Goal: Task Accomplishment & Management: Manage account settings

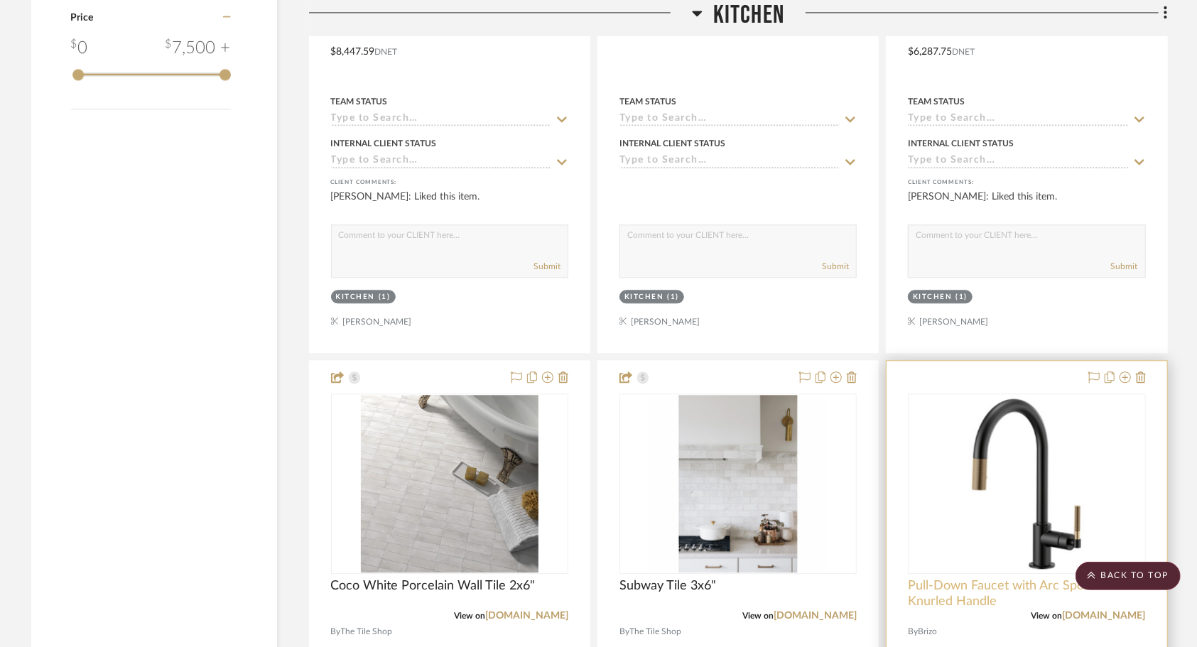
scroll to position [2057, 0]
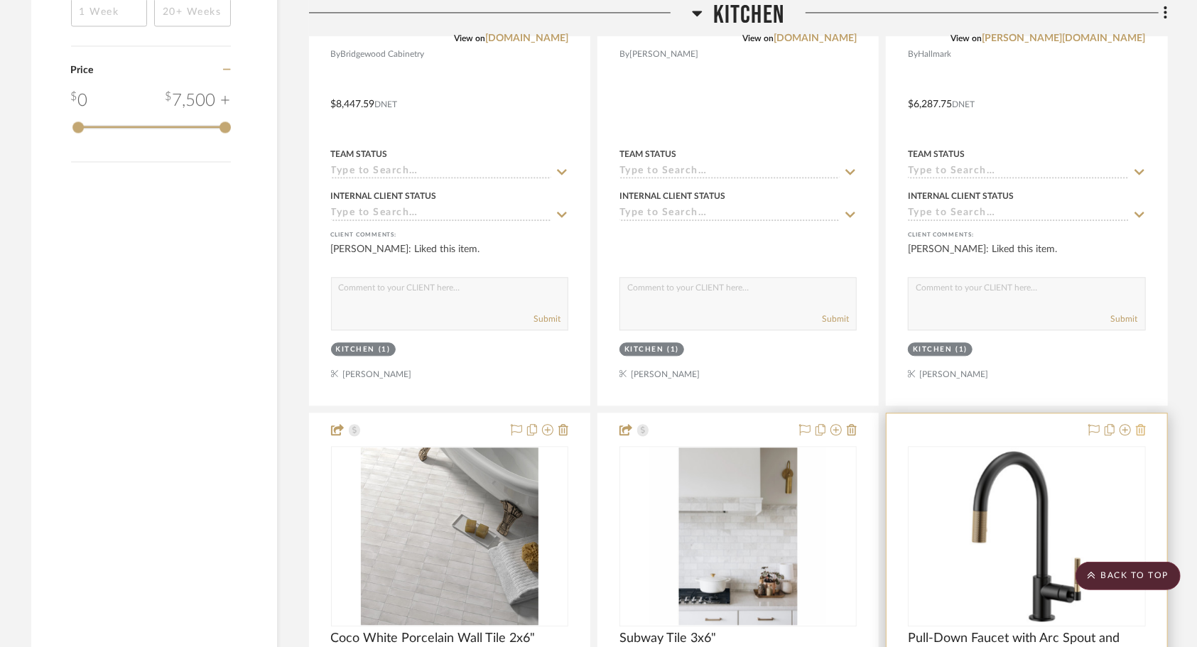
click at [1143, 424] on icon at bounding box center [1141, 429] width 10 height 11
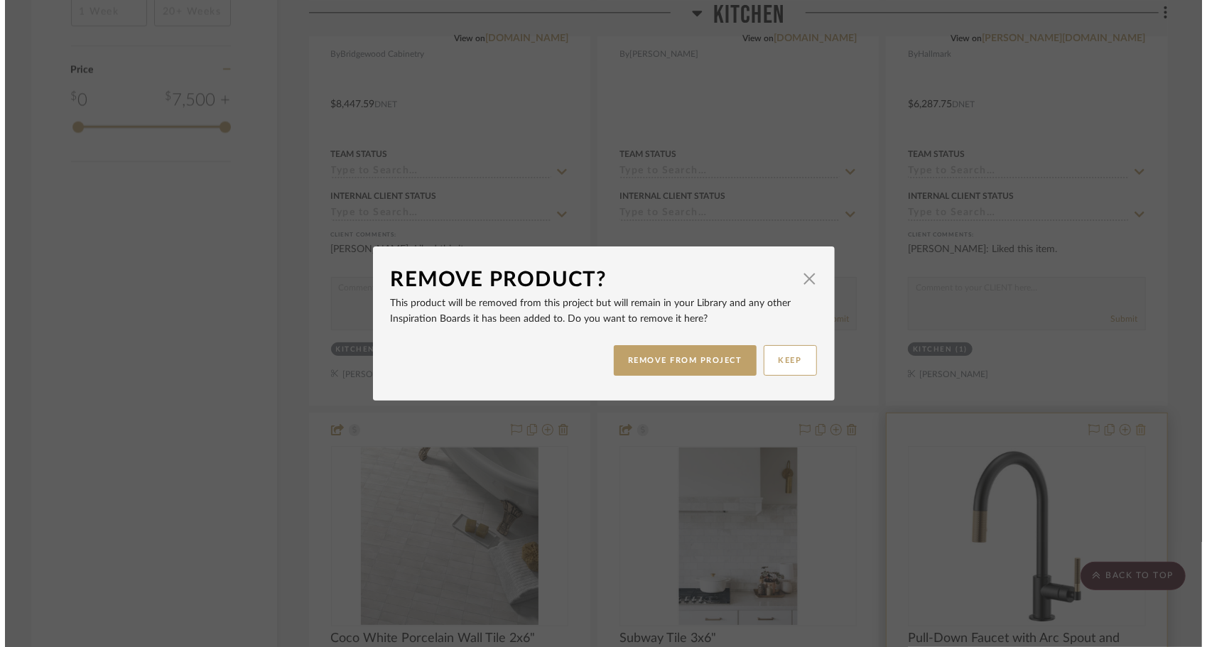
scroll to position [0, 0]
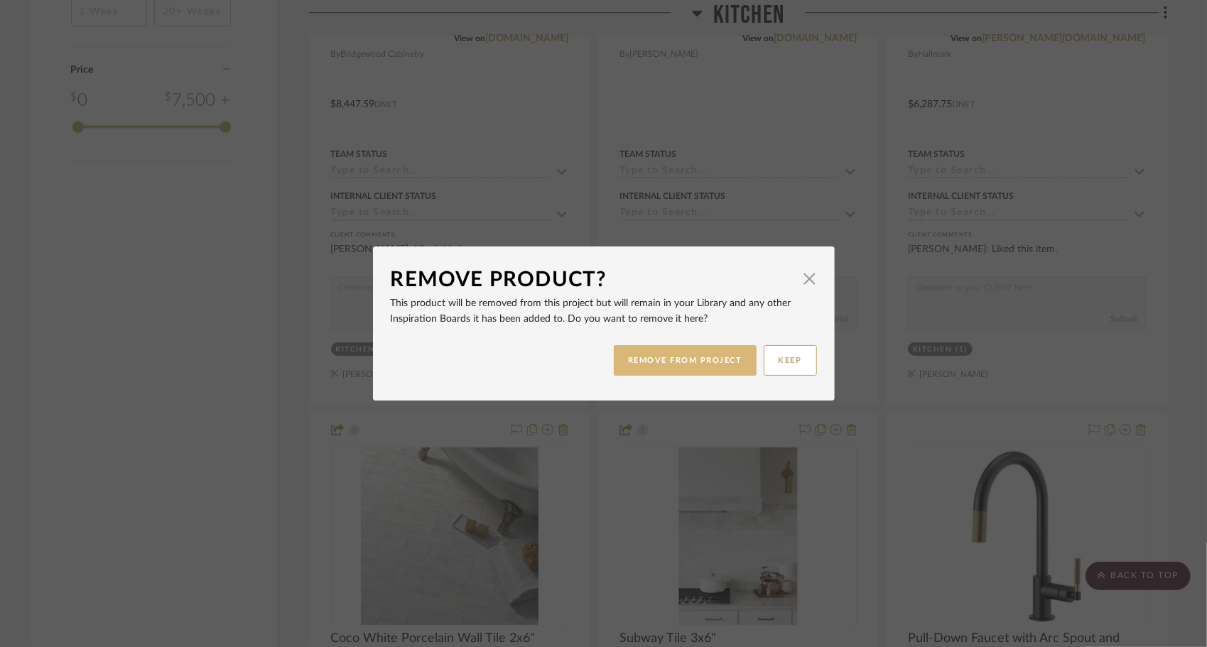
click at [708, 352] on button "REMOVE FROM PROJECT" at bounding box center [685, 360] width 143 height 31
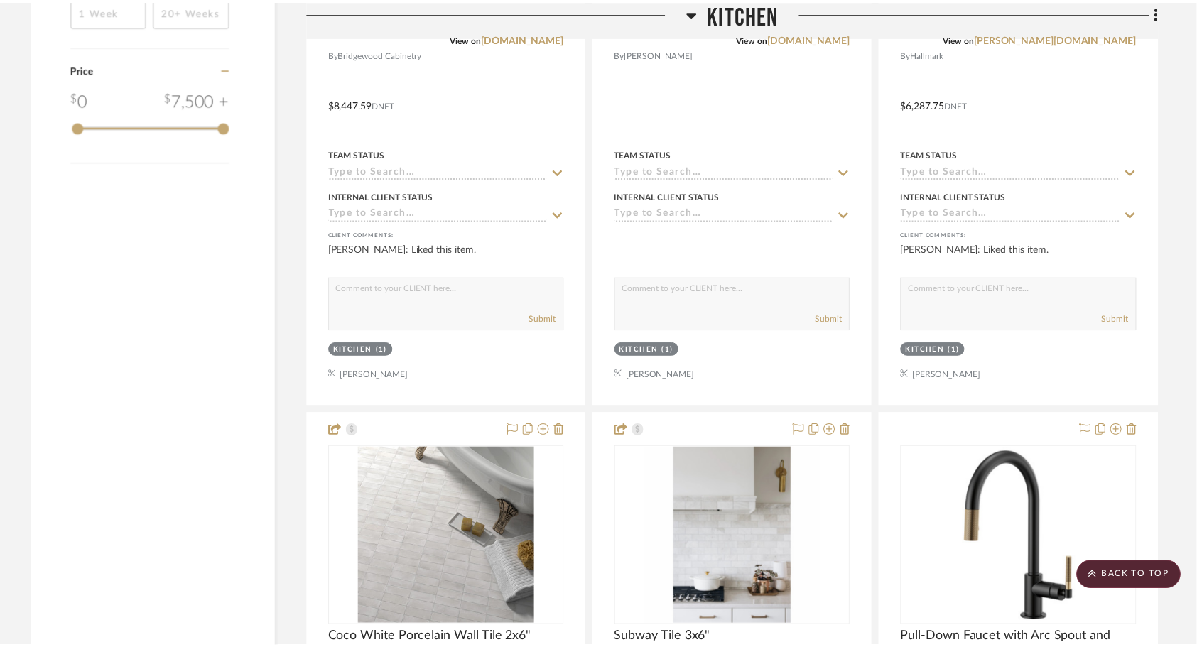
scroll to position [2057, 0]
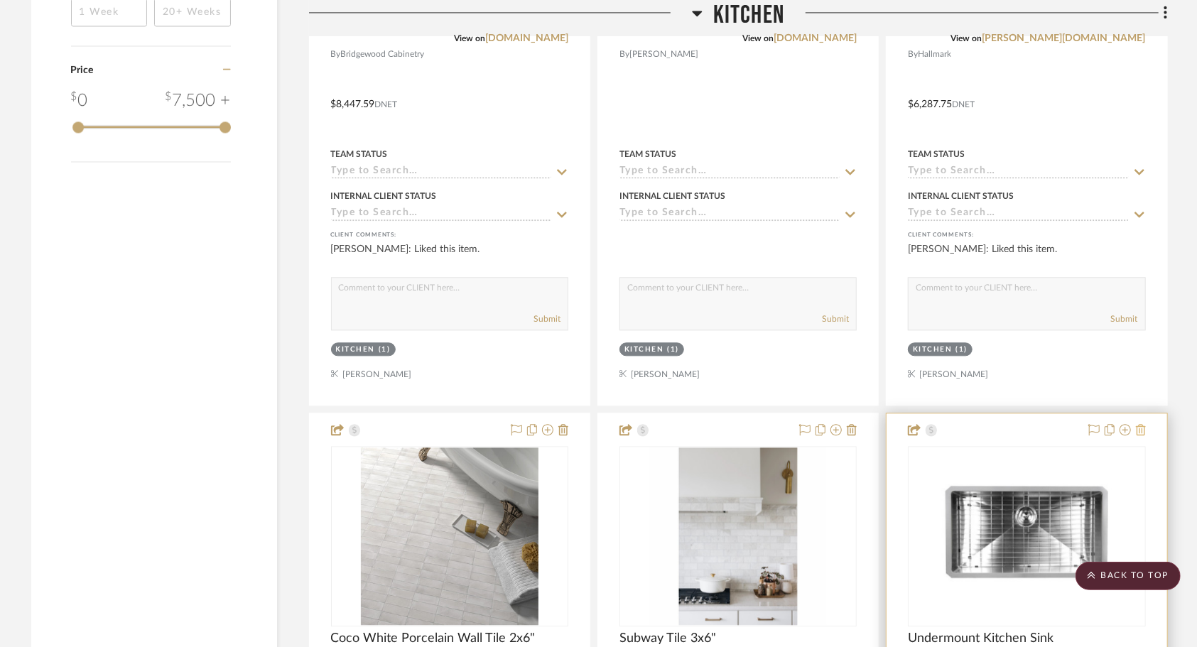
click at [1144, 424] on icon at bounding box center [1141, 429] width 10 height 11
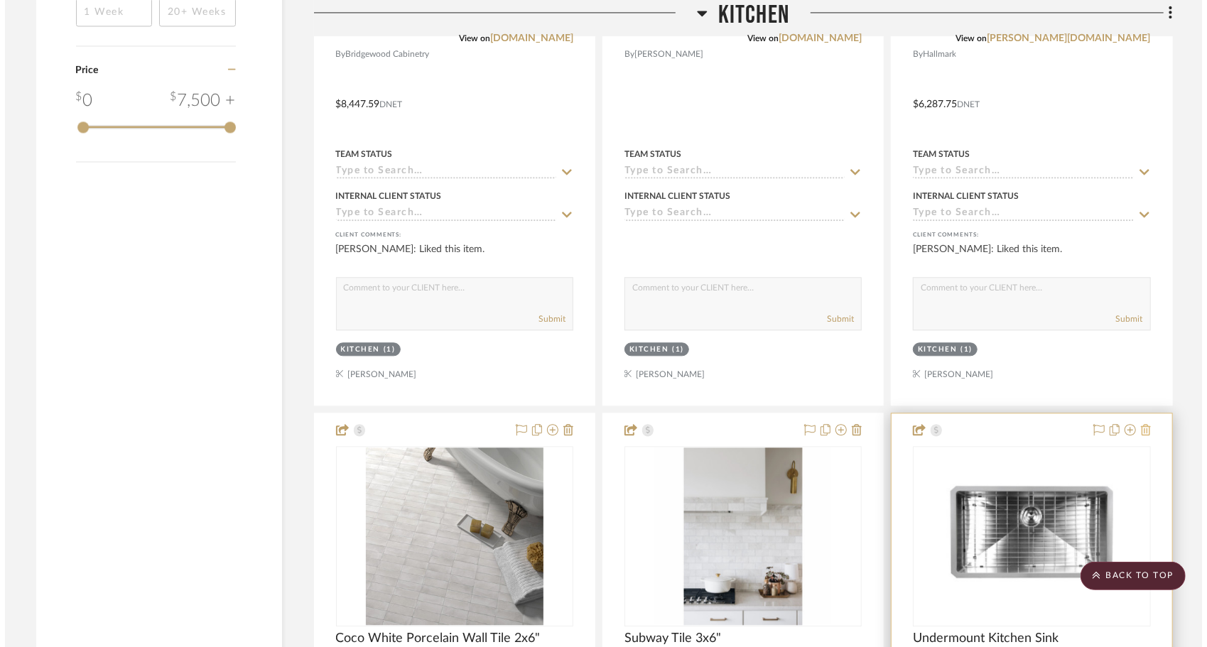
scroll to position [0, 0]
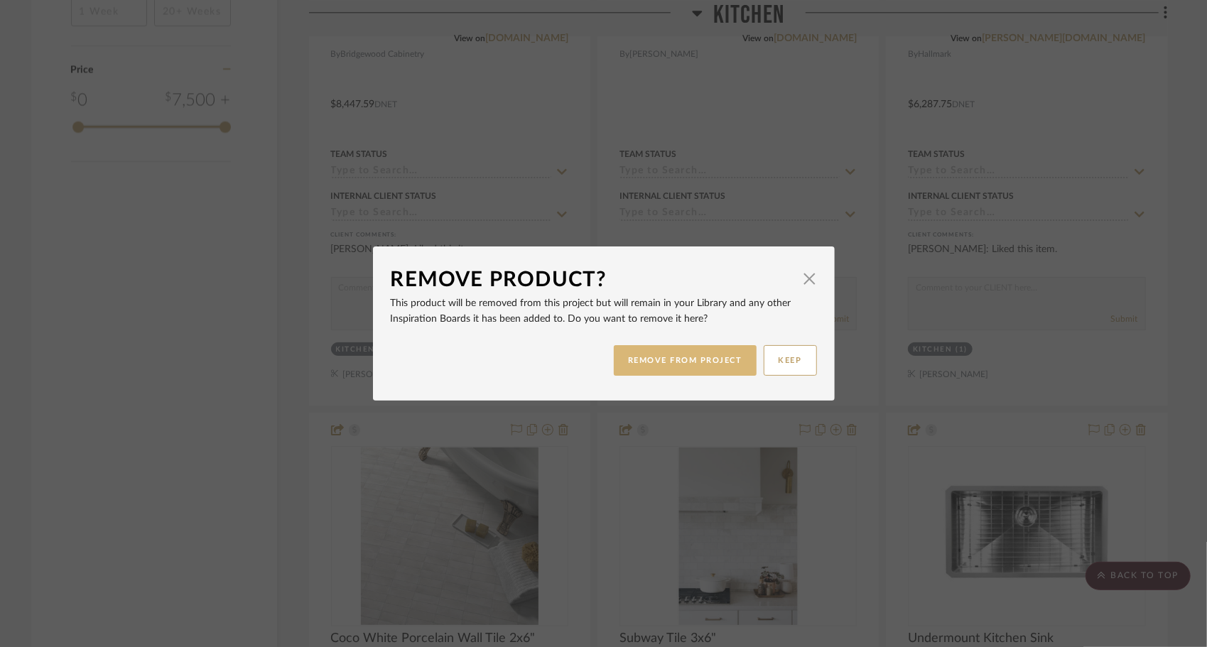
click at [723, 359] on button "REMOVE FROM PROJECT" at bounding box center [685, 360] width 143 height 31
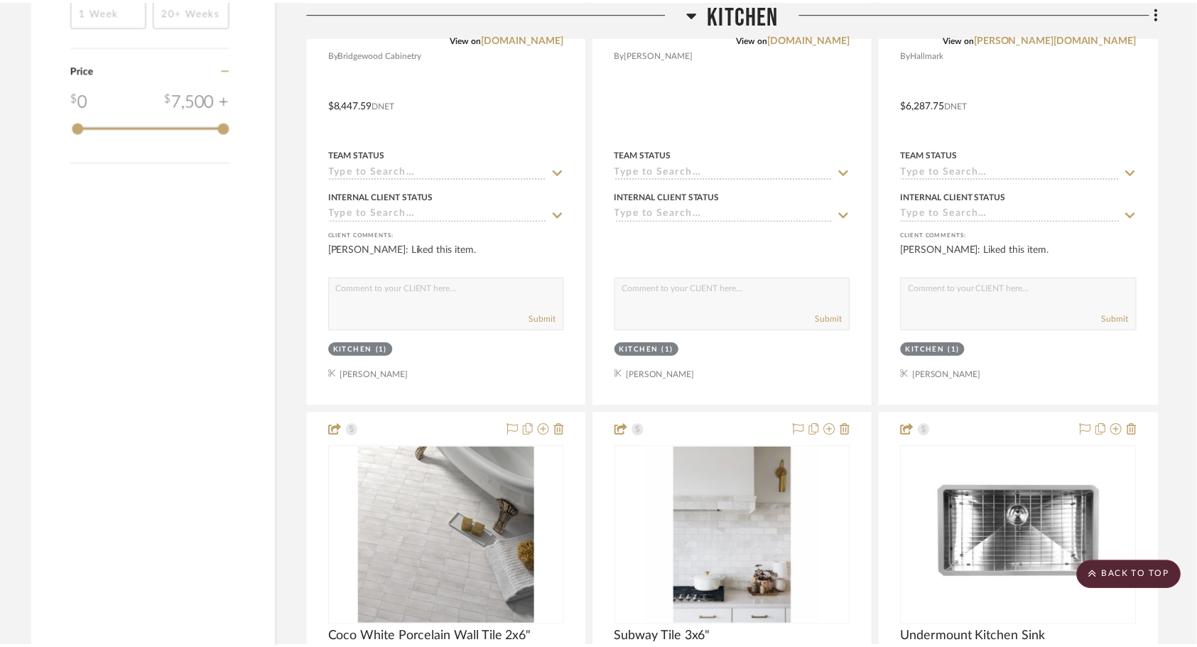
scroll to position [2057, 0]
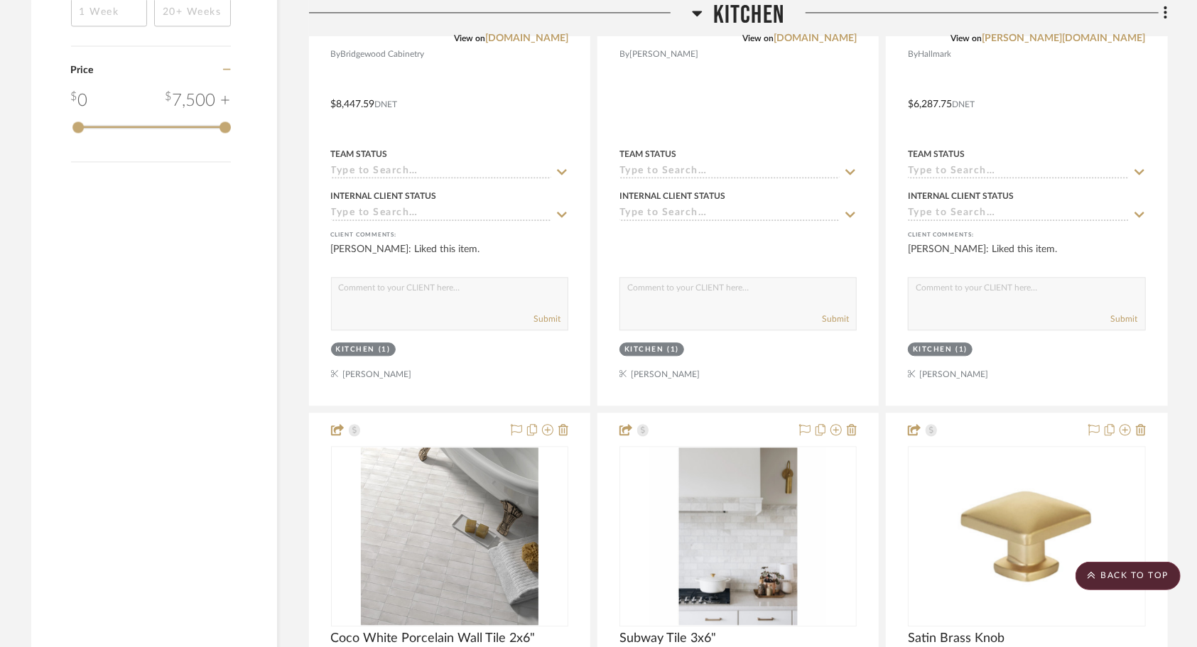
click at [1141, 424] on icon at bounding box center [1141, 429] width 10 height 11
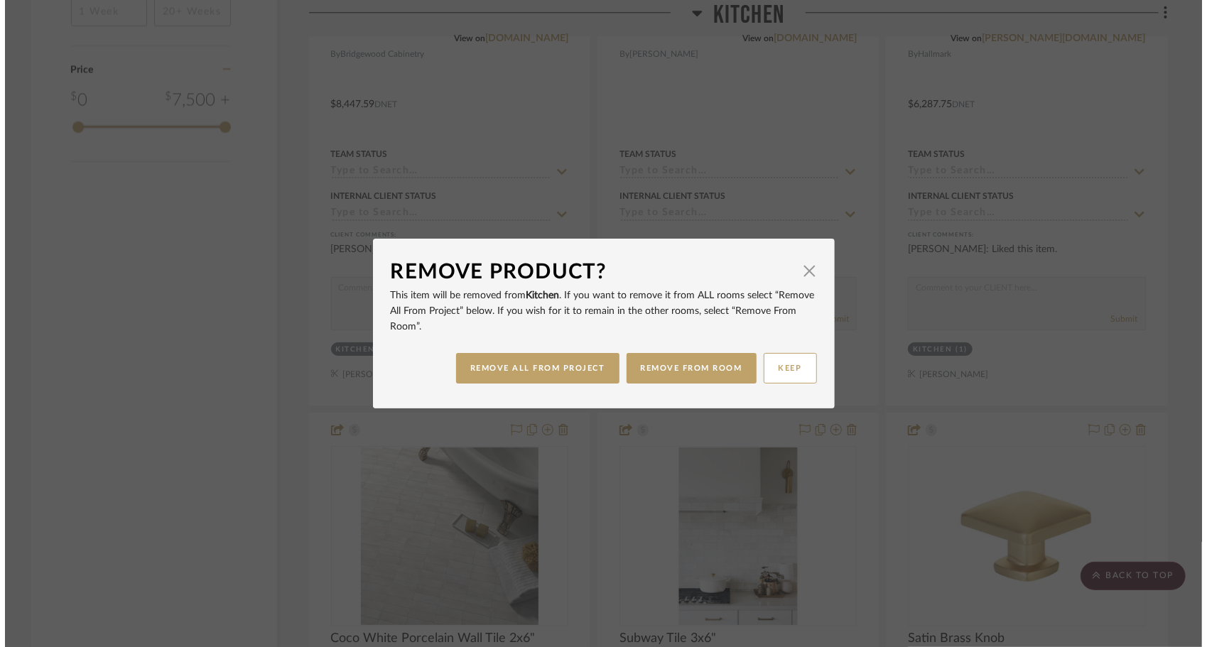
scroll to position [0, 0]
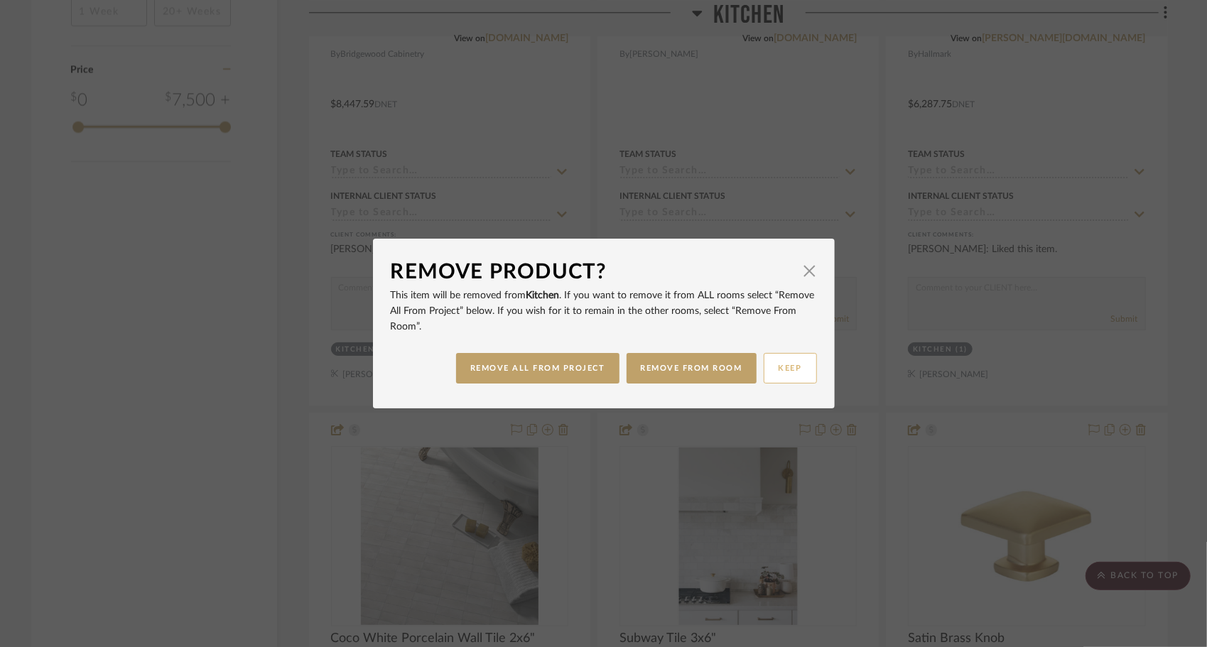
click at [794, 371] on button "KEEP" at bounding box center [790, 368] width 53 height 31
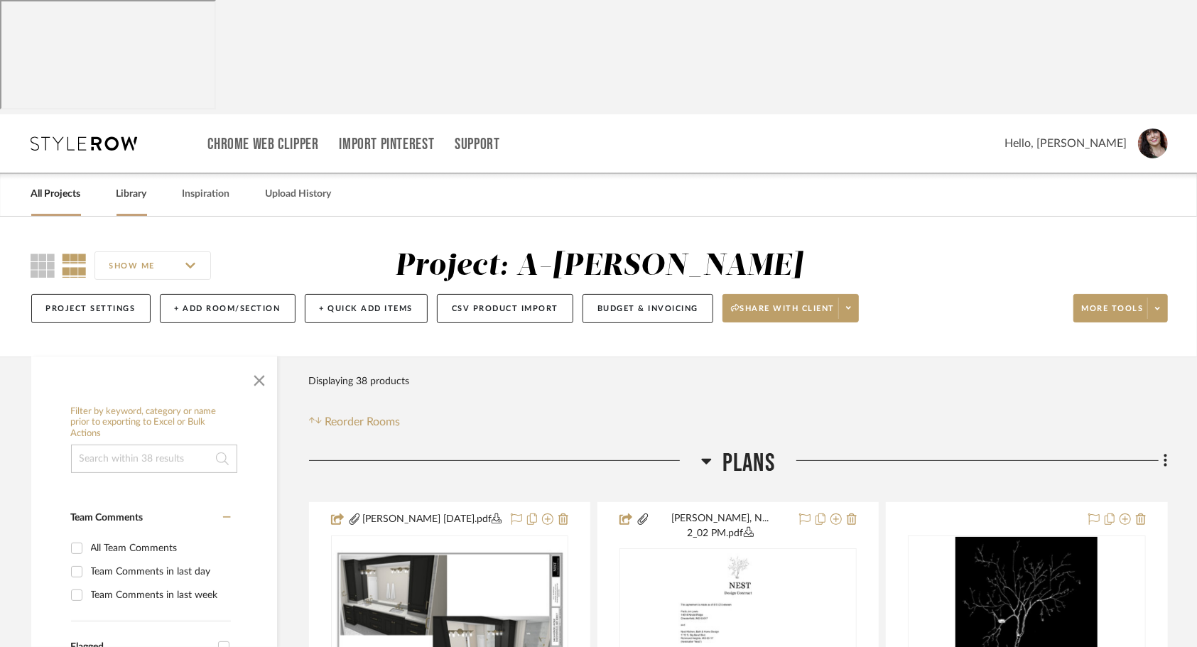
click at [119, 185] on link "Library" at bounding box center [132, 194] width 31 height 19
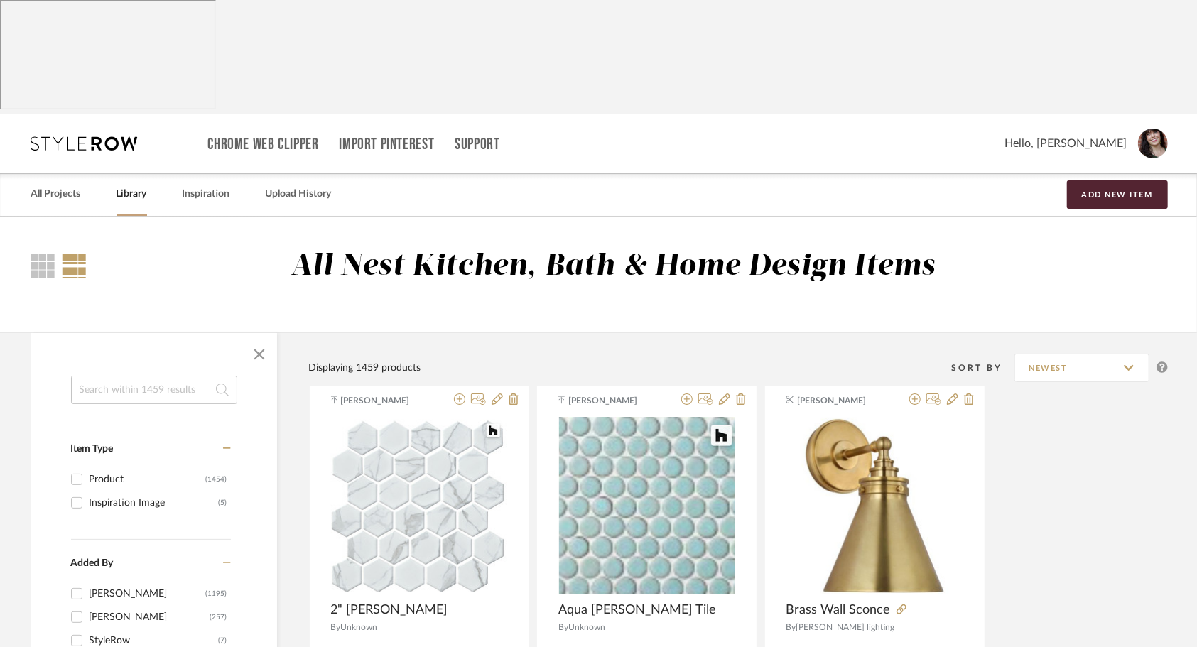
click at [149, 376] on input at bounding box center [154, 390] width 166 height 28
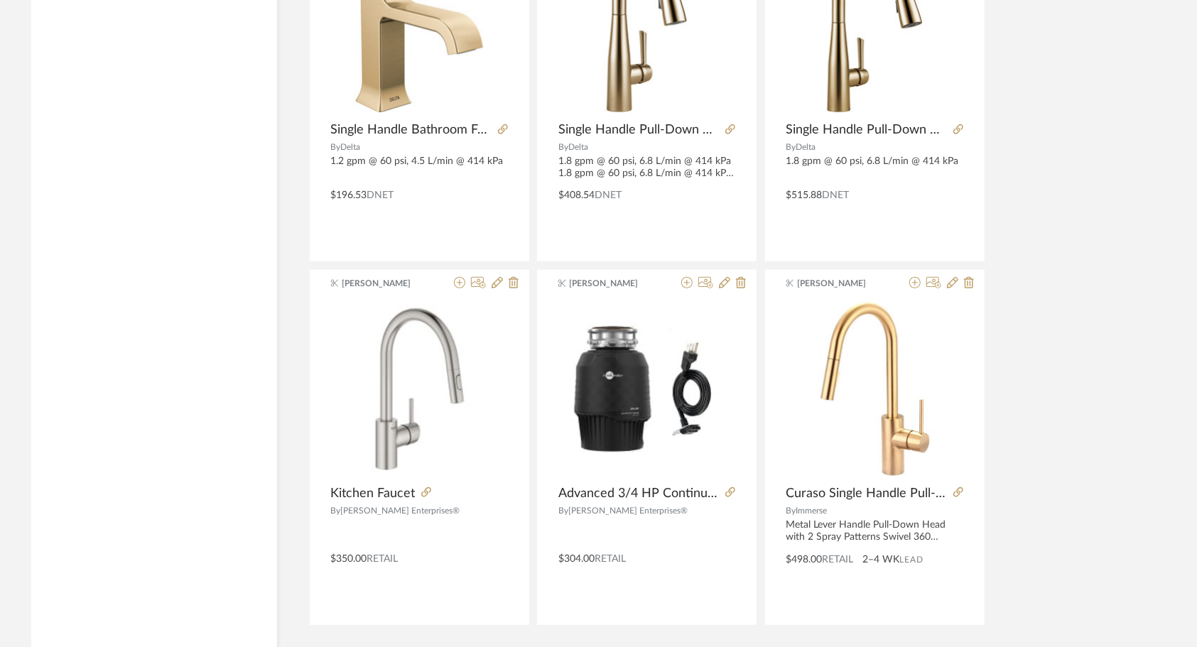
scroll to position [4165, 0]
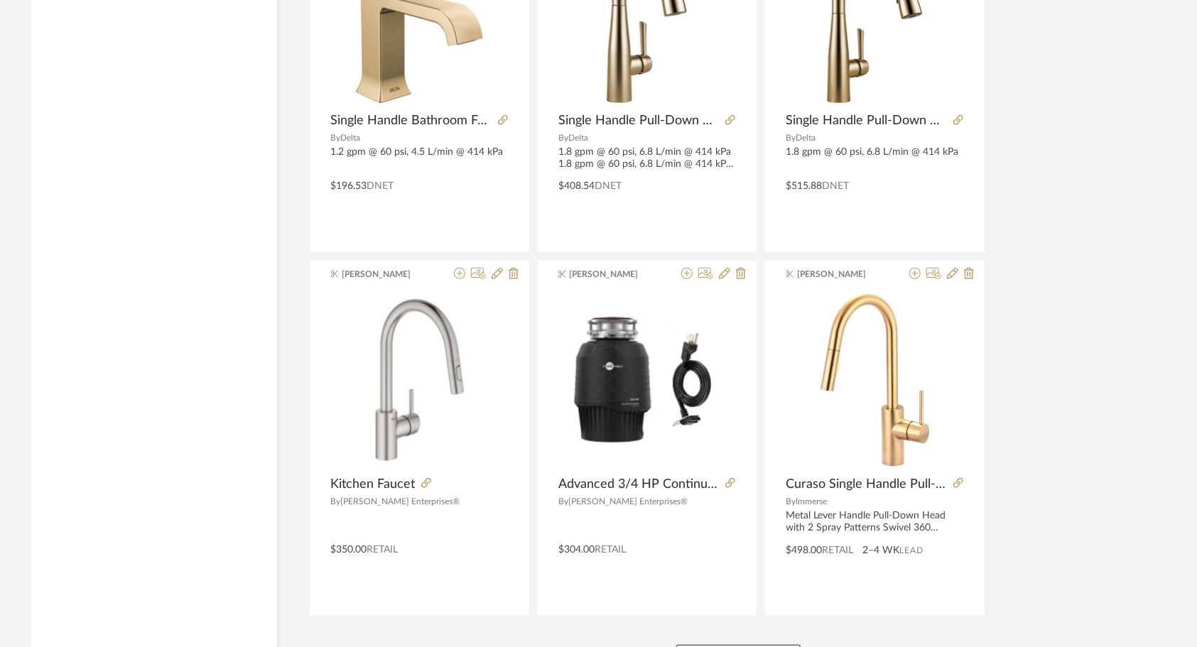
click at [720, 645] on button "View More" at bounding box center [738, 659] width 124 height 28
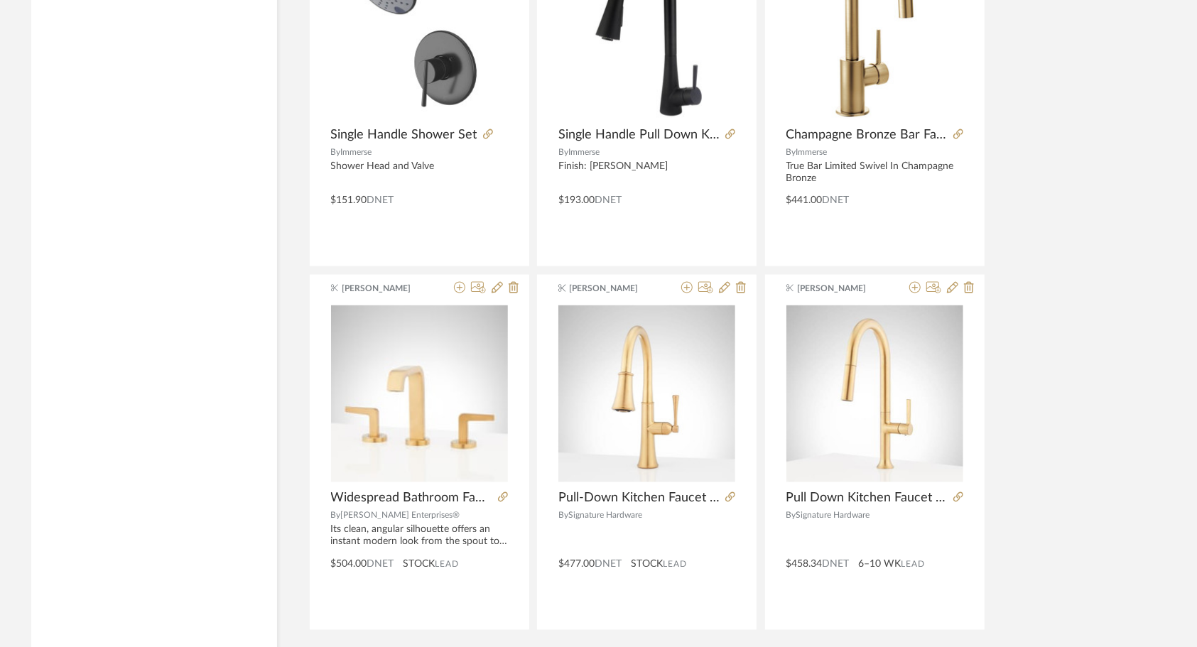
scroll to position [8520, 0]
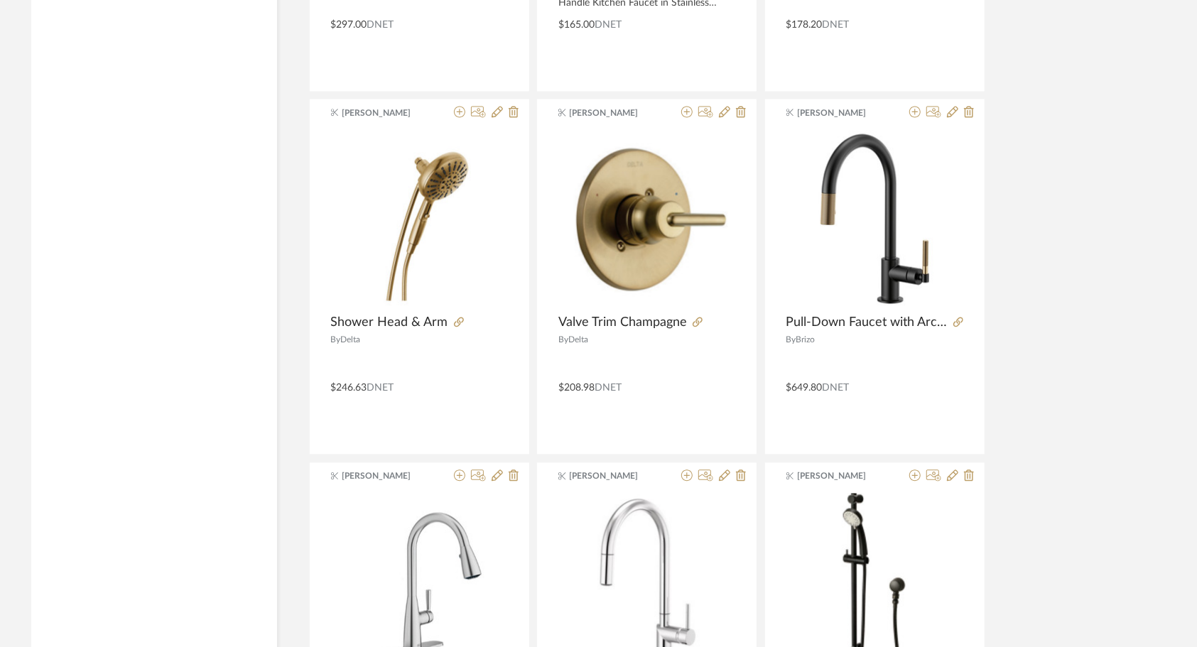
scroll to position [12875, 0]
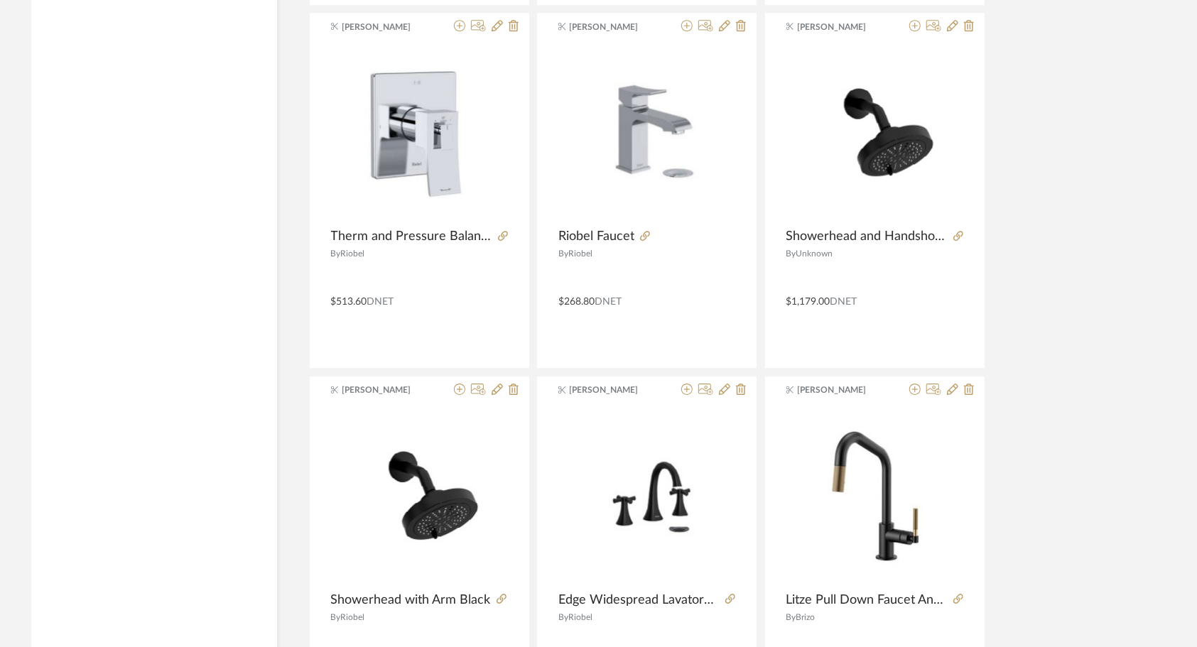
scroll to position [17132, 0]
click at [918, 383] on icon at bounding box center [914, 388] width 11 height 11
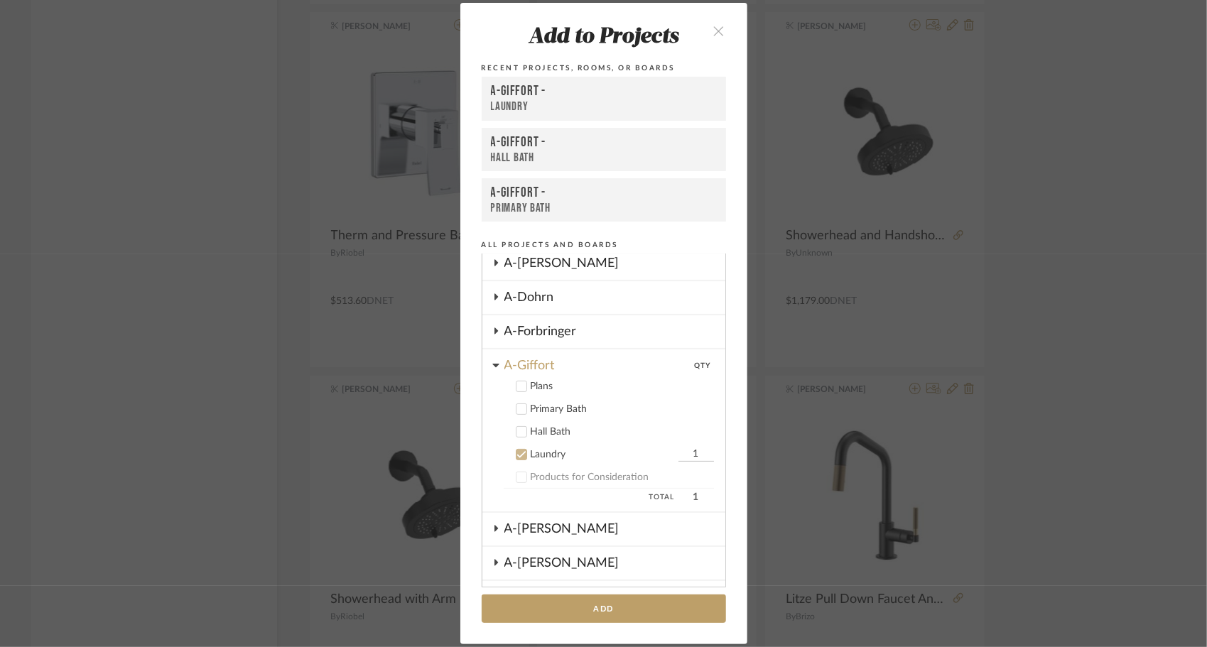
scroll to position [232, 0]
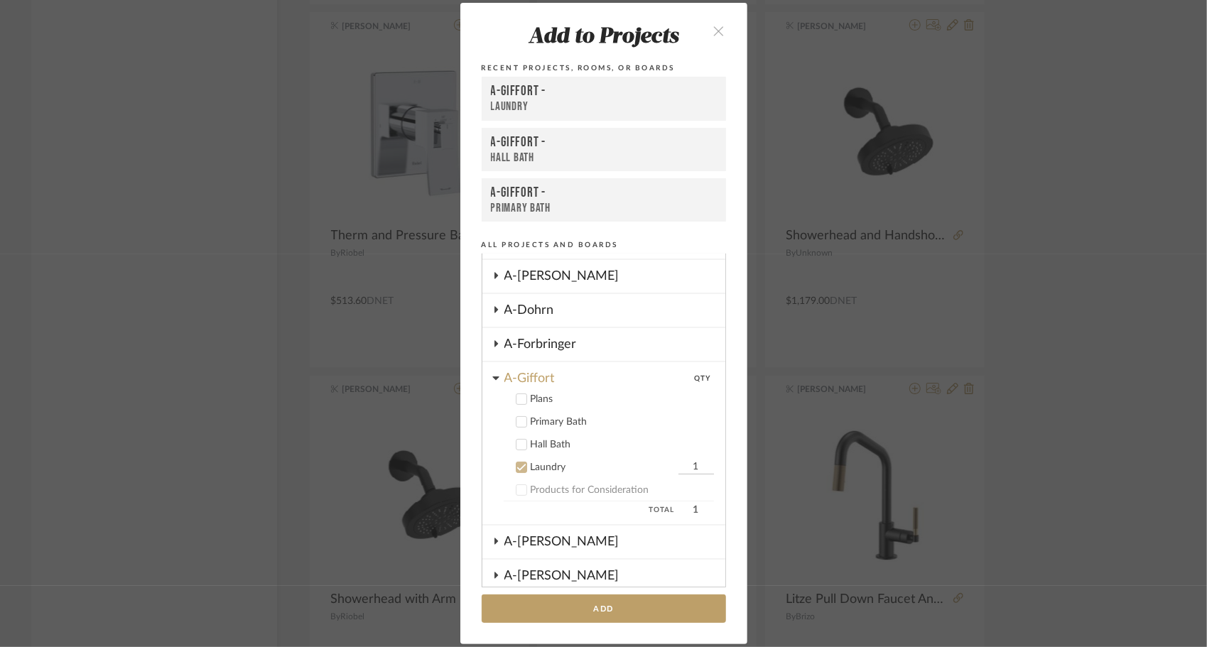
click at [519, 470] on icon at bounding box center [521, 468] width 10 height 10
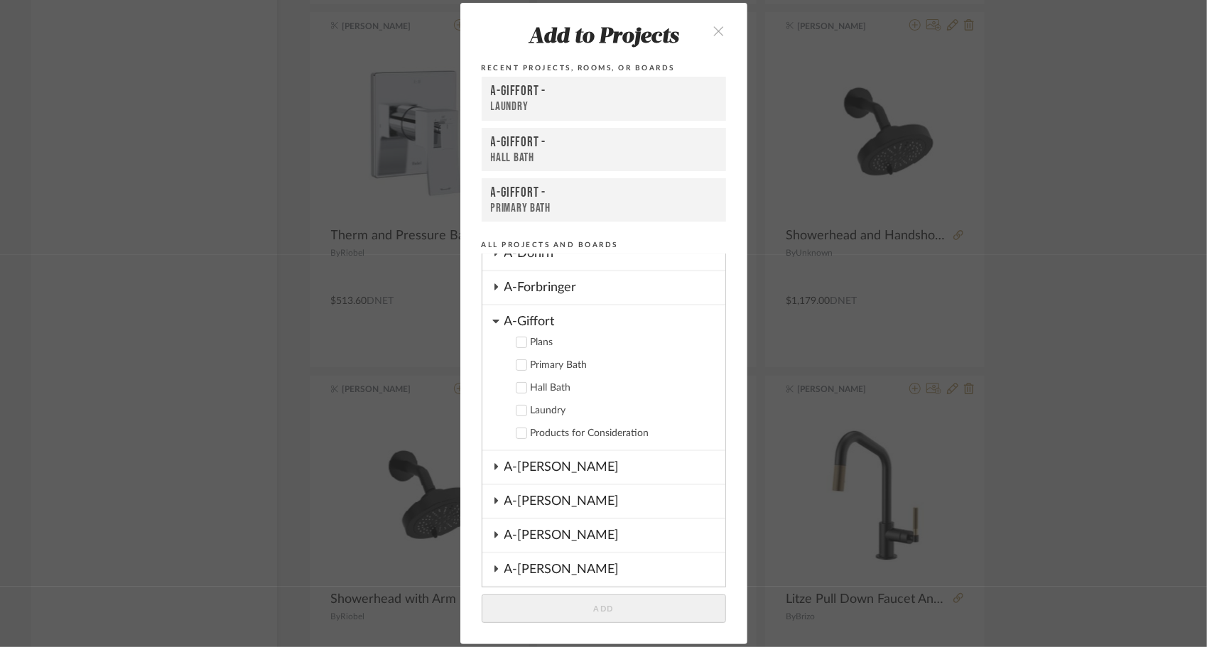
scroll to position [290, 0]
click at [490, 467] on icon at bounding box center [495, 465] width 11 height 7
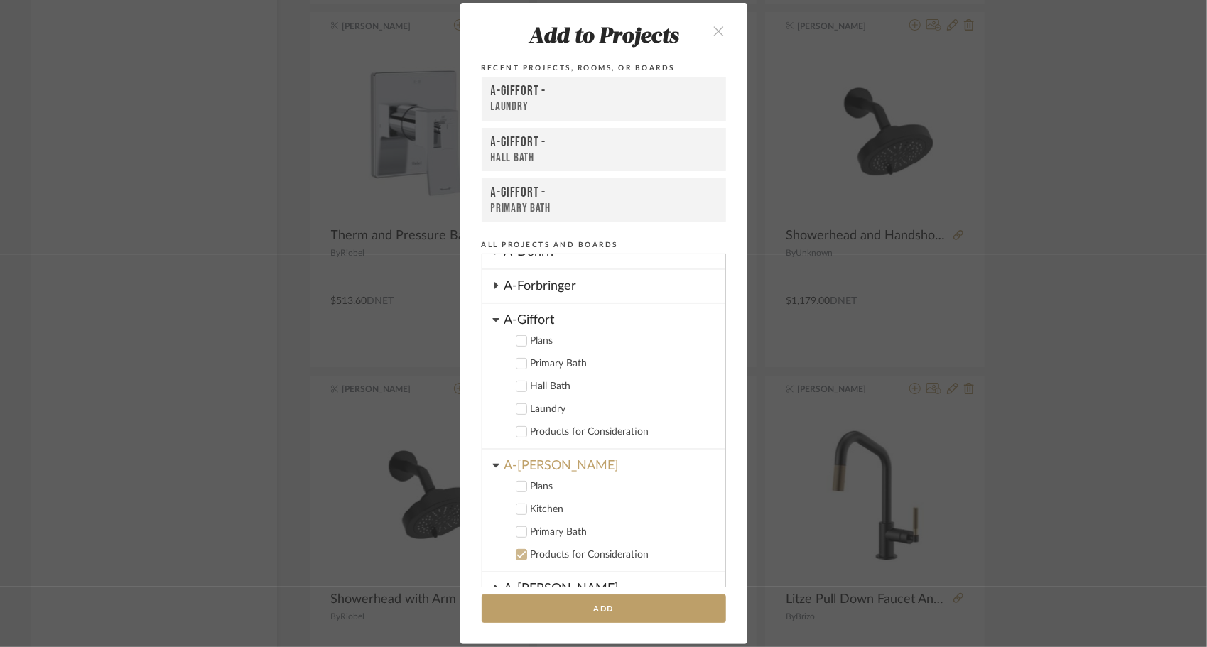
click at [518, 510] on icon at bounding box center [521, 509] width 10 height 10
click at [582, 609] on button "Add" at bounding box center [604, 609] width 244 height 29
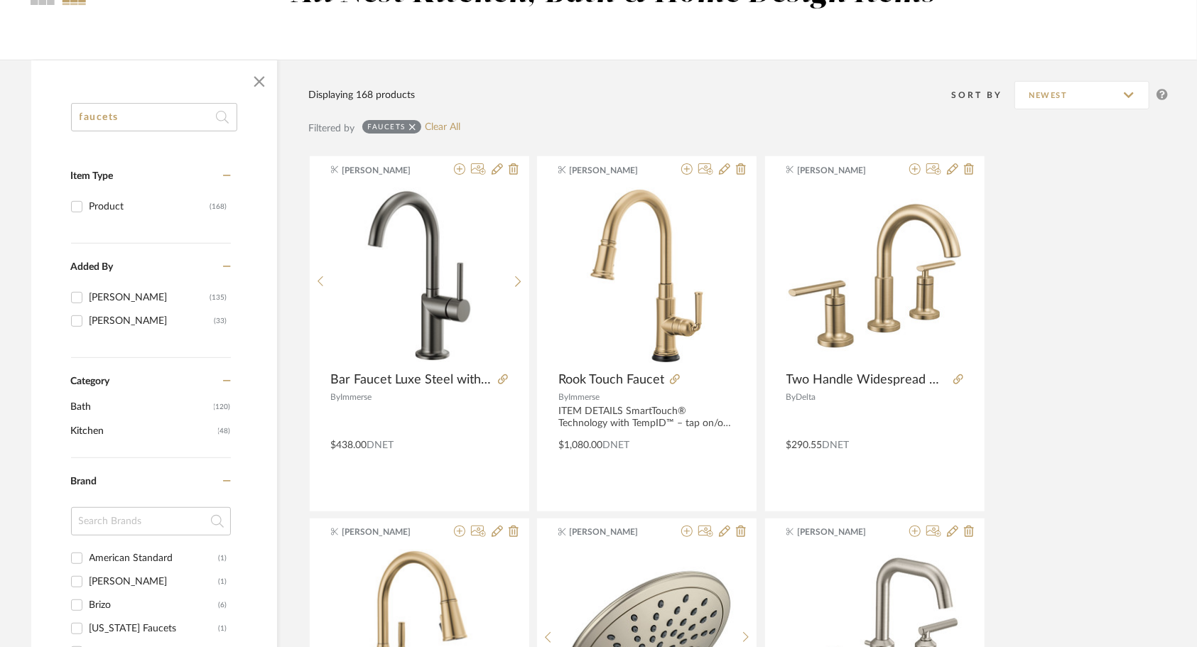
scroll to position [0, 0]
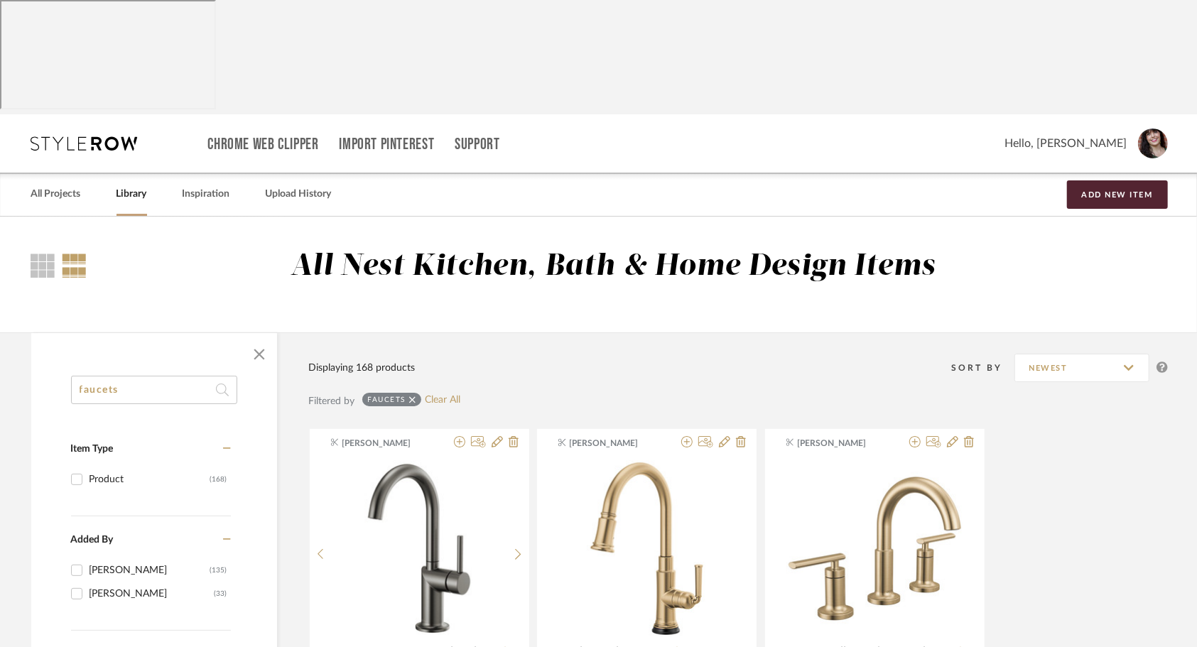
drag, startPoint x: 207, startPoint y: 264, endPoint x: 24, endPoint y: 281, distance: 183.3
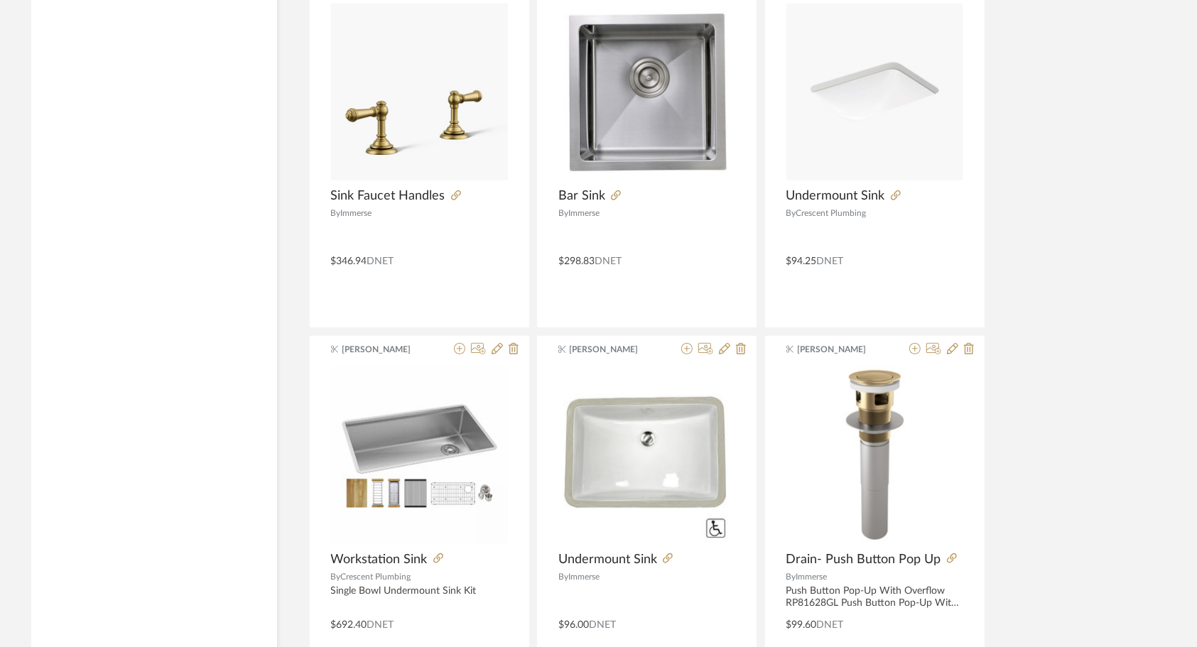
scroll to position [4165, 0]
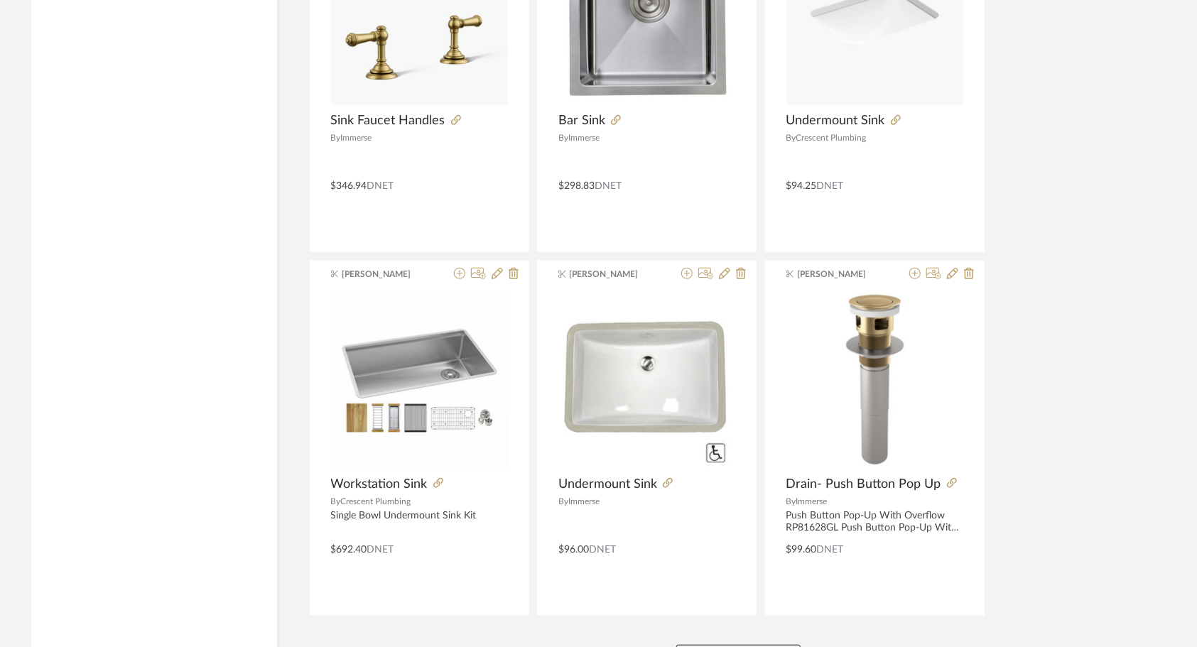
click at [729, 645] on button "View More" at bounding box center [738, 659] width 124 height 28
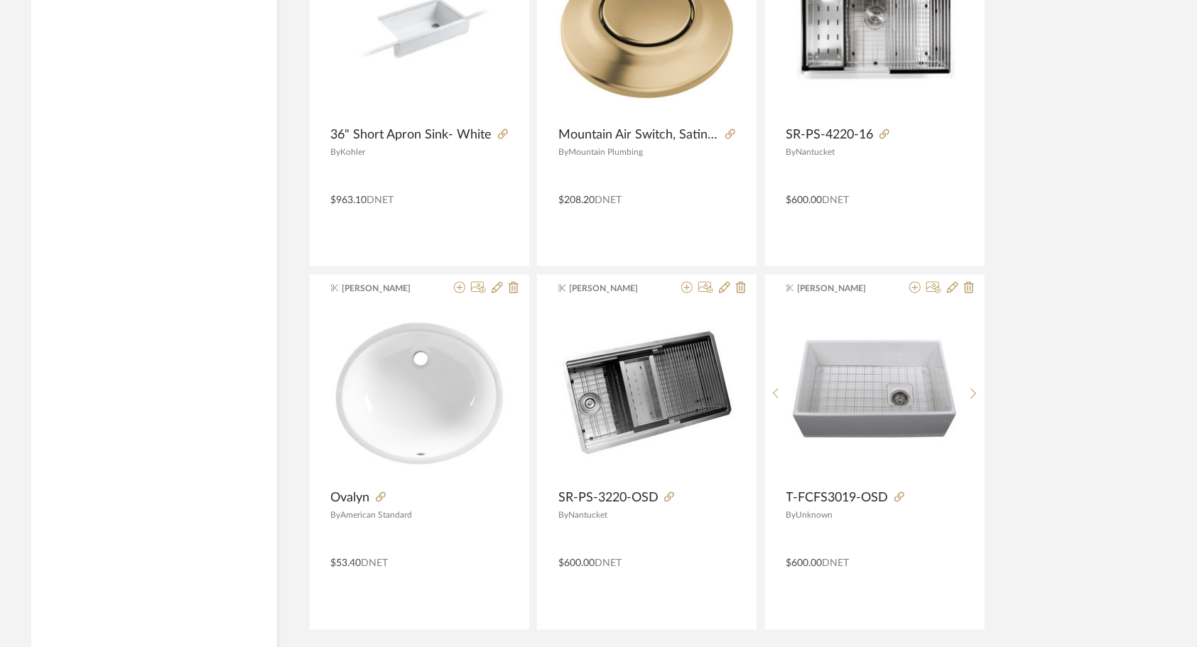
scroll to position [8512, 0]
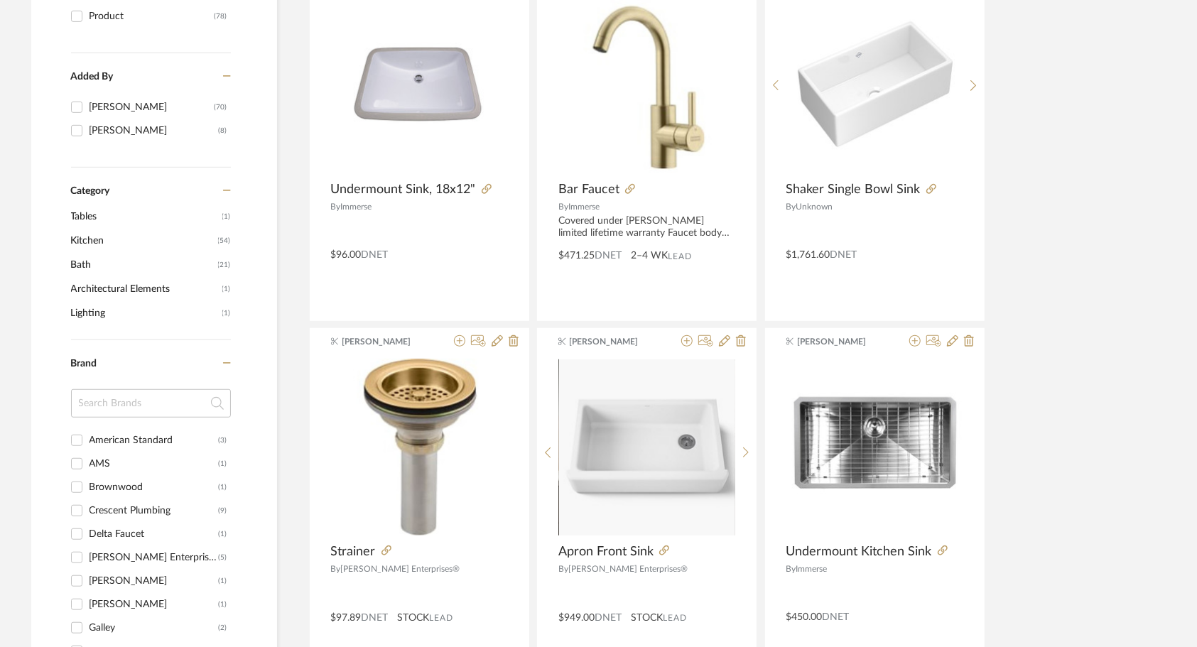
scroll to position [0, 0]
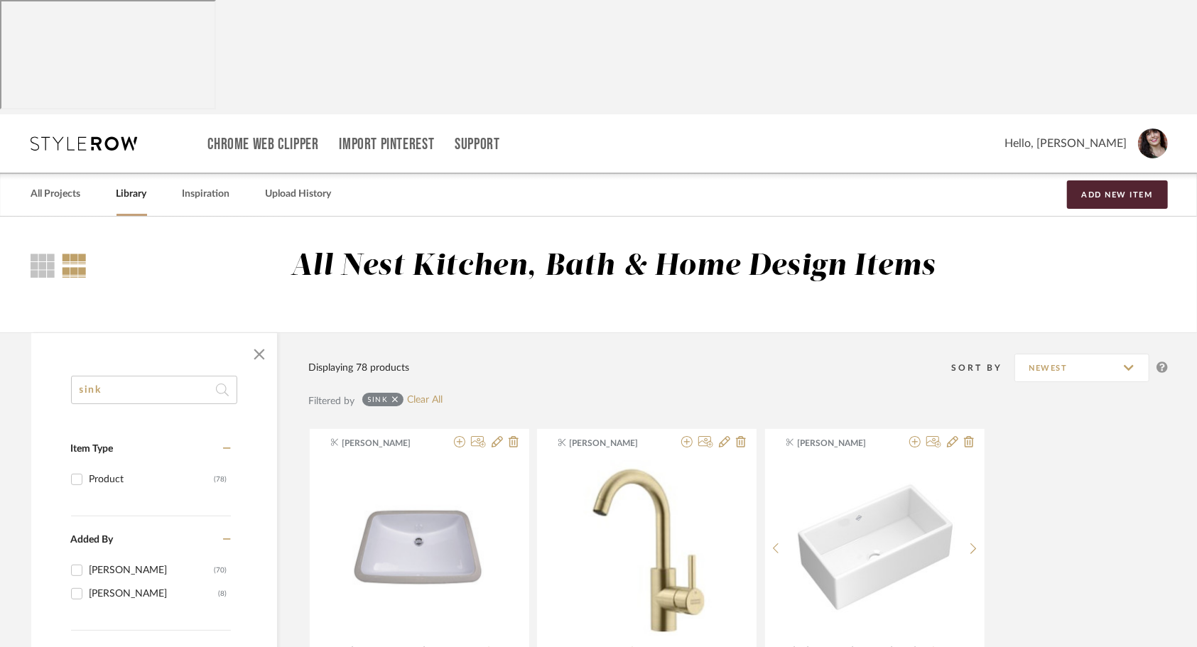
click at [157, 376] on input "sink" at bounding box center [154, 390] width 166 height 28
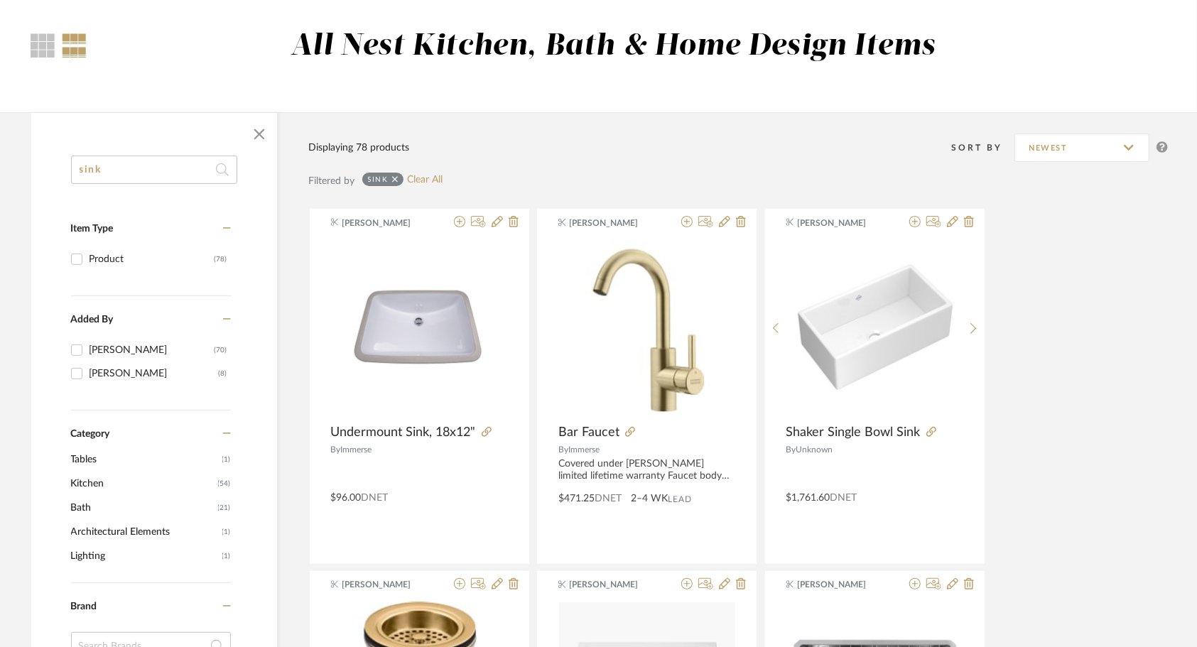
scroll to position [219, 0]
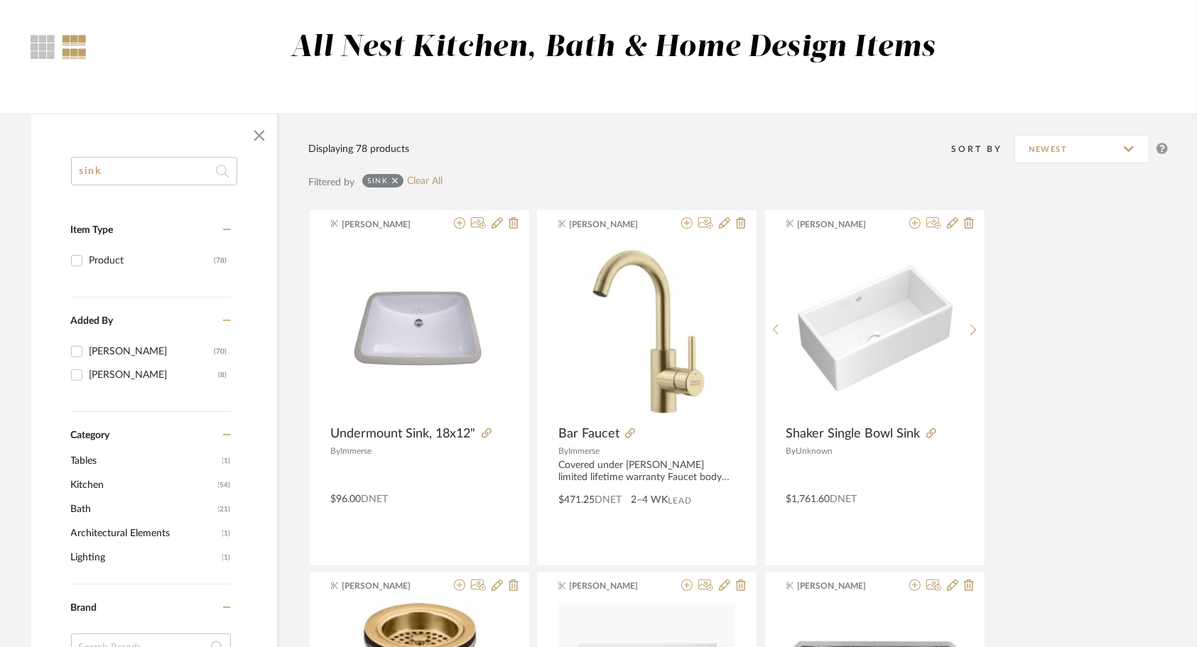
click at [152, 157] on input "sink" at bounding box center [154, 171] width 166 height 28
type input "sink 3018"
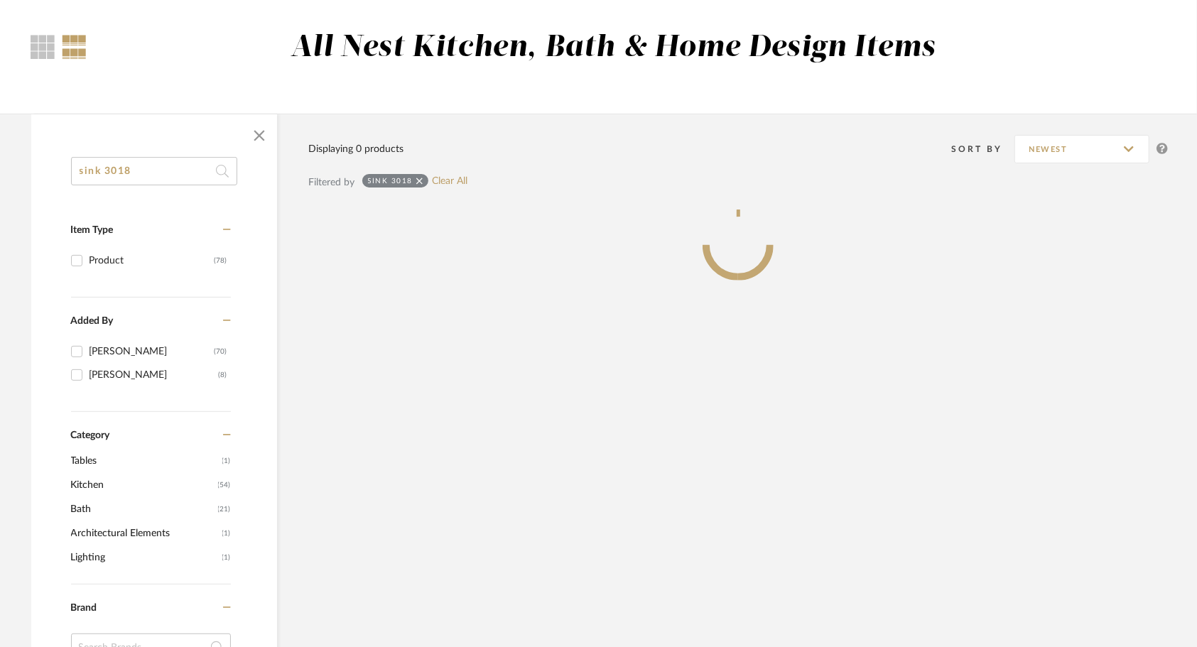
scroll to position [134, 0]
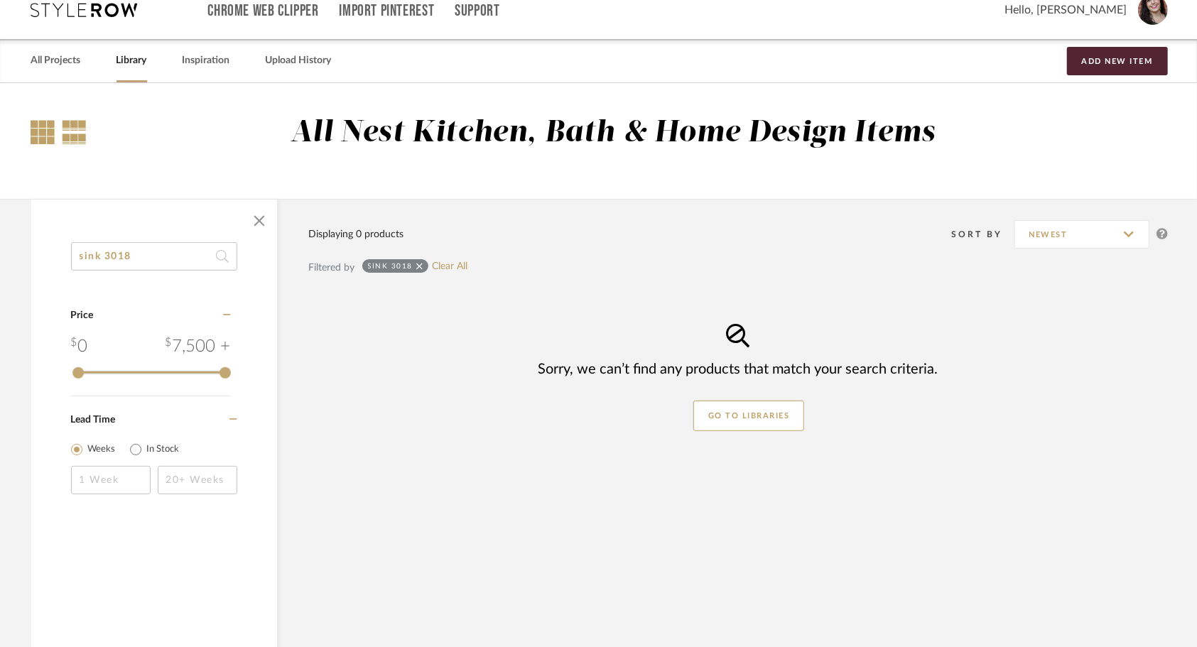
click at [36, 120] on div at bounding box center [43, 132] width 24 height 24
click at [82, 115] on div "All Nest Kitchen, Bath & Home Design Items" at bounding box center [599, 145] width 1137 height 60
click at [36, 115] on div "All Nest Kitchen, Bath & Home Design Items" at bounding box center [599, 145] width 1137 height 60
click at [43, 120] on div at bounding box center [43, 132] width 24 height 24
click at [42, 120] on div at bounding box center [43, 132] width 24 height 24
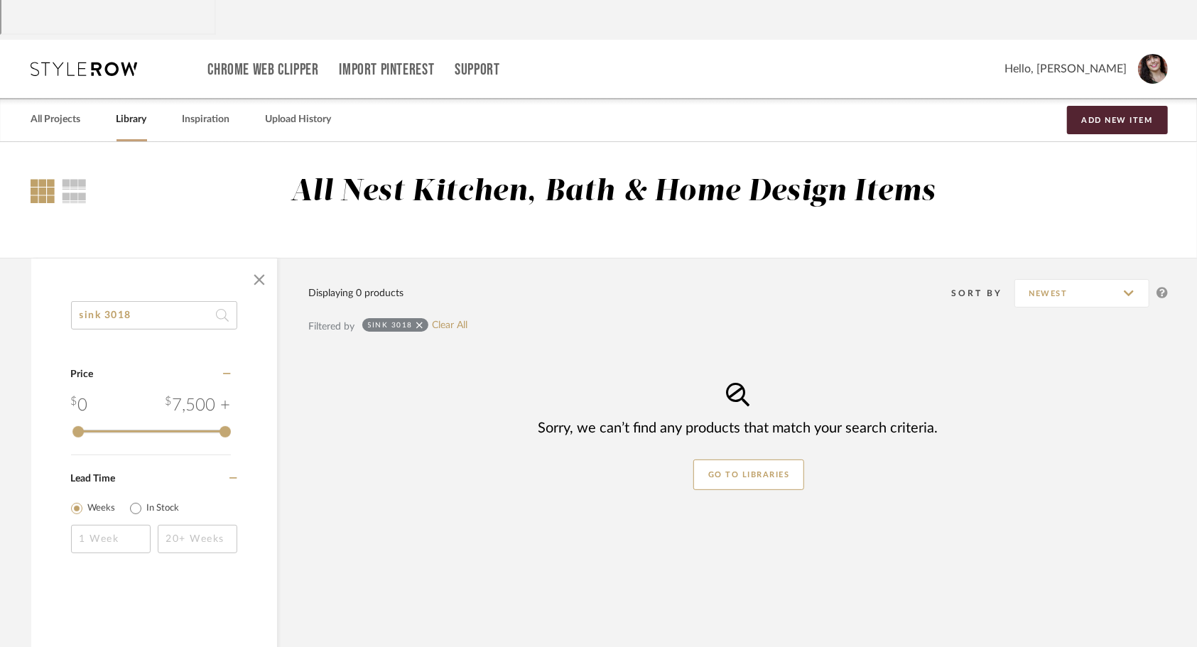
scroll to position [48, 0]
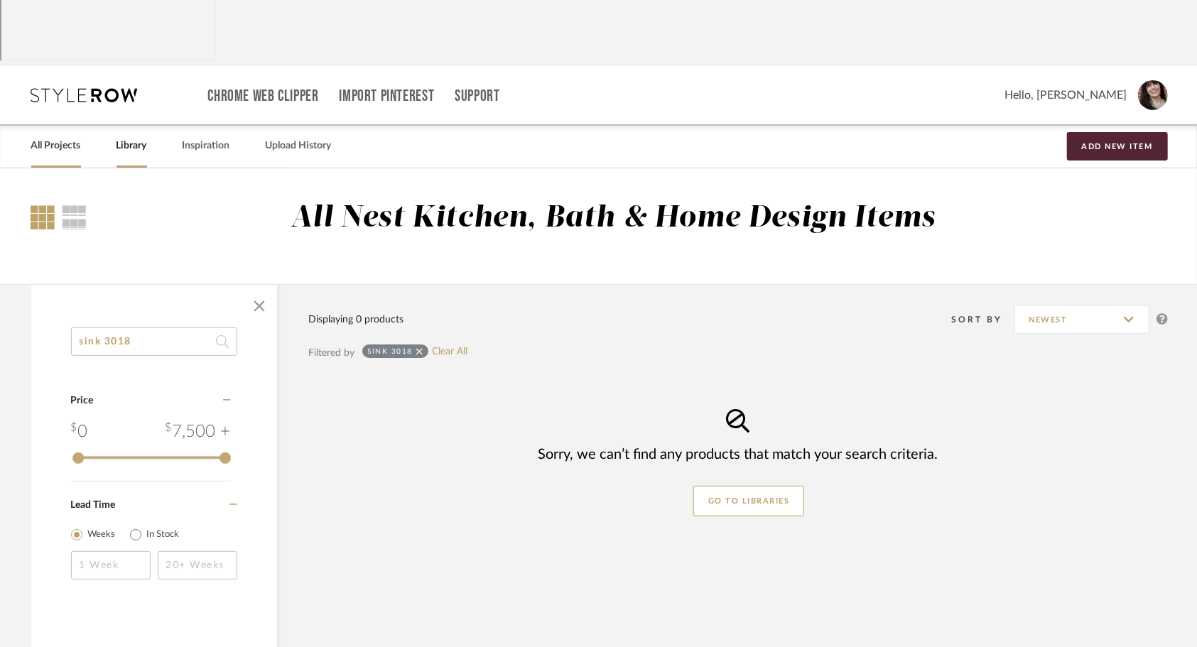
click at [49, 136] on link "All Projects" at bounding box center [56, 145] width 50 height 19
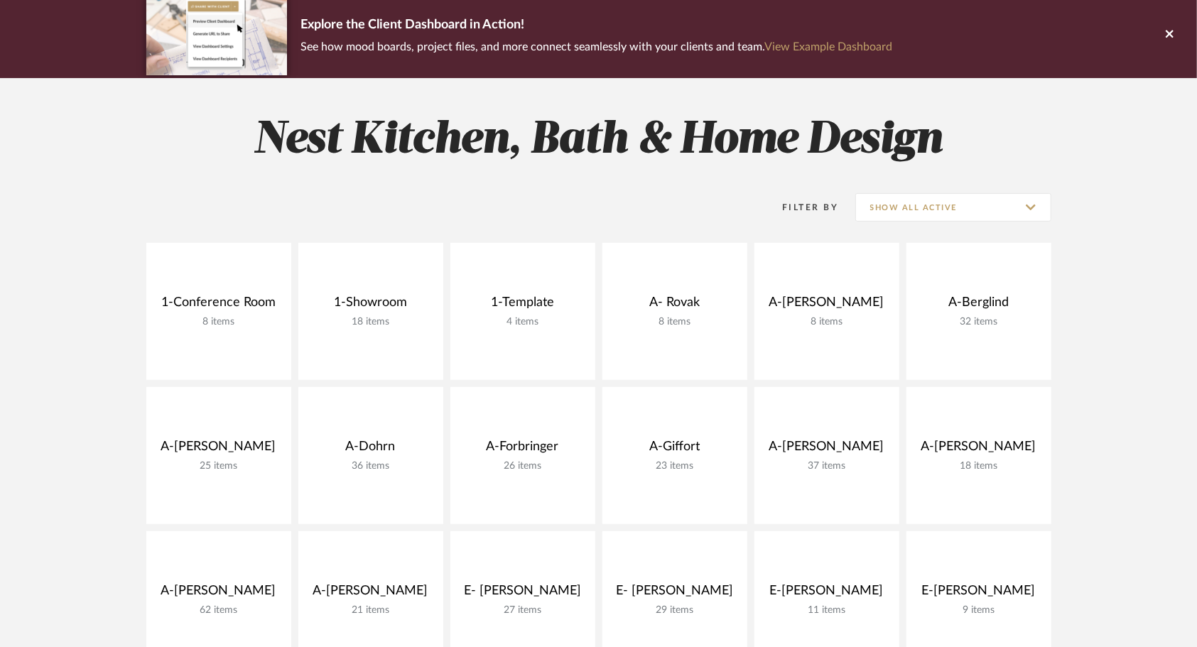
scroll to position [227, 0]
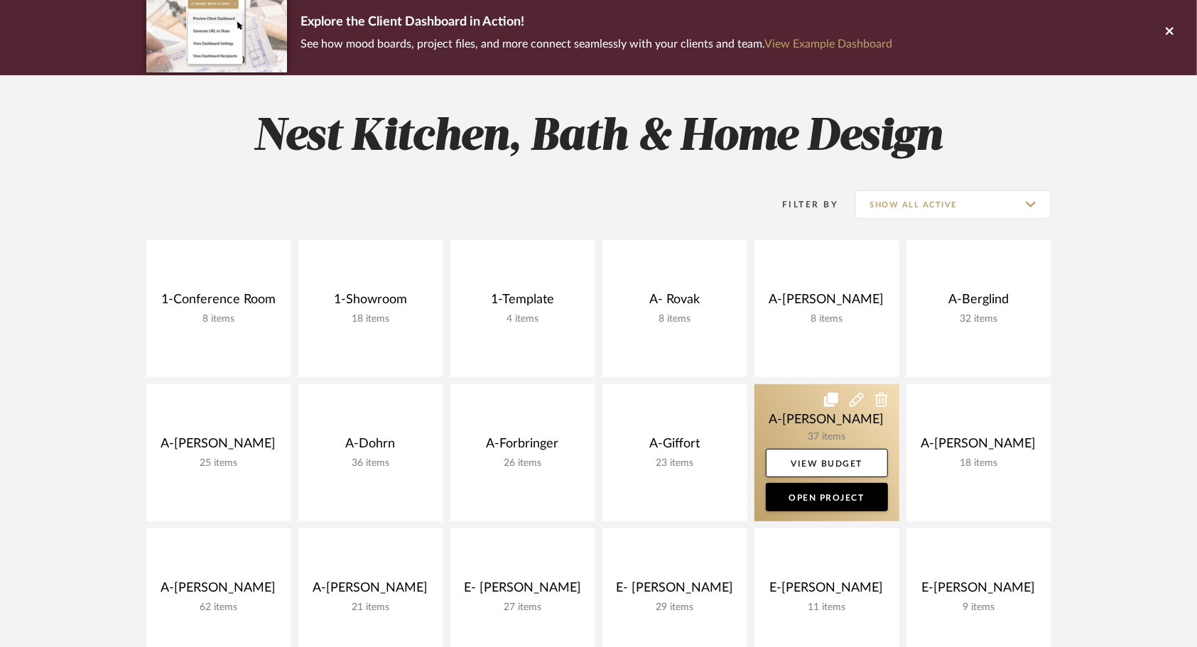
click at [804, 384] on link at bounding box center [827, 452] width 145 height 137
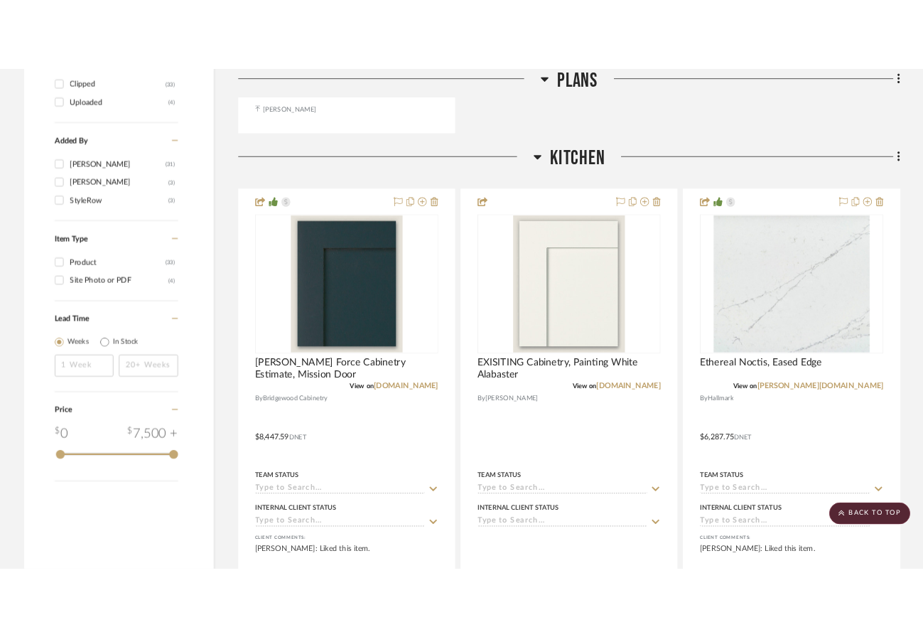
scroll to position [1678, 0]
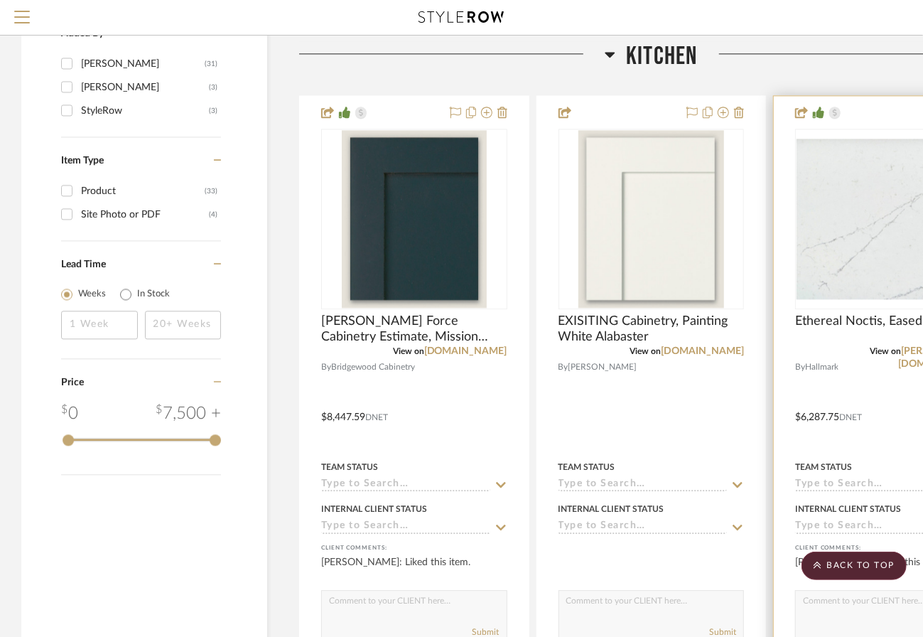
click at [887, 305] on div at bounding box center [888, 407] width 229 height 622
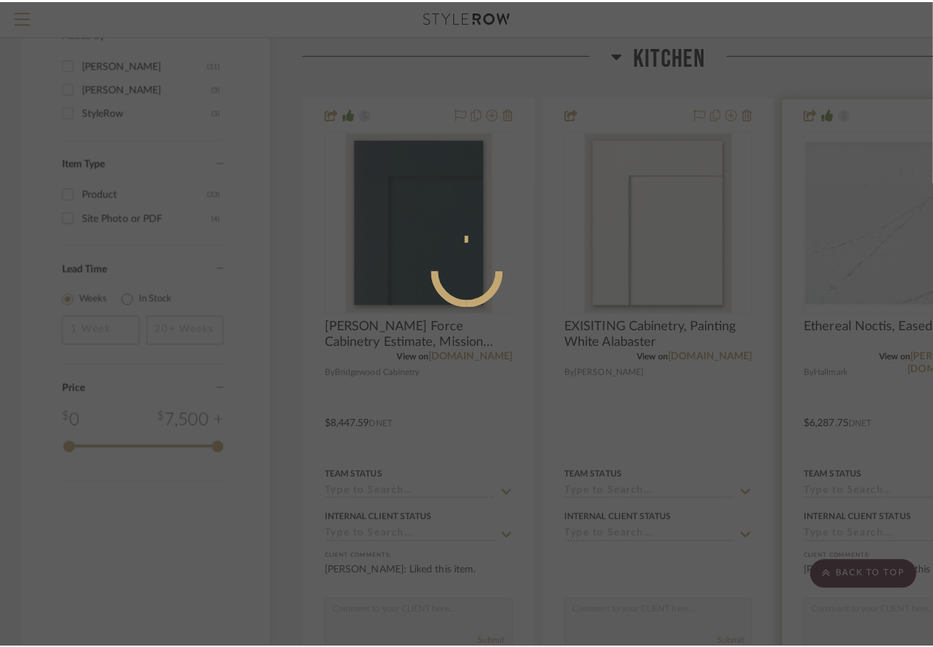
scroll to position [0, 0]
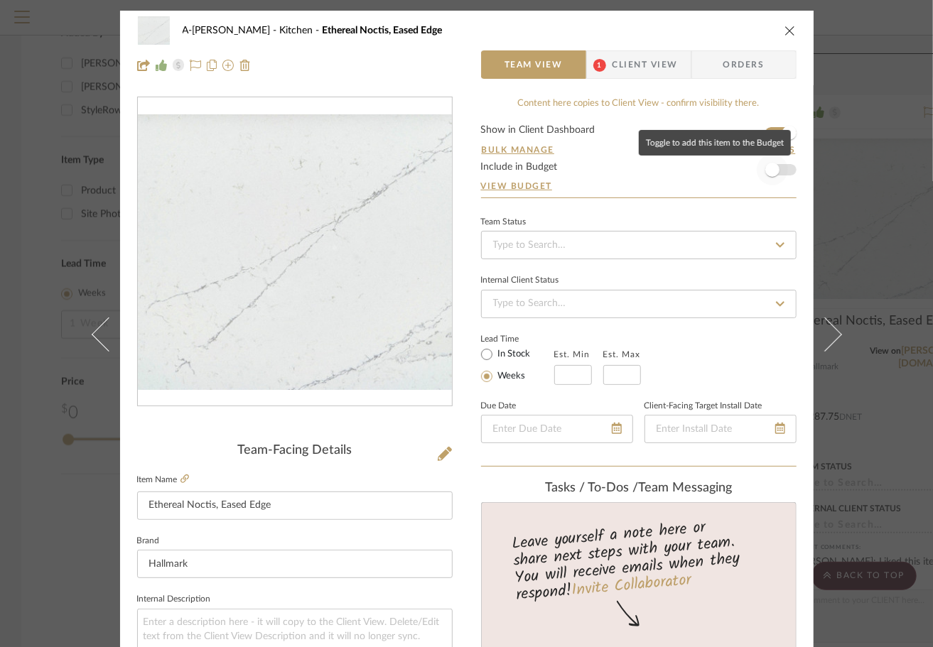
click at [779, 173] on span "button" at bounding box center [772, 169] width 31 height 31
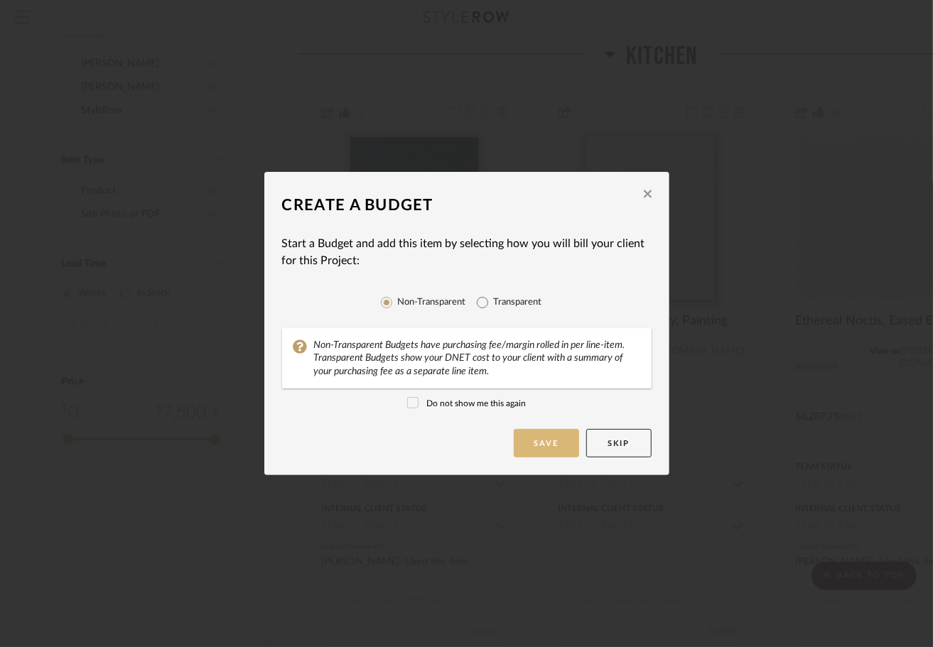
click at [543, 449] on button "Save" at bounding box center [546, 443] width 65 height 28
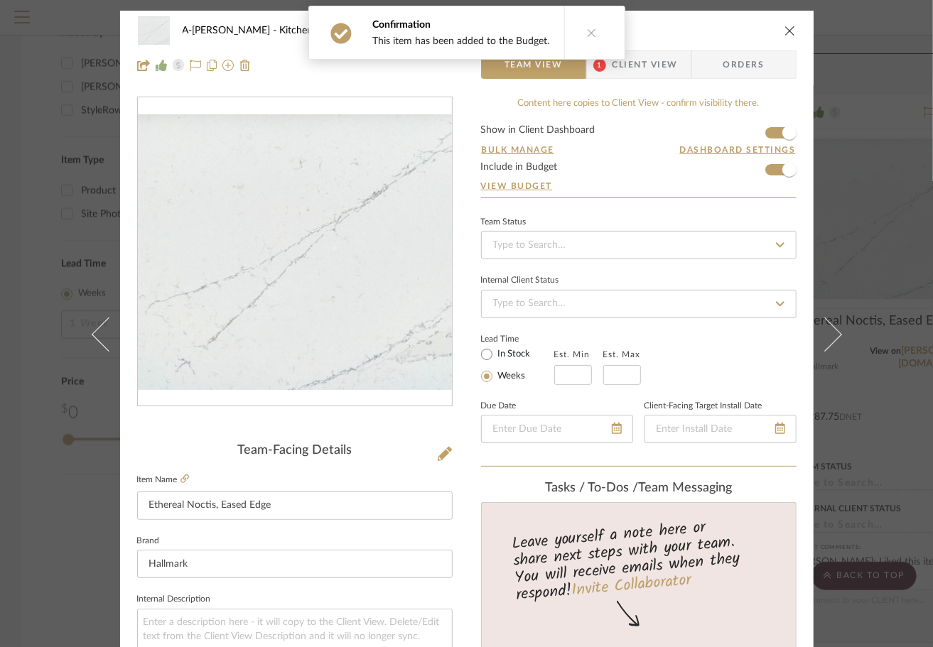
click at [784, 32] on icon "close" at bounding box center [789, 30] width 11 height 11
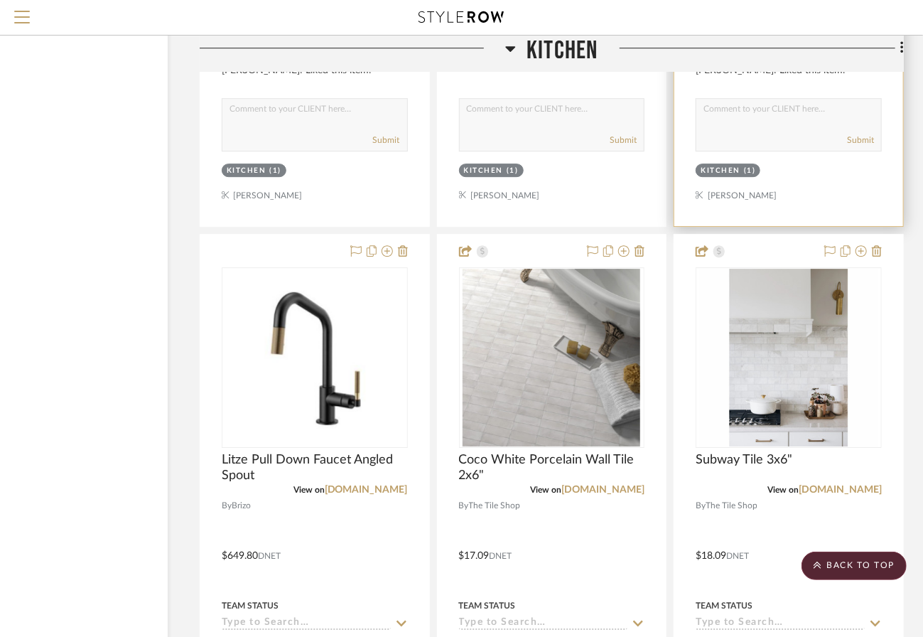
scroll to position [2169, 99]
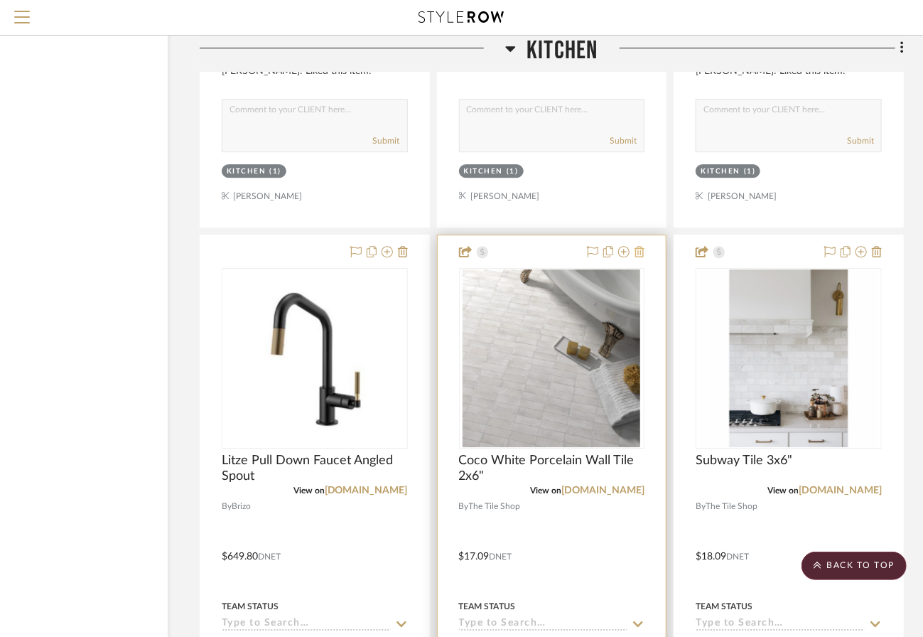
click at [642, 246] on icon at bounding box center [639, 251] width 10 height 11
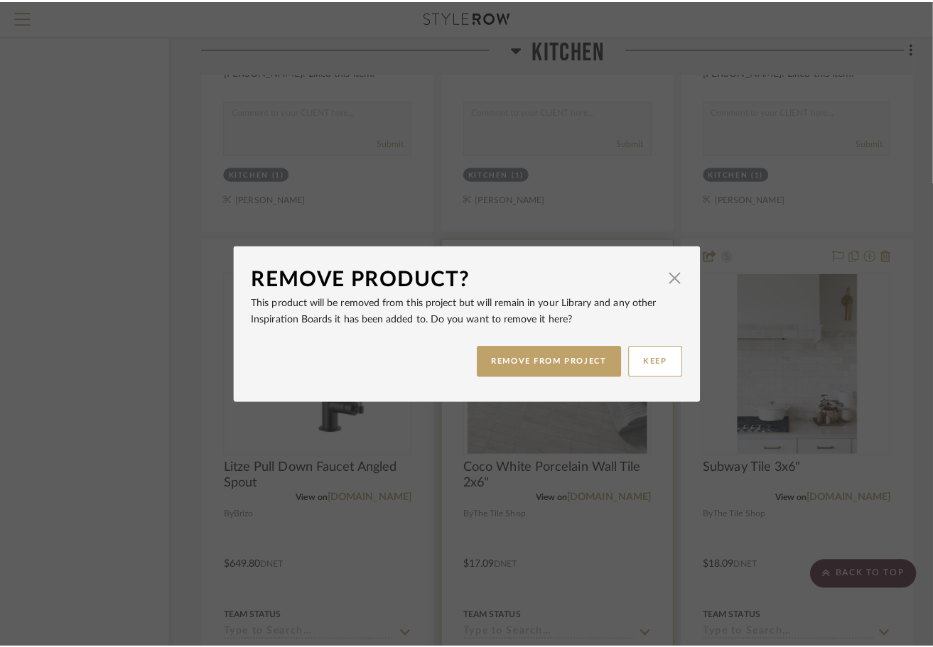
scroll to position [0, 0]
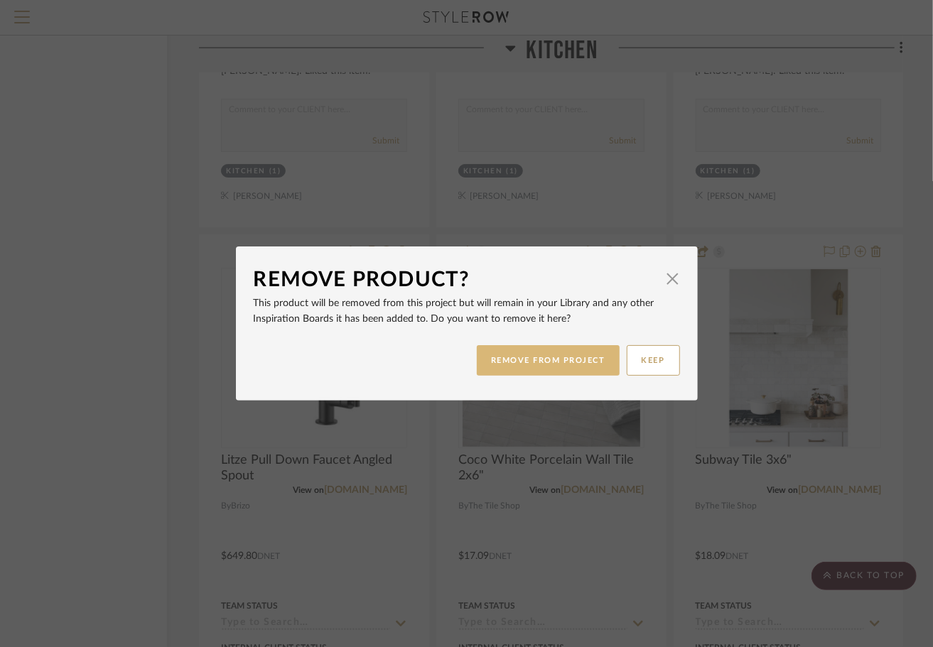
click at [570, 362] on button "REMOVE FROM PROJECT" at bounding box center [548, 360] width 143 height 31
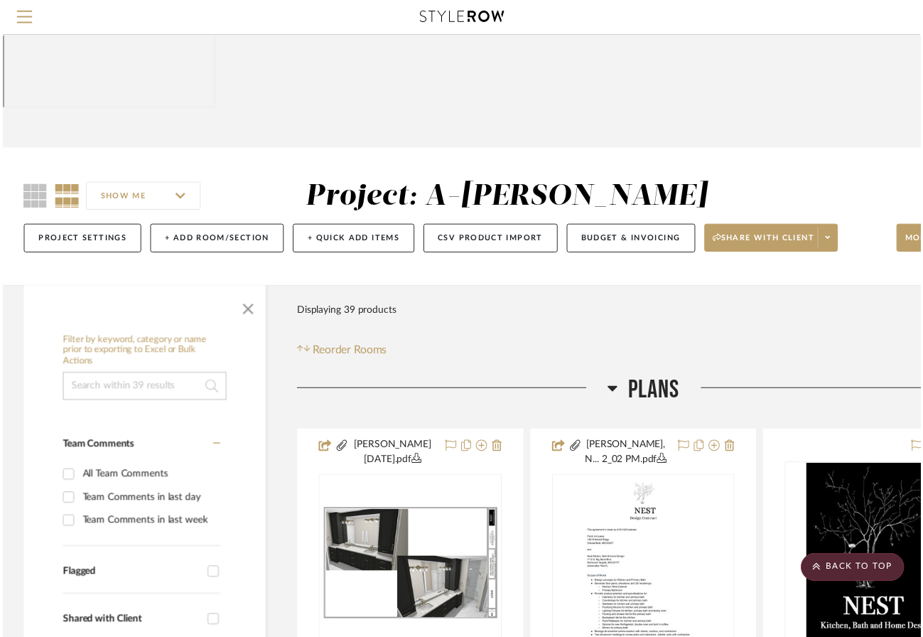
scroll to position [2169, 99]
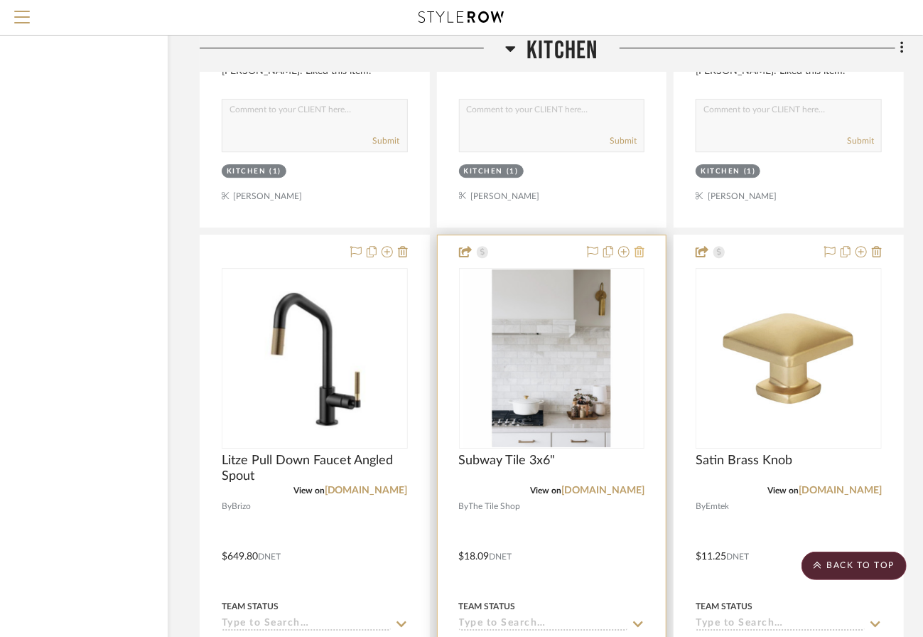
click at [641, 246] on icon at bounding box center [639, 251] width 10 height 11
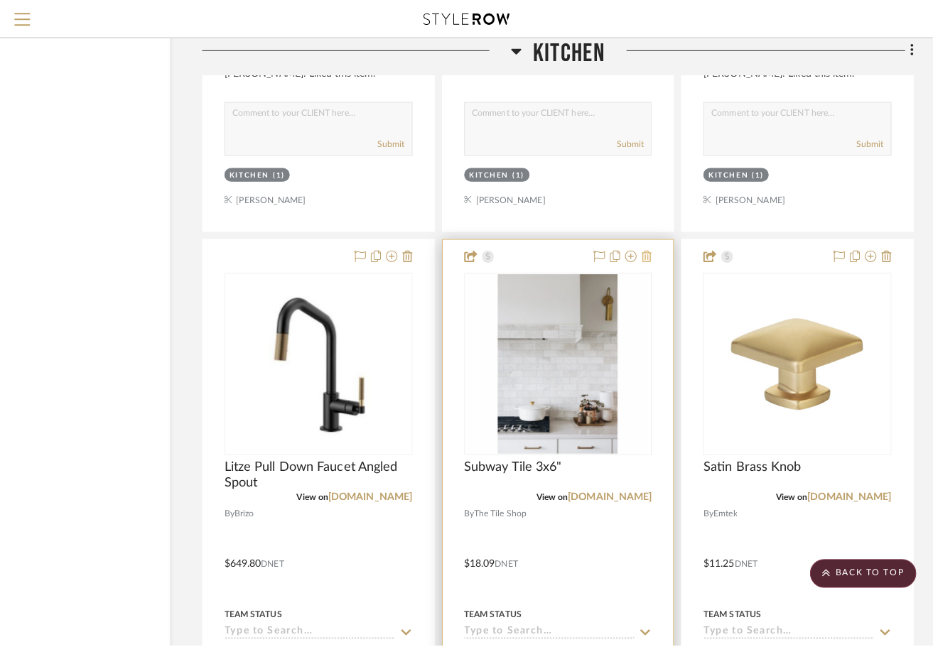
scroll to position [0, 0]
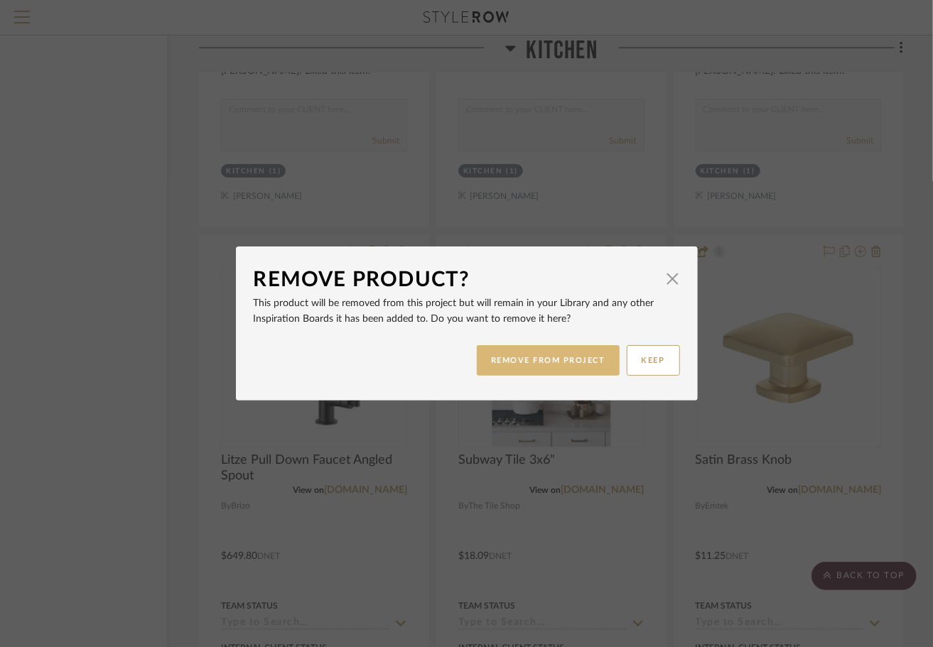
click at [544, 362] on button "REMOVE FROM PROJECT" at bounding box center [548, 360] width 143 height 31
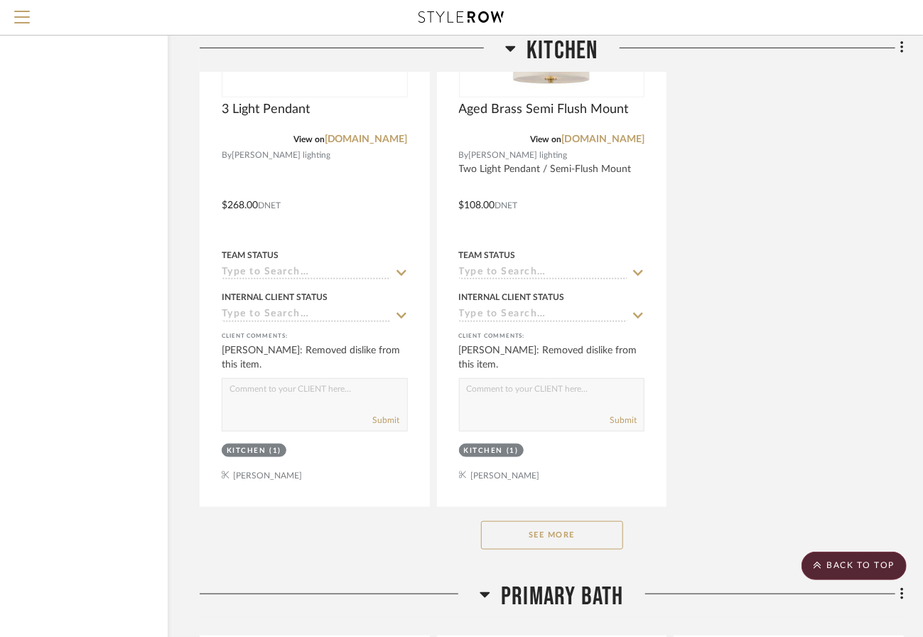
scroll to position [3151, 99]
click at [539, 520] on button "See More" at bounding box center [552, 534] width 142 height 28
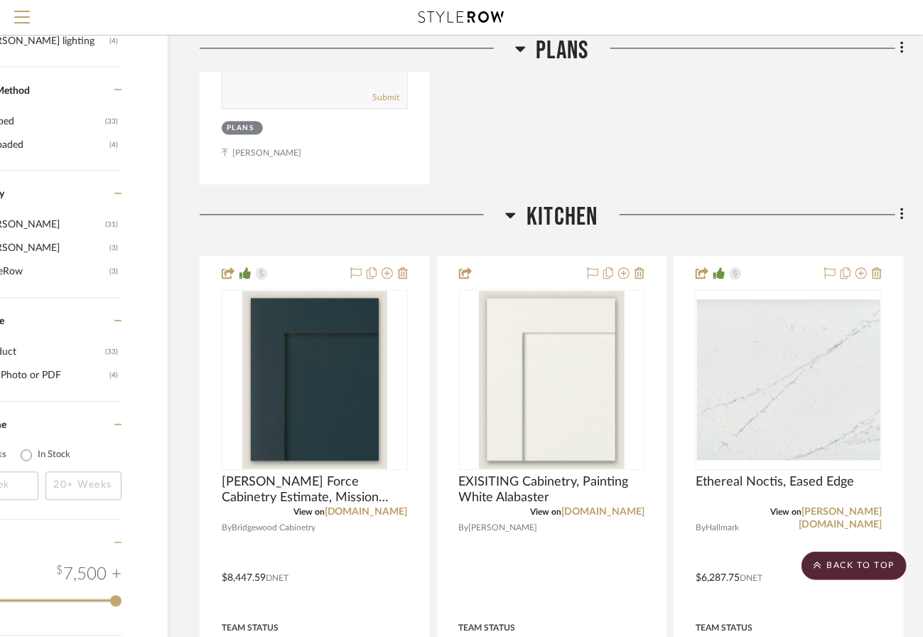
scroll to position [1513, 99]
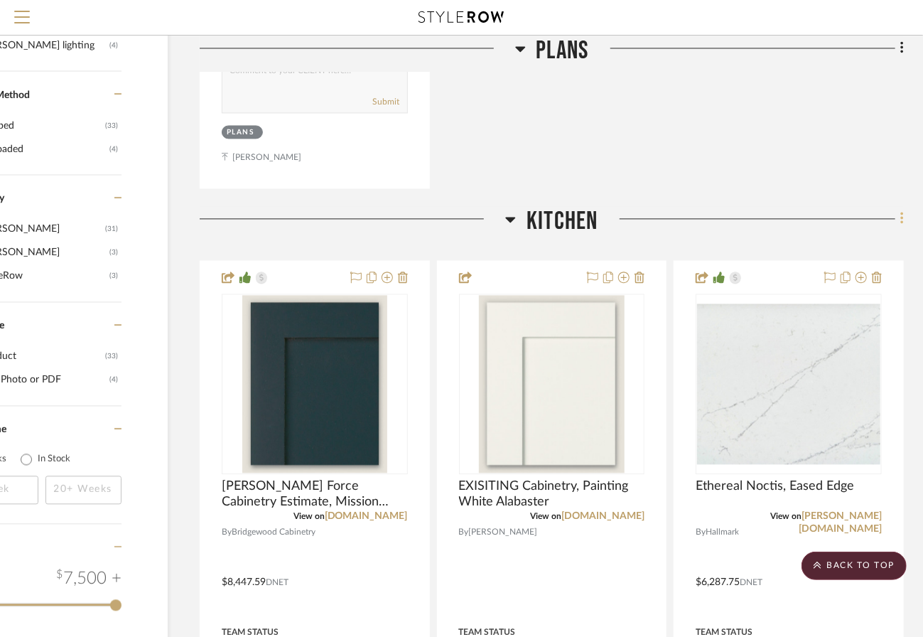
click at [901, 212] on icon at bounding box center [901, 218] width 3 height 12
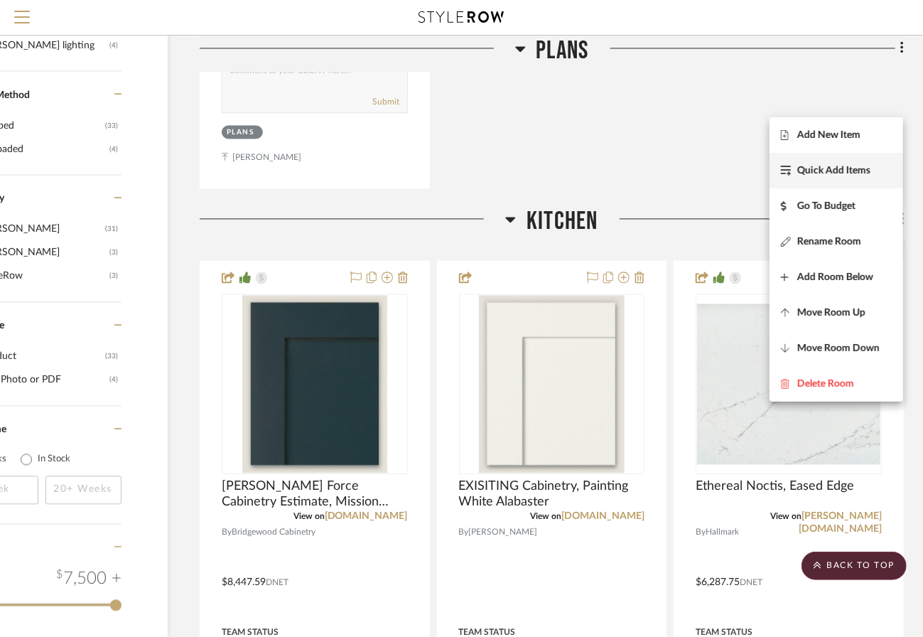
click at [821, 168] on span "Quick Add Items" at bounding box center [833, 171] width 73 height 12
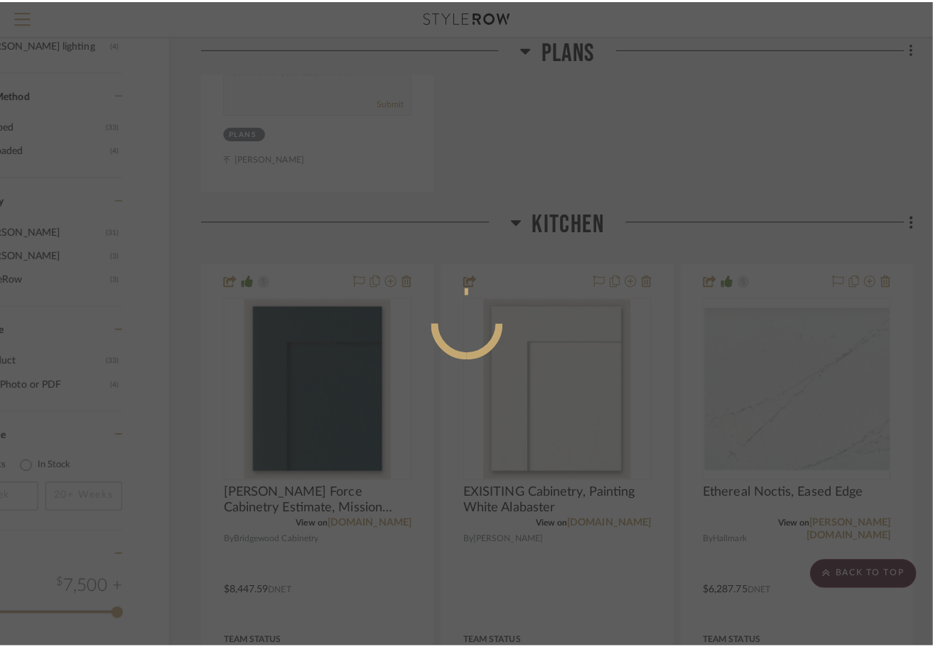
scroll to position [0, 0]
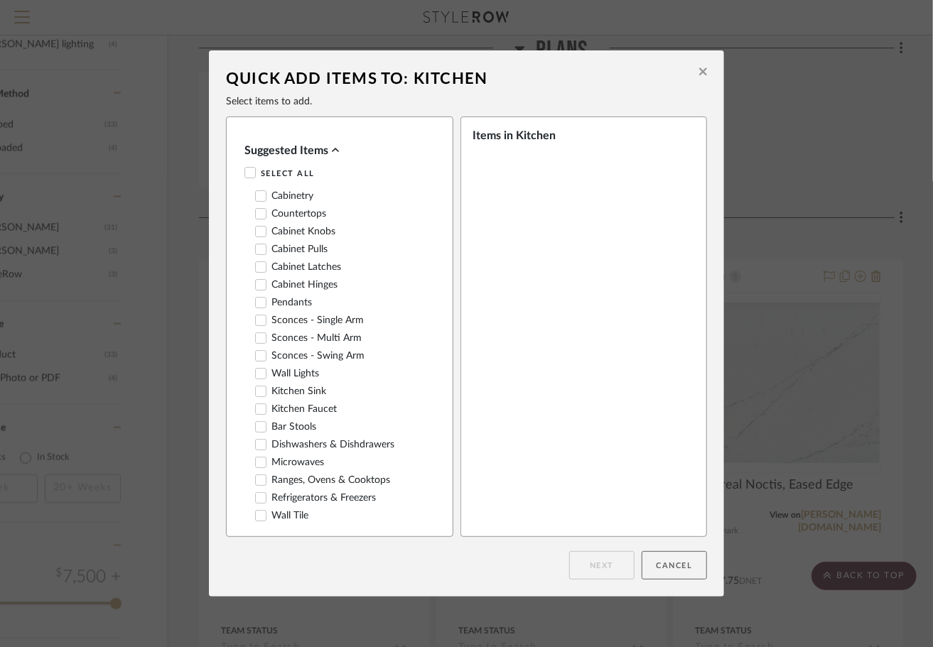
click at [666, 573] on button "Cancel" at bounding box center [674, 565] width 65 height 28
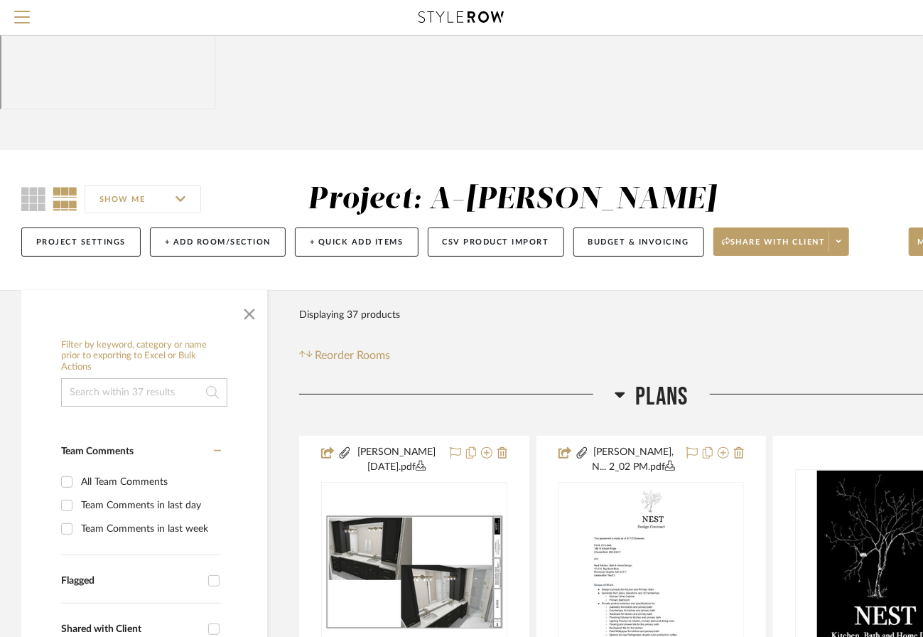
click at [53, 187] on icon at bounding box center [65, 199] width 25 height 24
click at [28, 187] on icon at bounding box center [33, 199] width 24 height 24
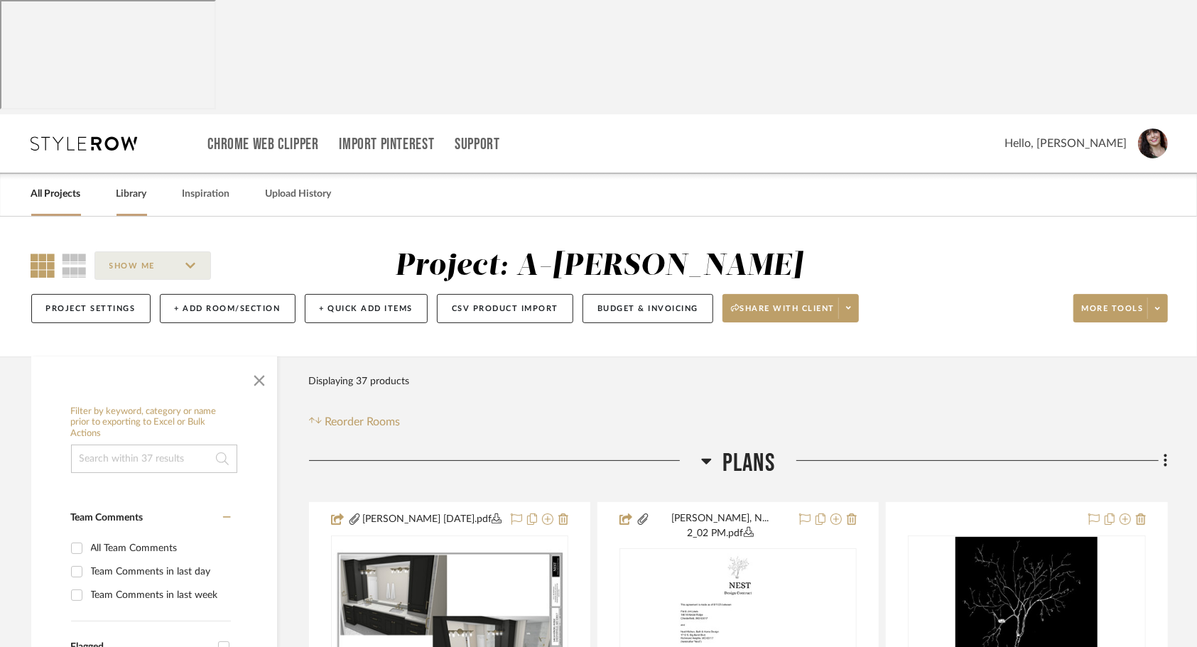
click at [129, 185] on link "Library" at bounding box center [132, 194] width 31 height 19
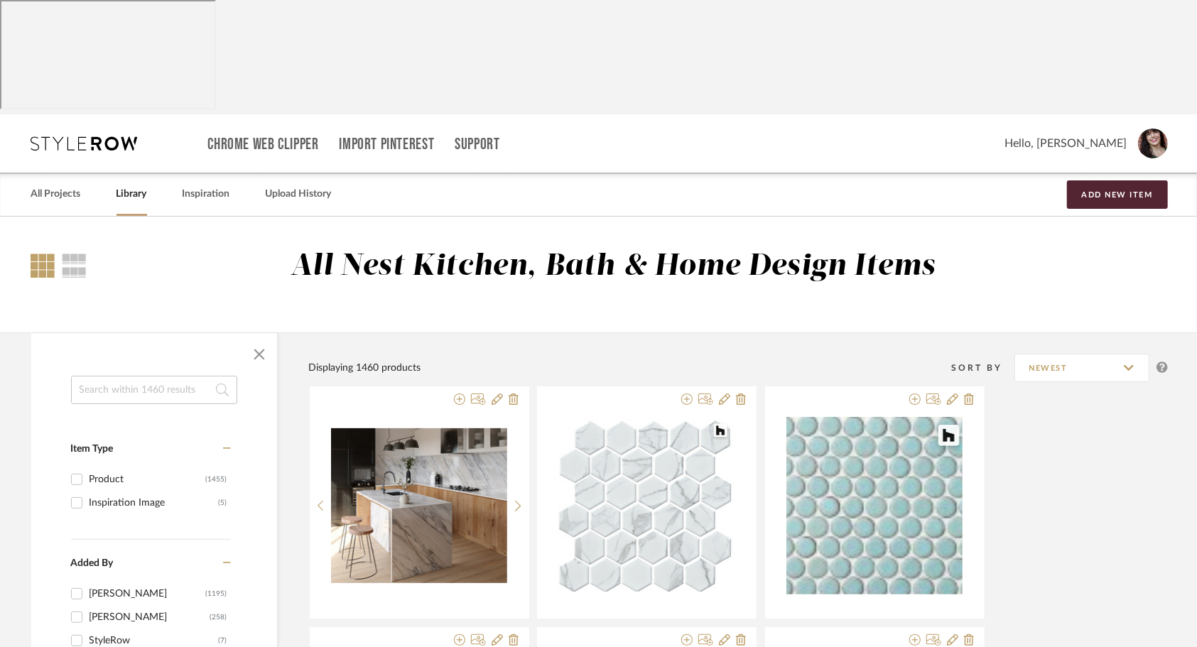
click at [134, 376] on input at bounding box center [154, 390] width 166 height 28
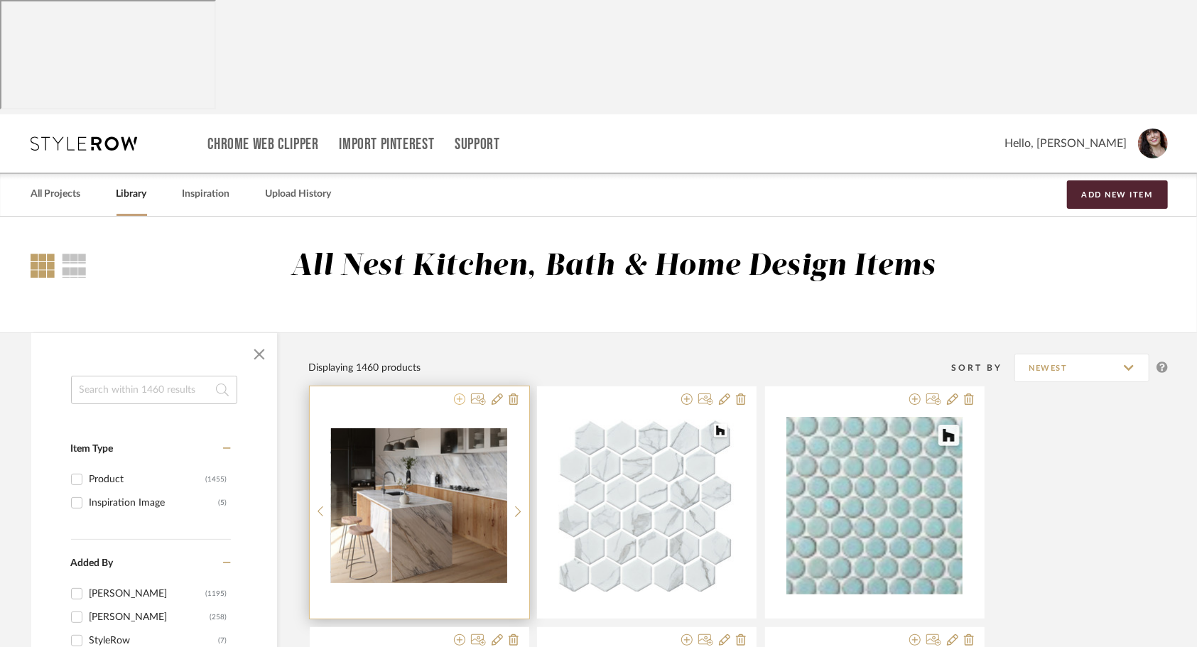
click at [459, 394] on icon at bounding box center [459, 399] width 11 height 11
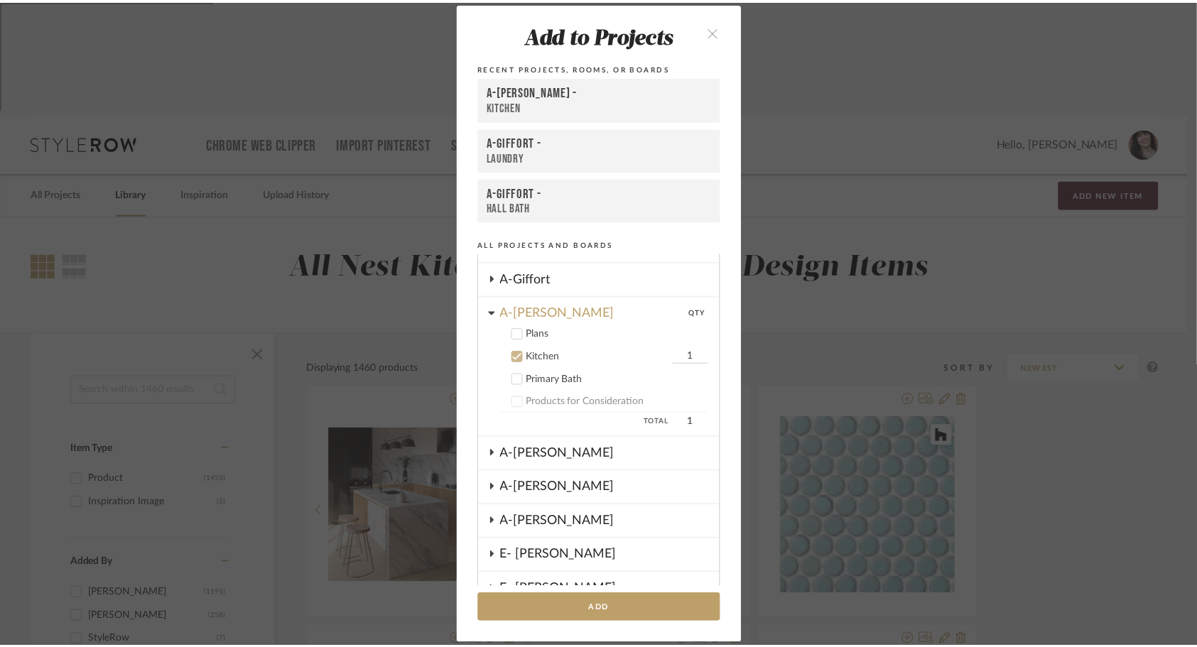
scroll to position [321, 0]
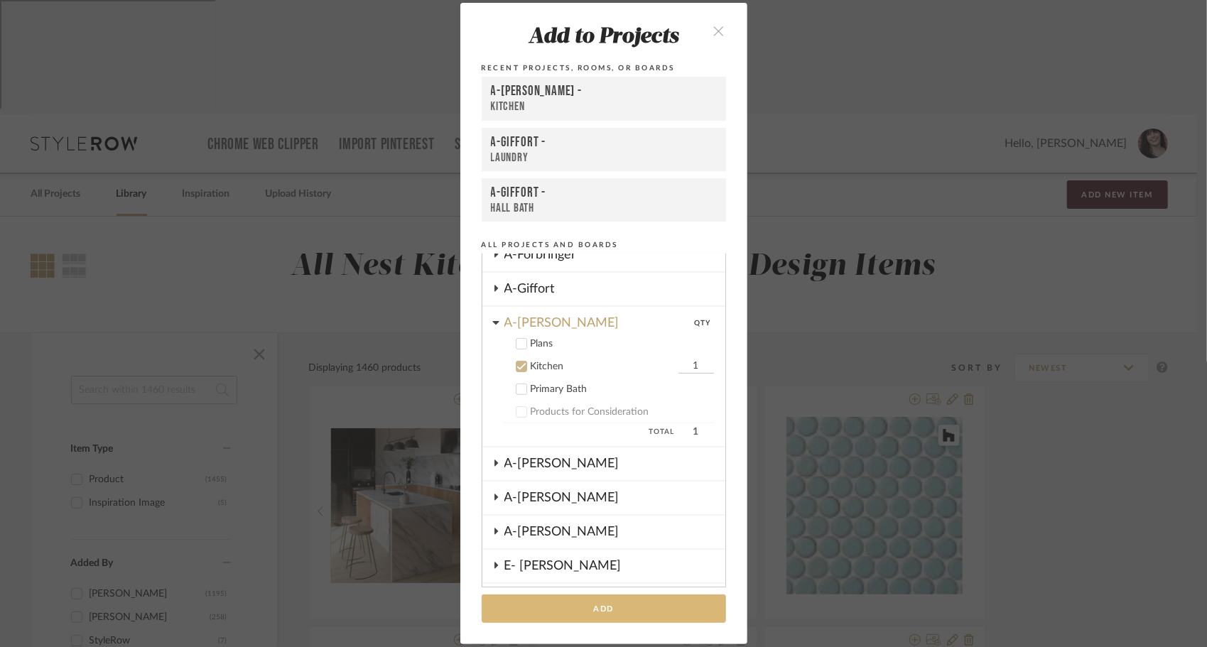
click at [577, 612] on button "Add" at bounding box center [604, 609] width 244 height 29
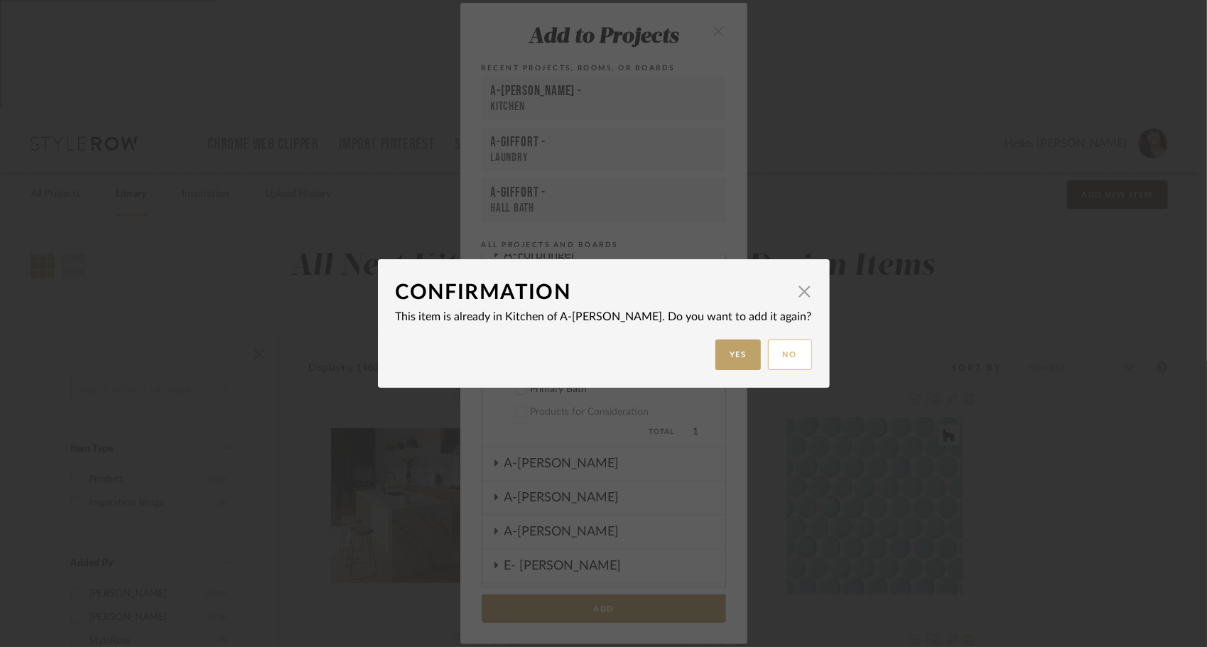
click at [768, 359] on button "No" at bounding box center [790, 355] width 44 height 31
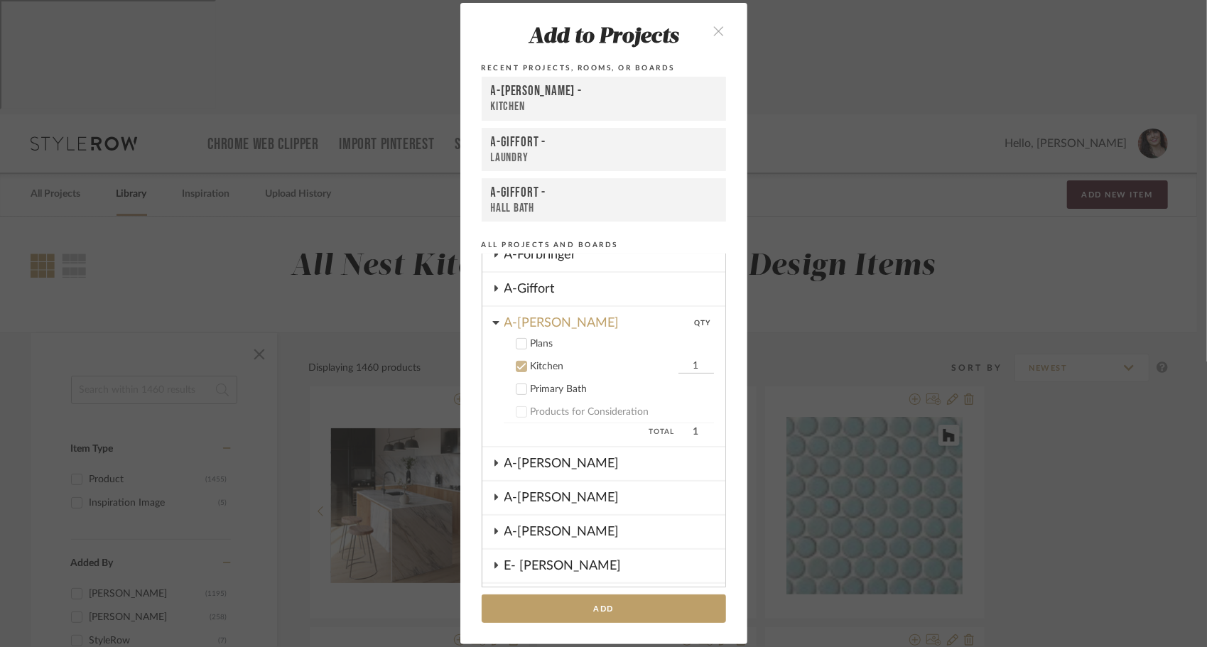
click at [713, 35] on icon "close" at bounding box center [719, 31] width 12 height 12
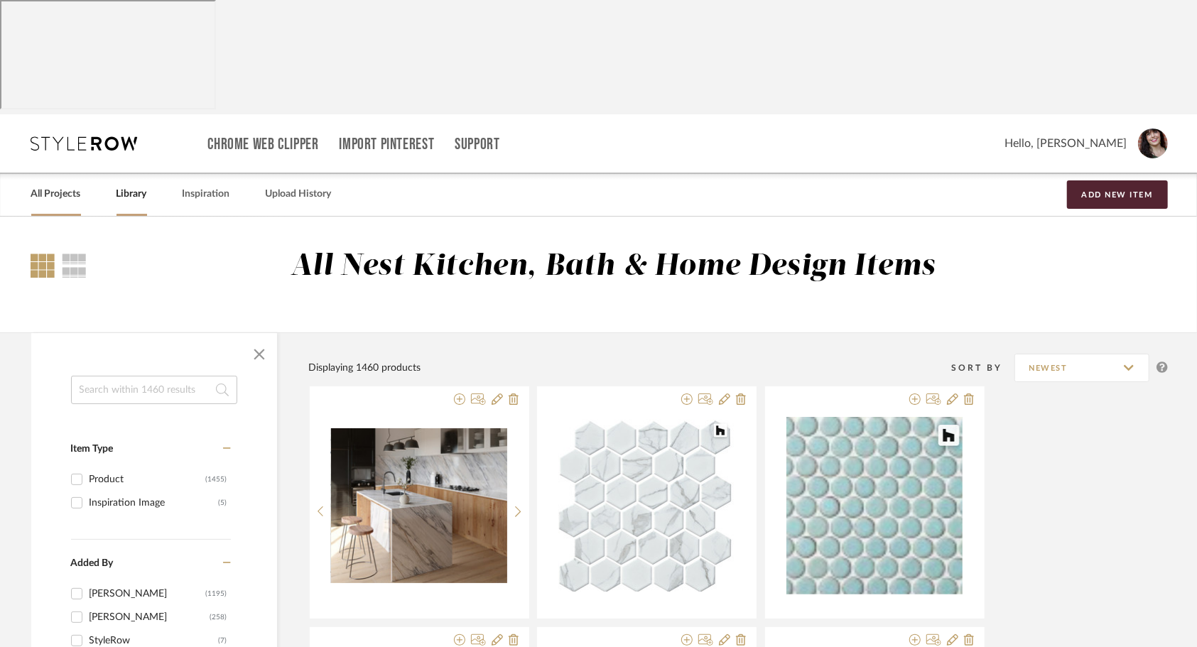
click at [56, 185] on link "All Projects" at bounding box center [56, 194] width 50 height 19
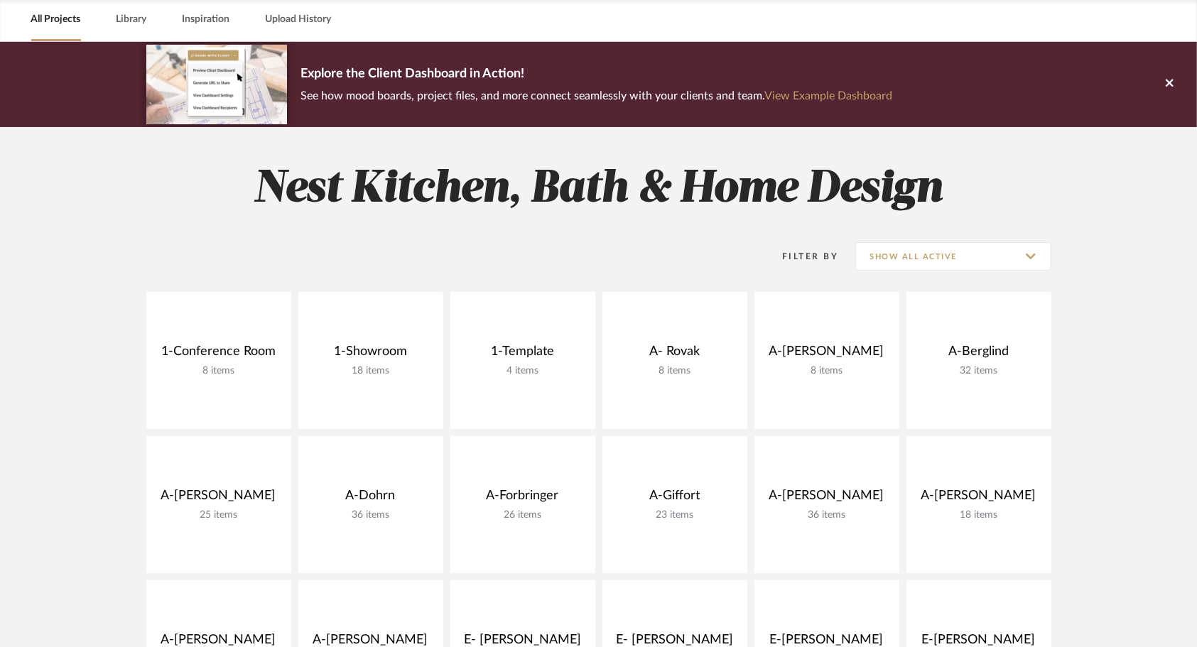
scroll to position [175, 0]
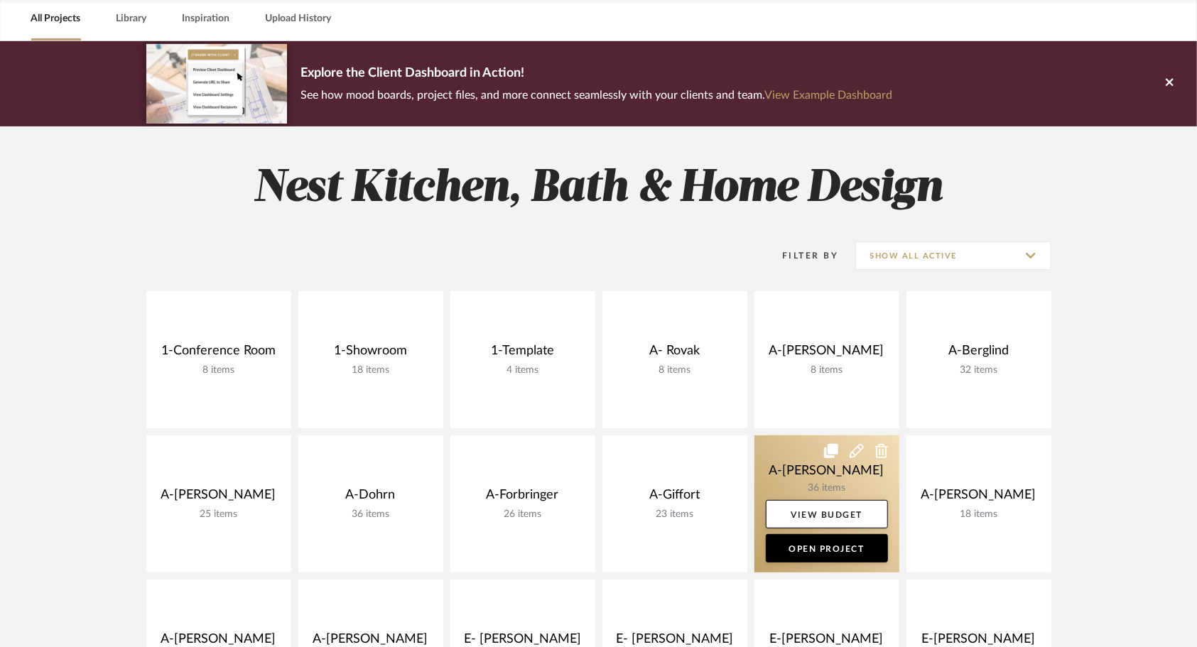
click at [794, 436] on link at bounding box center [827, 504] width 145 height 137
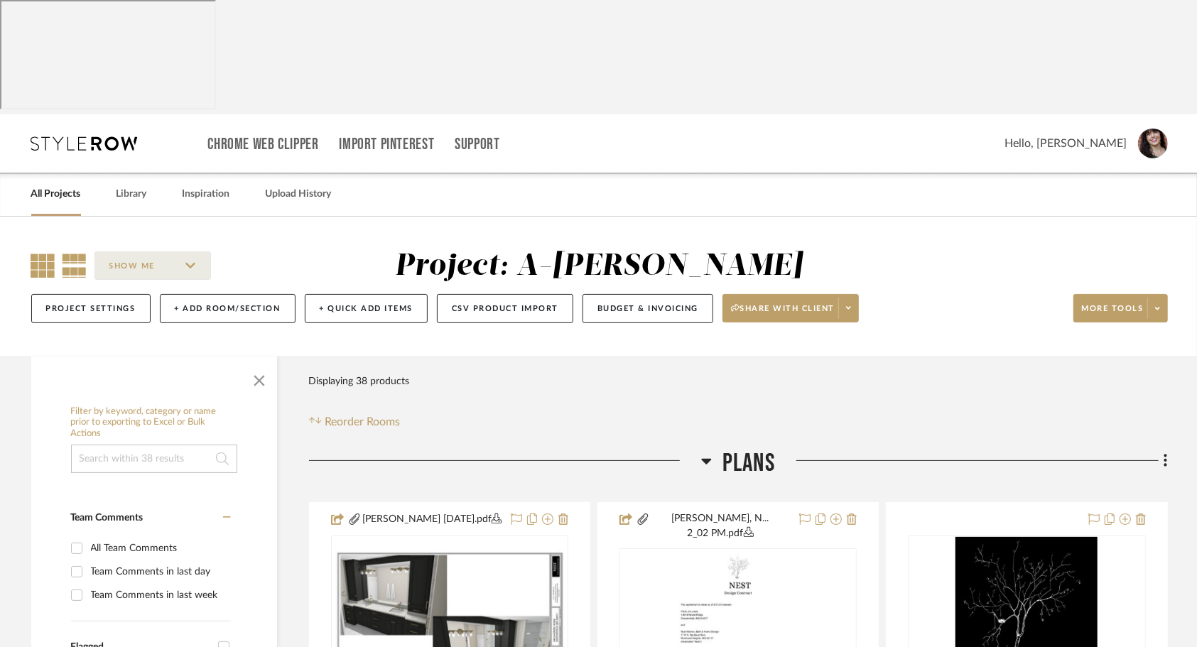
click at [70, 254] on icon at bounding box center [75, 266] width 25 height 24
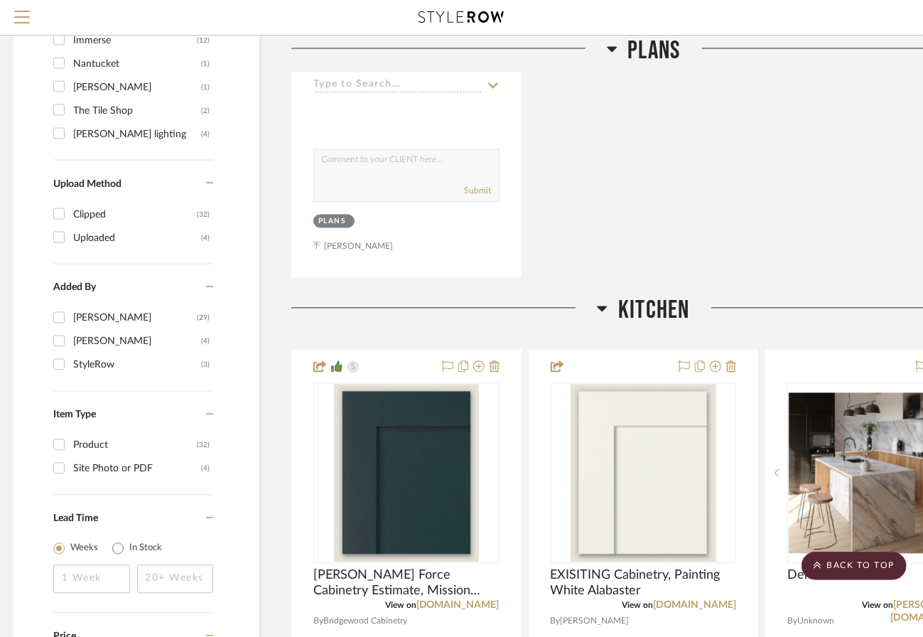
scroll to position [1416, 8]
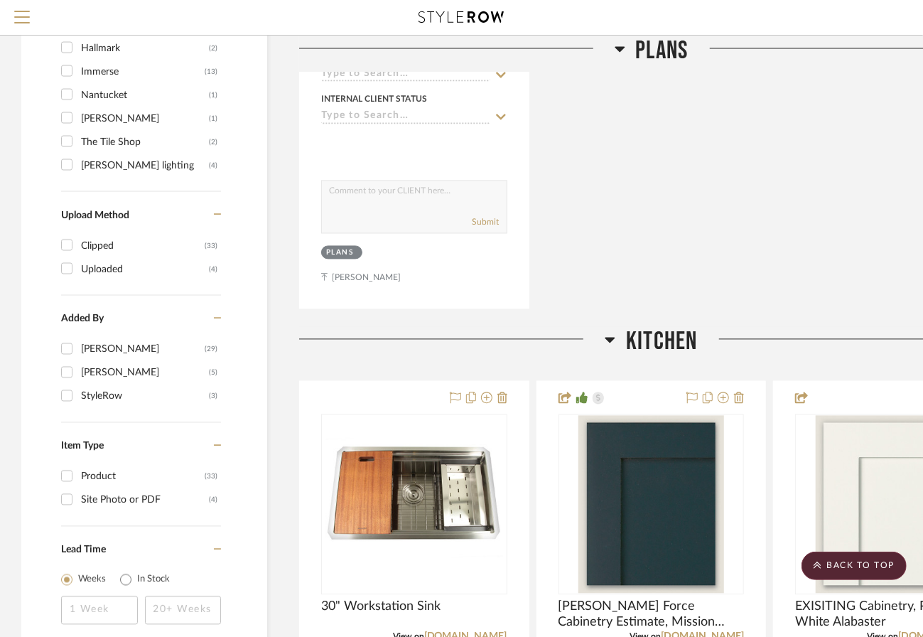
scroll to position [1397, 0]
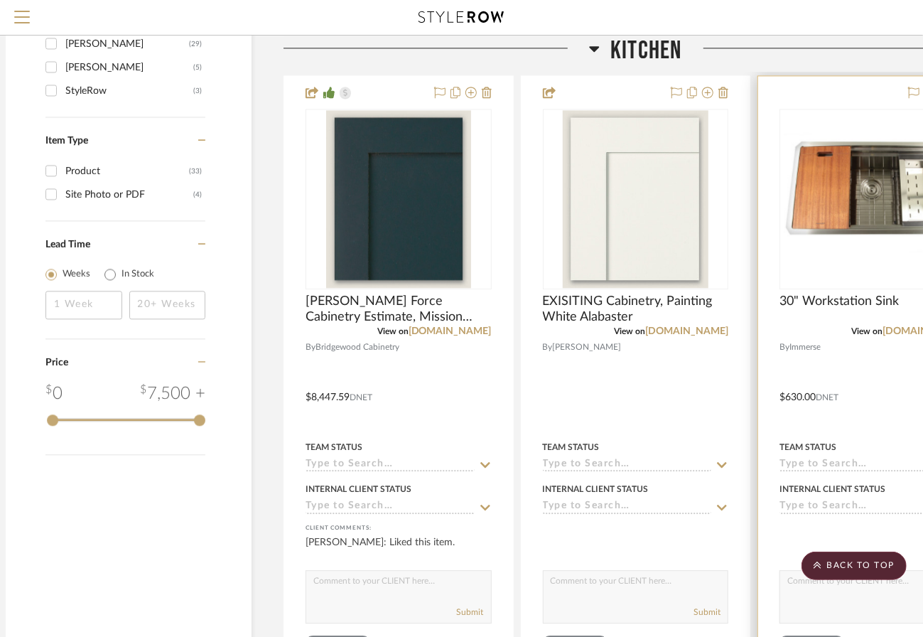
click at [794, 521] on div at bounding box center [872, 535] width 186 height 28
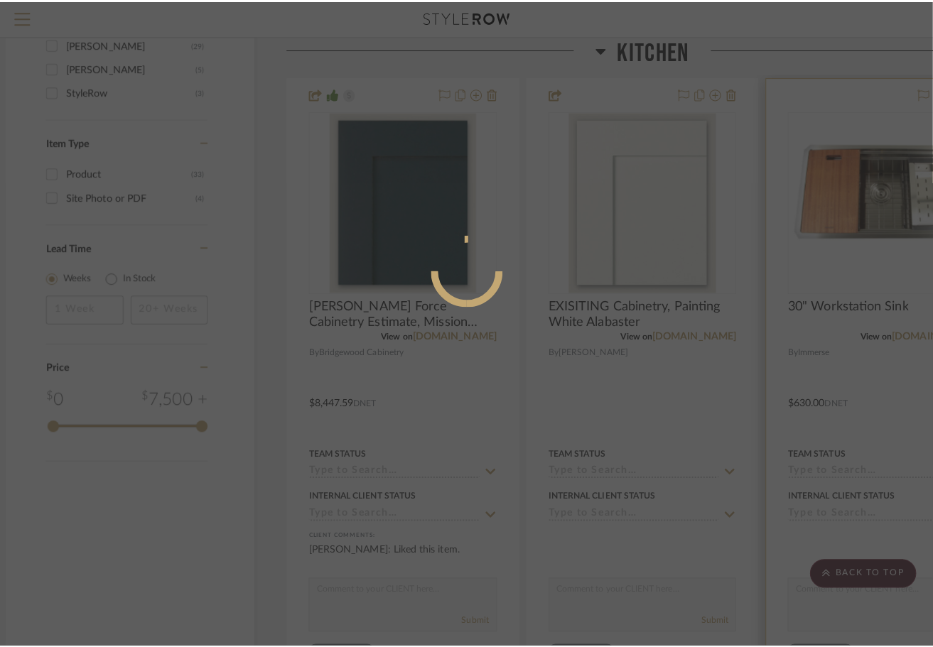
scroll to position [0, 0]
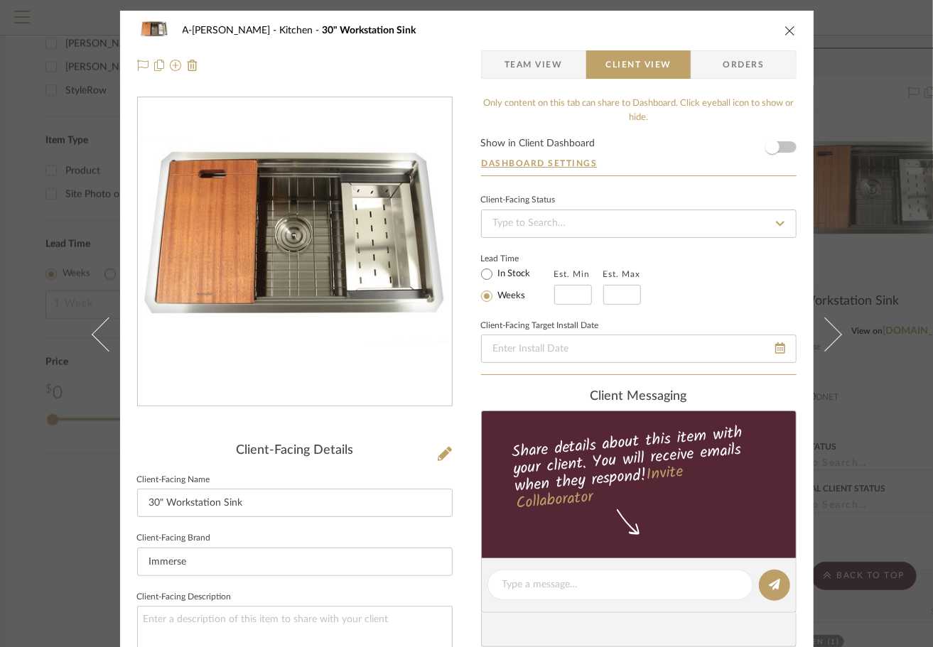
click at [786, 149] on form "Show in Client Dashboard Dashboard Settings" at bounding box center [638, 157] width 315 height 37
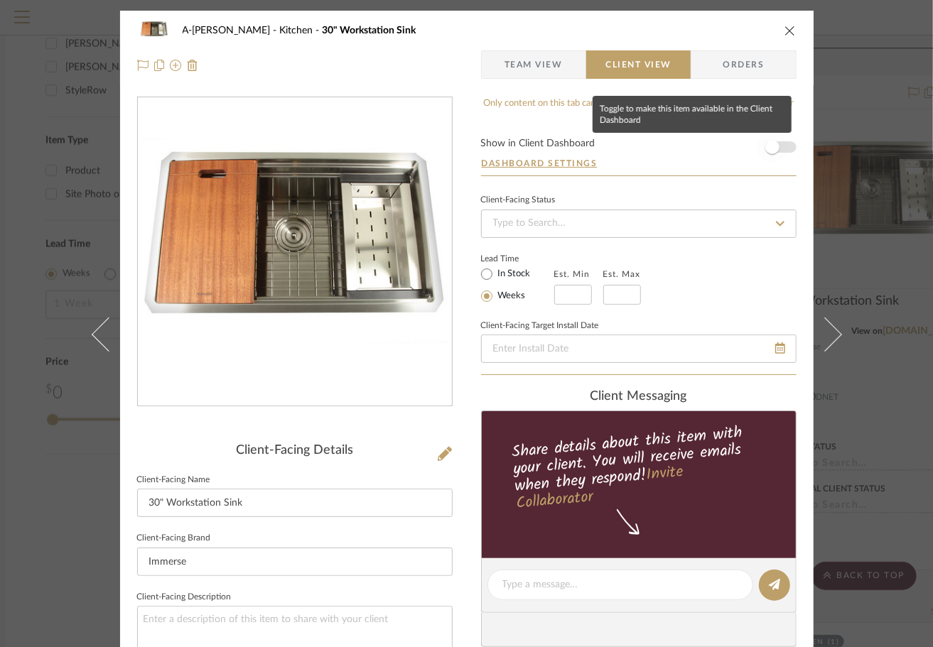
click at [781, 148] on span "button" at bounding box center [772, 146] width 31 height 31
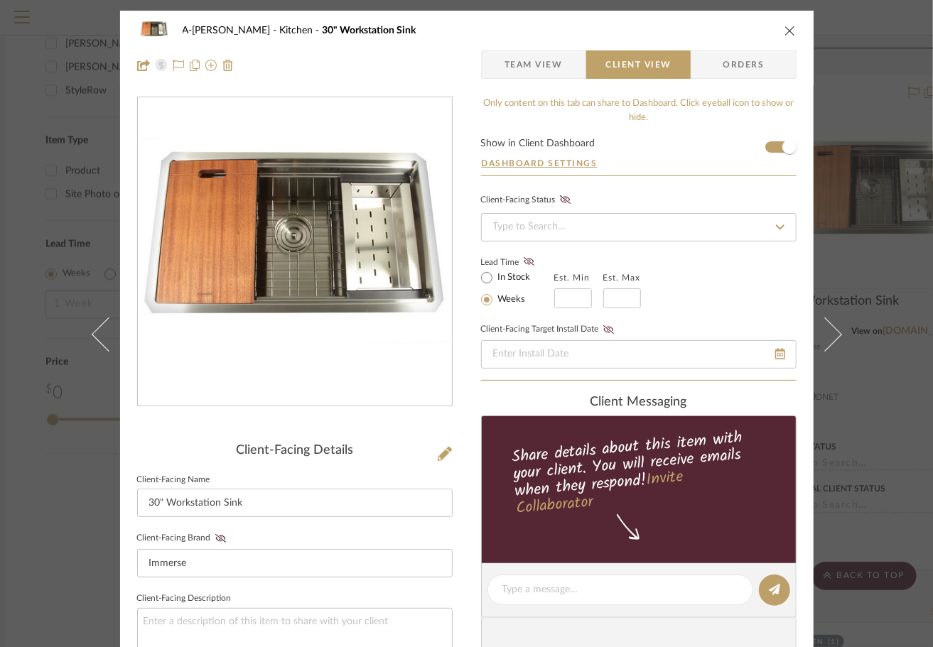
scroll to position [5, 0]
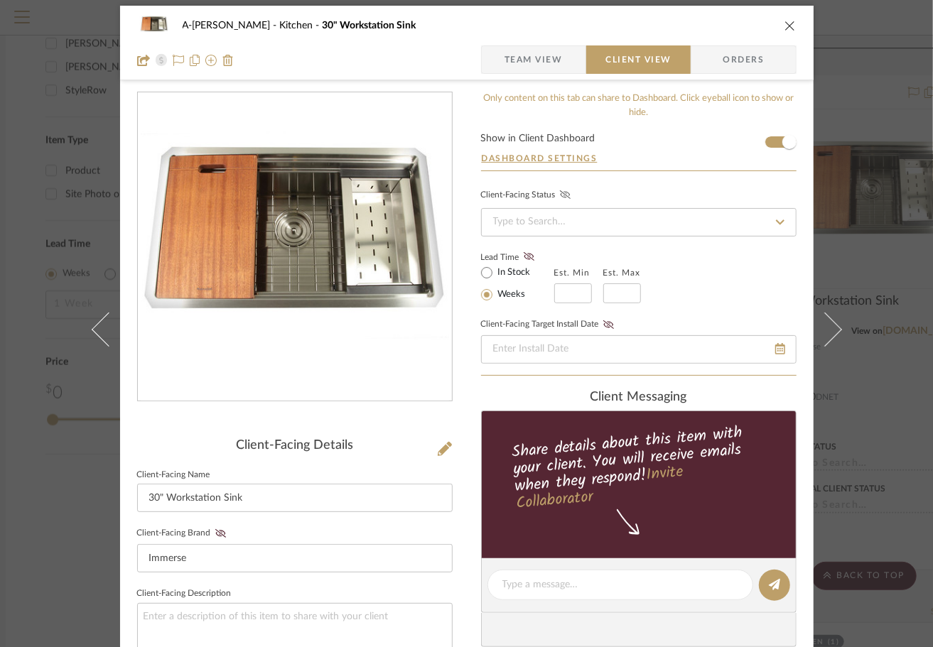
click at [560, 192] on icon at bounding box center [565, 194] width 11 height 9
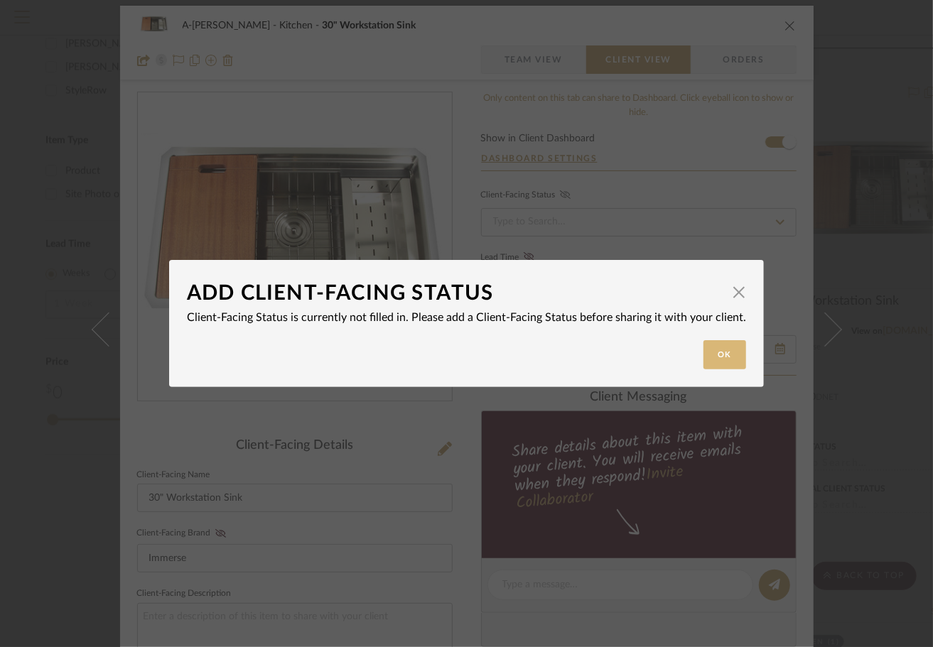
click at [704, 350] on button "Ok" at bounding box center [724, 354] width 43 height 29
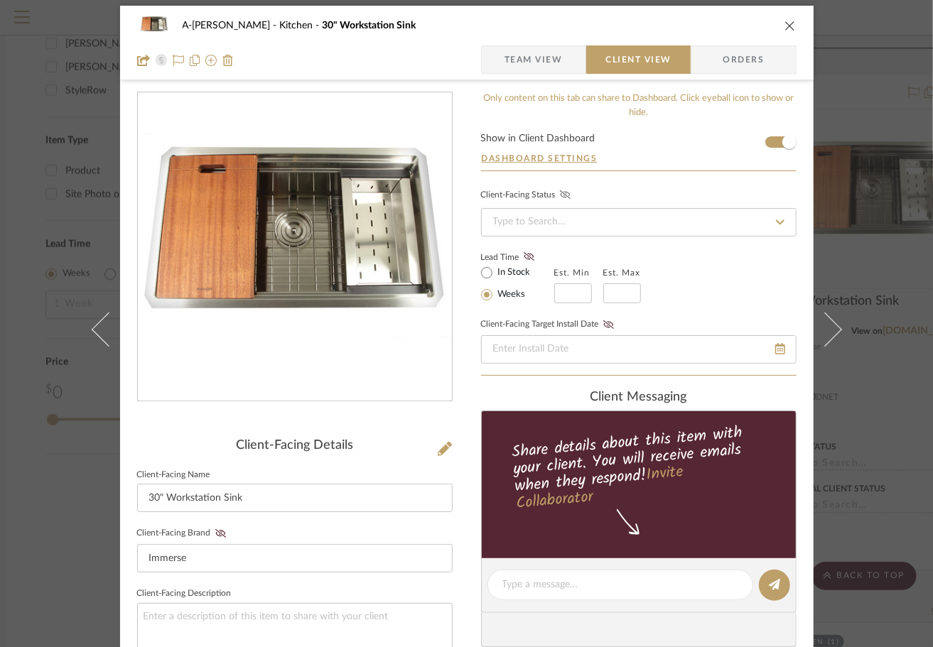
click at [784, 26] on icon "close" at bounding box center [789, 25] width 11 height 11
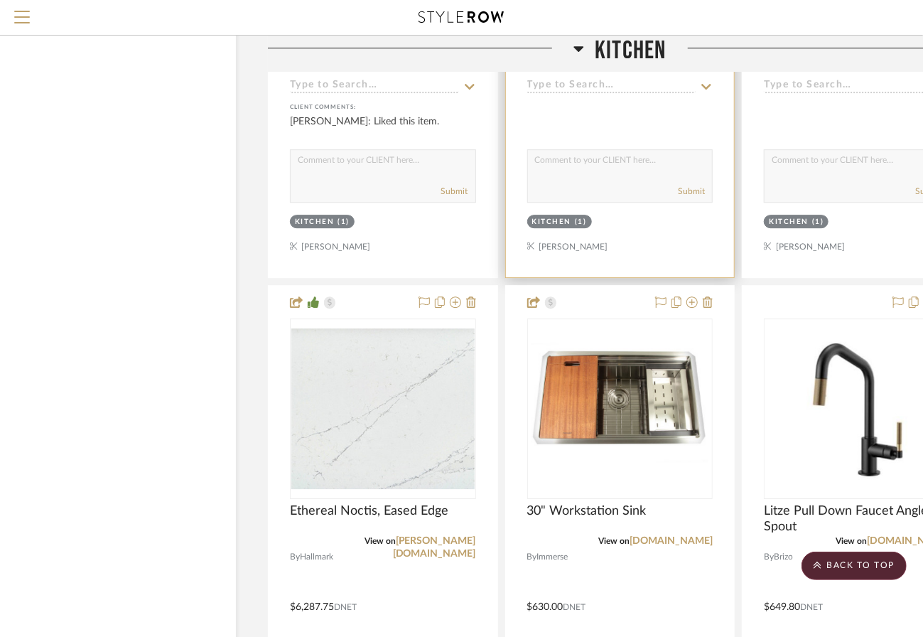
scroll to position [2119, 99]
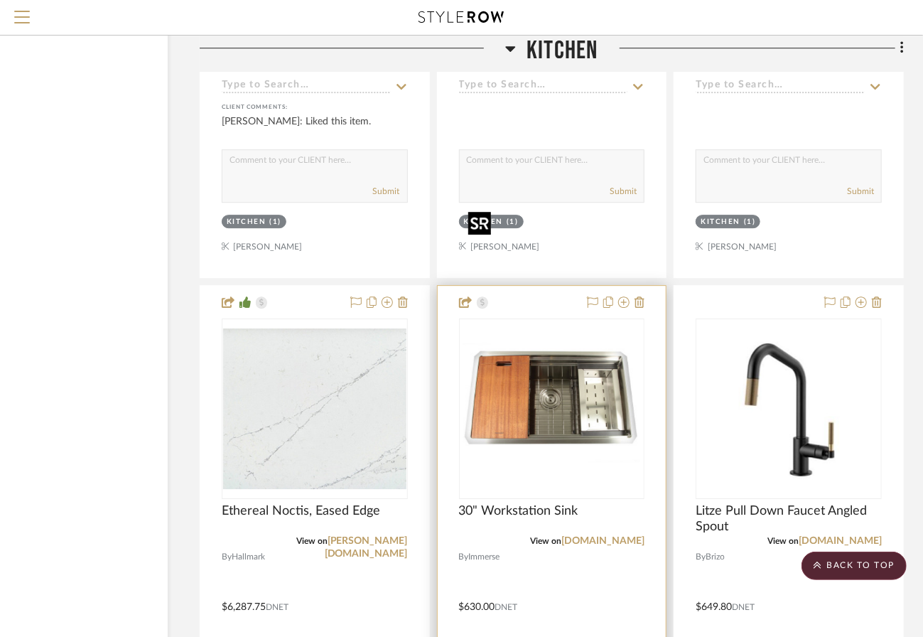
click at [578, 320] on img "0" at bounding box center [552, 409] width 178 height 178
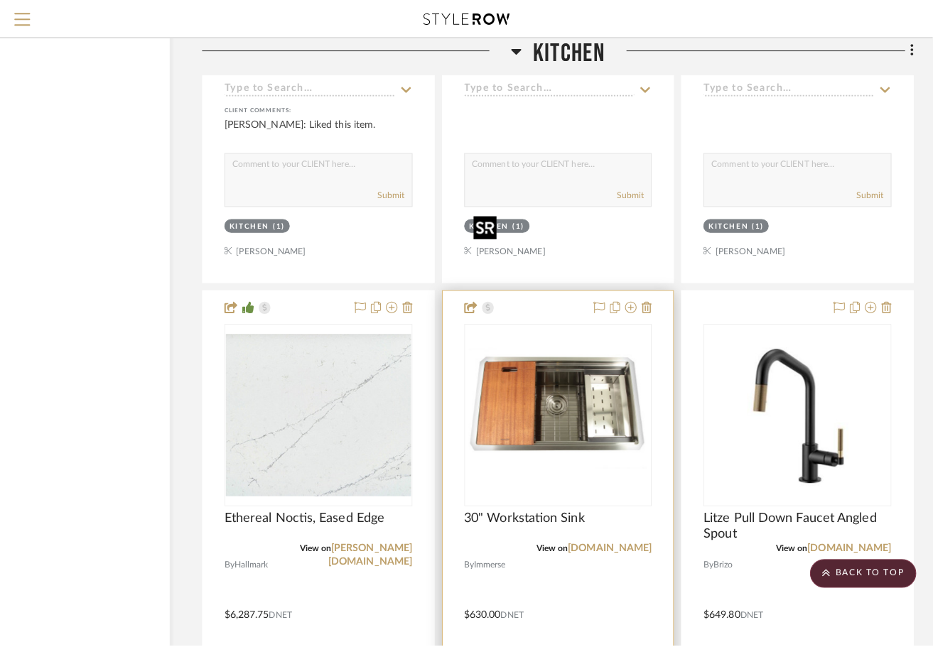
scroll to position [0, 0]
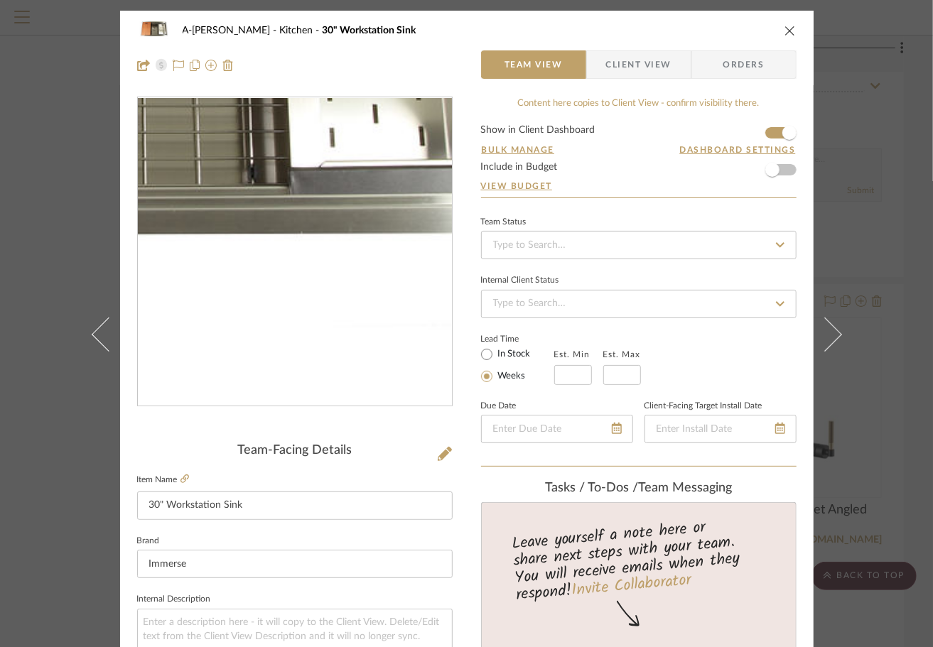
click at [343, 318] on img "0" at bounding box center [295, 252] width 308 height 308
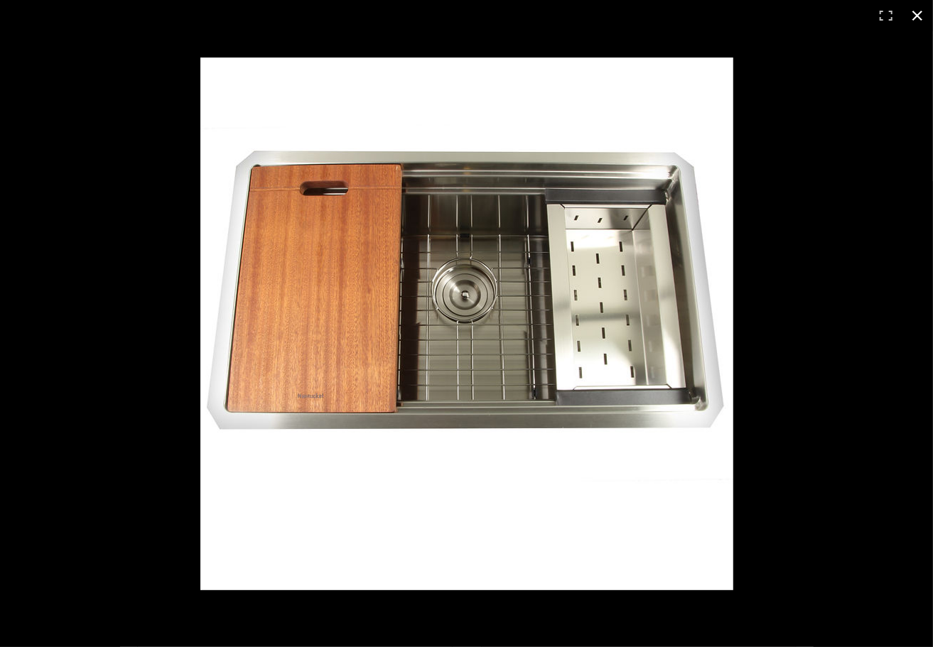
click at [918, 20] on button at bounding box center [917, 15] width 31 height 31
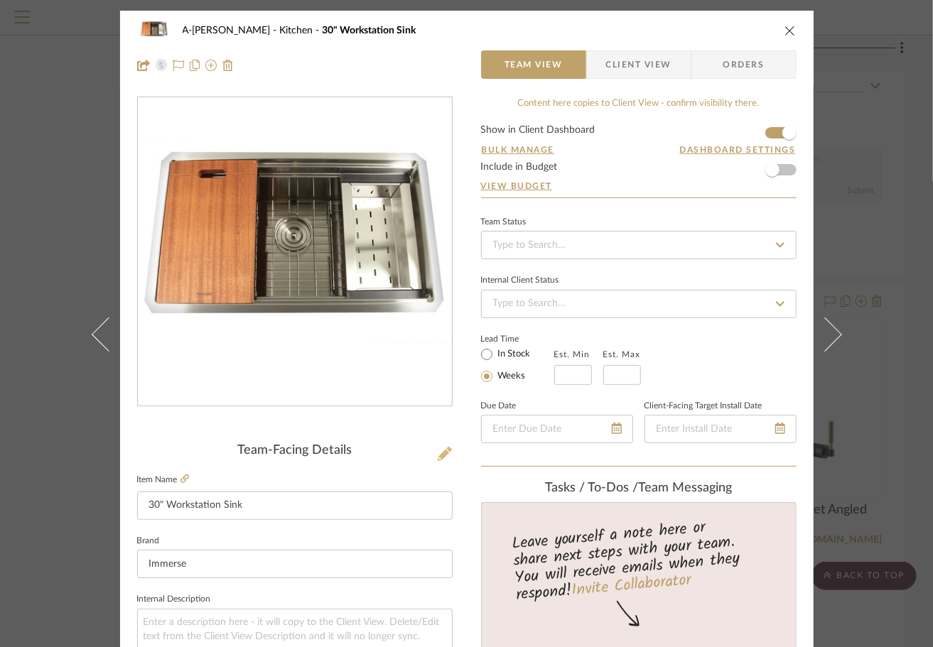
click at [438, 455] on icon at bounding box center [445, 454] width 14 height 14
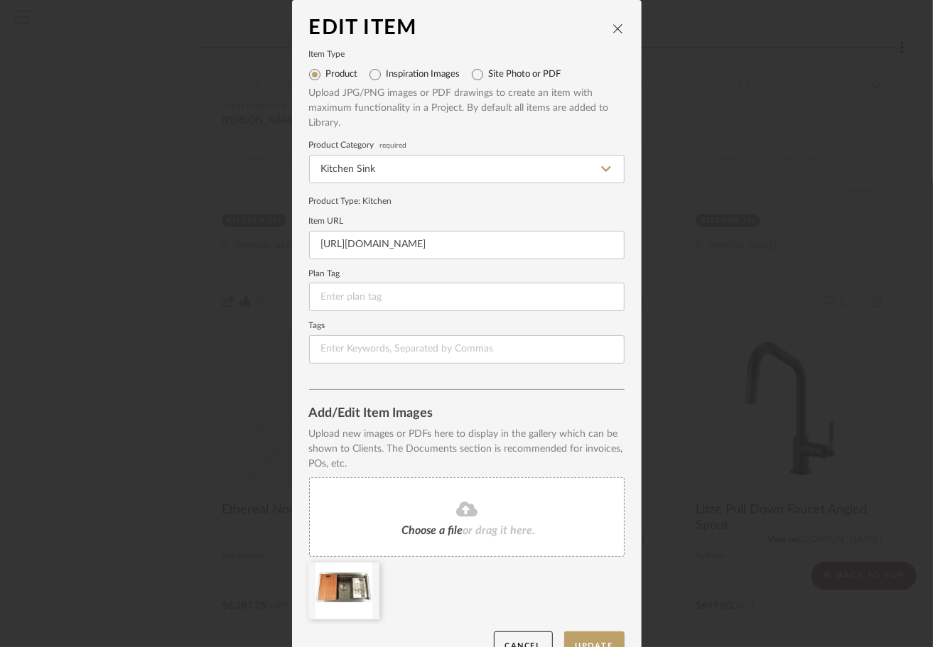
click at [437, 520] on div "Choose a file or drag it here." at bounding box center [466, 517] width 315 height 80
click at [585, 637] on button "Update" at bounding box center [594, 646] width 60 height 29
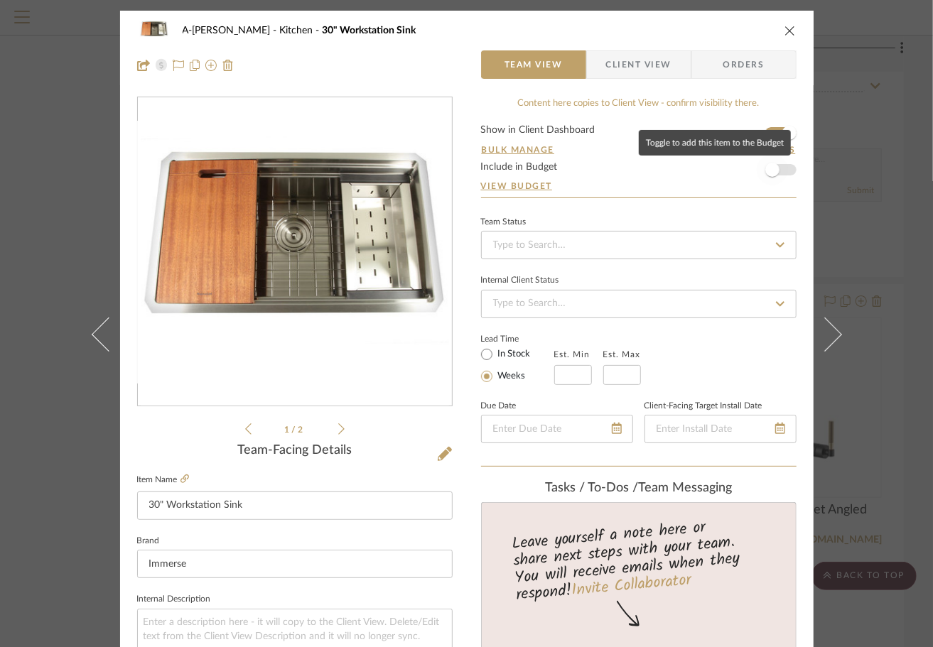
click at [777, 171] on span "button" at bounding box center [772, 169] width 31 height 31
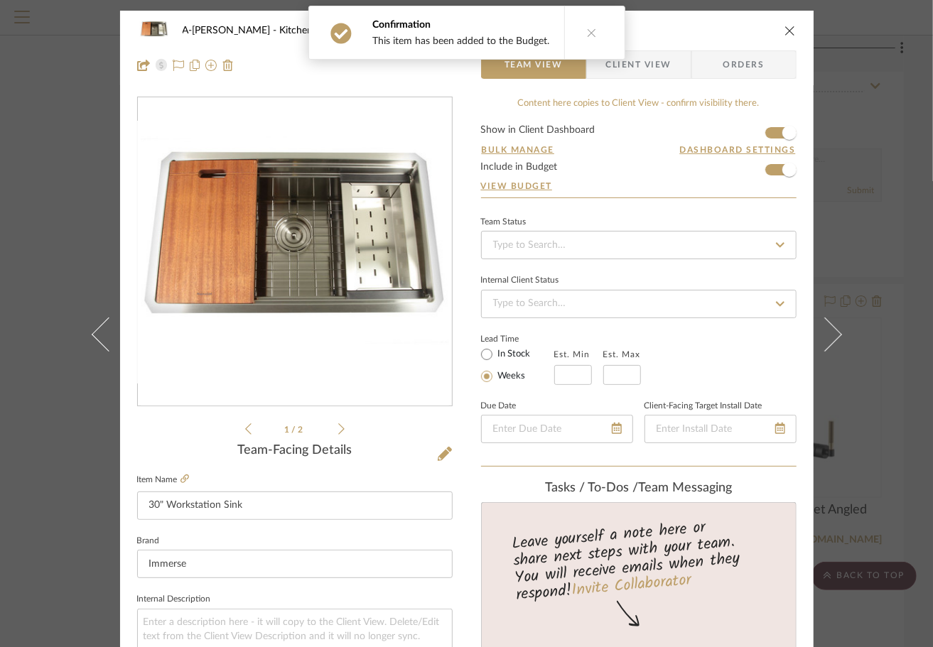
click at [786, 33] on icon "close" at bounding box center [789, 30] width 11 height 11
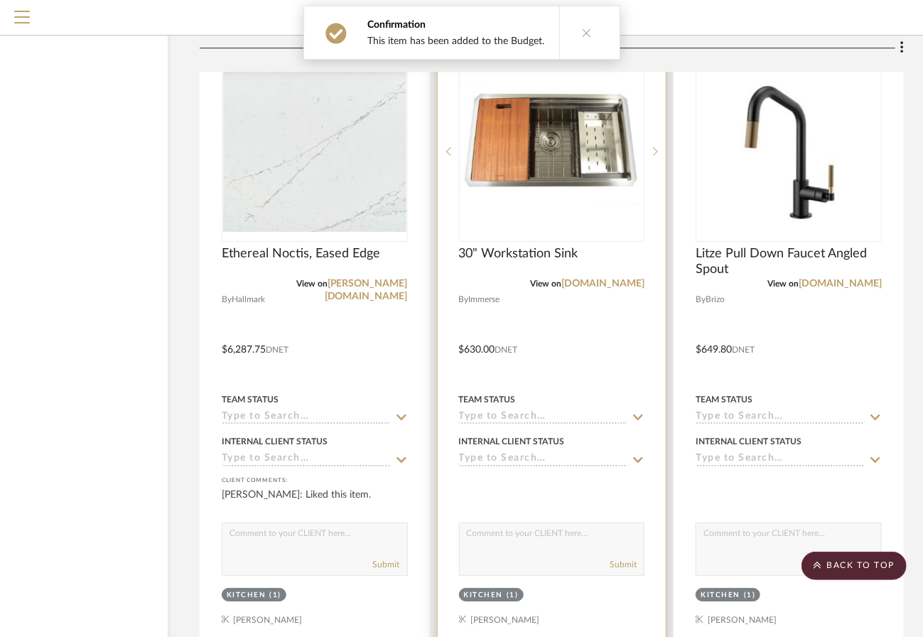
scroll to position [2376, 99]
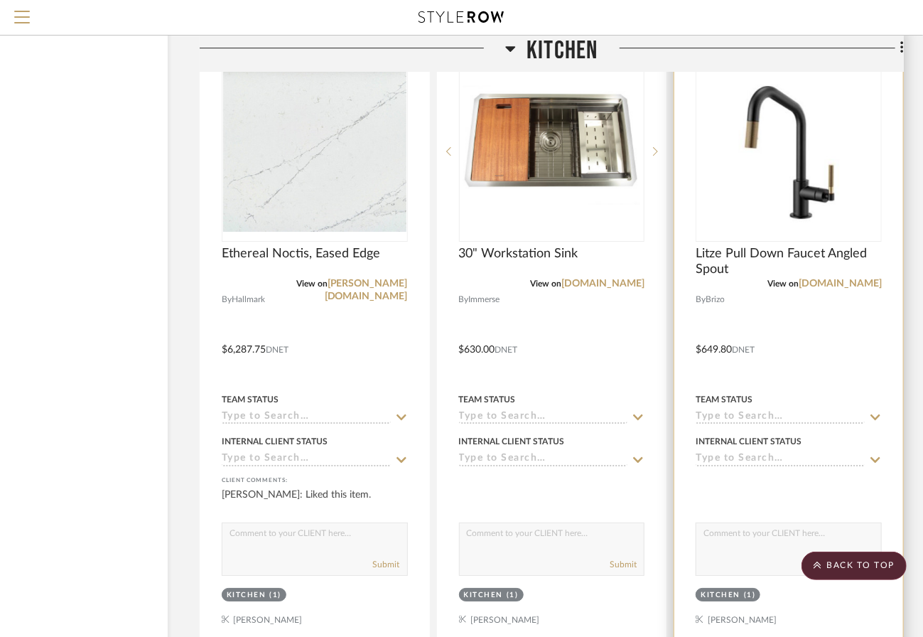
click at [765, 196] on div at bounding box center [788, 339] width 229 height 622
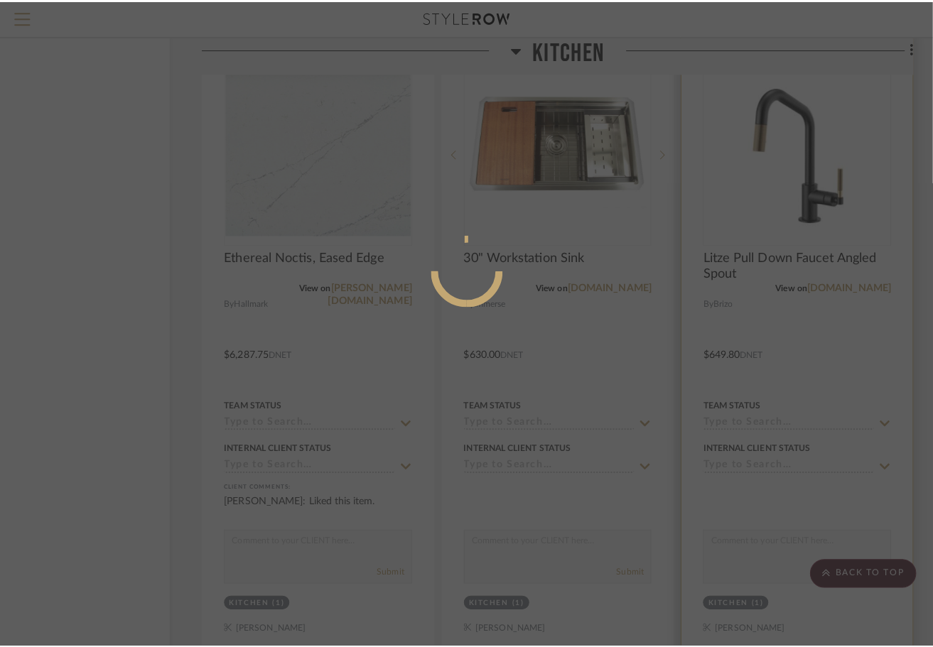
scroll to position [0, 0]
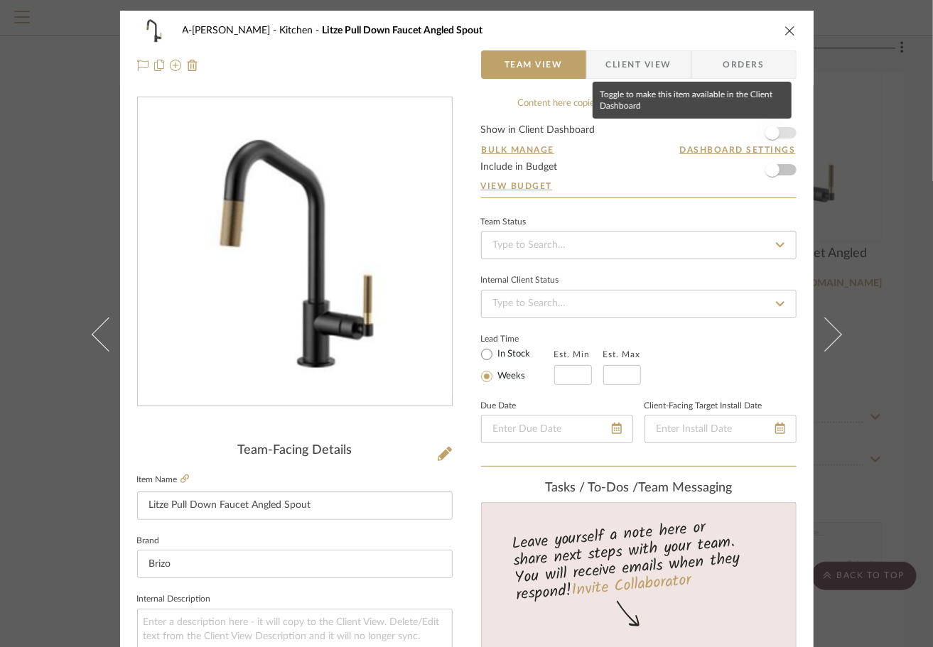
click at [777, 133] on span "button" at bounding box center [772, 132] width 31 height 31
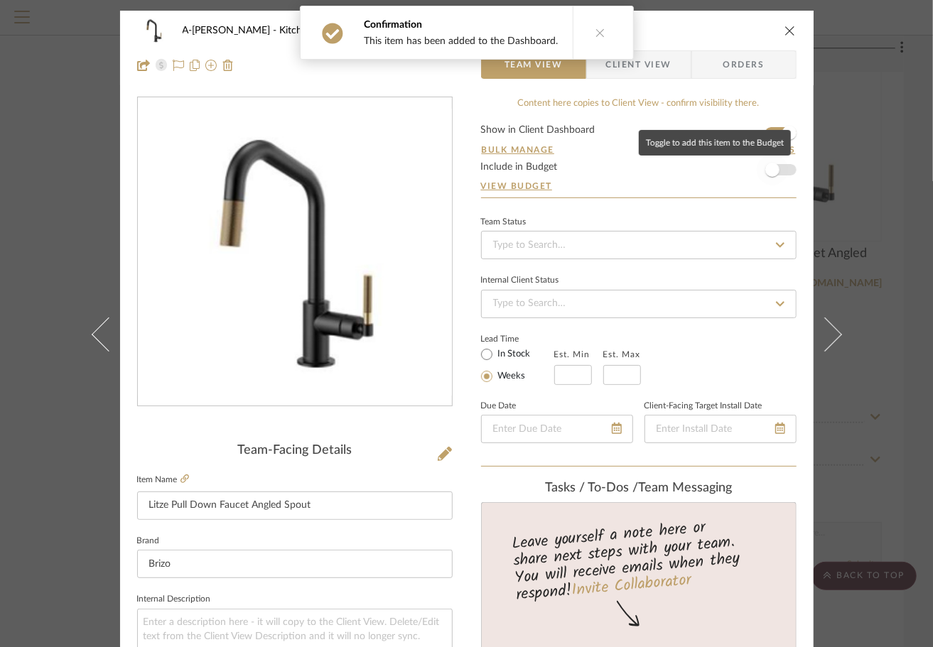
click at [778, 161] on span "button" at bounding box center [772, 169] width 31 height 31
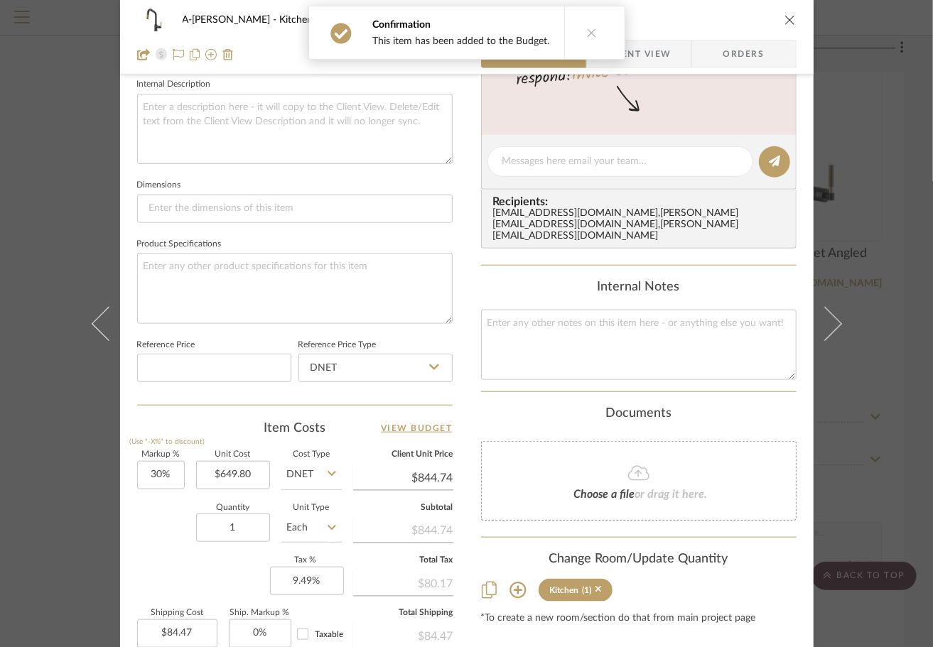
scroll to position [548, 0]
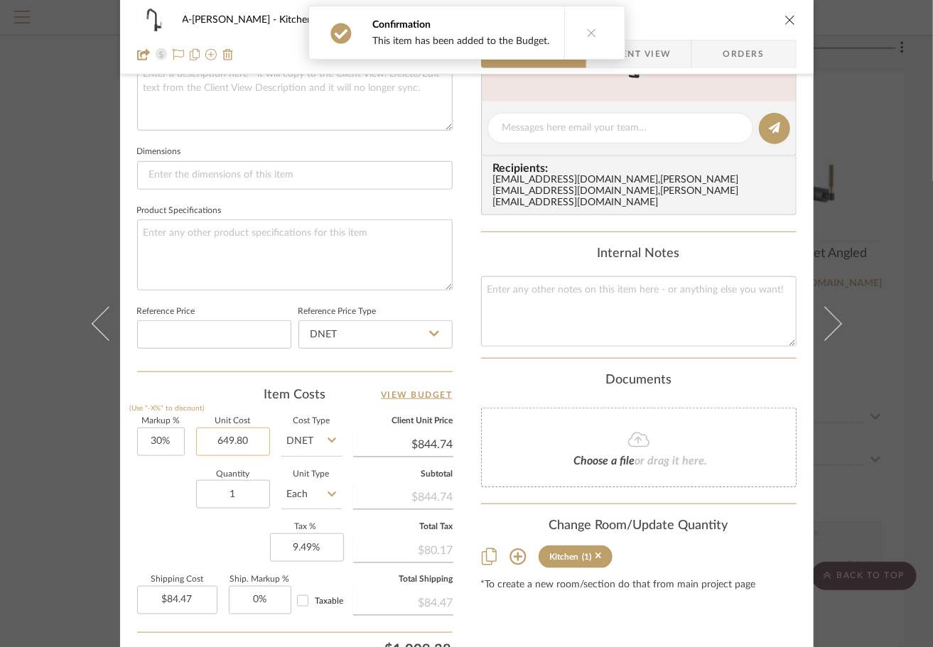
click at [222, 441] on input "649.80" at bounding box center [233, 442] width 74 height 28
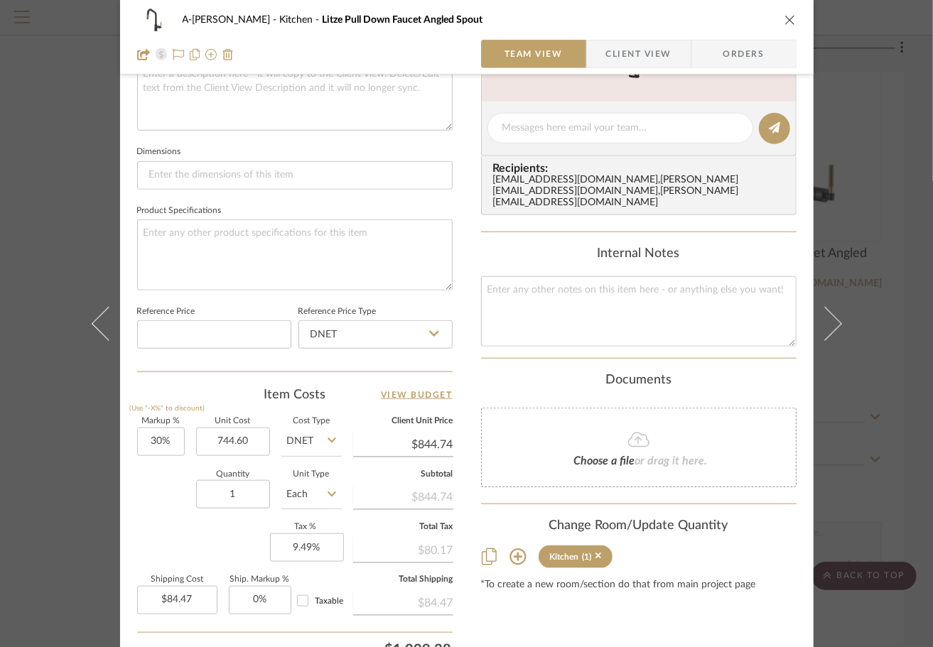
type input "$744.60"
click at [148, 491] on div "Quantity 1 Unit Type Each" at bounding box center [239, 496] width 205 height 50
type input "$967.98"
type input "$96.80"
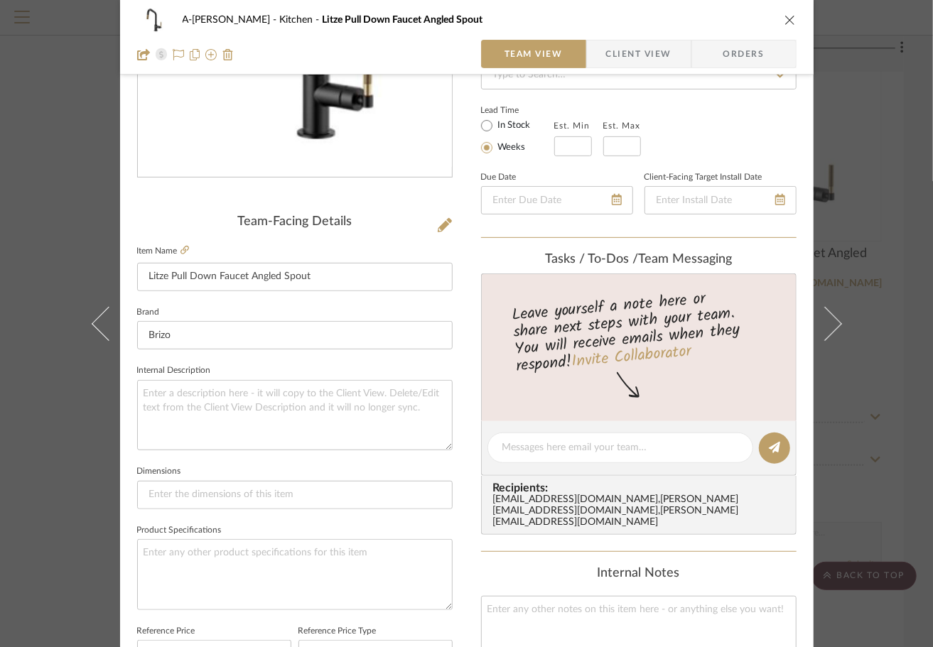
scroll to position [220, 0]
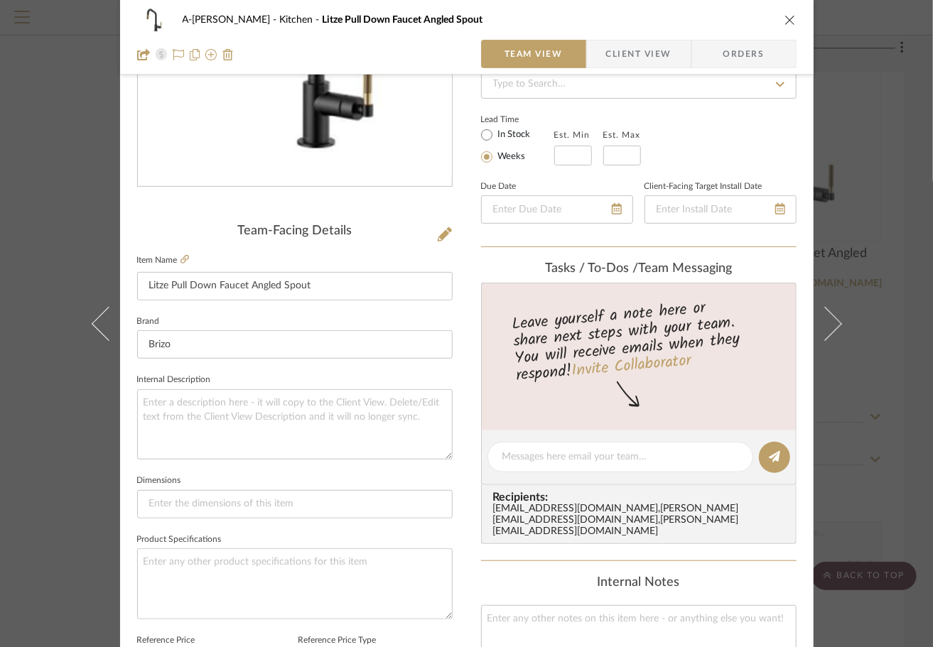
click at [784, 21] on icon "close" at bounding box center [789, 19] width 11 height 11
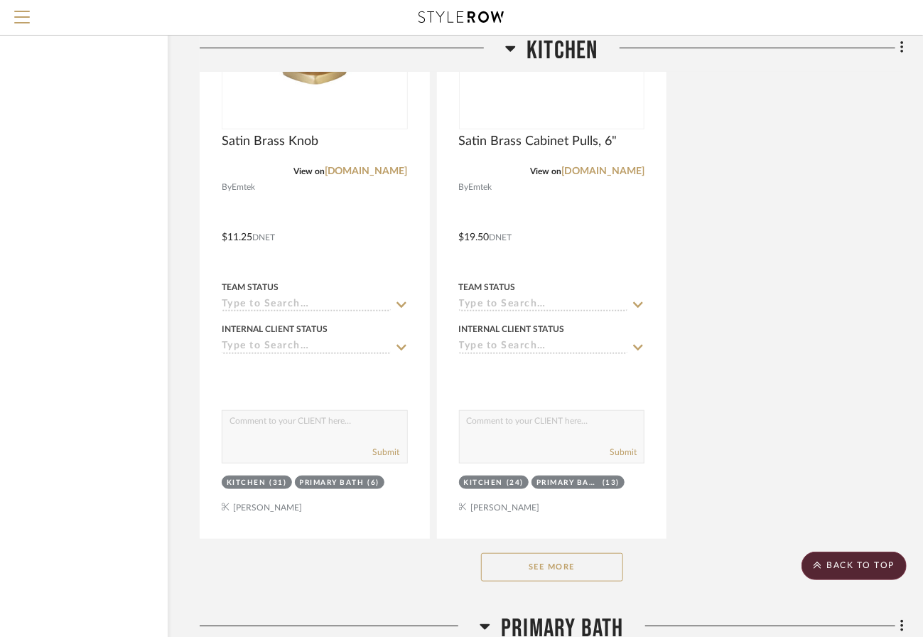
scroll to position [3112, 99]
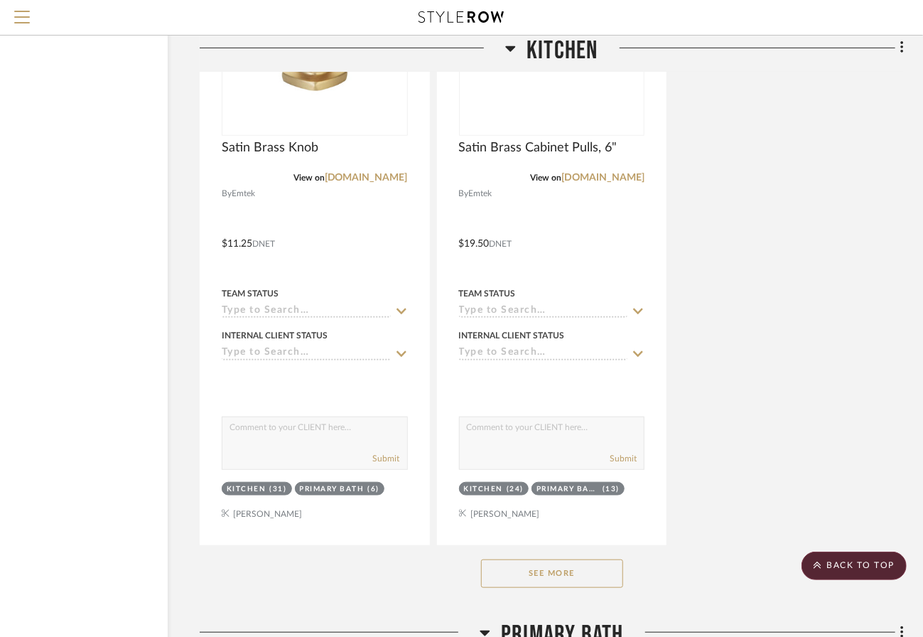
click at [571, 545] on div "See More" at bounding box center [552, 573] width 704 height 57
click at [566, 559] on button "See More" at bounding box center [552, 573] width 142 height 28
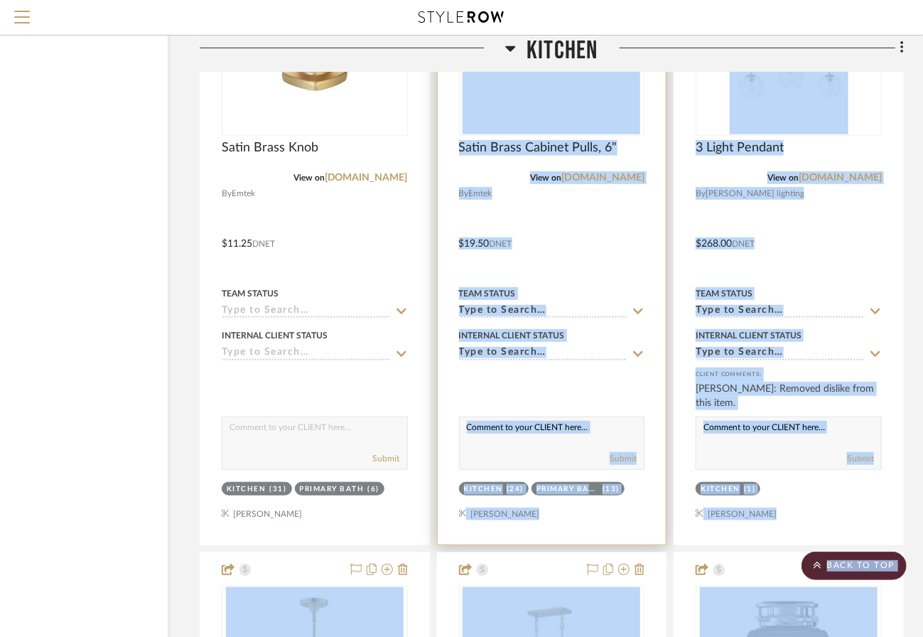
drag, startPoint x: 724, startPoint y: 492, endPoint x: 614, endPoint y: 396, distance: 146.0
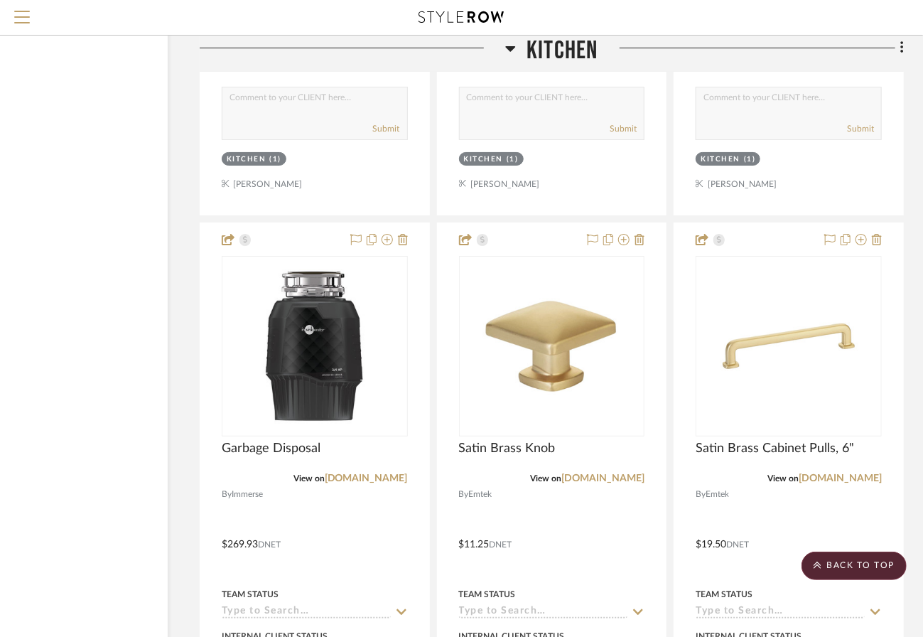
scroll to position [2813, 99]
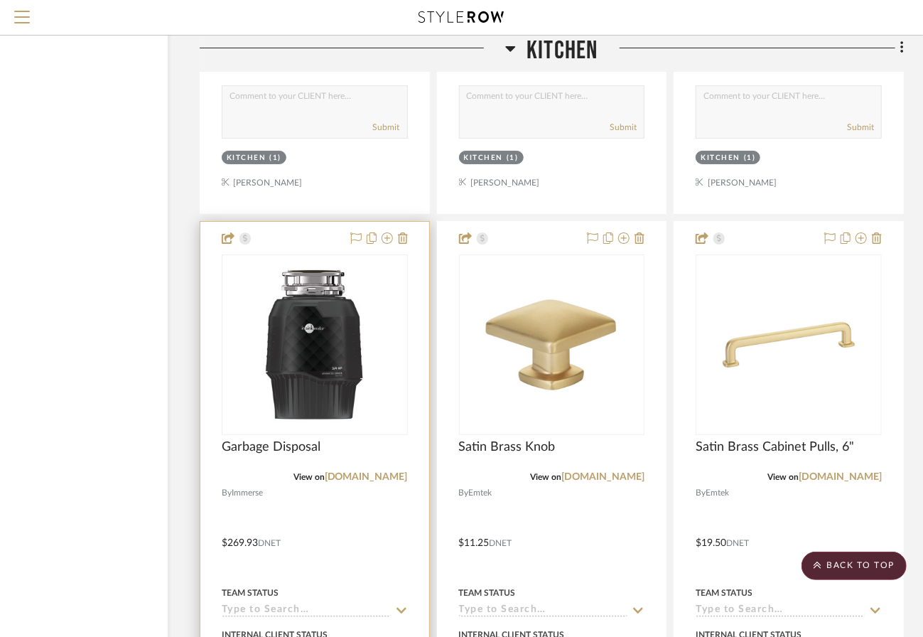
click at [374, 394] on div at bounding box center [314, 533] width 229 height 622
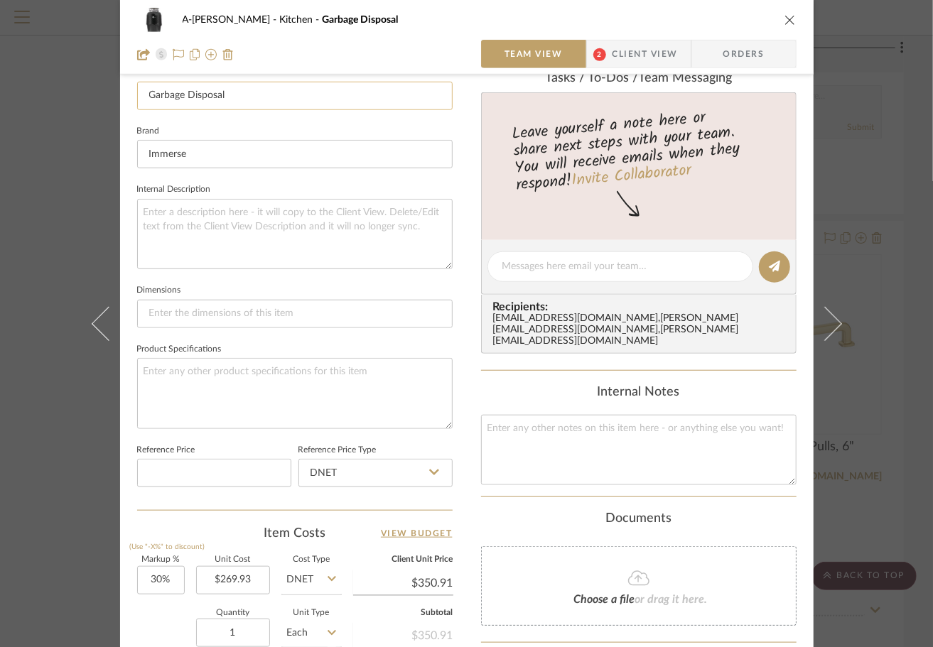
scroll to position [474, 0]
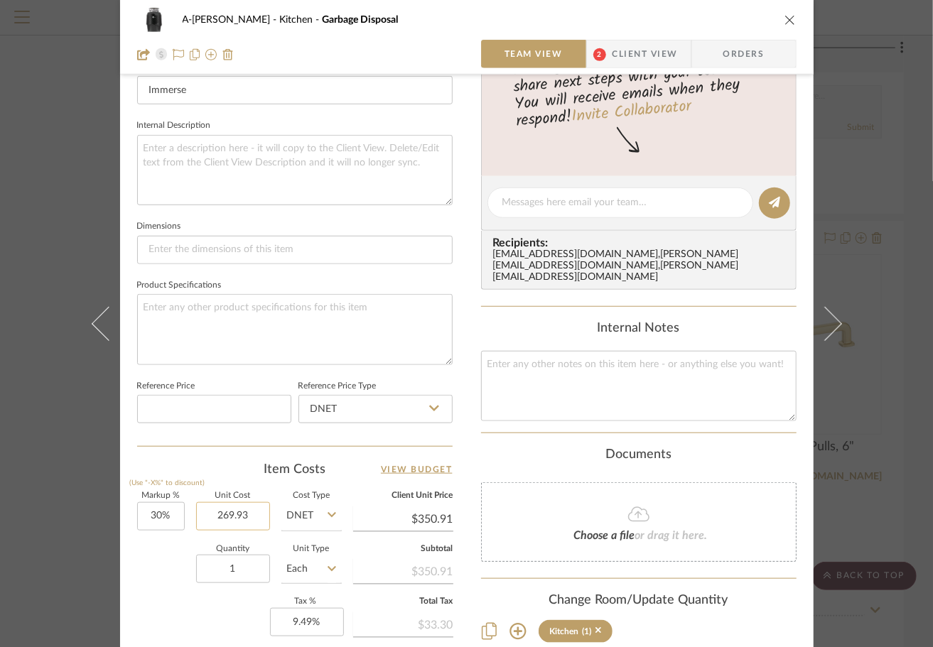
click at [254, 516] on input "269.93" at bounding box center [233, 516] width 74 height 28
type input "$289.12"
click at [161, 584] on div "Quantity 1 Unit Type Each" at bounding box center [239, 571] width 205 height 50
type input "$375.86"
type input "$37.59"
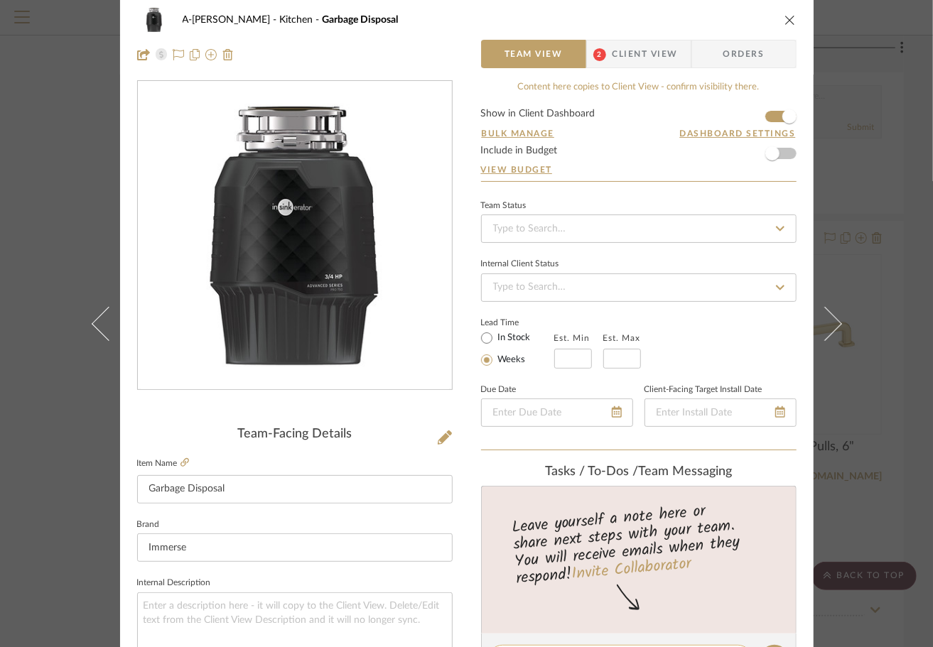
scroll to position [0, 0]
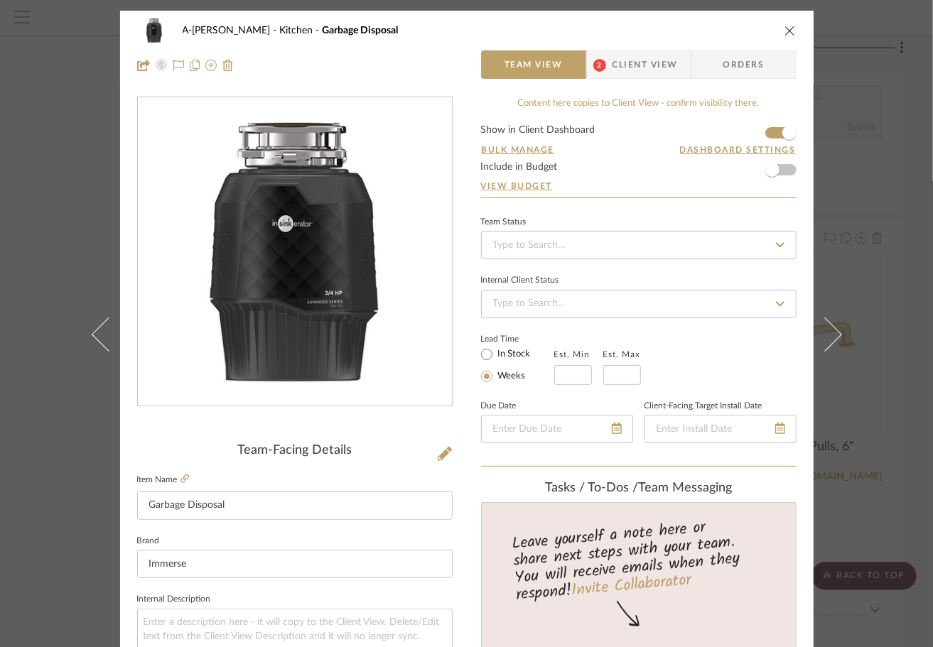
click at [783, 171] on form "Show in Client Dashboard Bulk Manage Dashboard Settings Include in Budget View …" at bounding box center [638, 161] width 315 height 72
click at [770, 168] on span "button" at bounding box center [772, 170] width 14 height 14
click at [784, 33] on icon "close" at bounding box center [789, 30] width 11 height 11
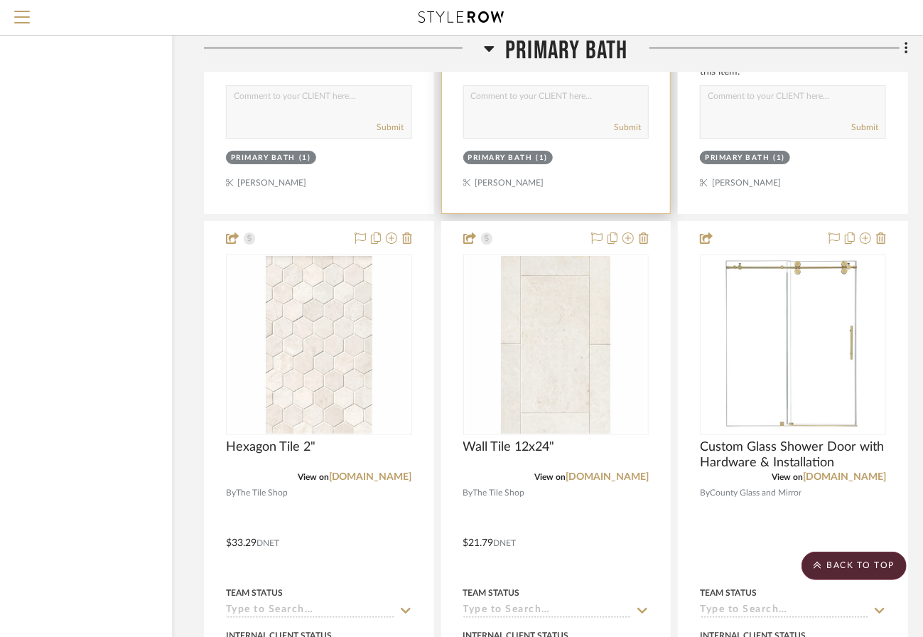
scroll to position [5456, 95]
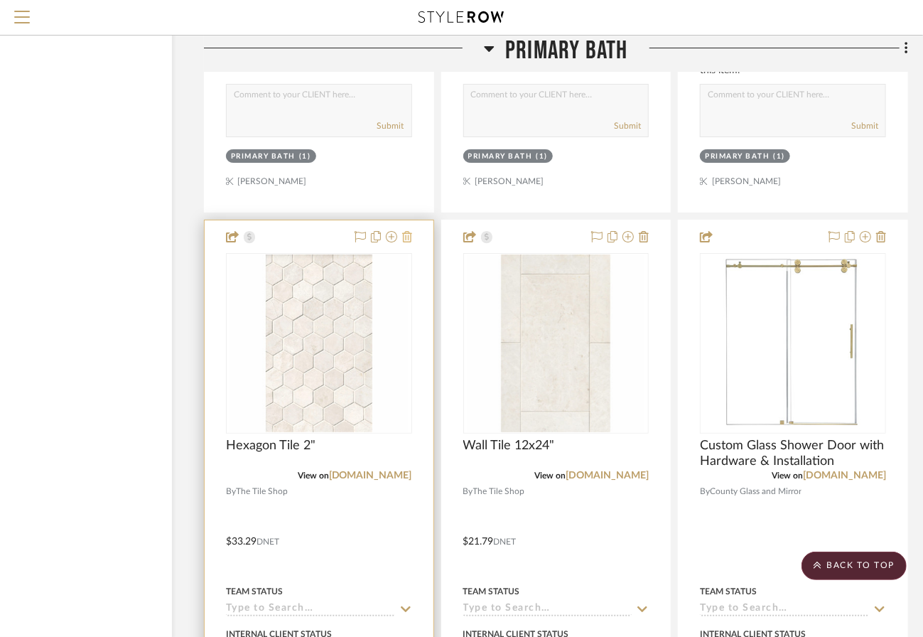
click at [409, 231] on icon at bounding box center [407, 236] width 10 height 11
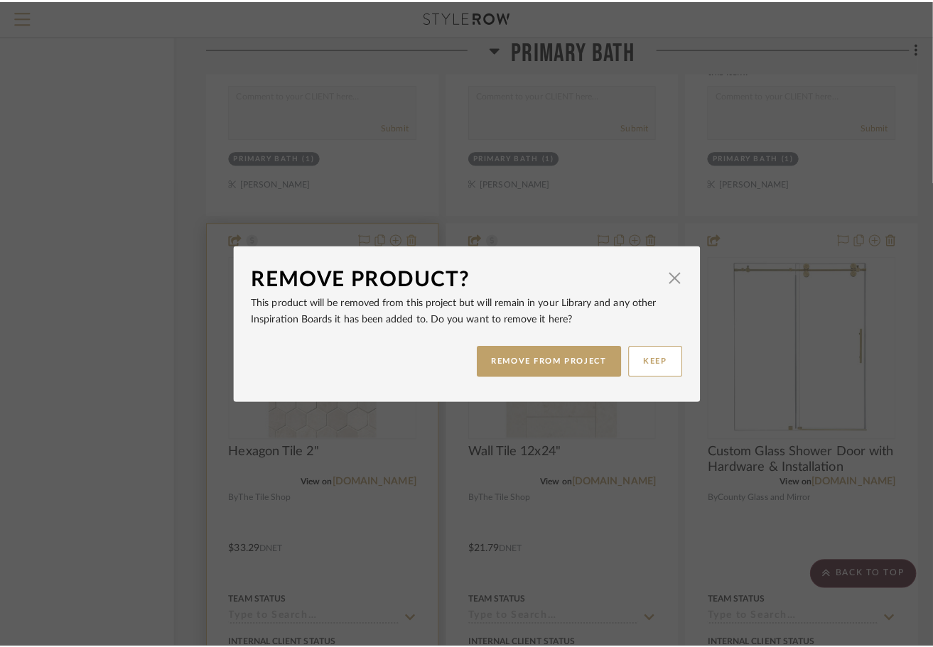
scroll to position [0, 0]
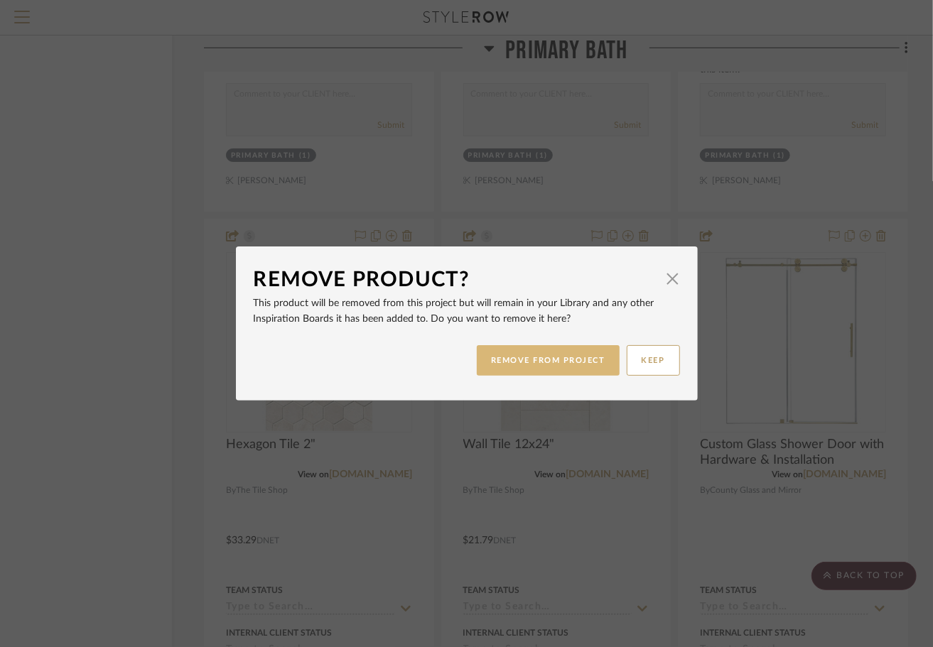
click at [526, 359] on button "REMOVE FROM PROJECT" at bounding box center [548, 360] width 143 height 31
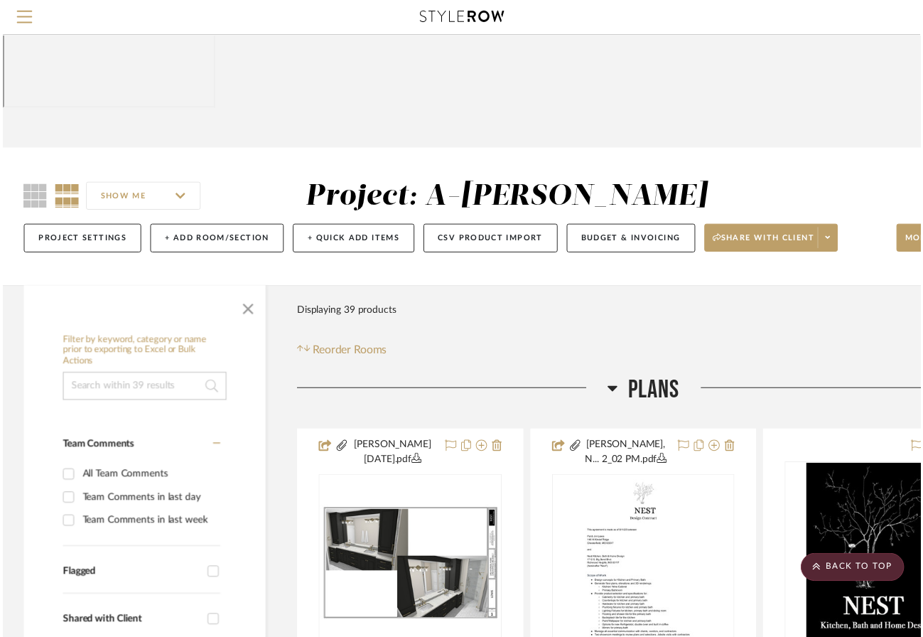
scroll to position [5456, 95]
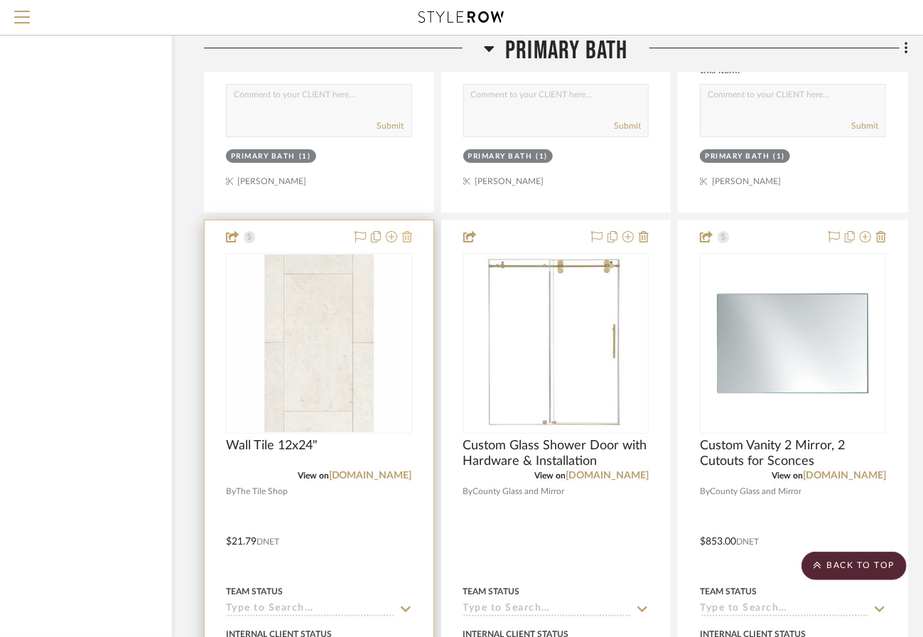
click at [404, 231] on icon at bounding box center [407, 236] width 10 height 11
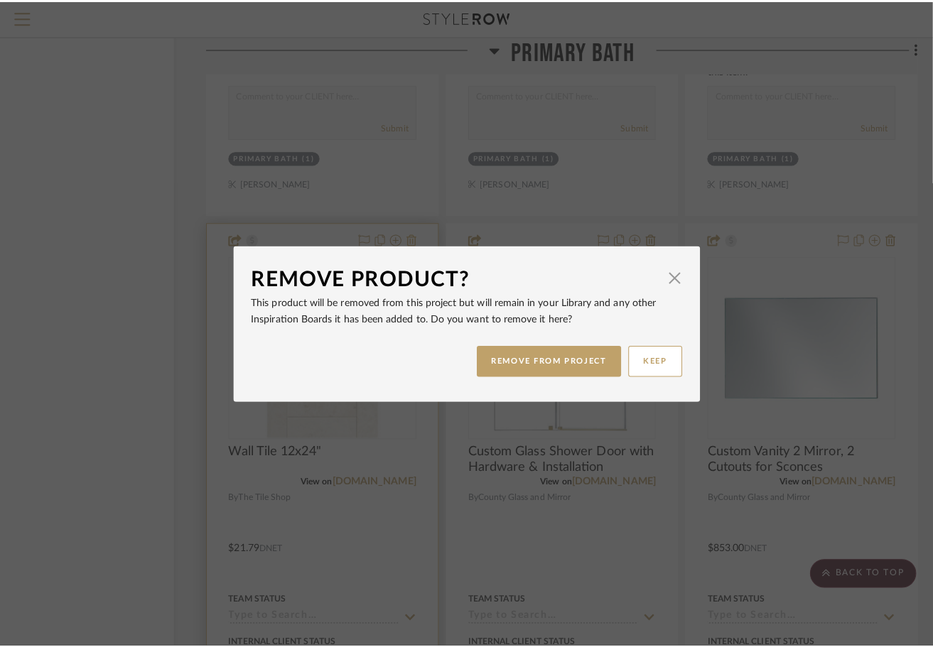
scroll to position [0, 0]
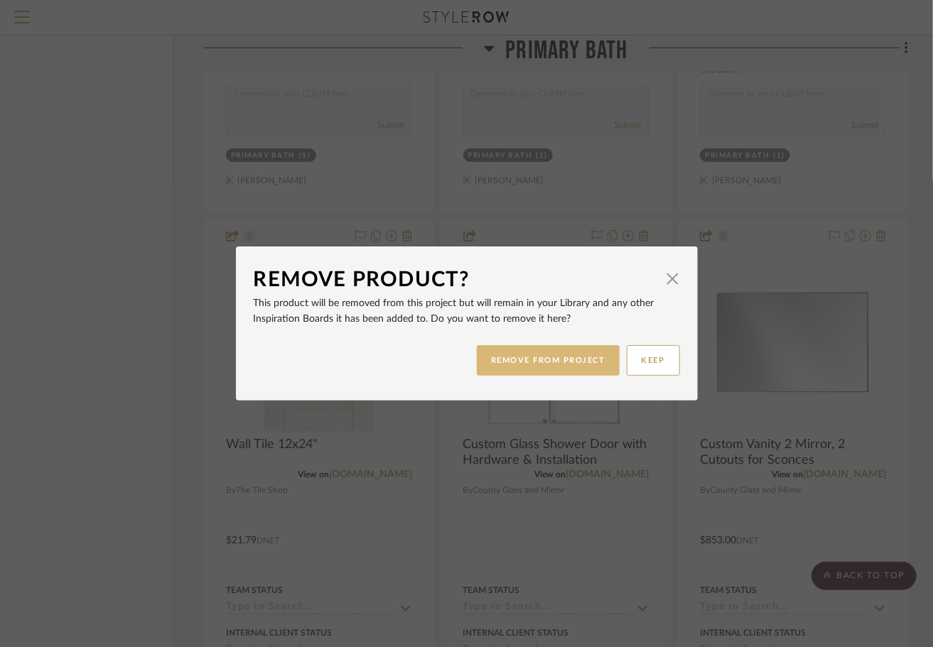
click at [533, 360] on button "REMOVE FROM PROJECT" at bounding box center [548, 360] width 143 height 31
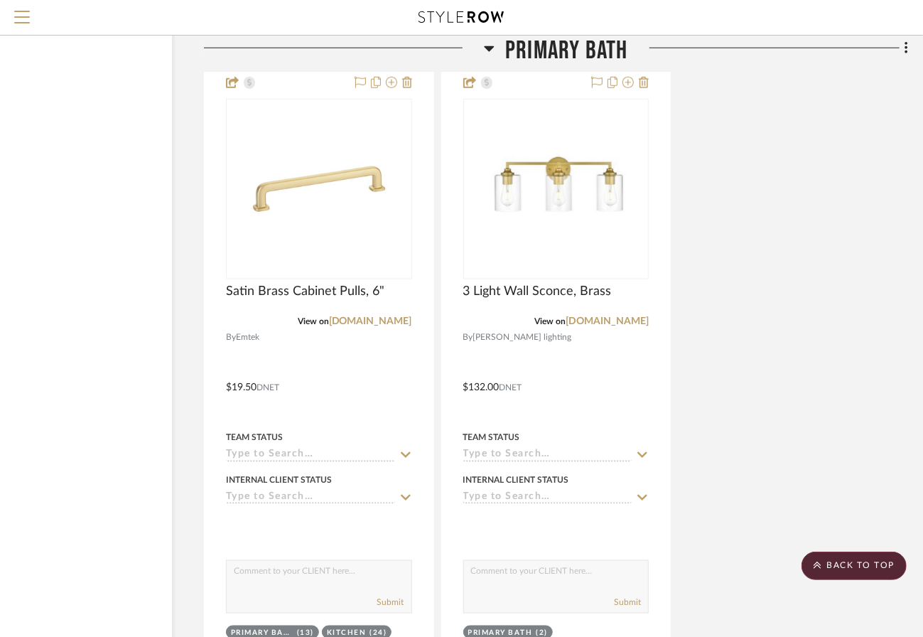
scroll to position [6243, 95]
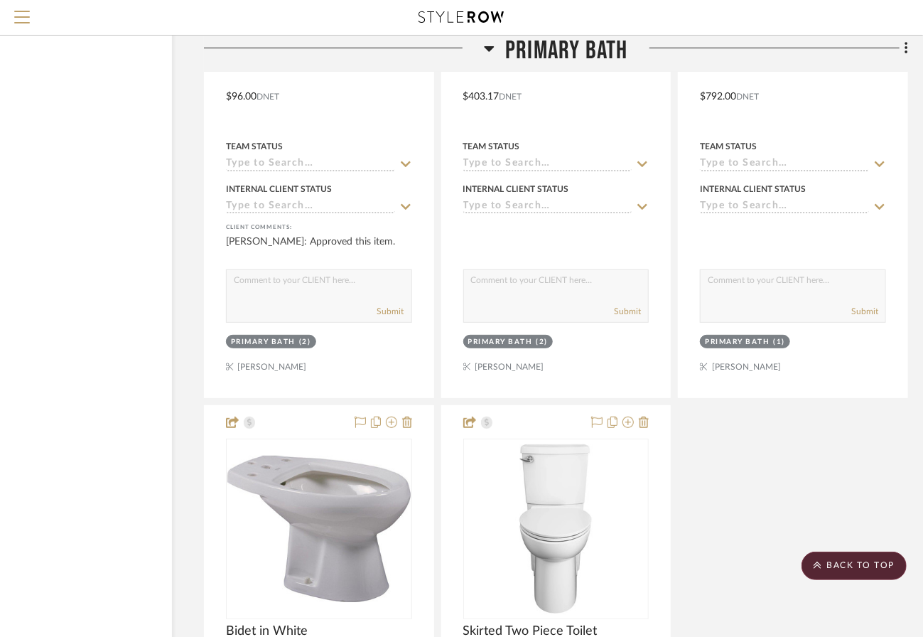
scroll to position [8444, 95]
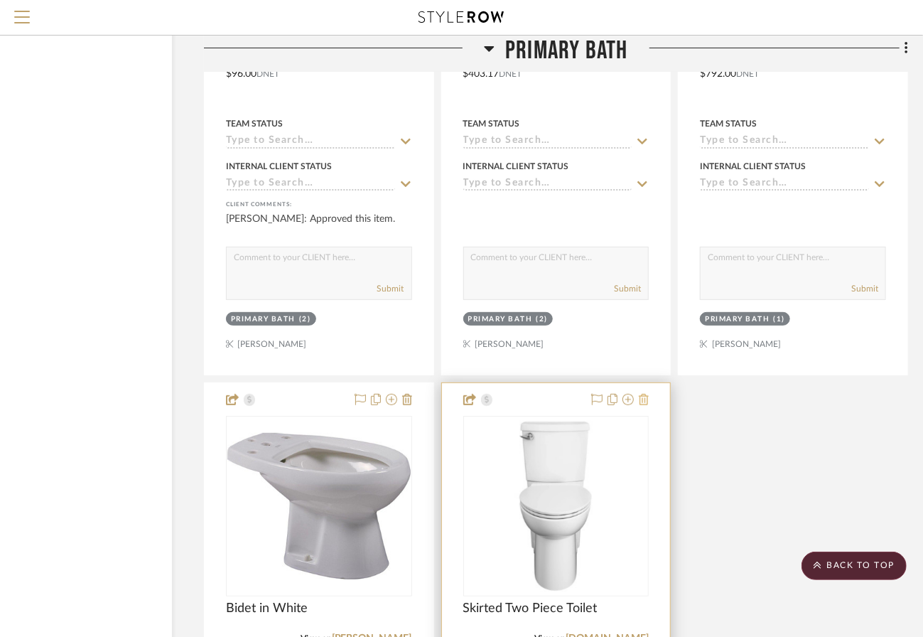
click at [647, 394] on icon at bounding box center [644, 399] width 10 height 11
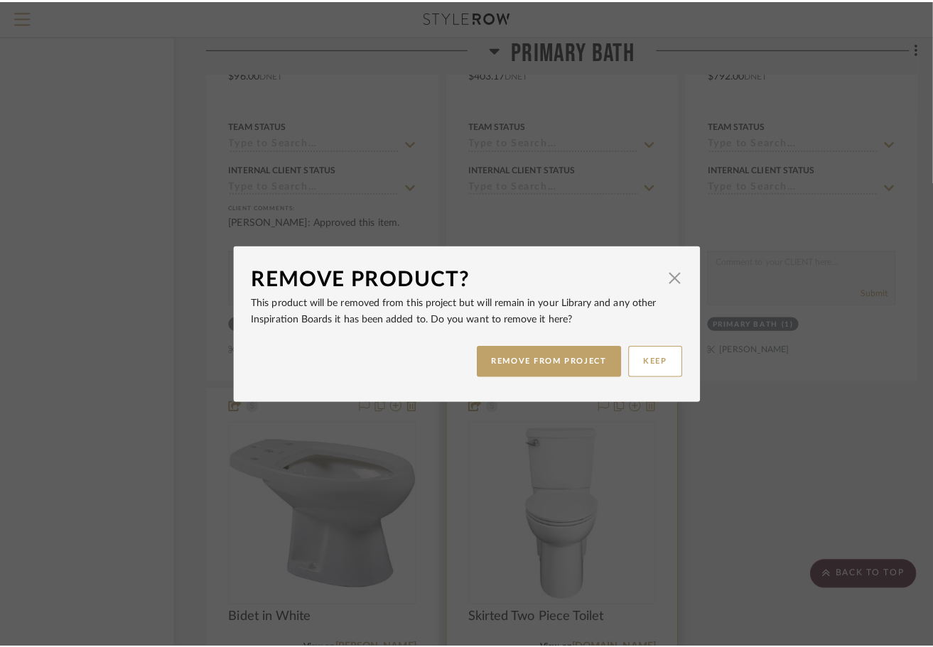
scroll to position [0, 0]
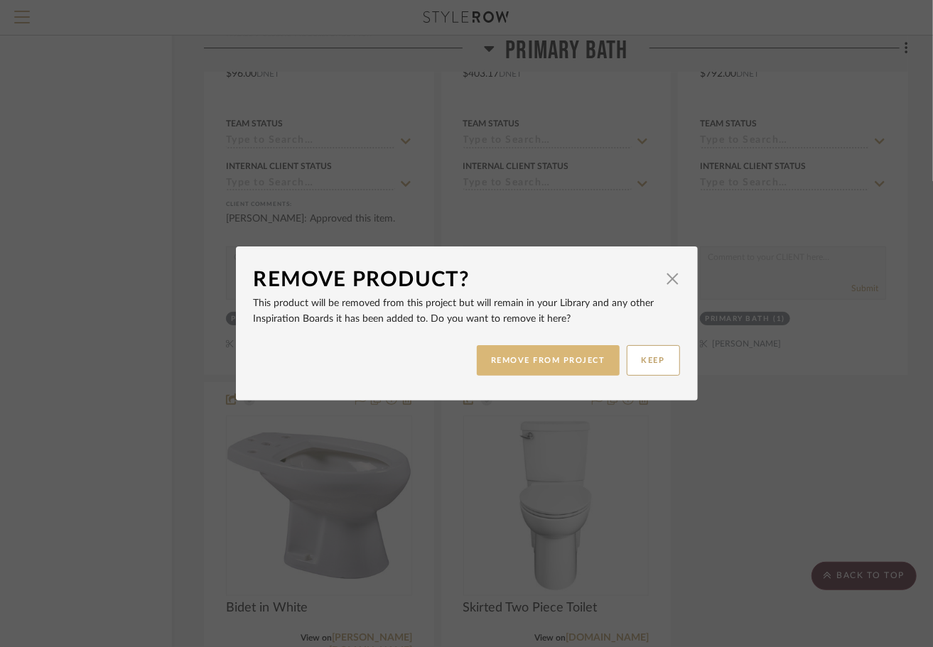
click at [564, 357] on button "REMOVE FROM PROJECT" at bounding box center [548, 360] width 143 height 31
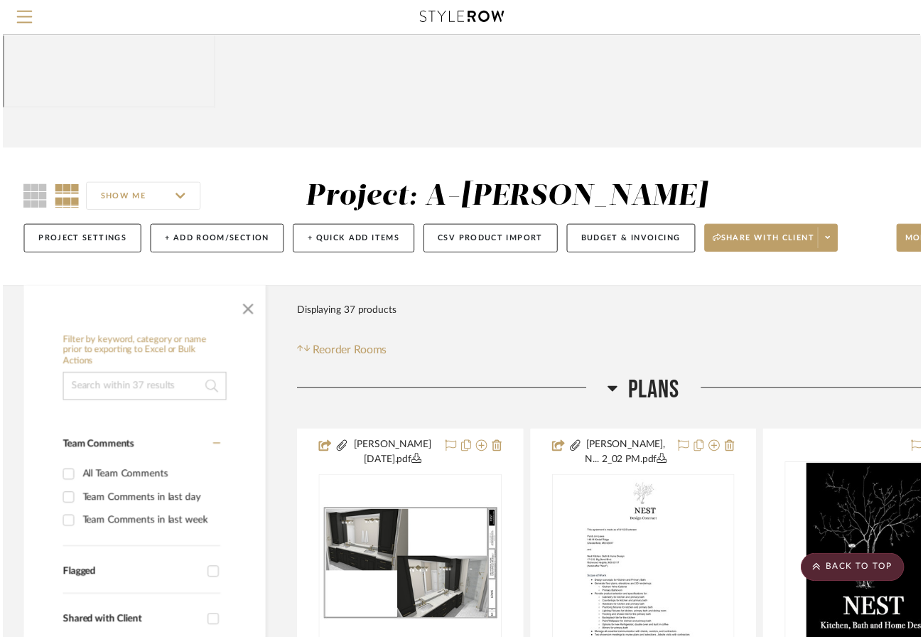
scroll to position [8444, 95]
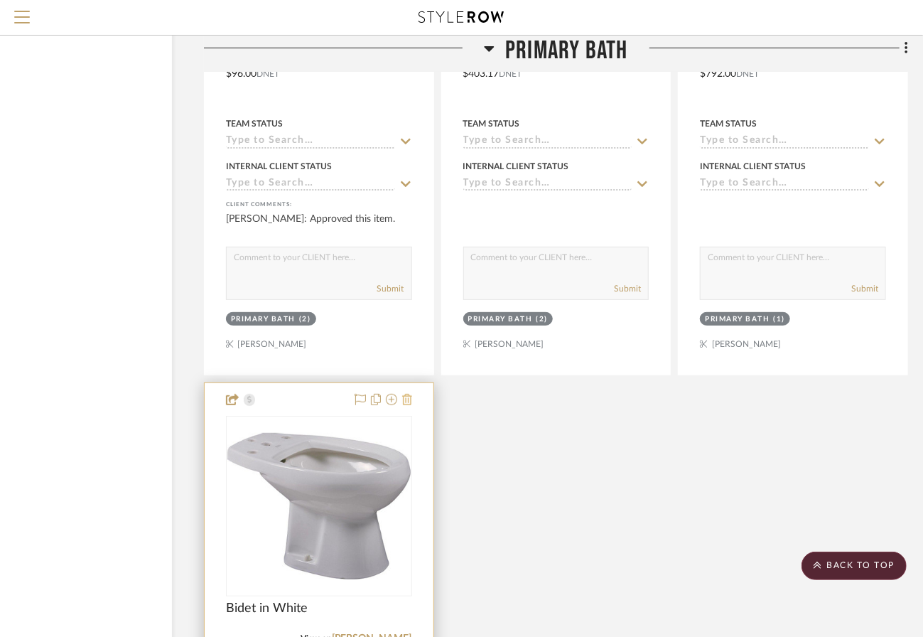
click at [411, 394] on icon at bounding box center [407, 399] width 10 height 11
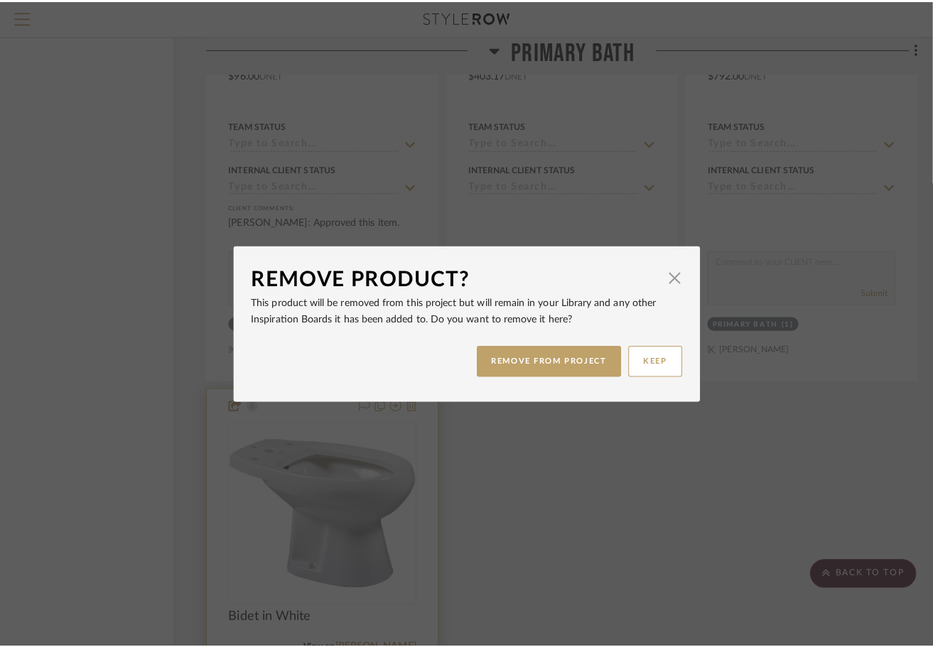
scroll to position [0, 0]
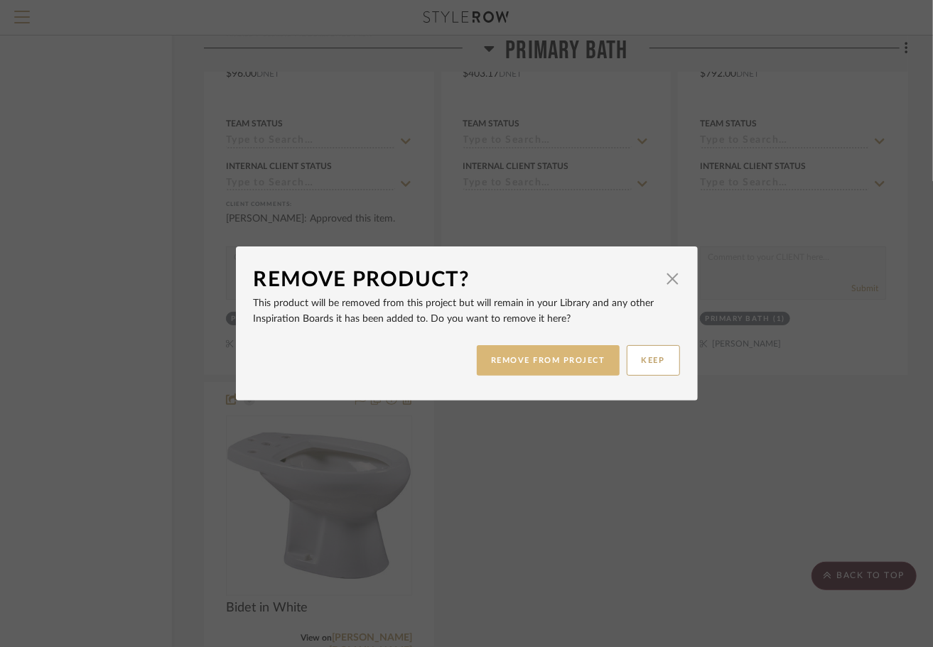
click at [588, 364] on button "REMOVE FROM PROJECT" at bounding box center [548, 360] width 143 height 31
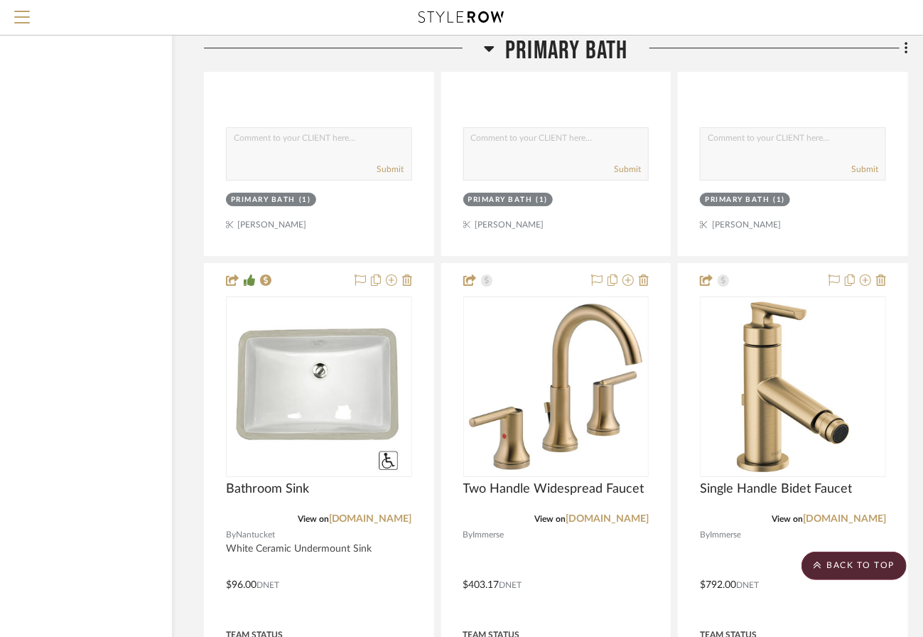
scroll to position [7931, 95]
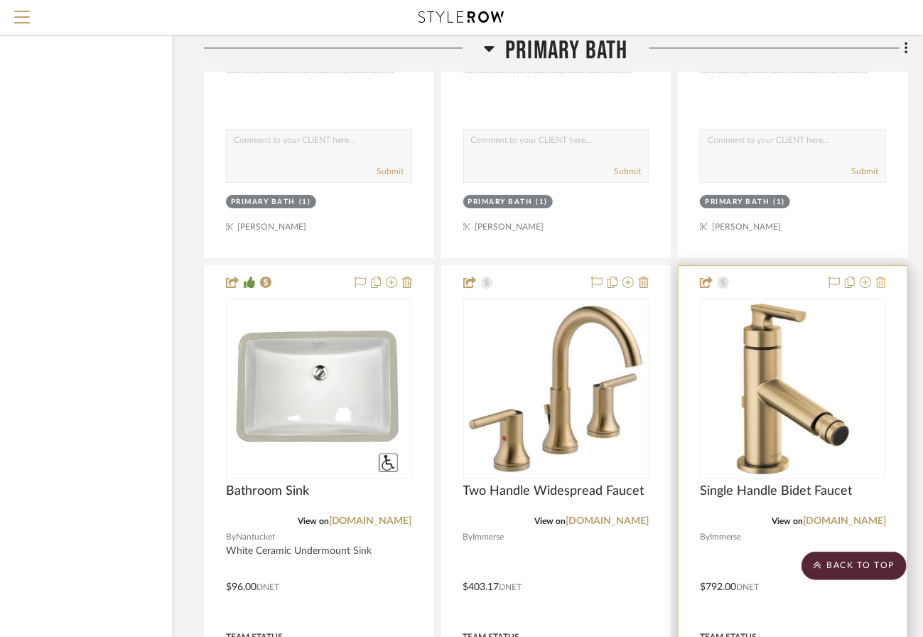
click at [880, 276] on icon at bounding box center [881, 281] width 10 height 11
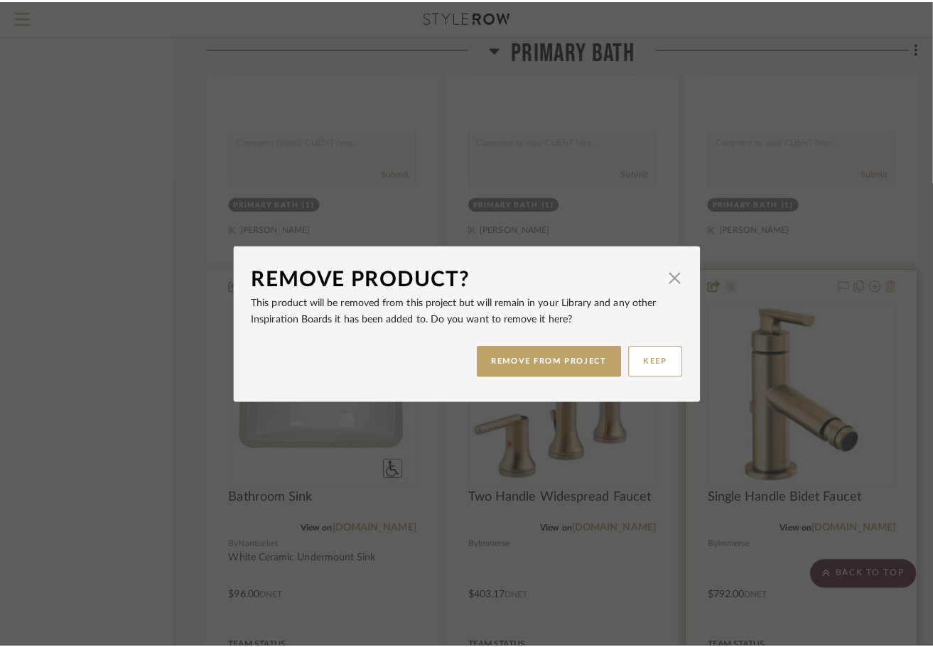
scroll to position [0, 0]
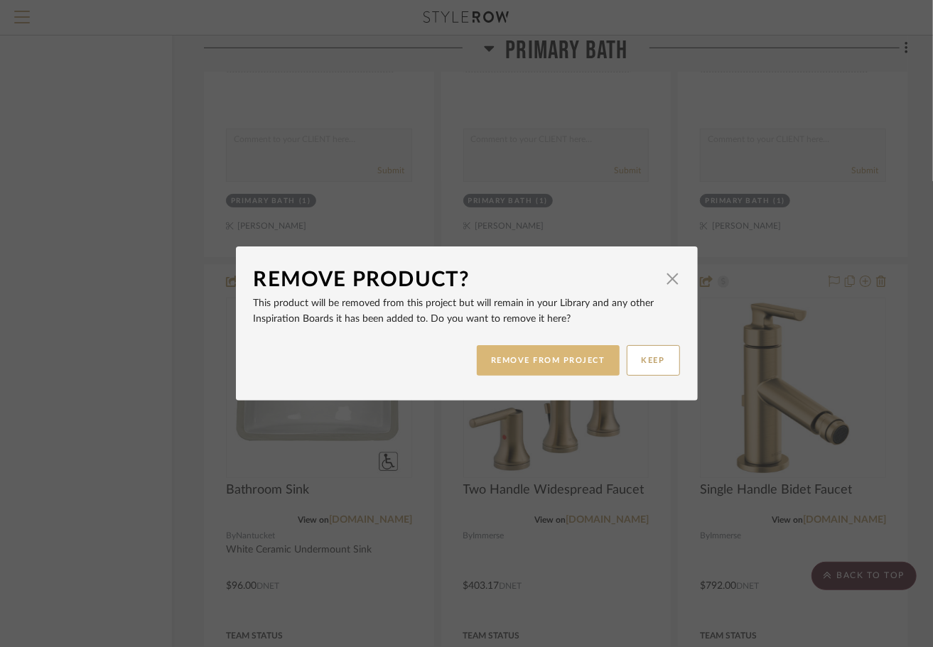
click at [560, 359] on button "REMOVE FROM PROJECT" at bounding box center [548, 360] width 143 height 31
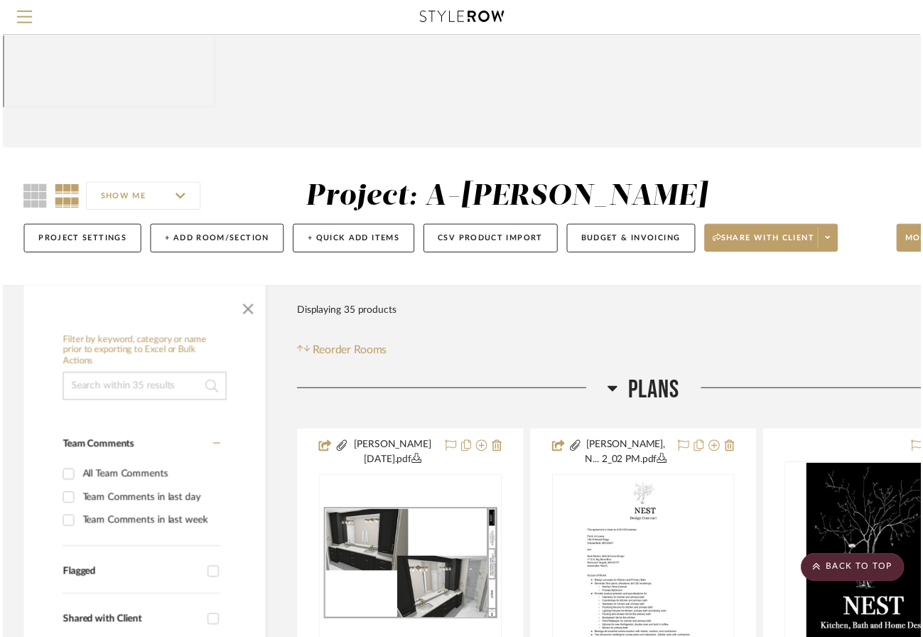
scroll to position [7931, 95]
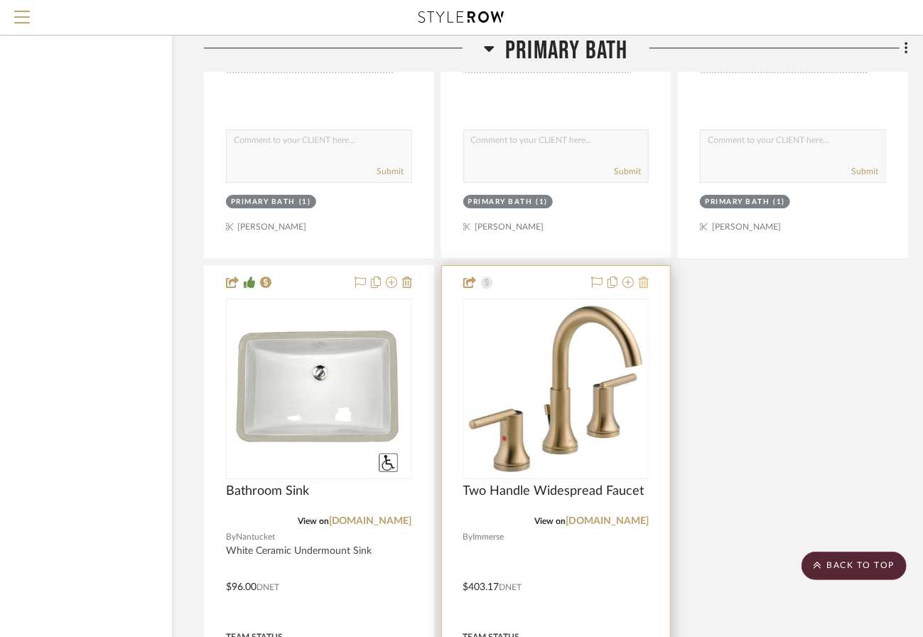
click at [644, 276] on icon at bounding box center [644, 281] width 10 height 11
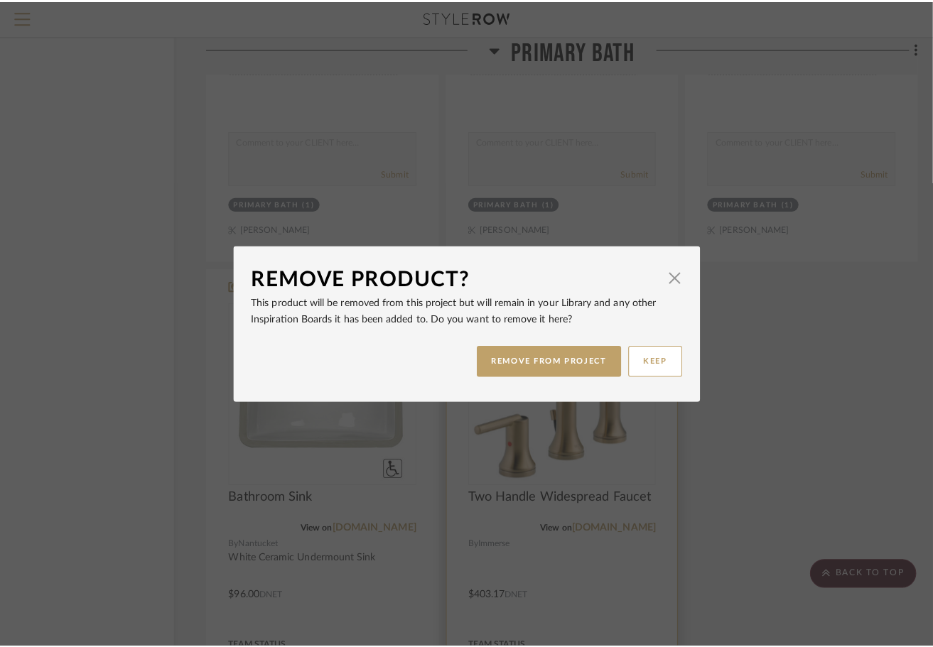
scroll to position [0, 0]
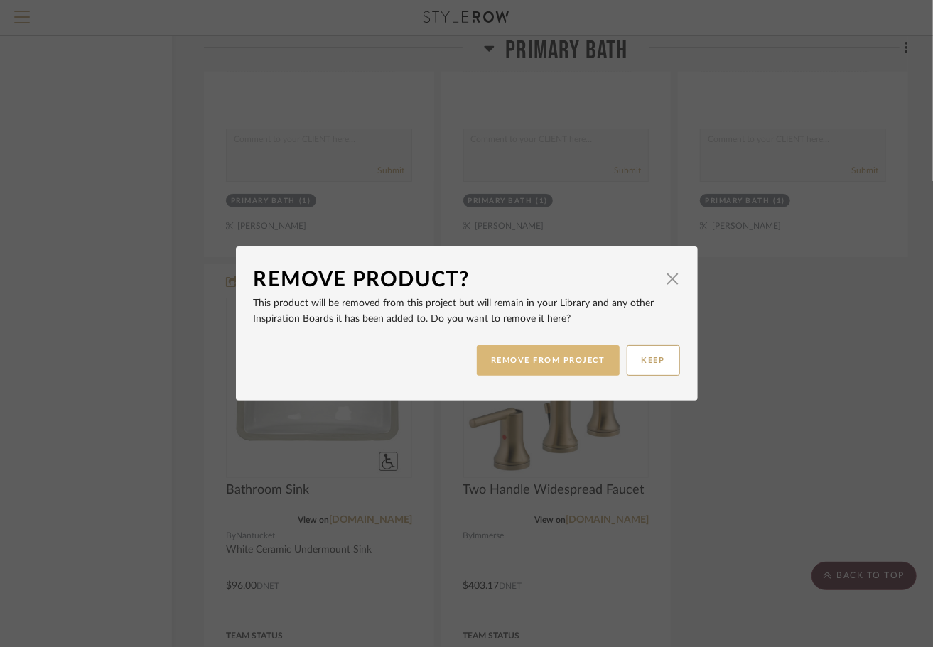
click at [561, 368] on button "REMOVE FROM PROJECT" at bounding box center [548, 360] width 143 height 31
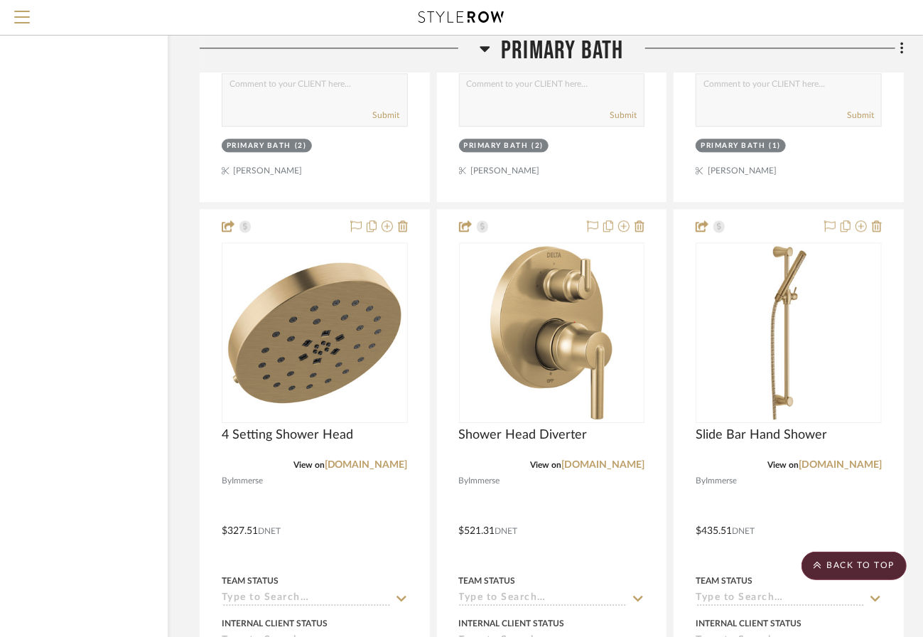
scroll to position [7353, 99]
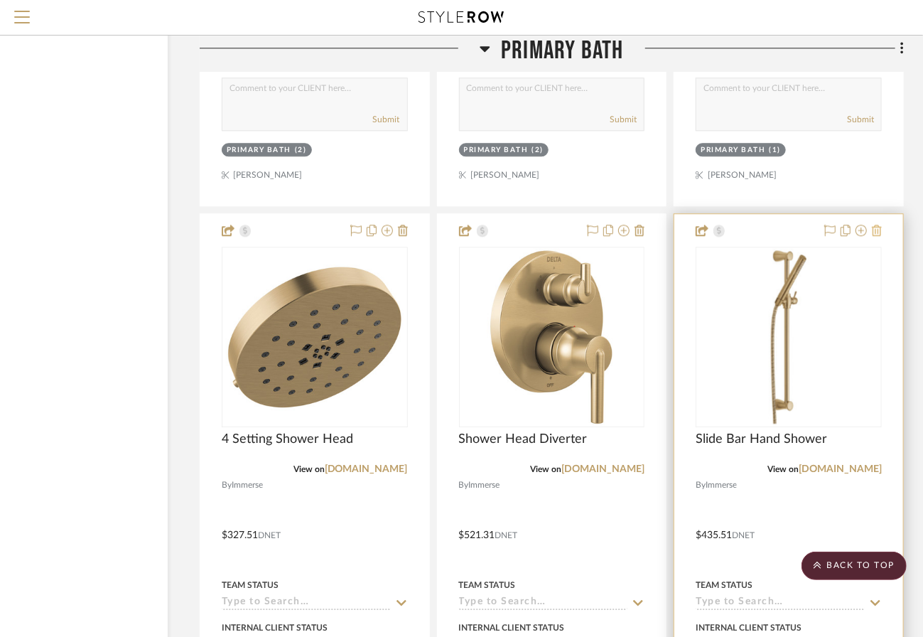
click at [877, 225] on icon at bounding box center [877, 230] width 10 height 11
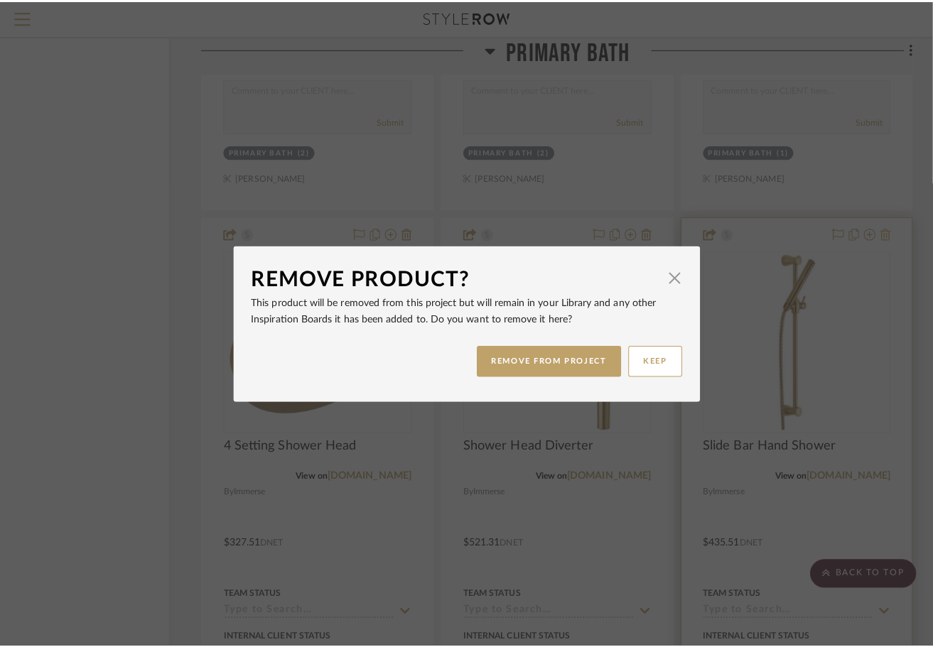
scroll to position [0, 0]
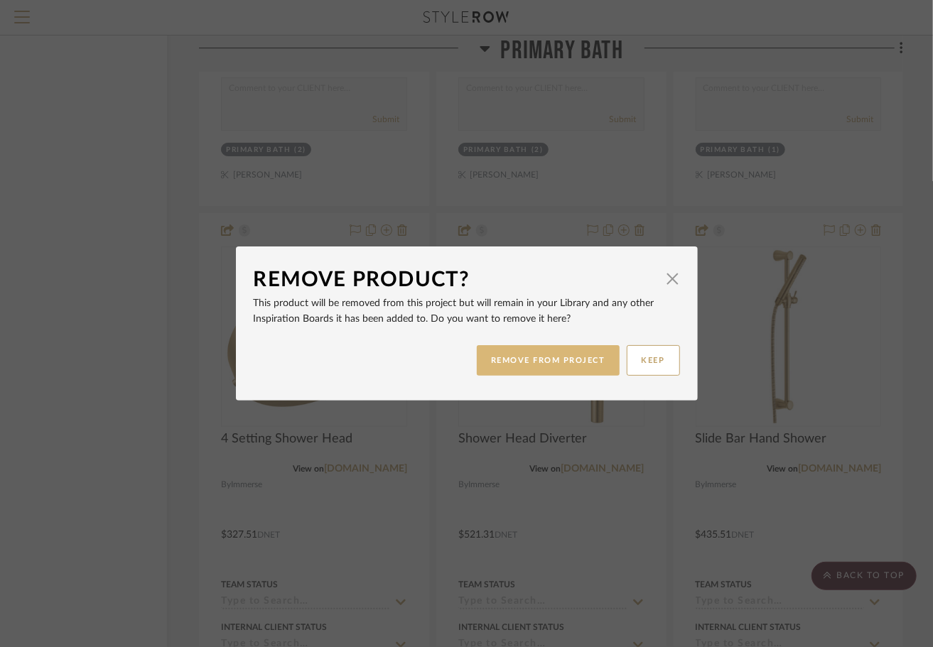
click at [576, 352] on button "REMOVE FROM PROJECT" at bounding box center [548, 360] width 143 height 31
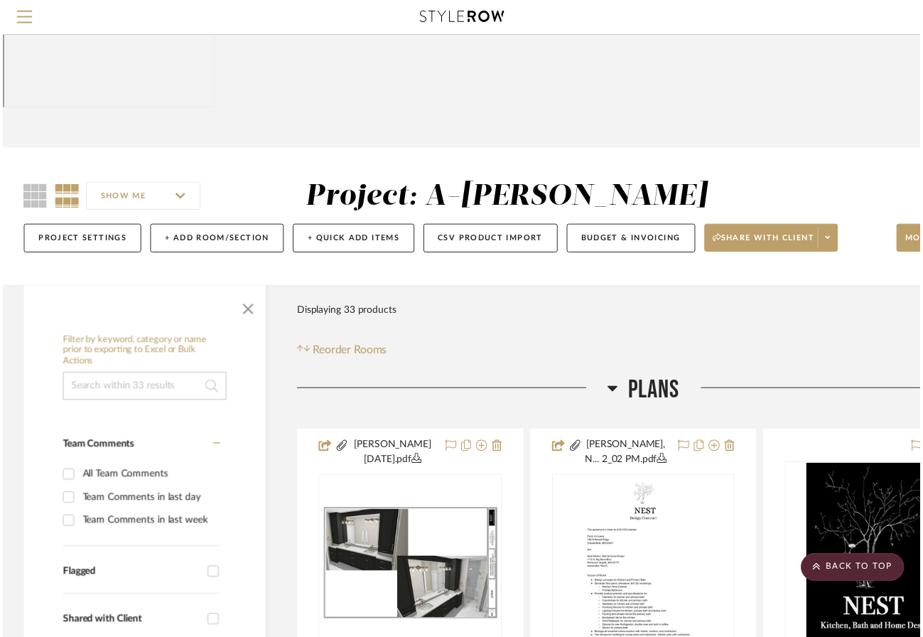
scroll to position [7353, 99]
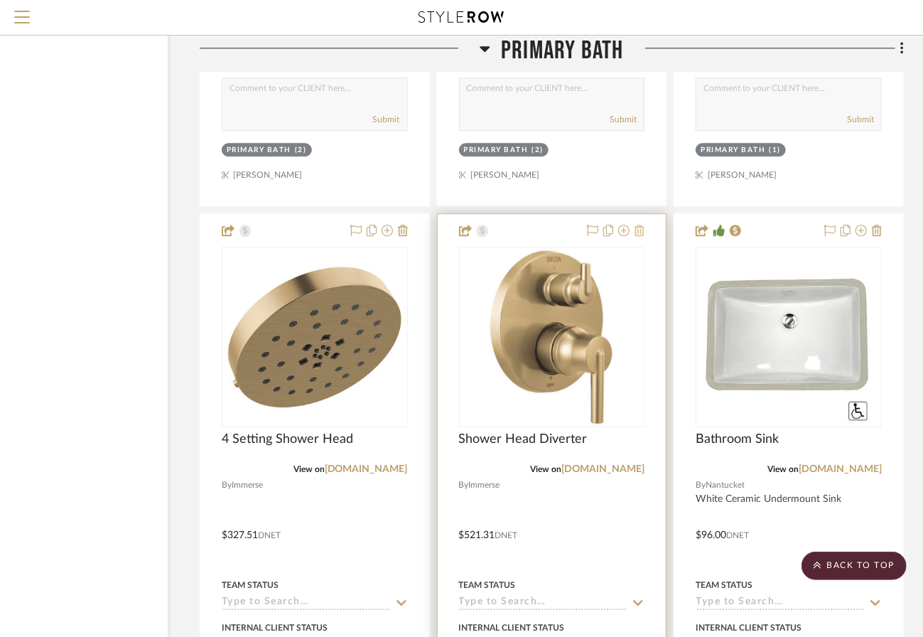
click at [640, 225] on icon at bounding box center [639, 230] width 10 height 11
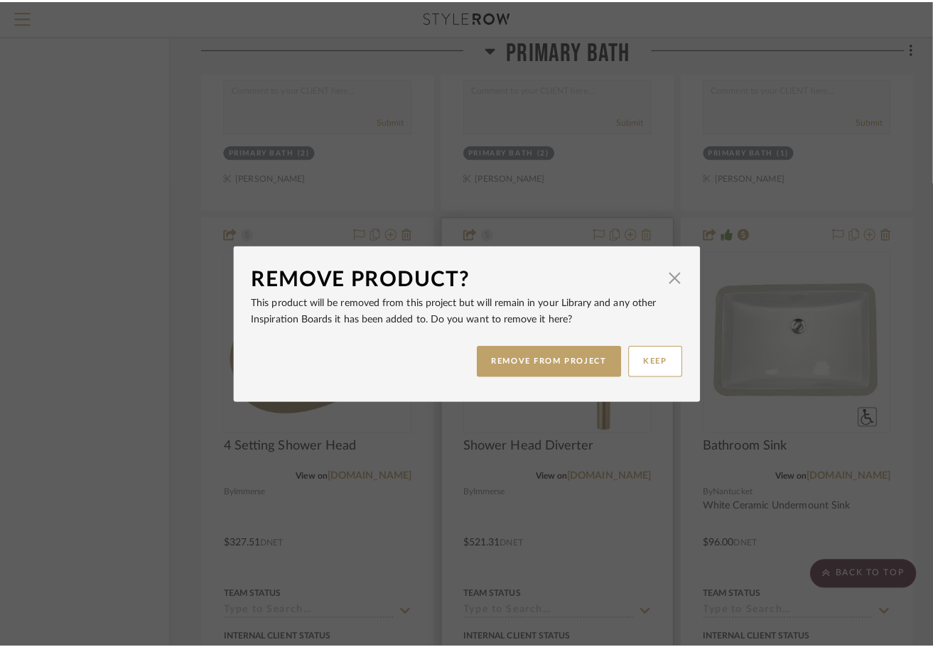
scroll to position [0, 0]
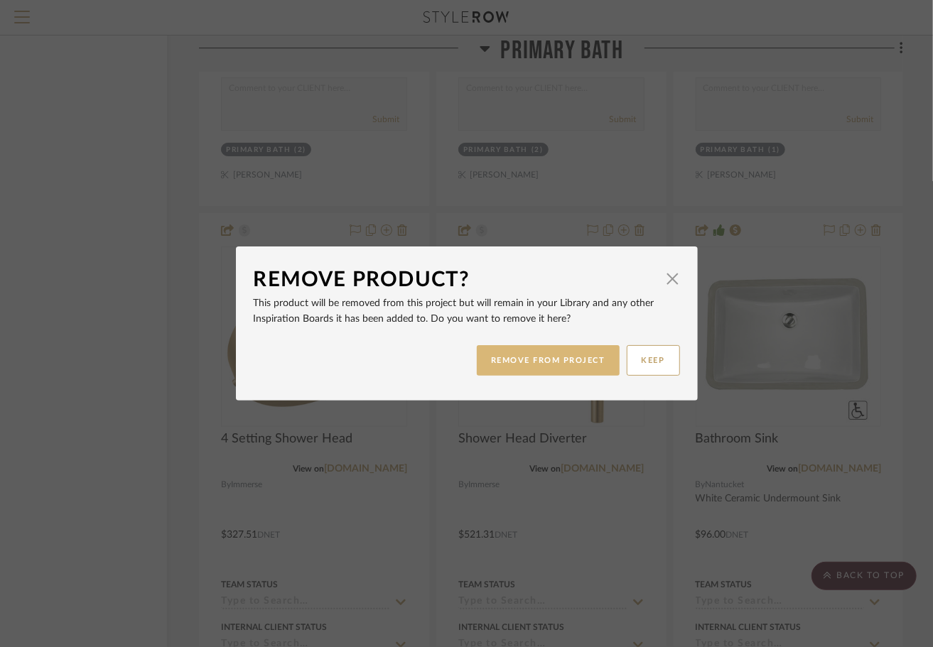
click at [533, 365] on button "REMOVE FROM PROJECT" at bounding box center [548, 360] width 143 height 31
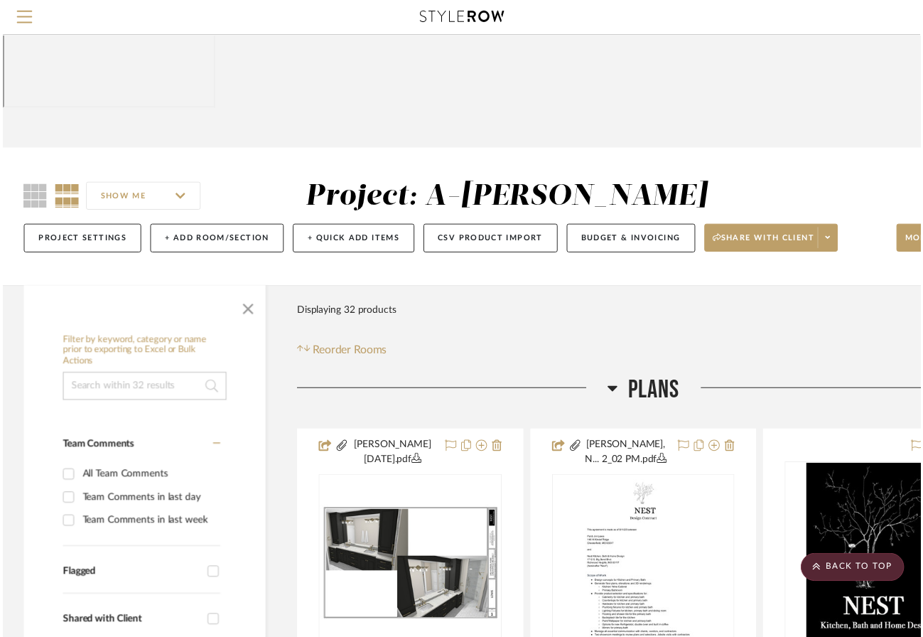
scroll to position [7353, 99]
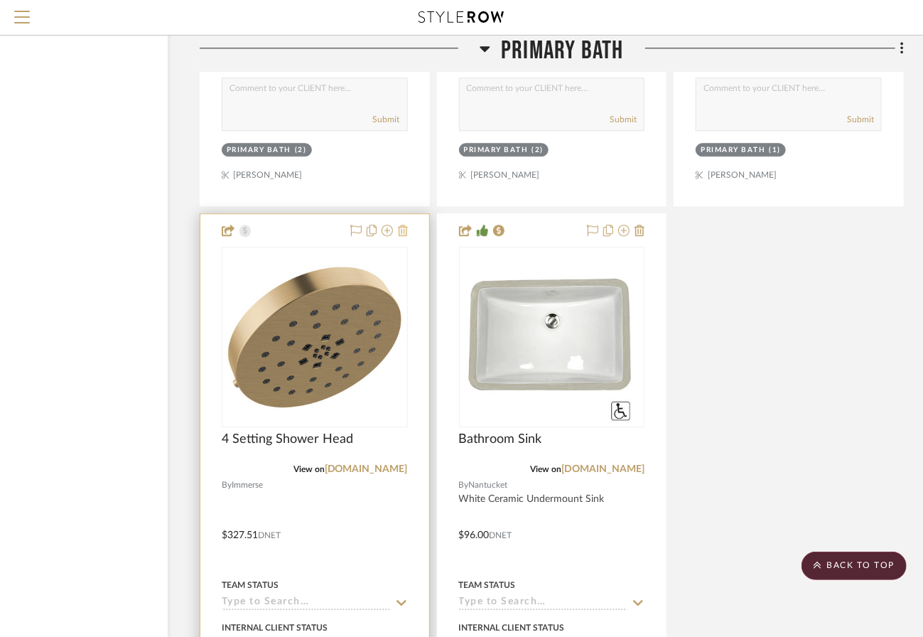
click at [406, 225] on icon at bounding box center [403, 230] width 10 height 11
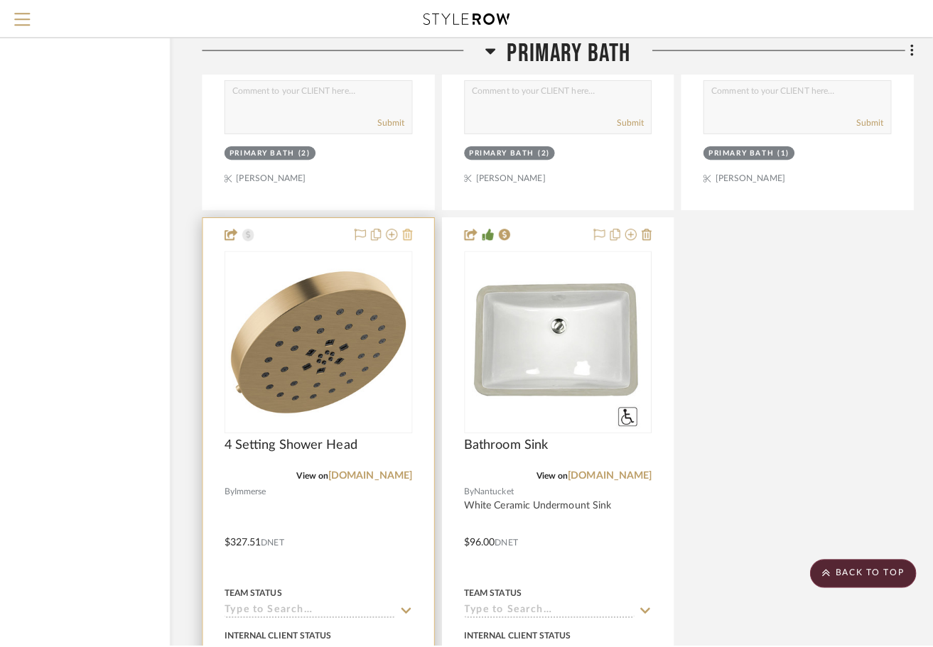
scroll to position [0, 0]
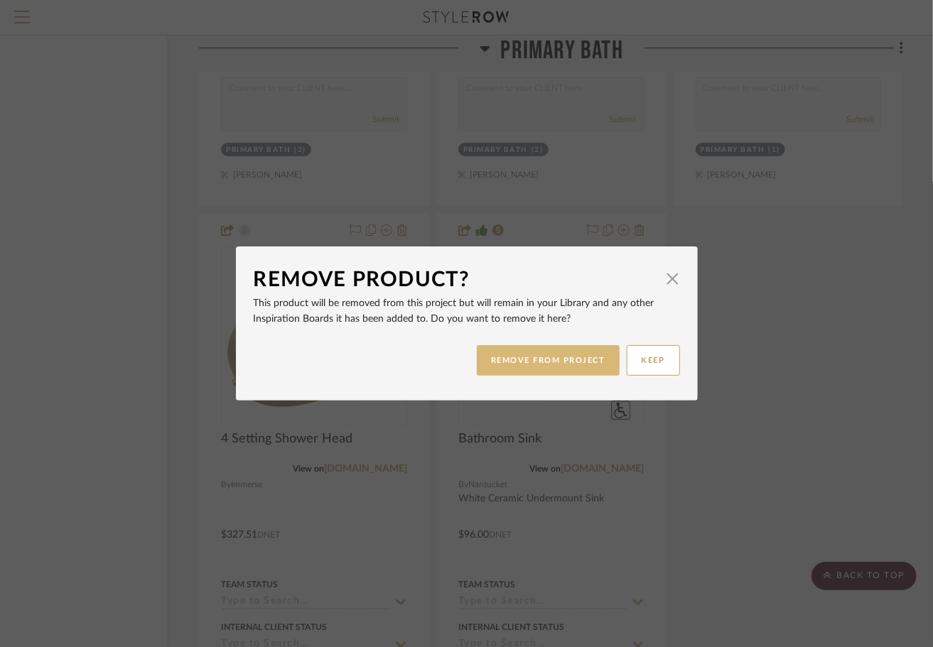
click at [514, 359] on button "REMOVE FROM PROJECT" at bounding box center [548, 360] width 143 height 31
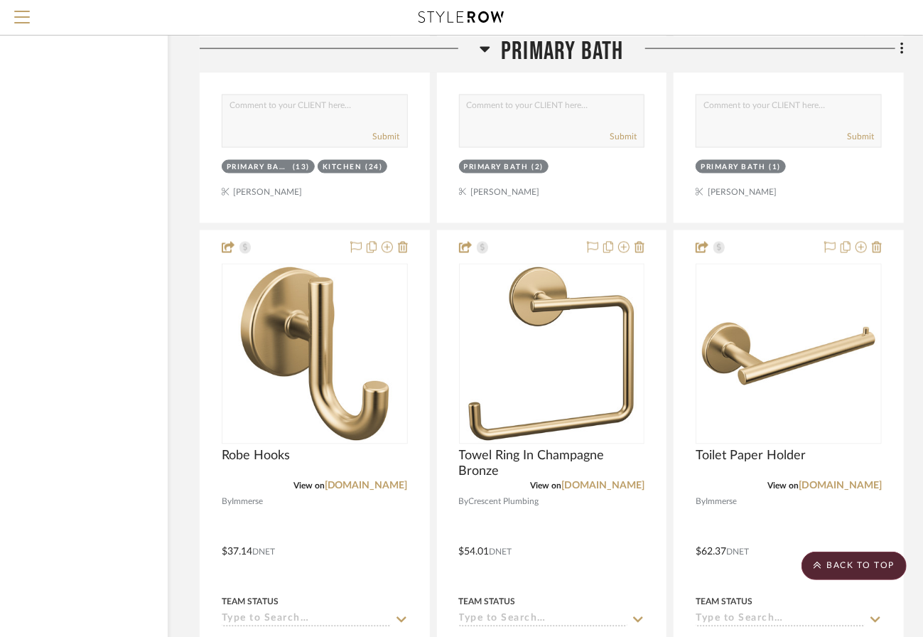
scroll to position [6626, 99]
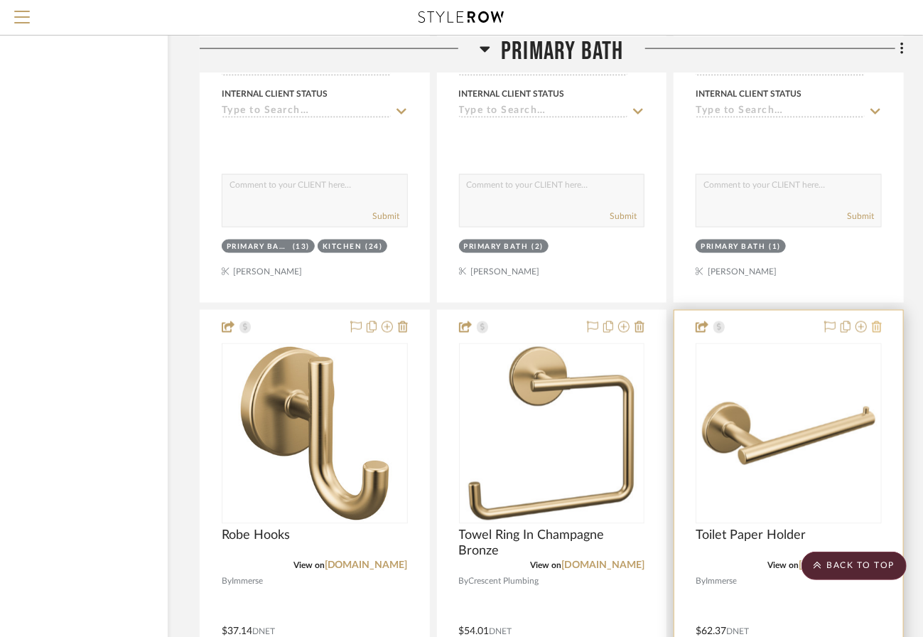
click at [880, 321] on icon at bounding box center [877, 326] width 10 height 11
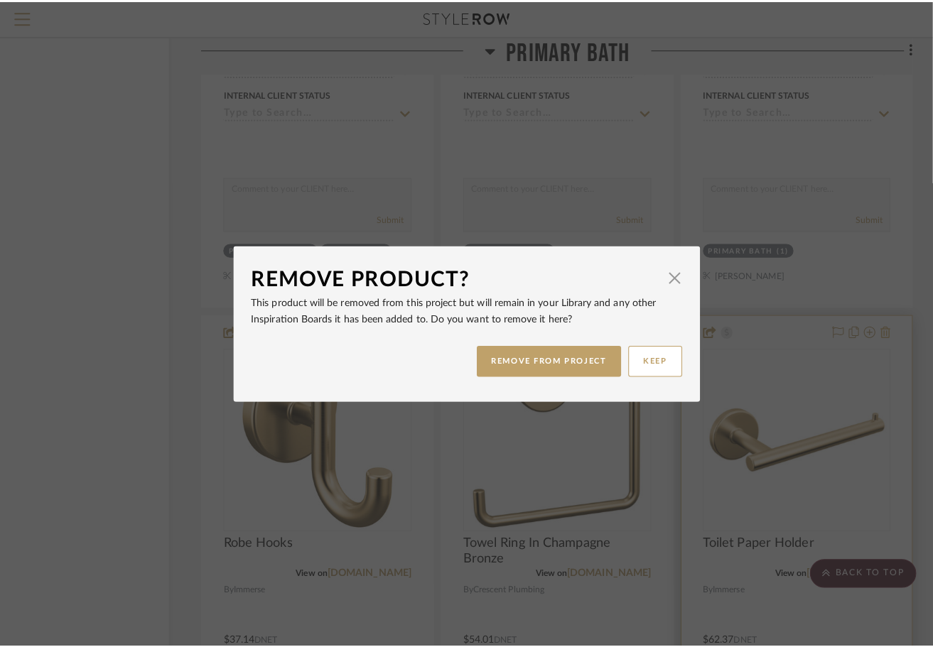
scroll to position [0, 0]
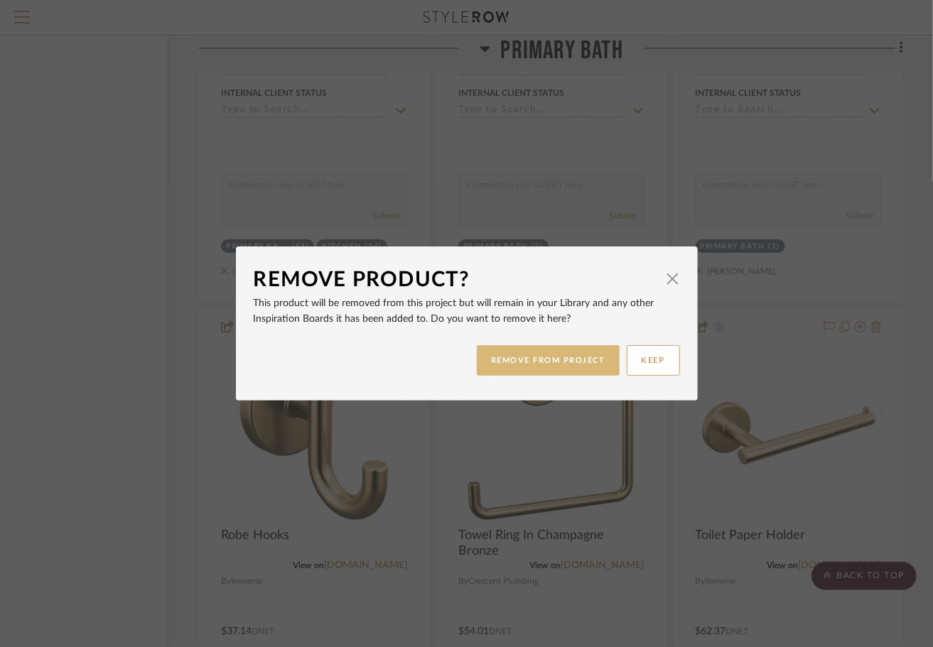
click at [575, 356] on button "REMOVE FROM PROJECT" at bounding box center [548, 360] width 143 height 31
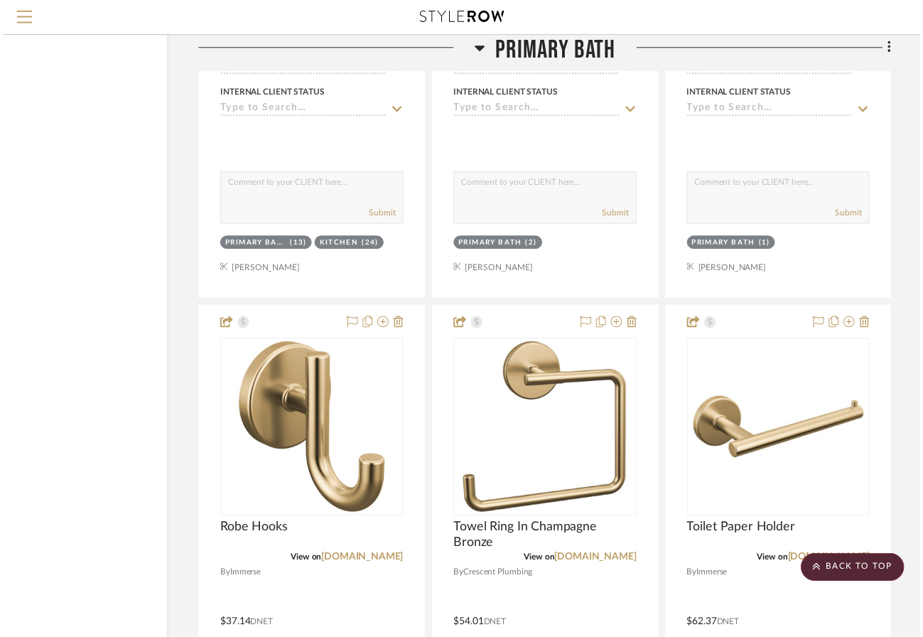
scroll to position [6626, 99]
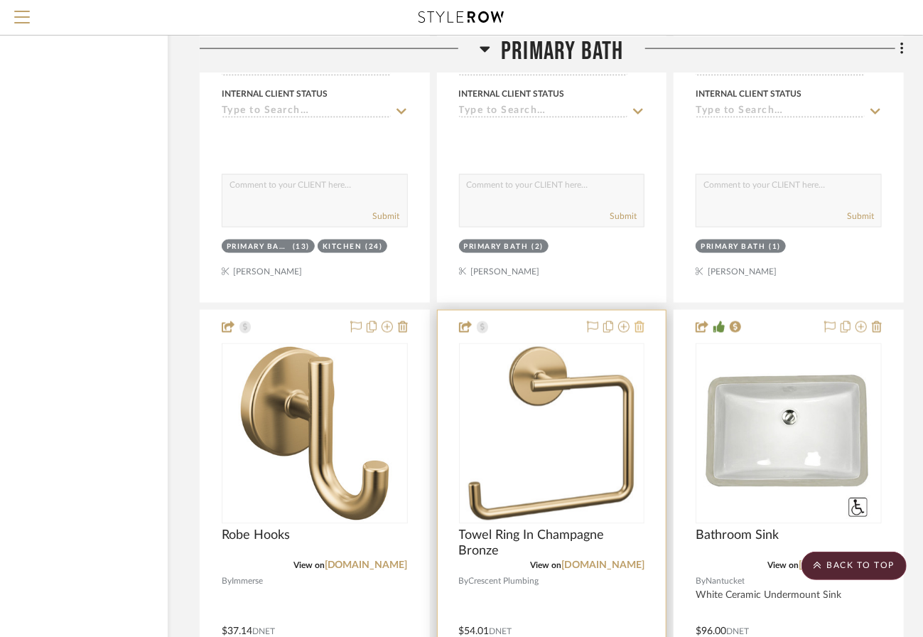
click at [639, 321] on icon at bounding box center [639, 326] width 10 height 11
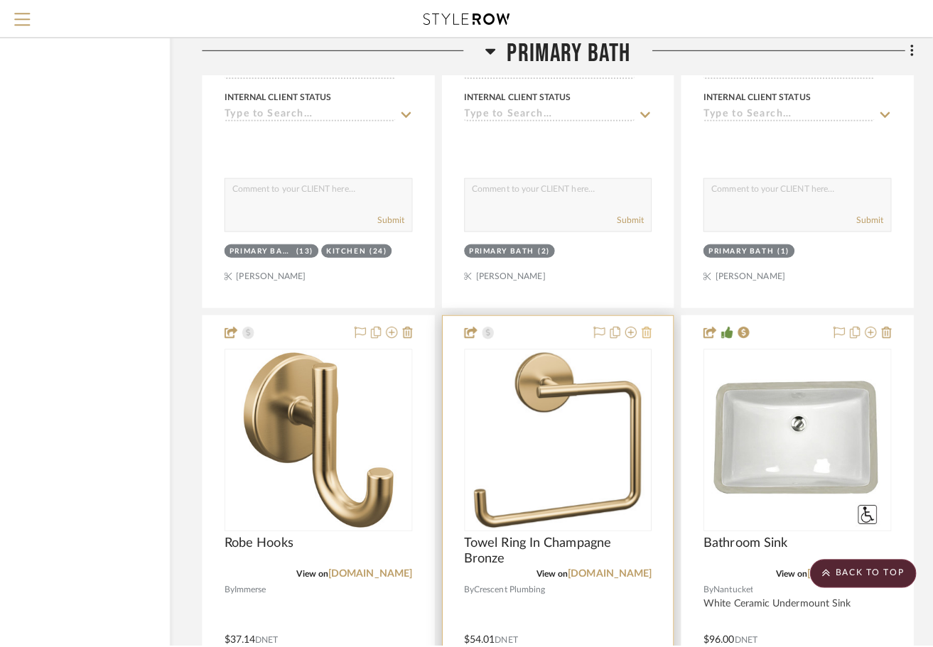
scroll to position [0, 0]
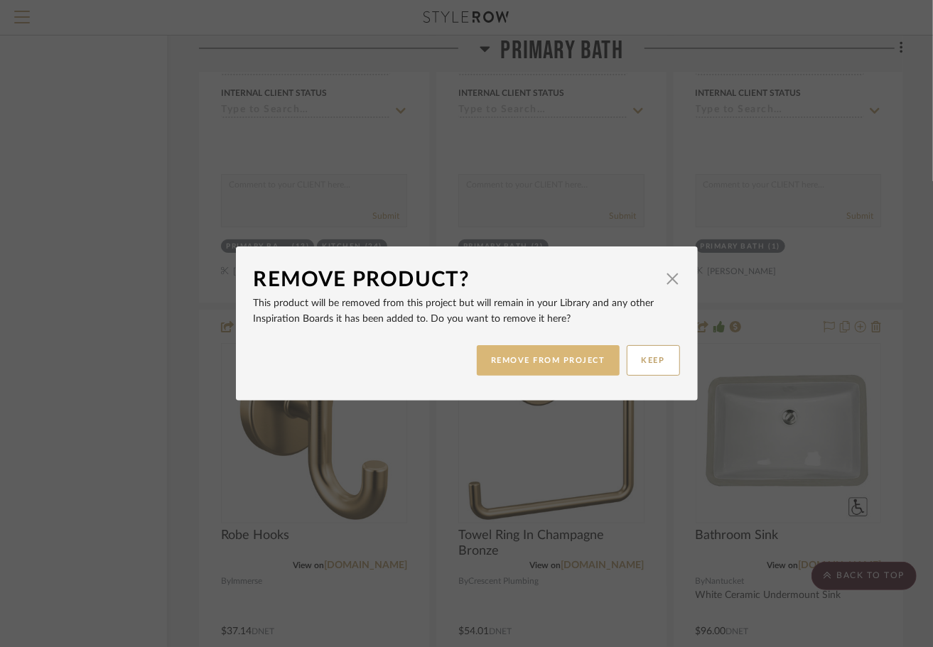
click at [539, 358] on button "REMOVE FROM PROJECT" at bounding box center [548, 360] width 143 height 31
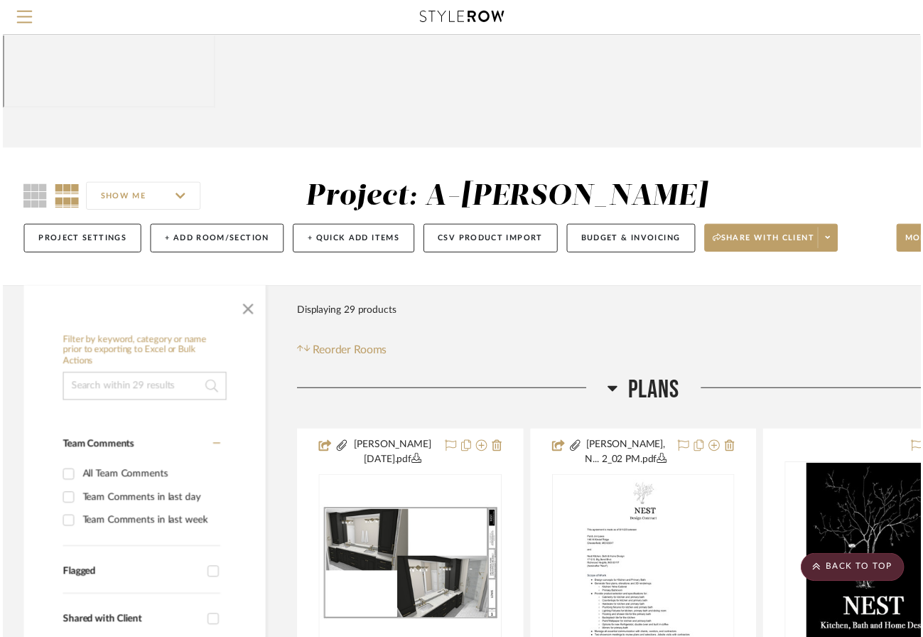
scroll to position [6626, 99]
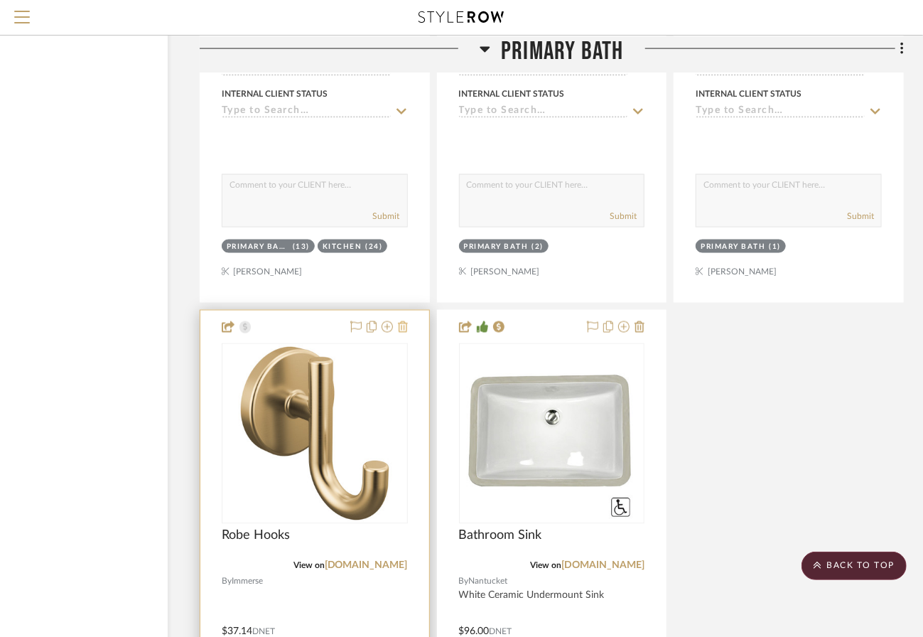
click at [402, 321] on icon at bounding box center [403, 326] width 10 height 11
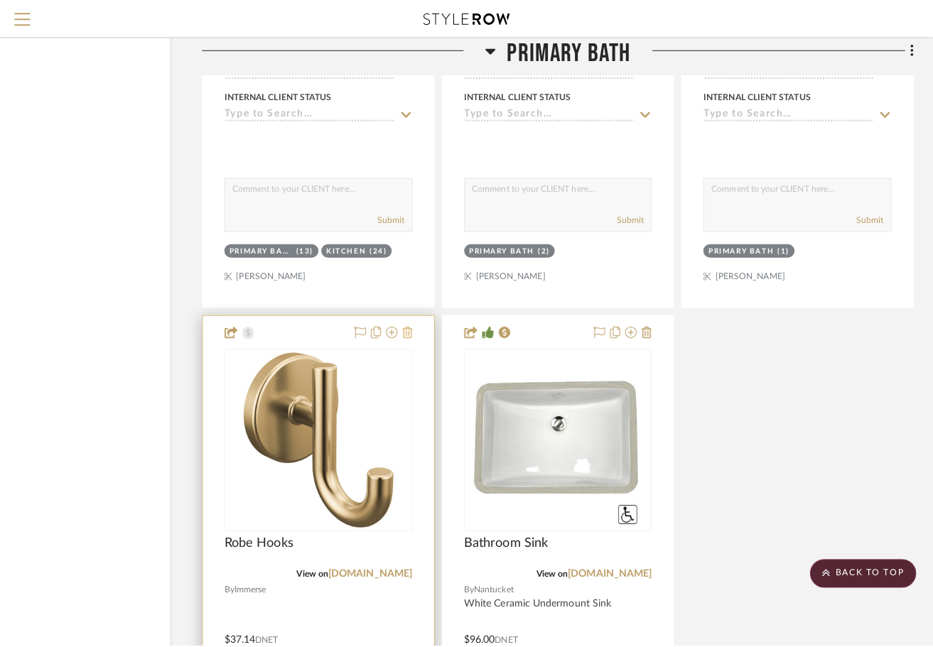
scroll to position [0, 0]
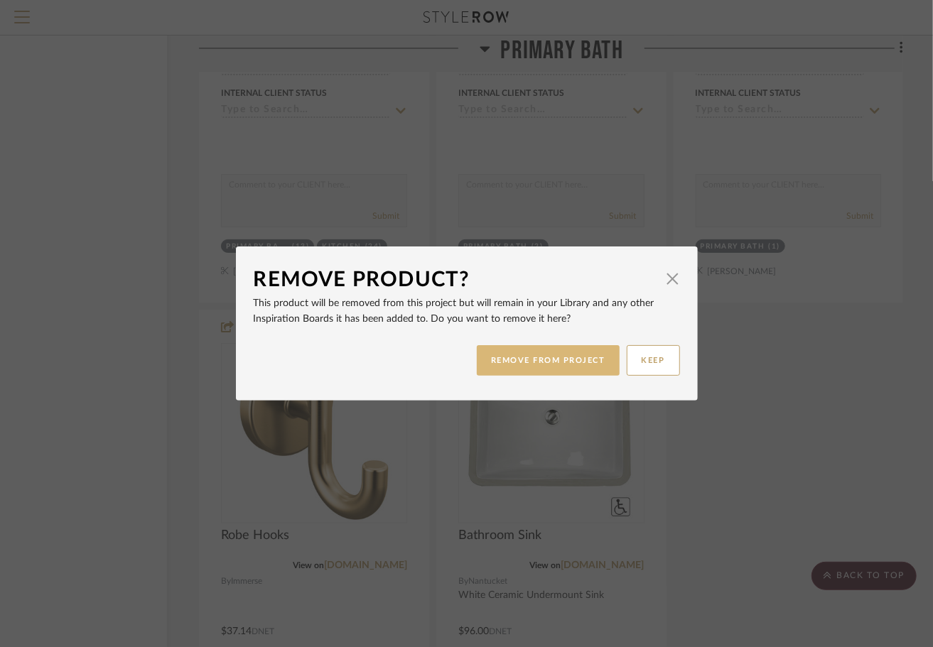
click at [509, 364] on button "REMOVE FROM PROJECT" at bounding box center [548, 360] width 143 height 31
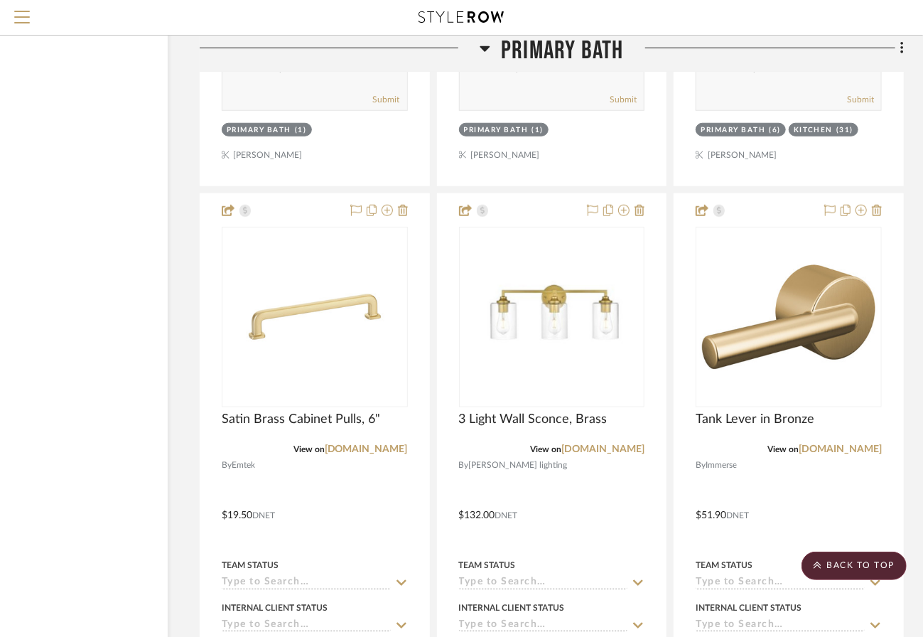
scroll to position [6112, 99]
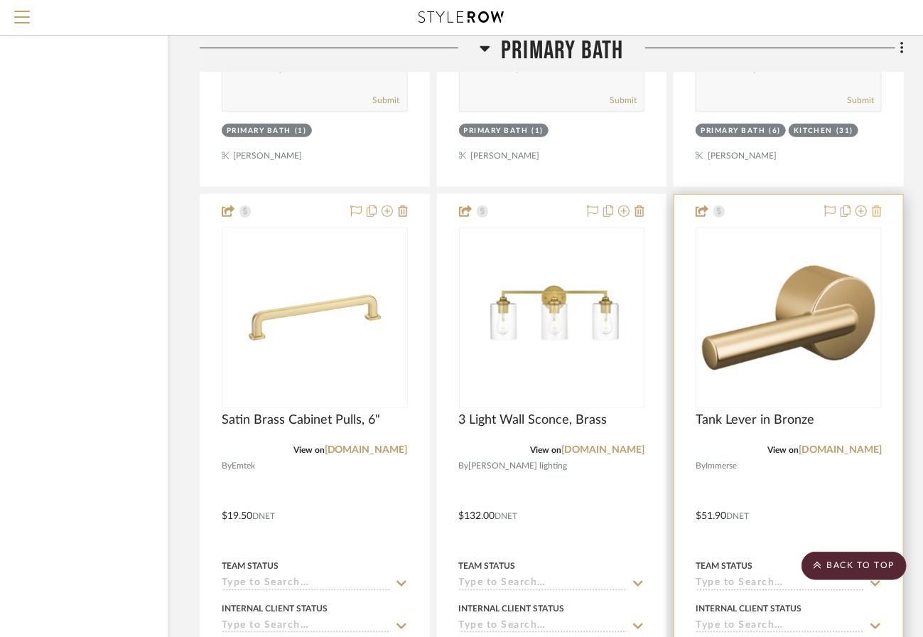
click at [875, 205] on icon at bounding box center [877, 210] width 10 height 11
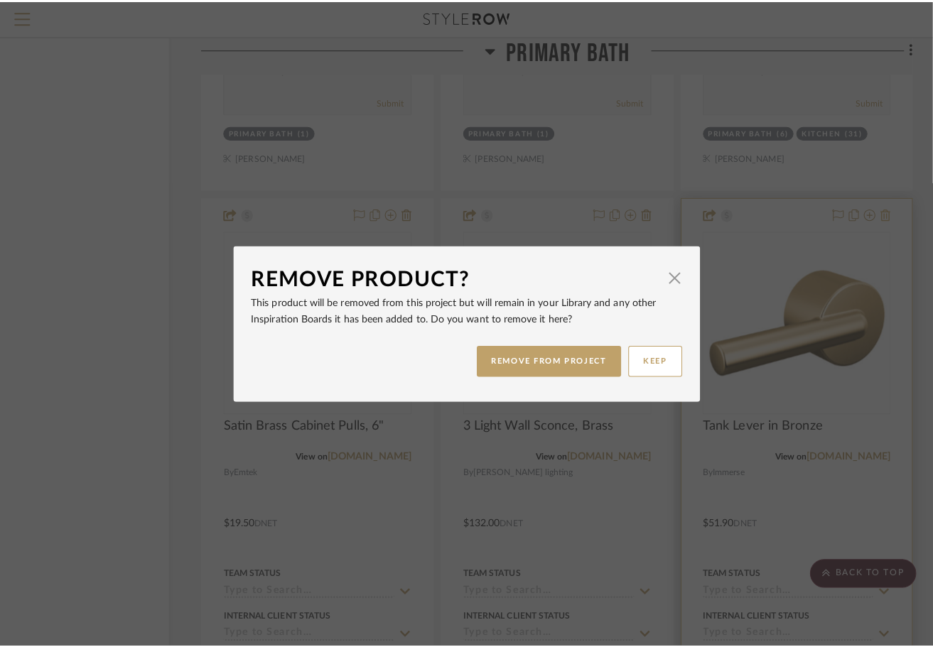
scroll to position [0, 0]
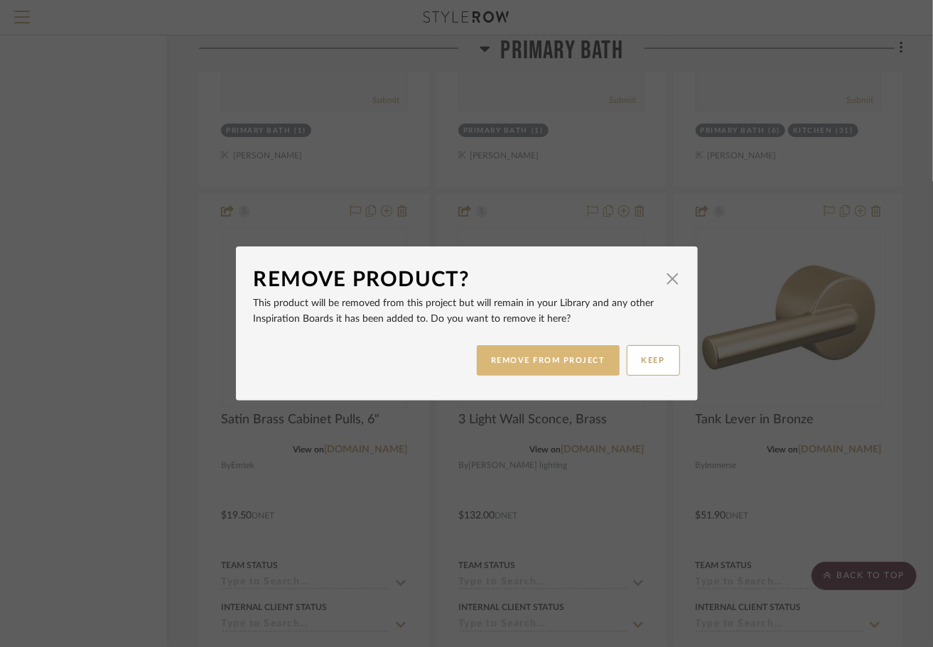
click at [566, 352] on button "REMOVE FROM PROJECT" at bounding box center [548, 360] width 143 height 31
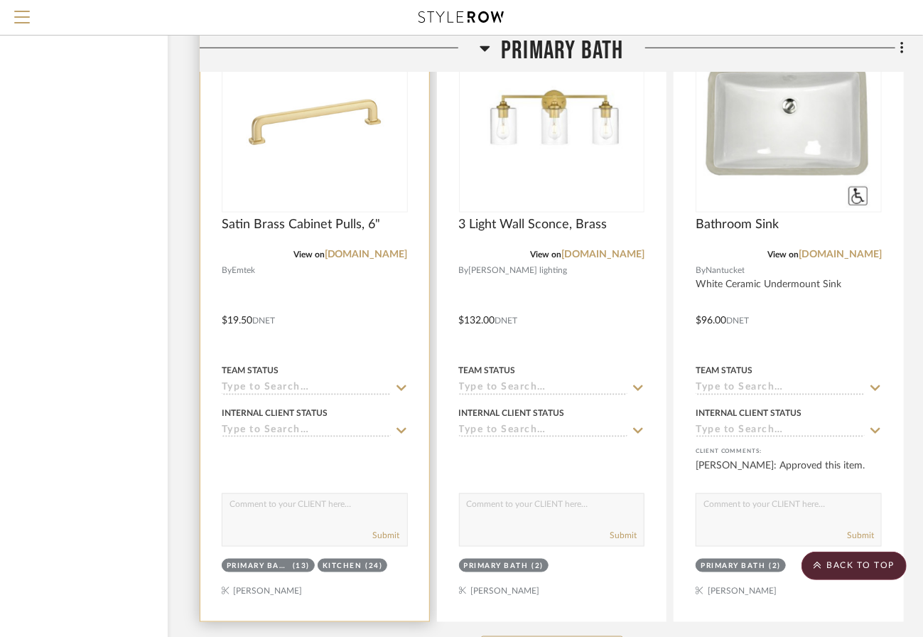
scroll to position [6323, 99]
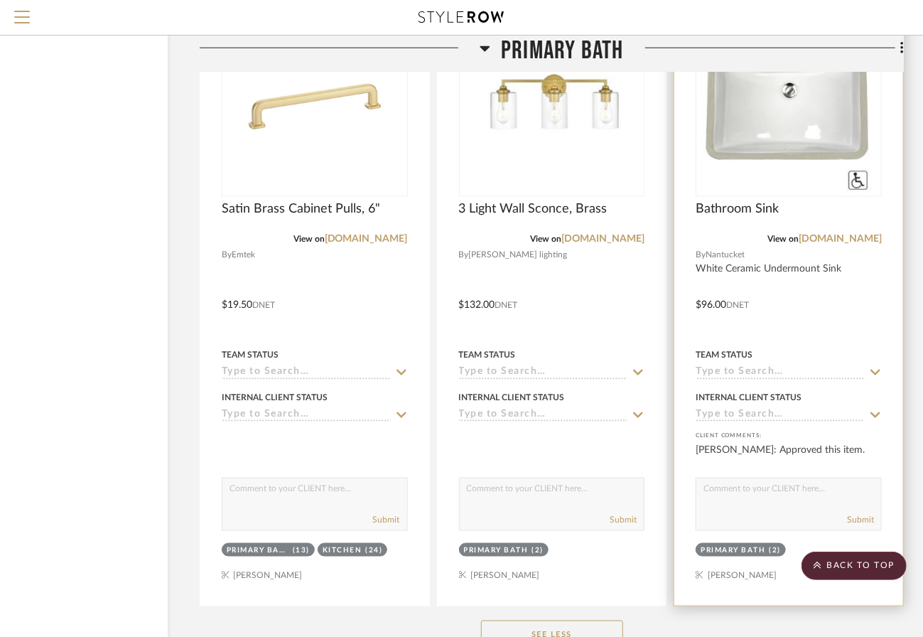
click at [786, 190] on div at bounding box center [788, 295] width 229 height 622
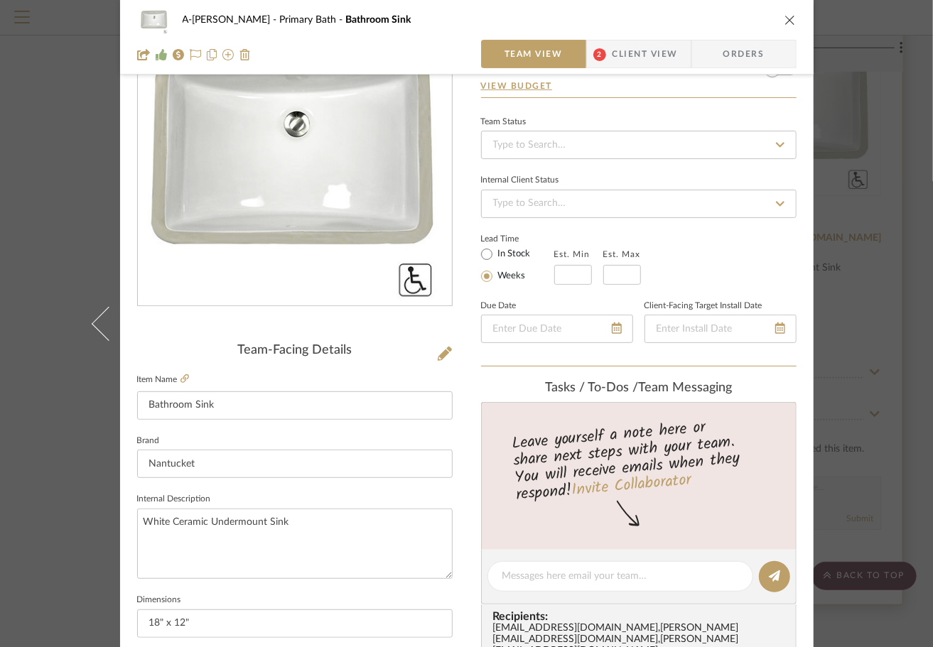
scroll to position [0, 0]
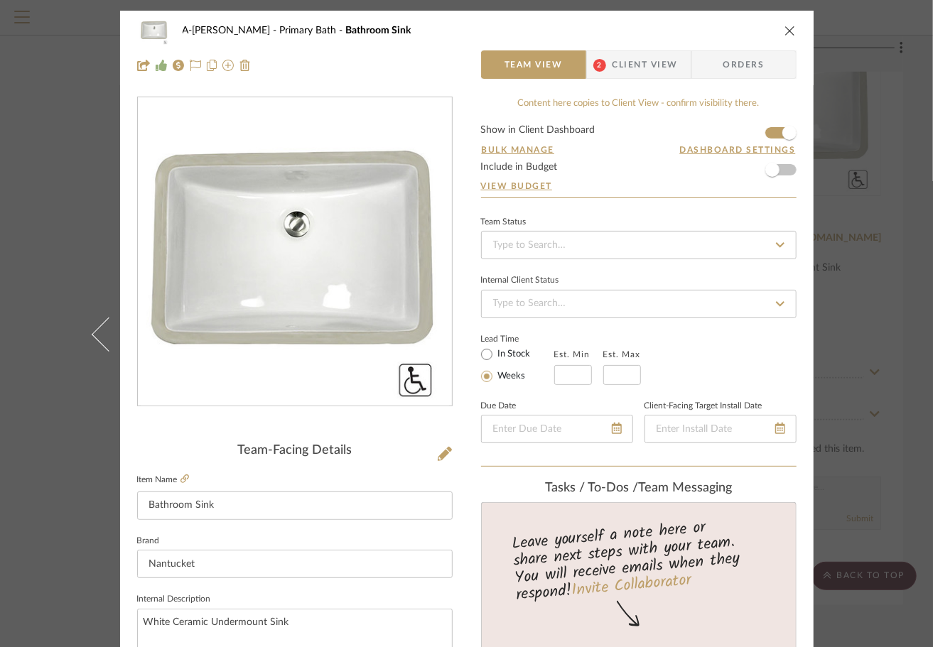
click at [784, 166] on form "Show in Client Dashboard Bulk Manage Dashboard Settings Include in Budget View …" at bounding box center [638, 161] width 315 height 72
click at [777, 166] on span "button" at bounding box center [772, 169] width 31 height 31
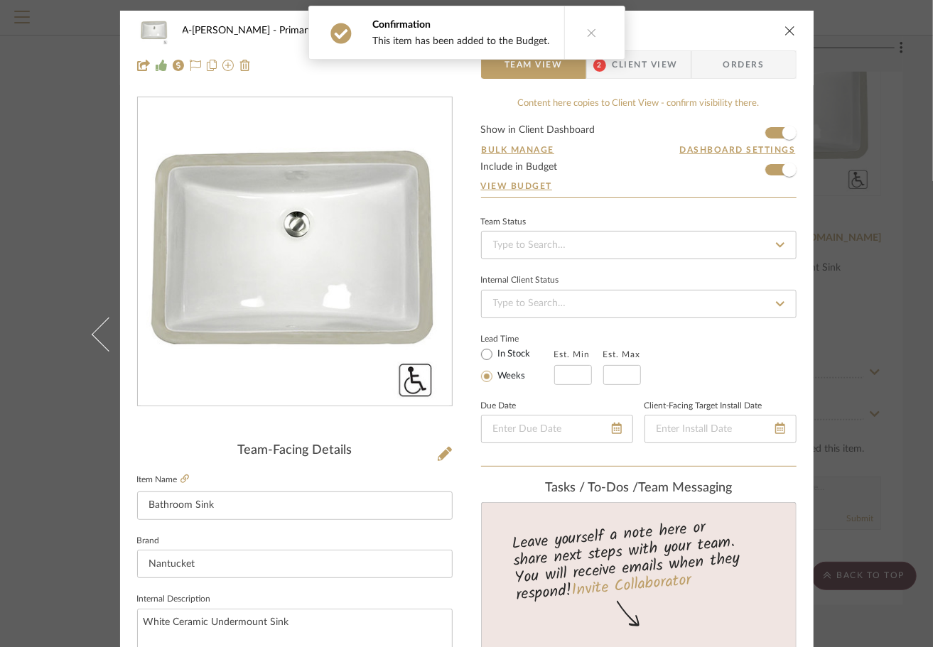
click at [786, 33] on icon "close" at bounding box center [789, 30] width 11 height 11
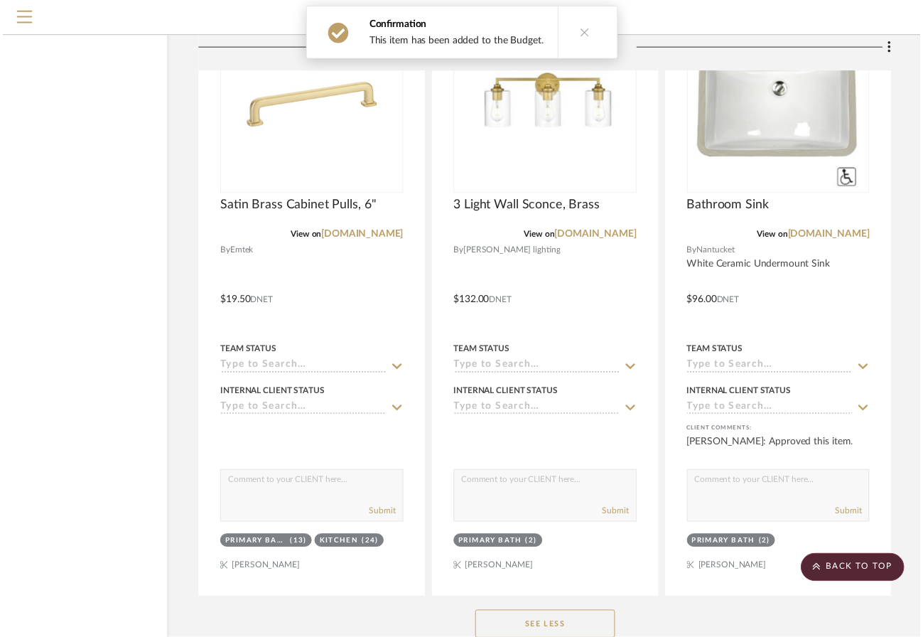
scroll to position [6323, 99]
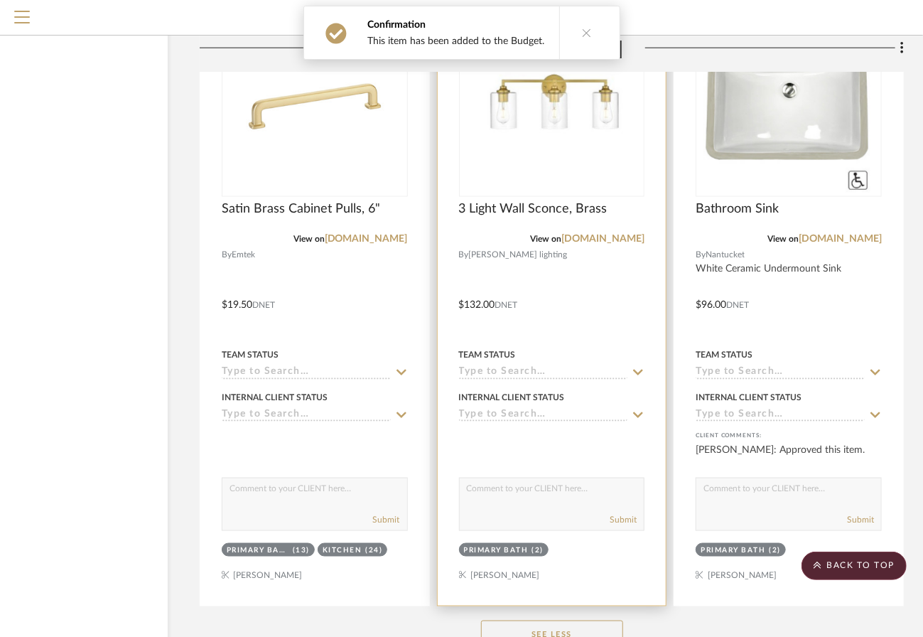
click at [588, 213] on div at bounding box center [552, 295] width 229 height 622
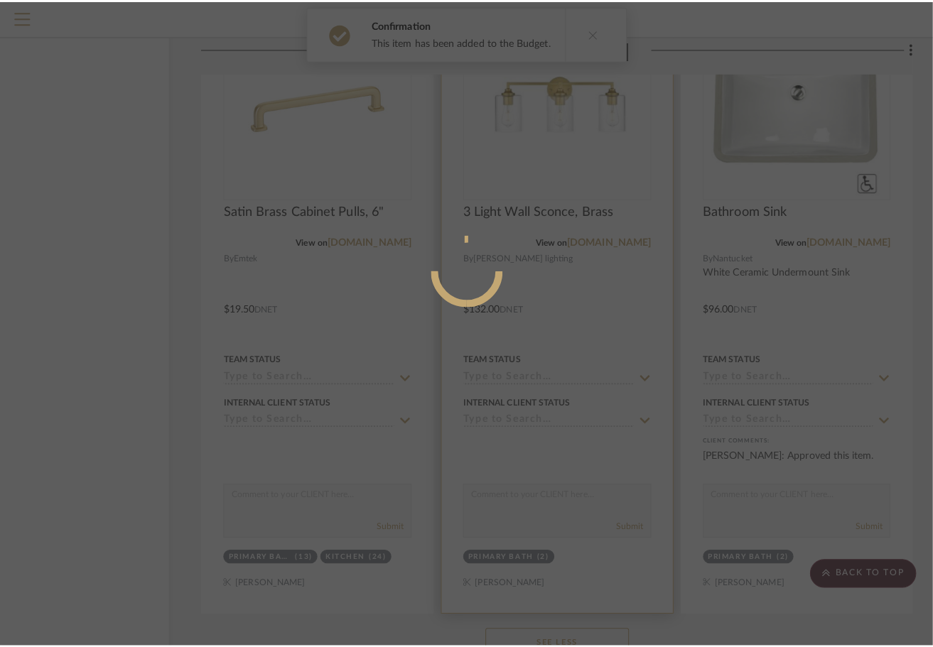
scroll to position [0, 0]
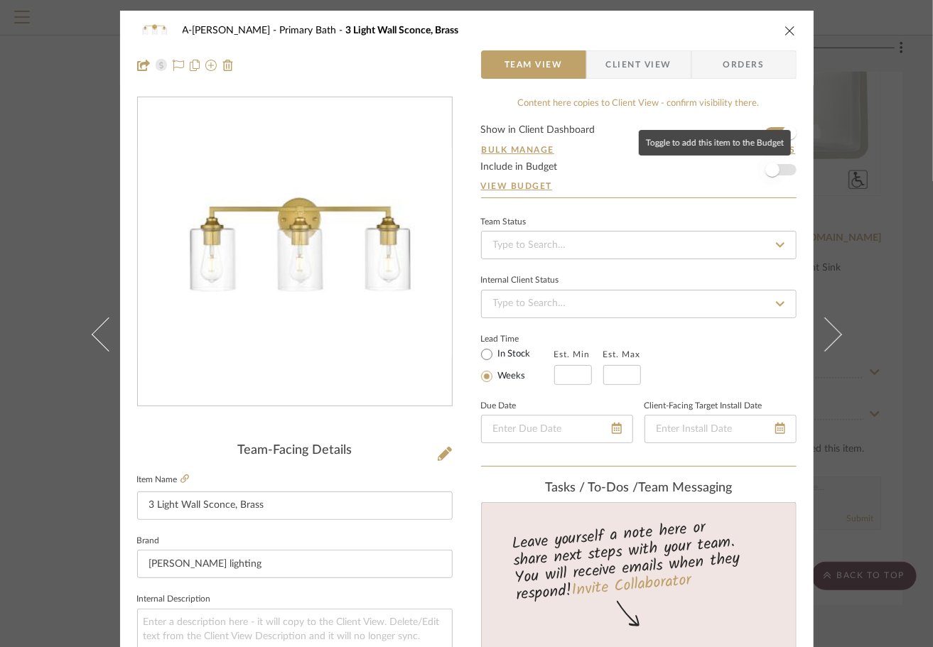
click at [776, 170] on span "button" at bounding box center [772, 169] width 31 height 31
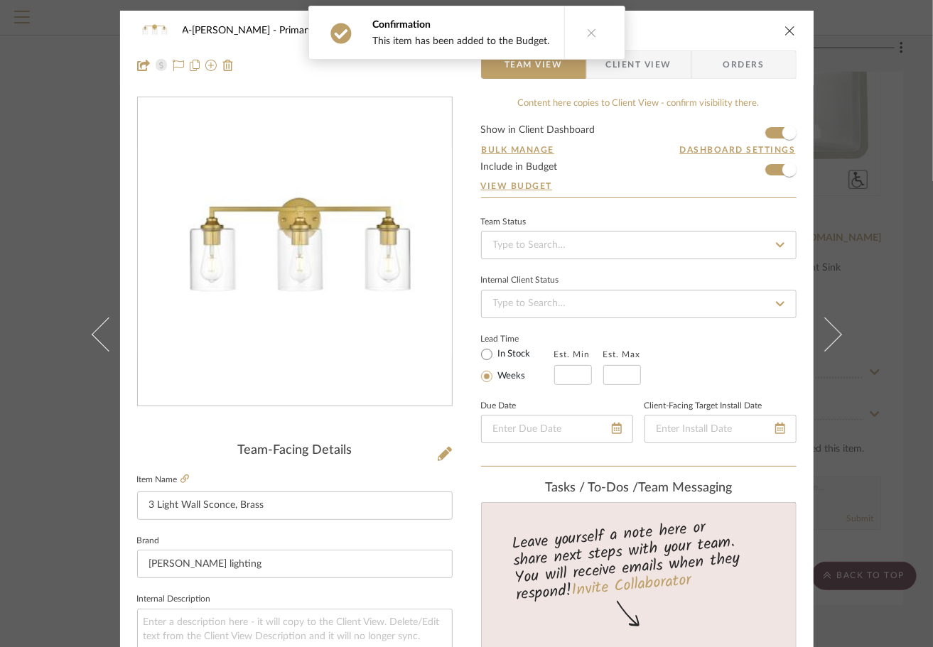
click at [789, 34] on icon "close" at bounding box center [789, 30] width 11 height 11
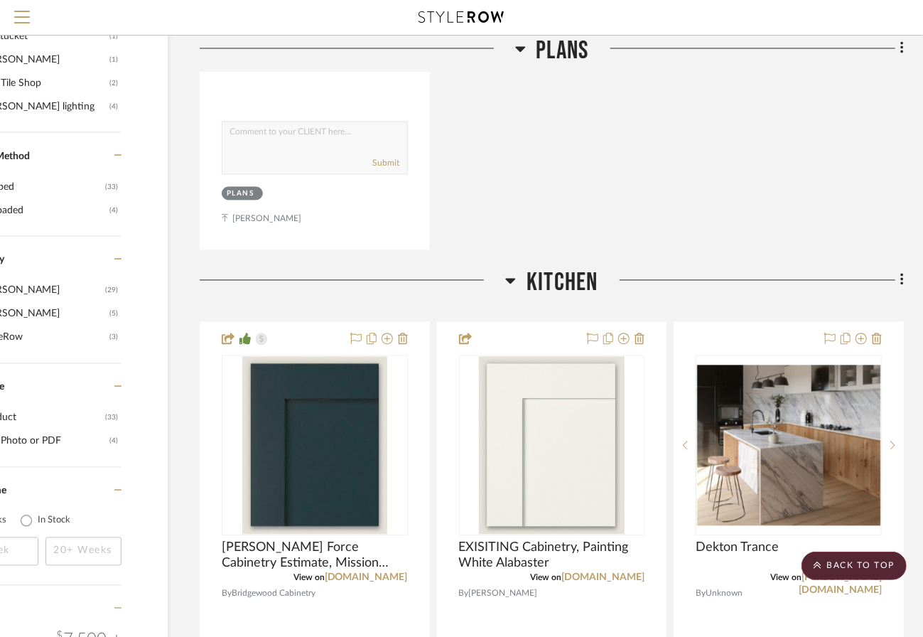
scroll to position [1452, 99]
click at [900, 271] on icon at bounding box center [902, 279] width 4 height 16
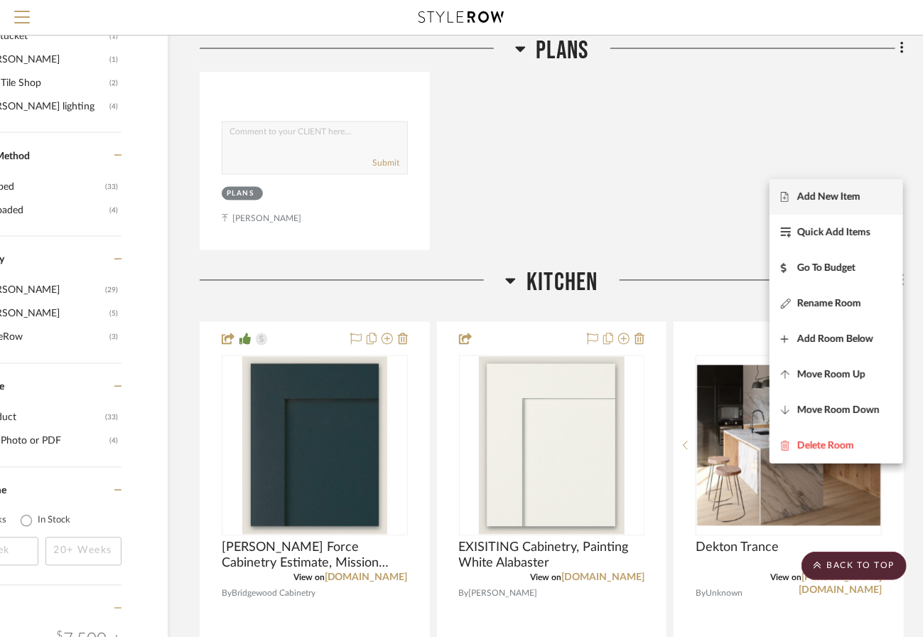
click at [862, 195] on span "Add New Item" at bounding box center [836, 196] width 111 height 12
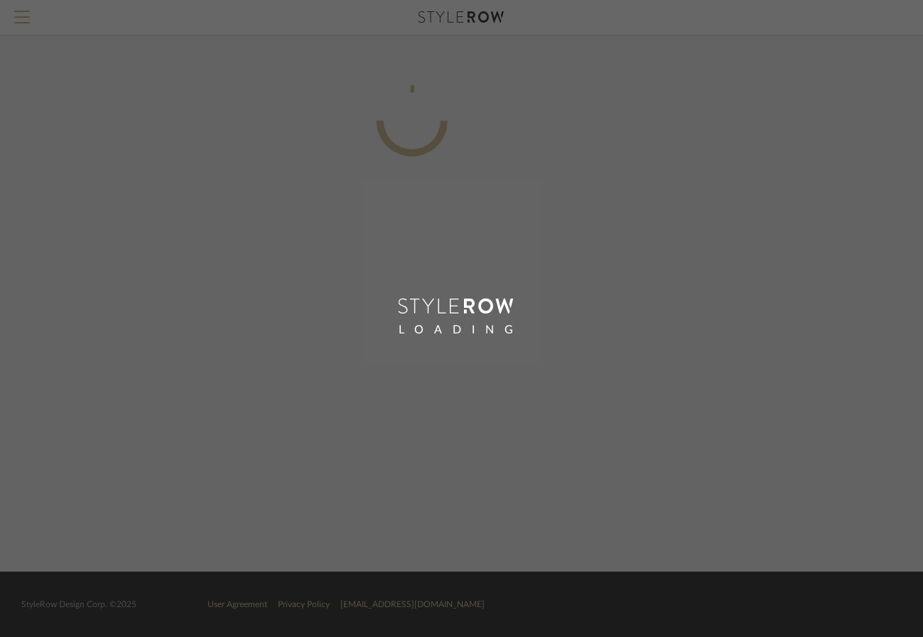
scroll to position [0, 90]
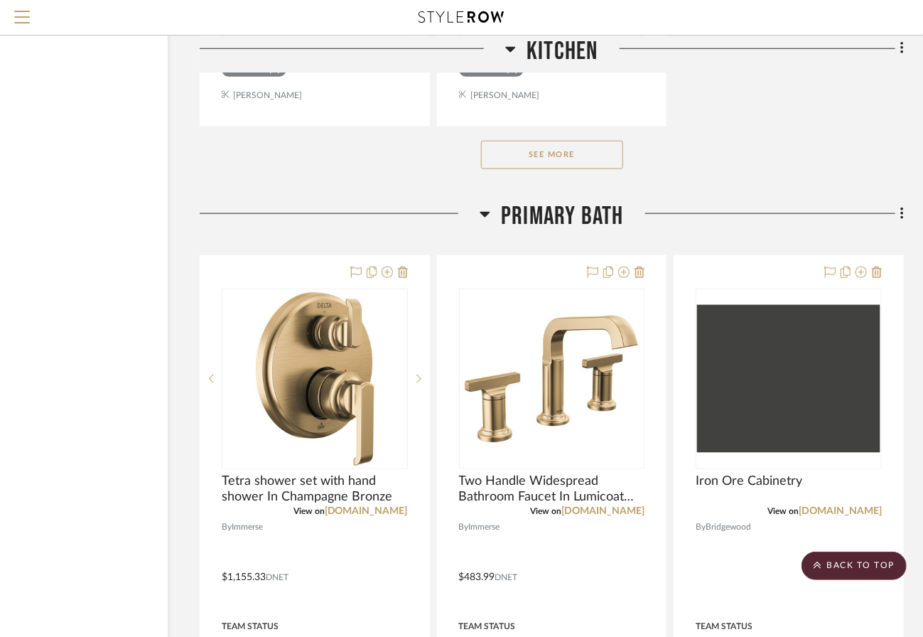
scroll to position [3531, 99]
click at [900, 205] on icon at bounding box center [902, 213] width 4 height 16
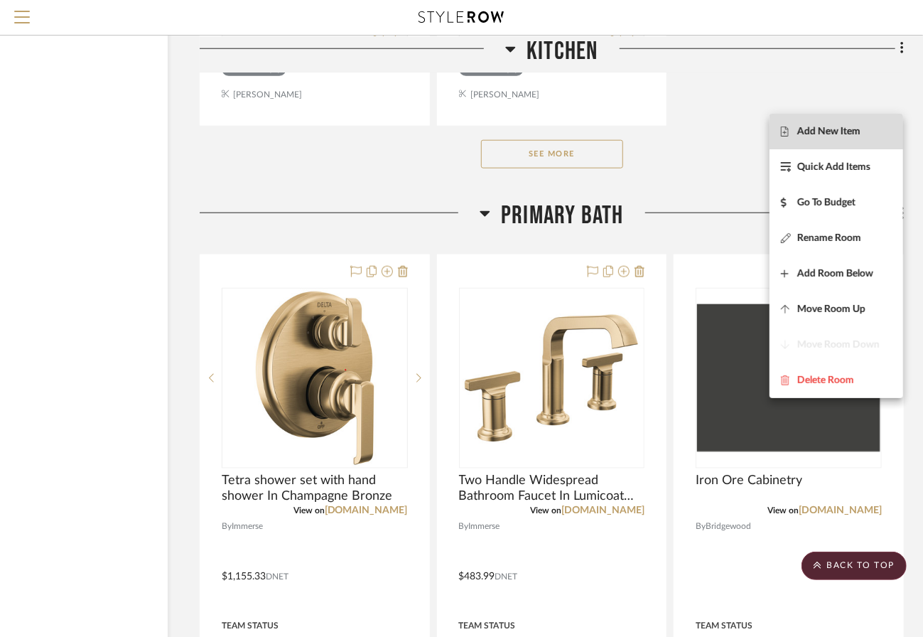
click at [860, 132] on span "Add New Item" at bounding box center [828, 132] width 63 height 12
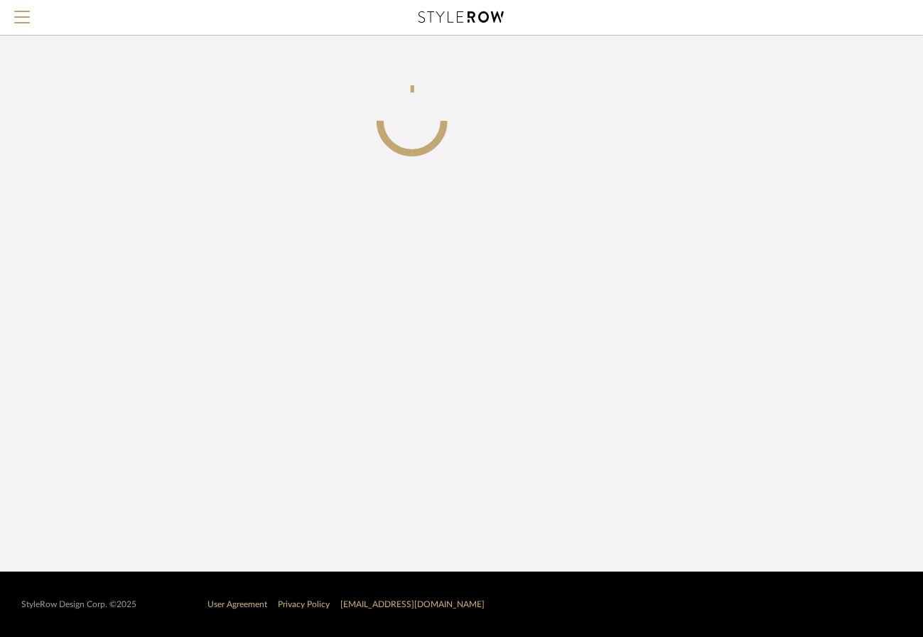
scroll to position [0, 90]
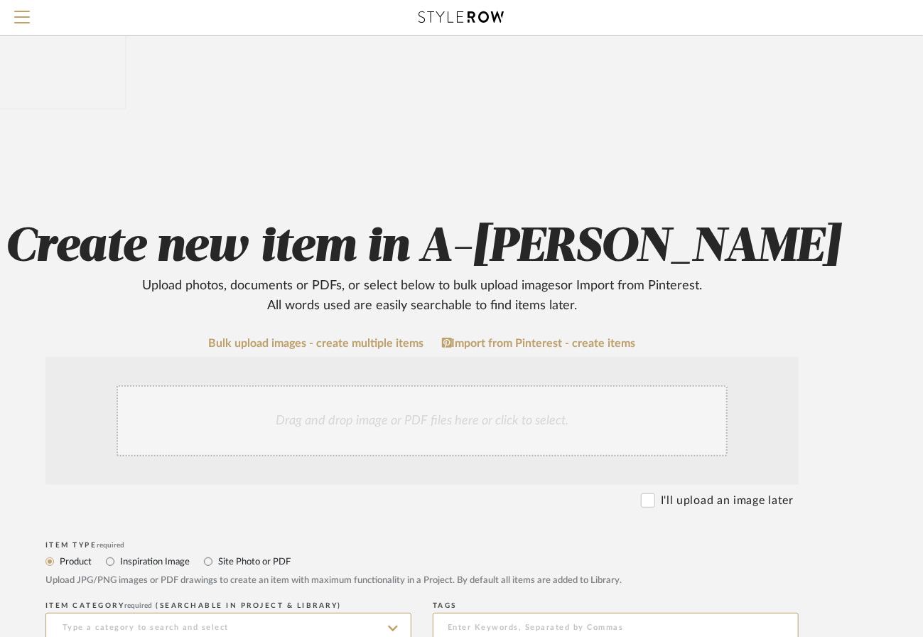
click at [477, 385] on div "Drag and drop image or PDF files here or click to select." at bounding box center [422, 420] width 611 height 71
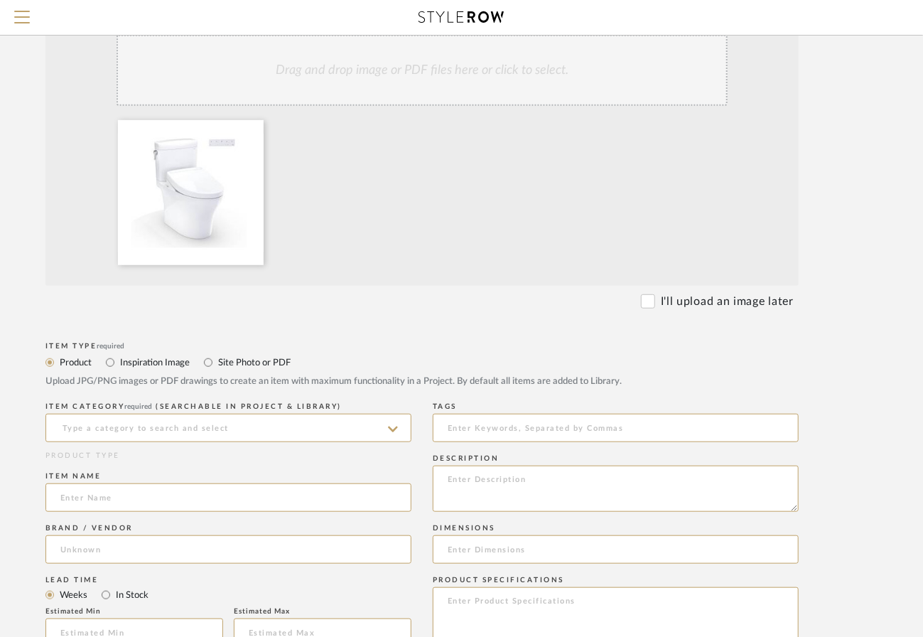
scroll to position [354, 90]
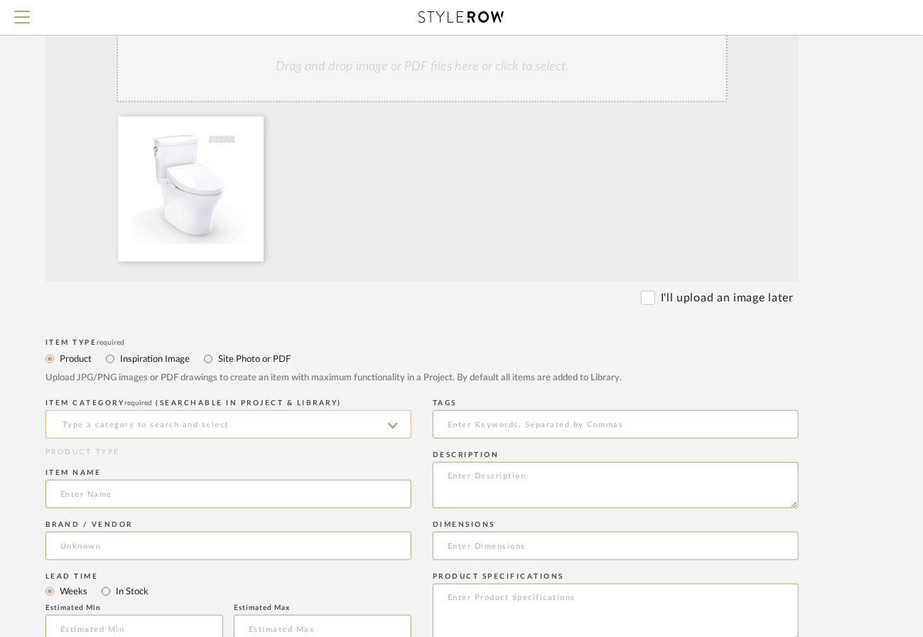
click at [247, 410] on input at bounding box center [228, 424] width 366 height 28
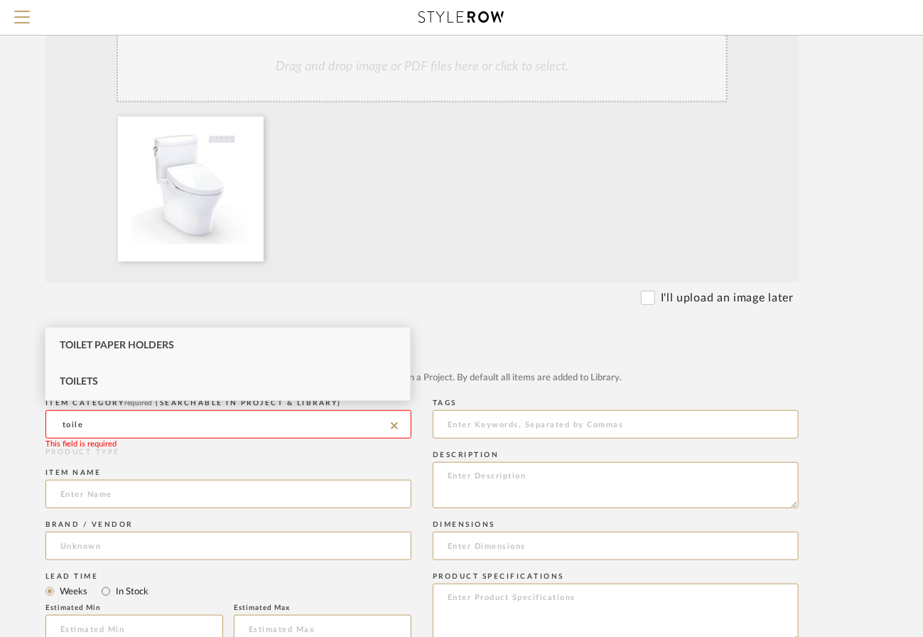
click at [138, 371] on div "Toilets" at bounding box center [227, 382] width 364 height 36
type input "Toilets"
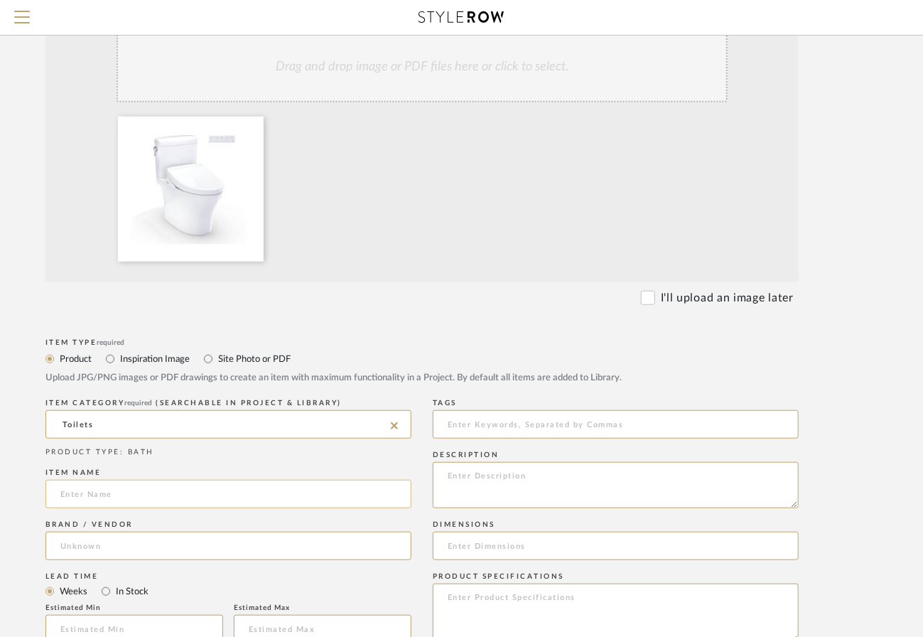
click at [138, 480] on input at bounding box center [228, 494] width 366 height 28
type input "Toto 2 piece skirted toilet with washlet"
click at [274, 531] on input at bounding box center [228, 545] width 366 height 28
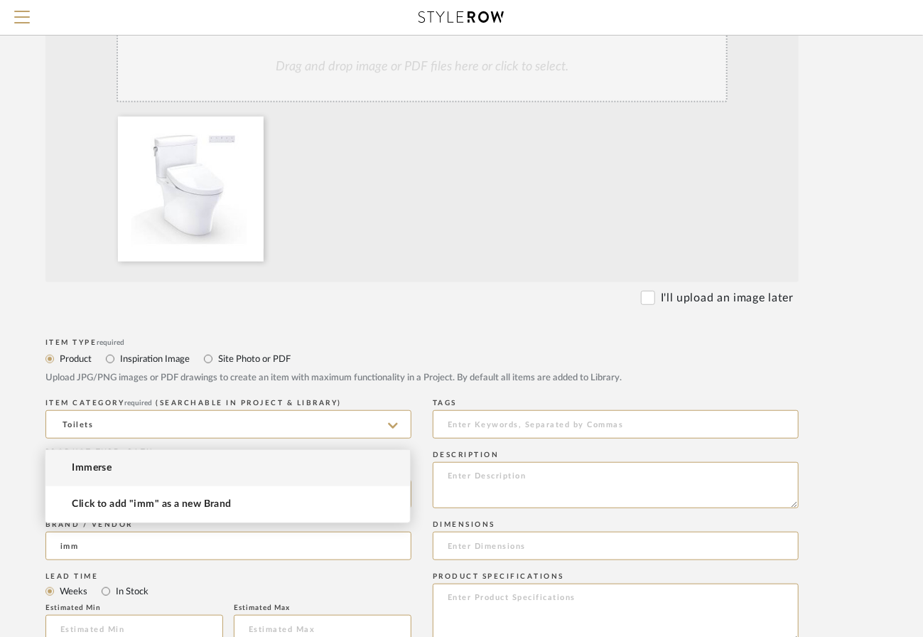
type input "imm"
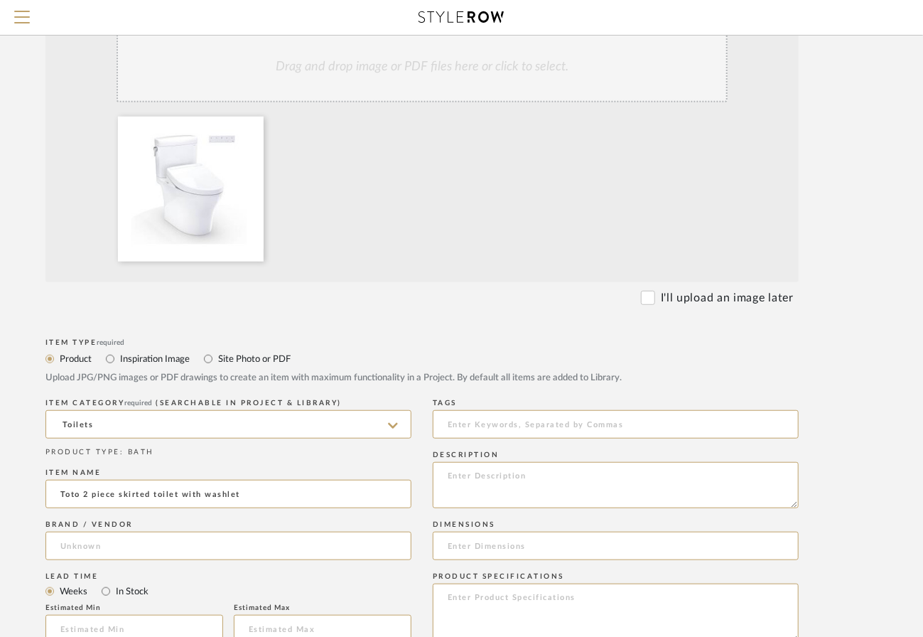
type input "$1,242.60"
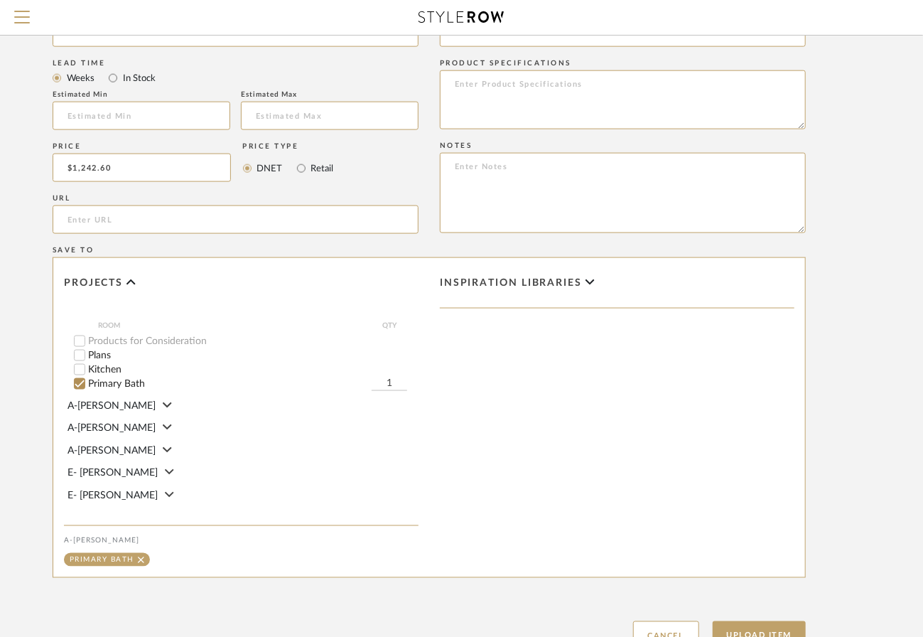
scroll to position [867, 82]
click at [753, 621] on button "Upload Item" at bounding box center [760, 635] width 94 height 29
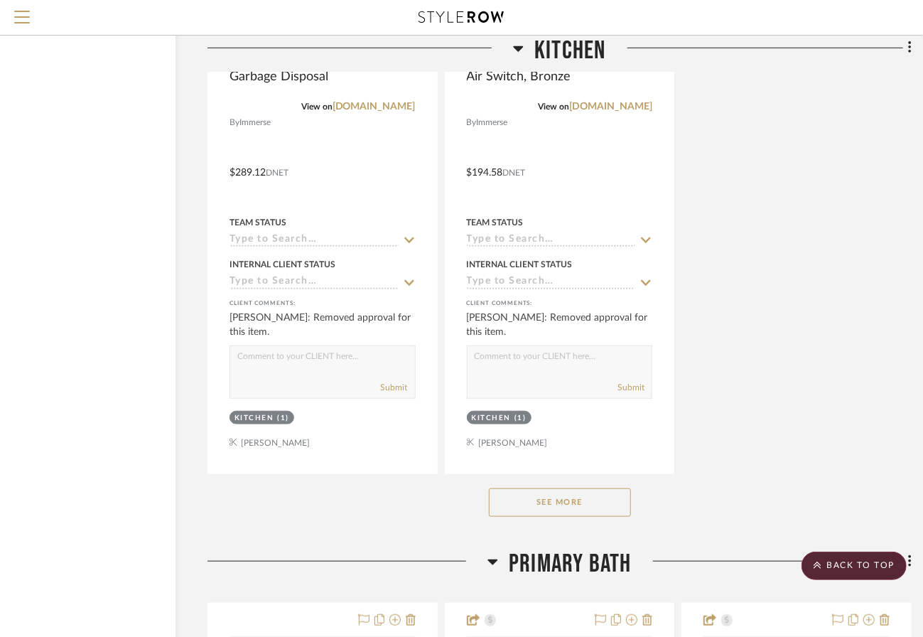
scroll to position [3171, 92]
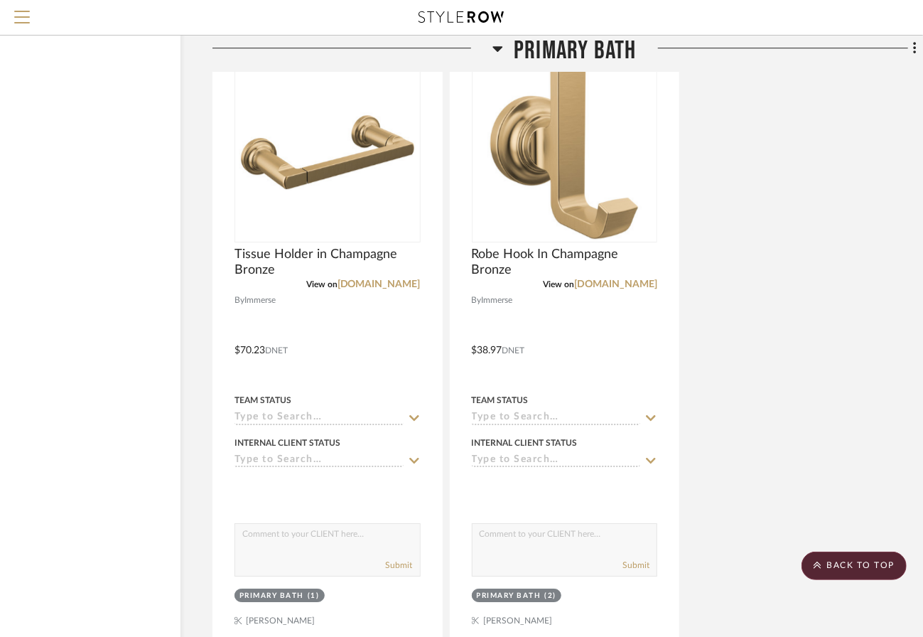
scroll to position [5018, 87]
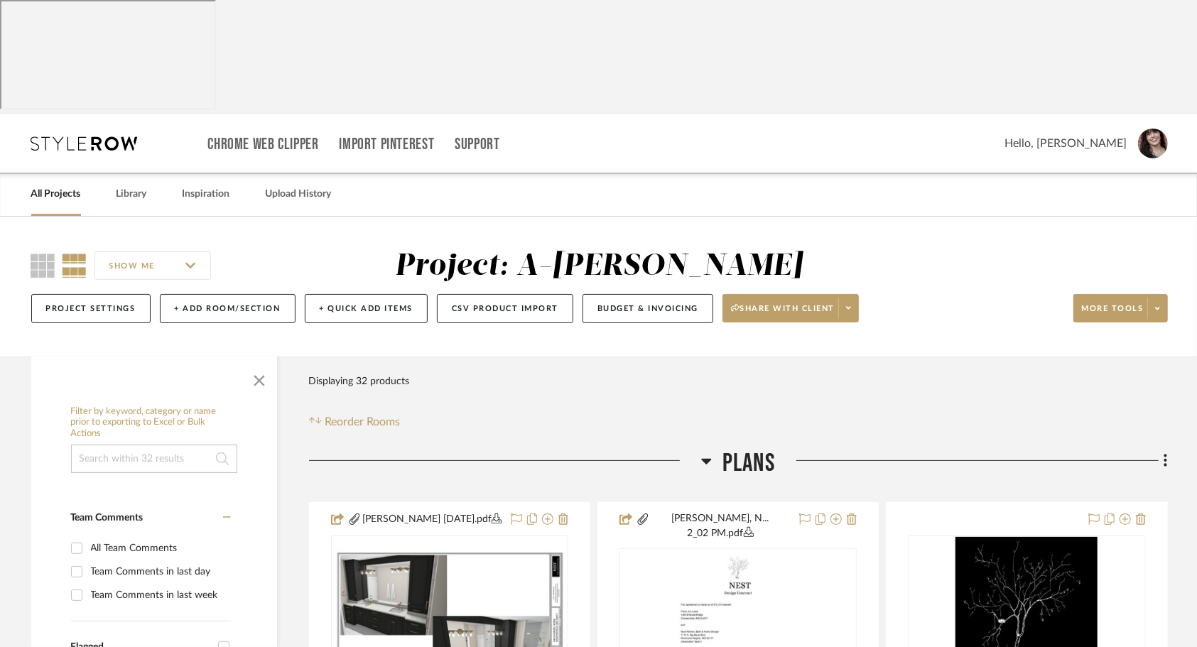
scroll to position [438, 0]
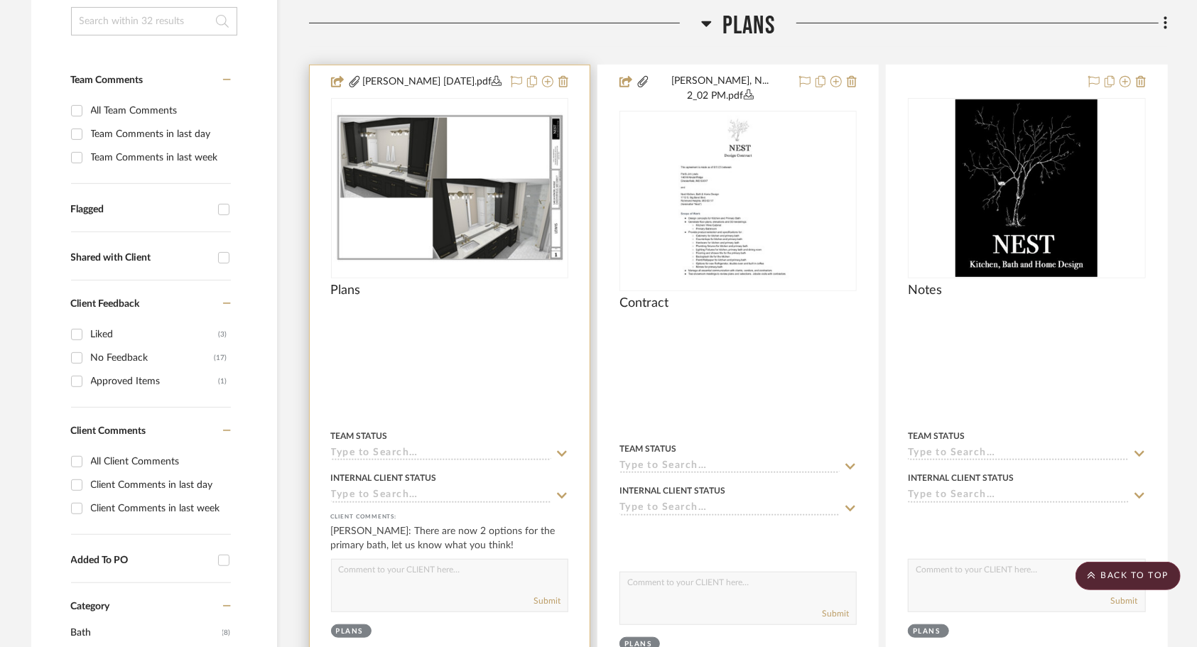
click at [541, 252] on div at bounding box center [450, 382] width 280 height 634
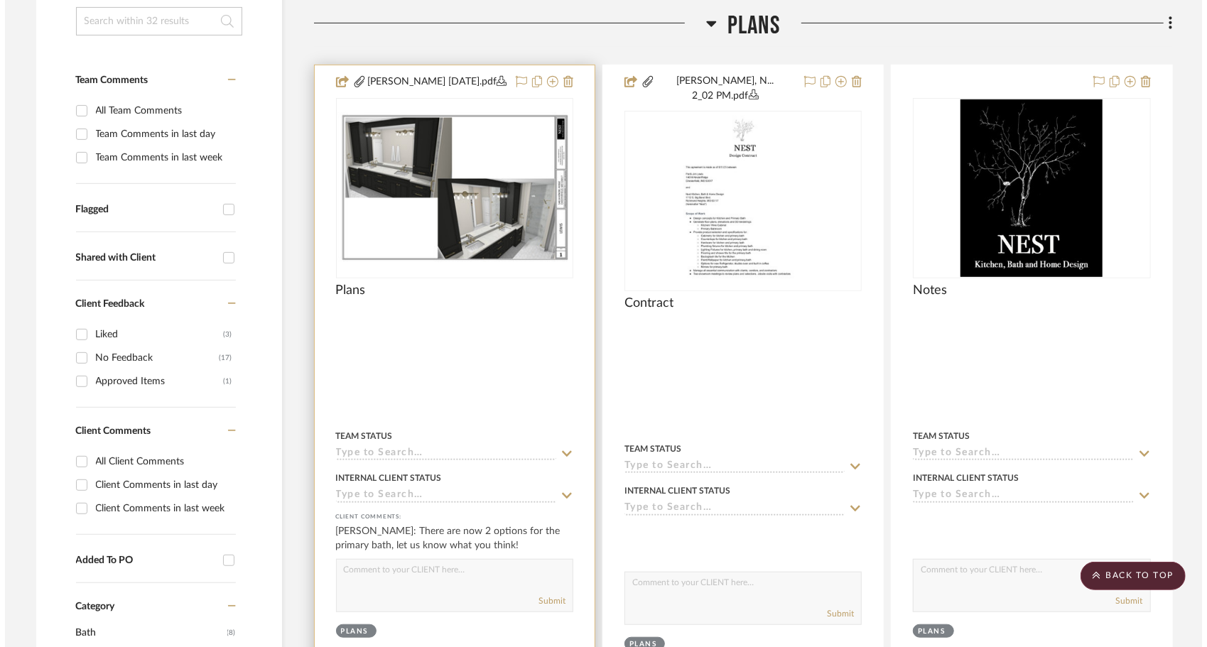
scroll to position [0, 0]
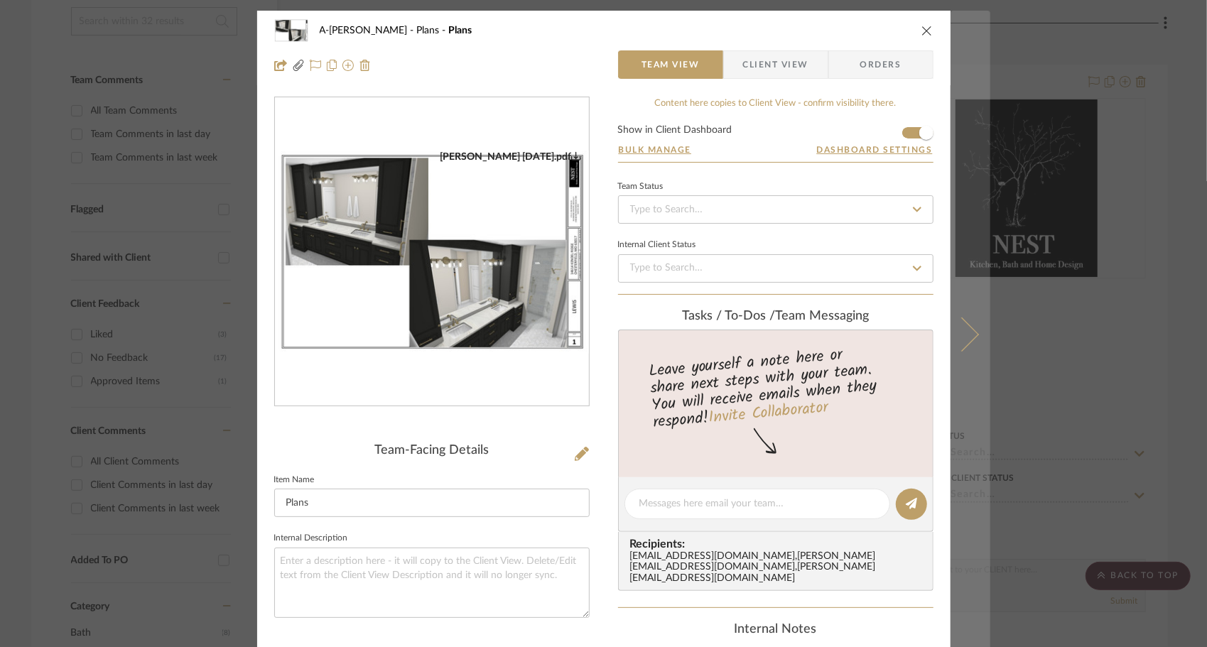
click at [932, 327] on icon at bounding box center [961, 334] width 34 height 34
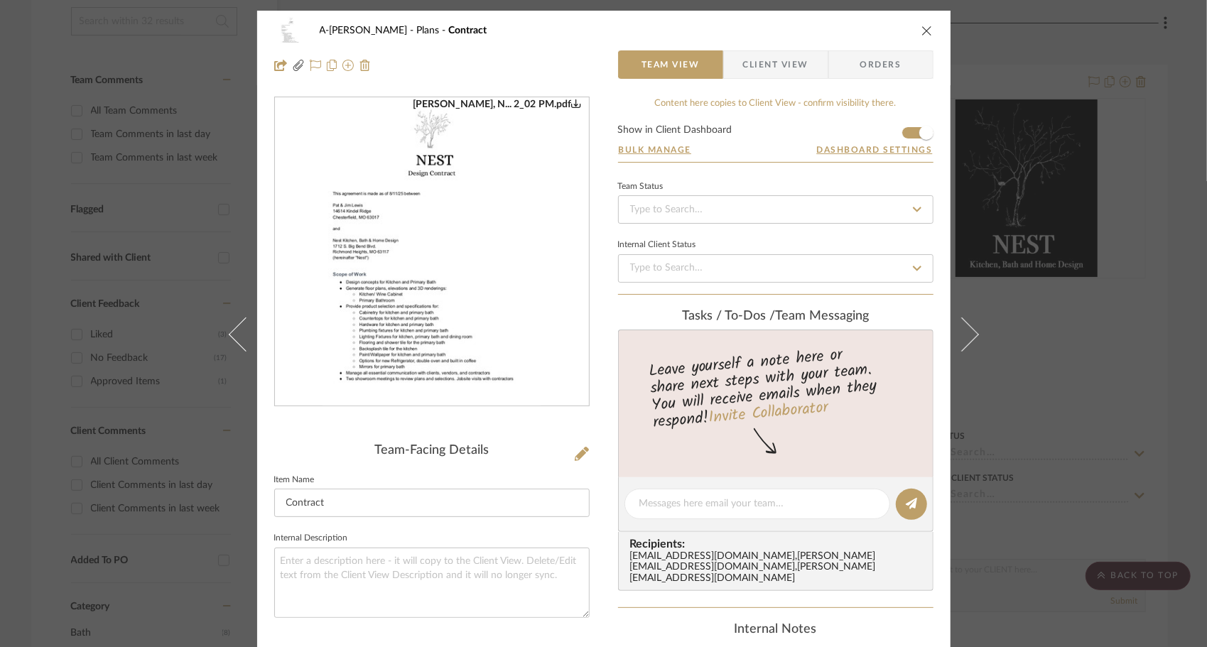
click at [932, 327] on icon at bounding box center [961, 334] width 34 height 34
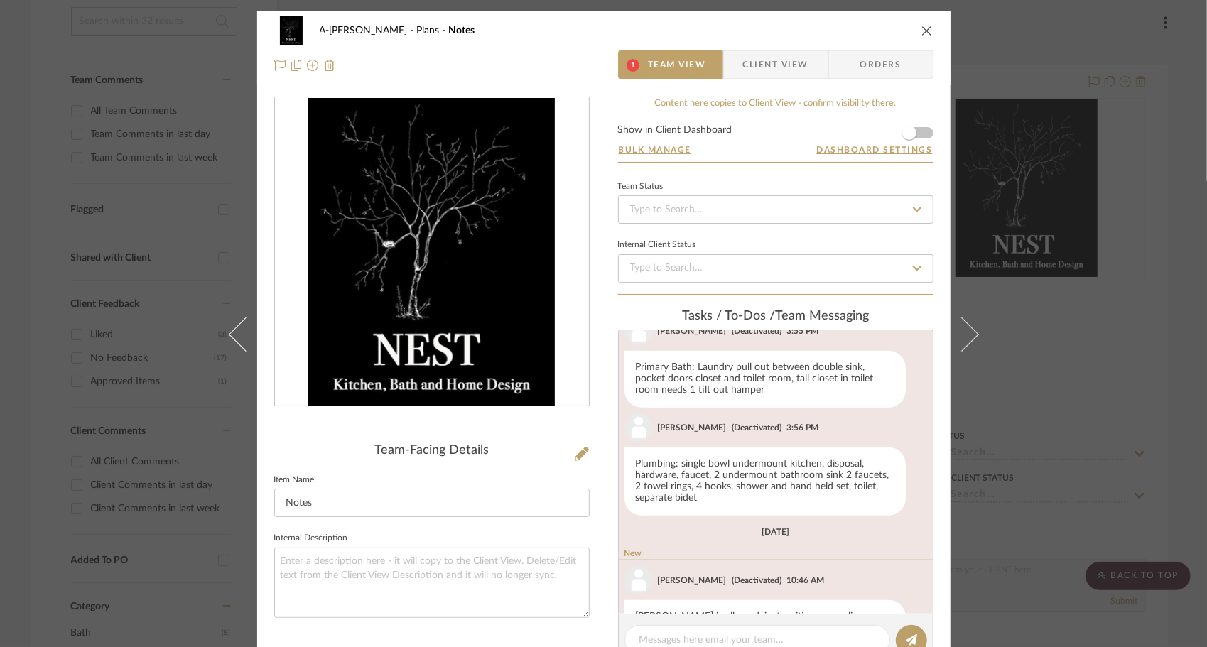
scroll to position [651, 0]
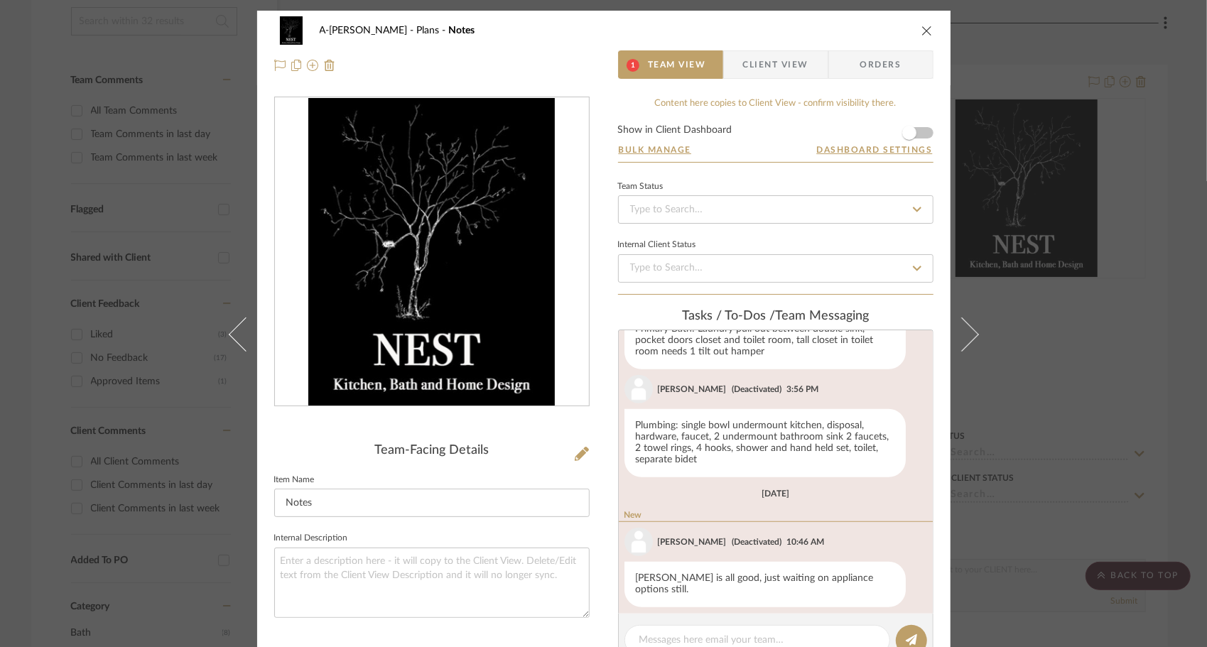
click at [932, 327] on icon at bounding box center [961, 334] width 34 height 34
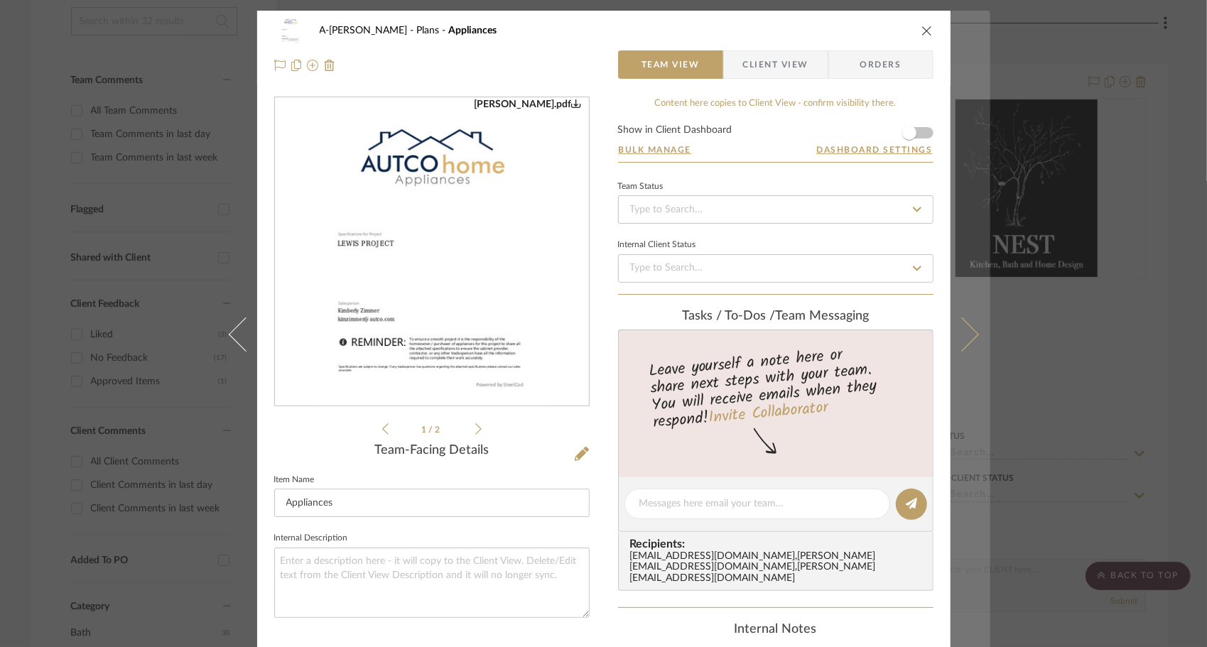
click at [932, 337] on icon at bounding box center [961, 334] width 34 height 34
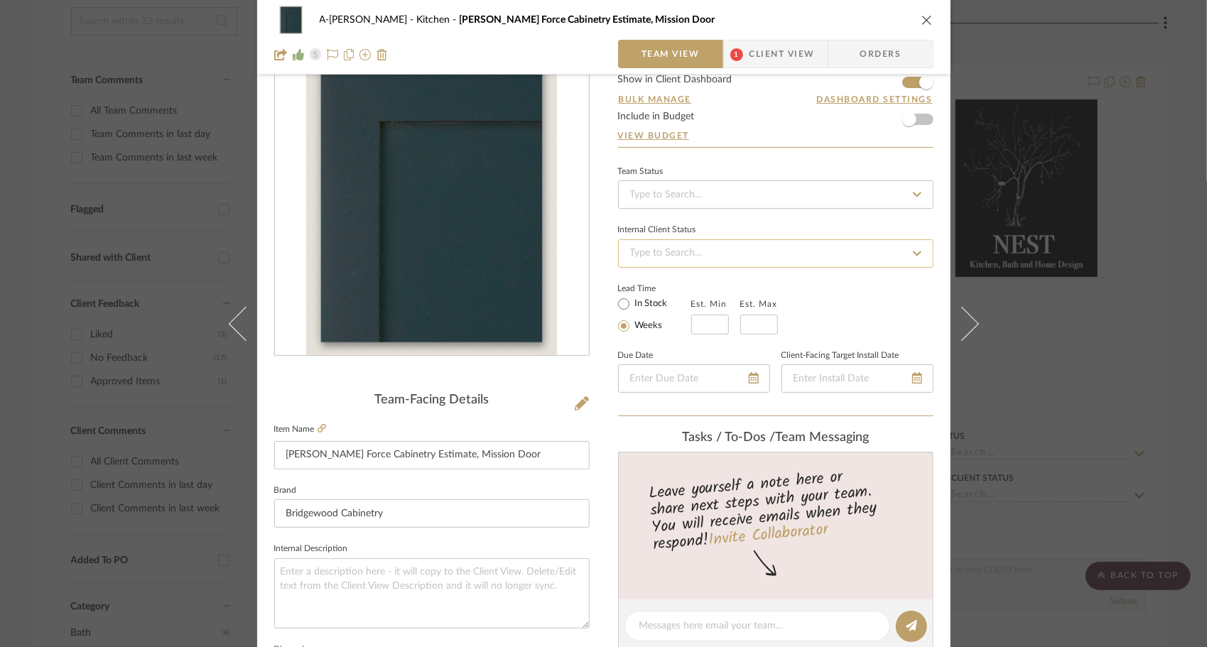
scroll to position [50, 0]
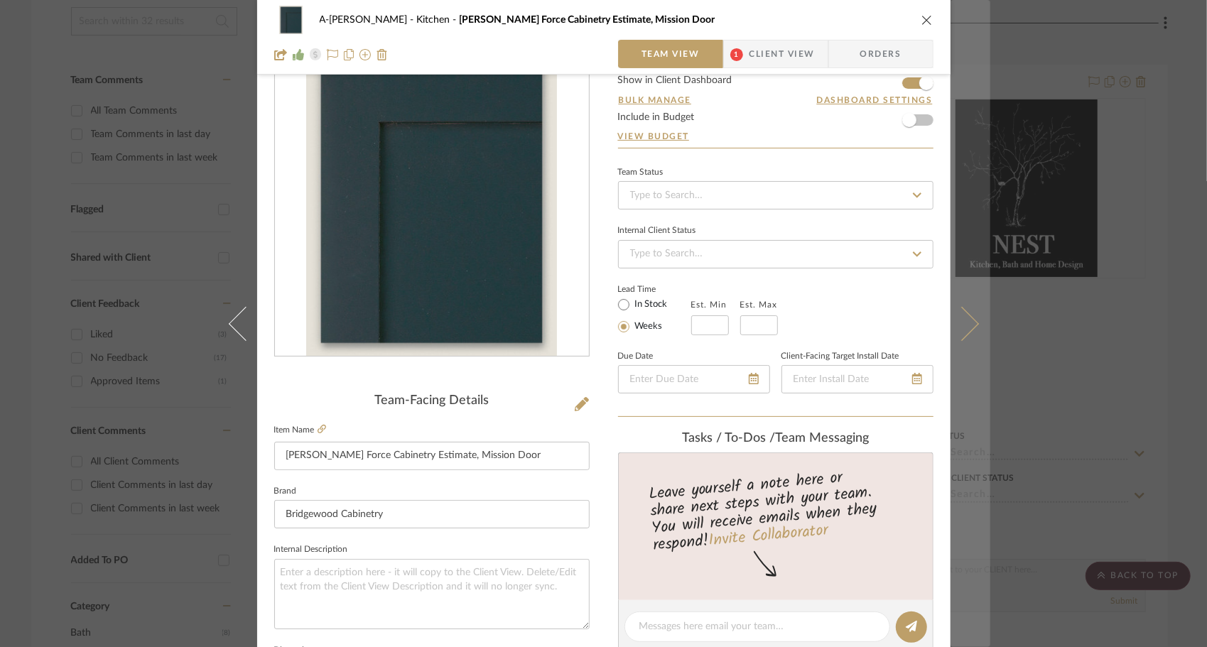
click at [932, 315] on button at bounding box center [971, 323] width 40 height 647
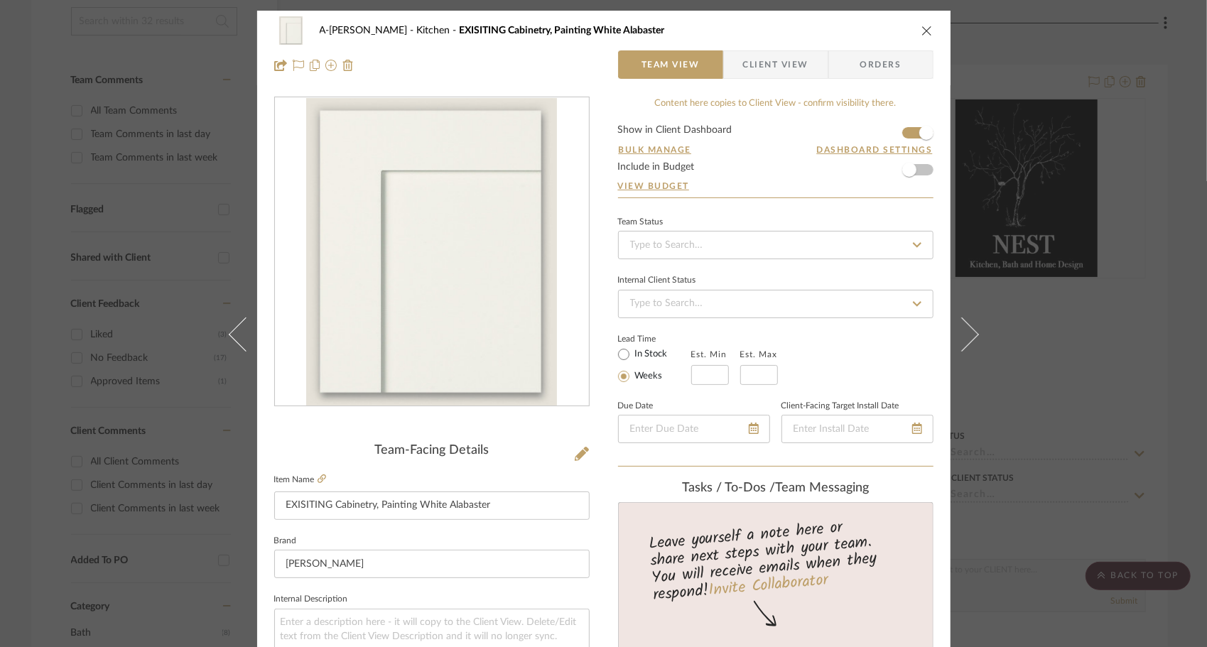
click at [932, 315] on button at bounding box center [971, 334] width 40 height 647
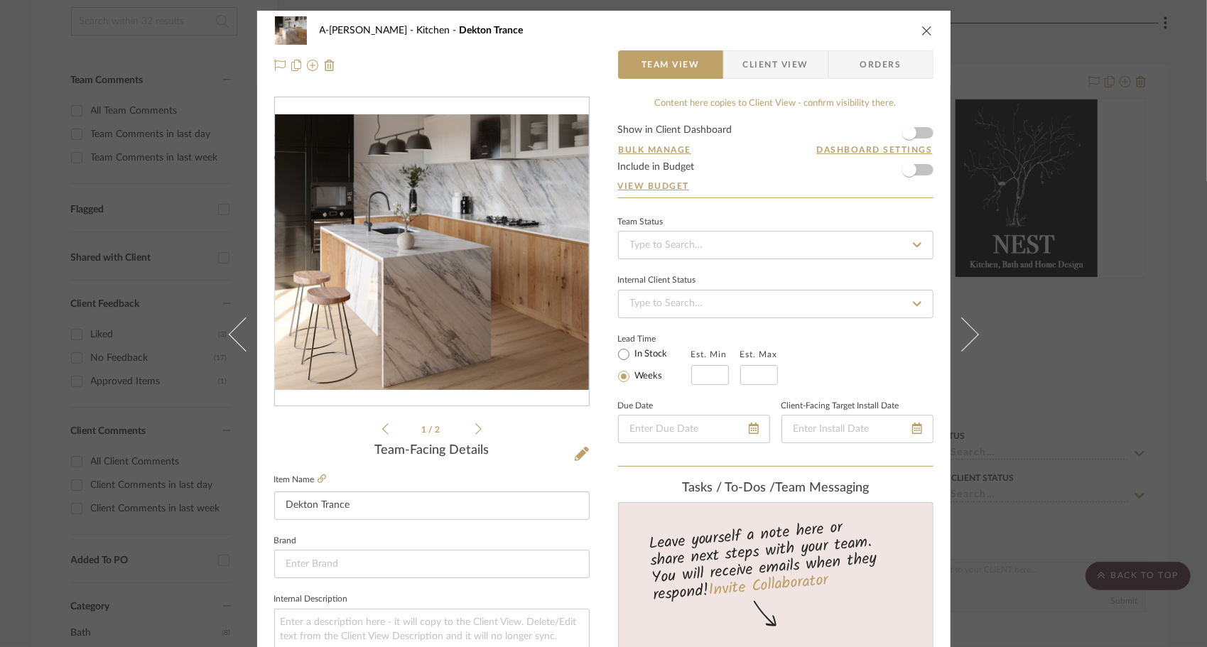
click at [932, 315] on button at bounding box center [971, 334] width 40 height 647
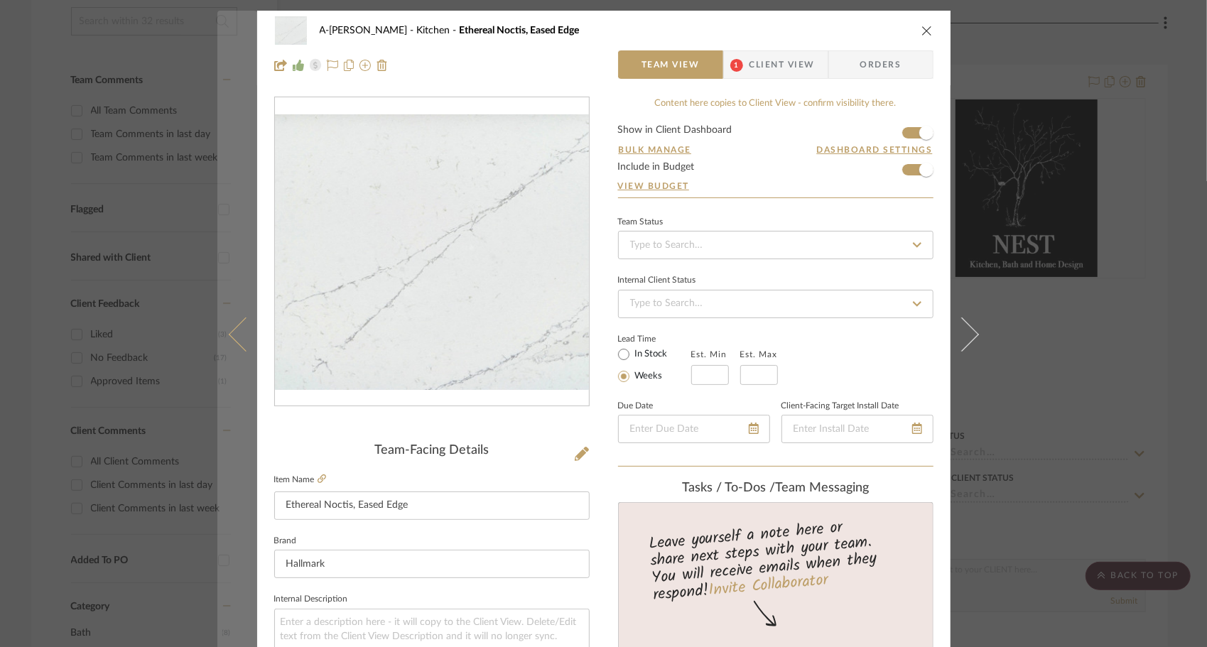
click at [235, 342] on icon at bounding box center [245, 334] width 34 height 34
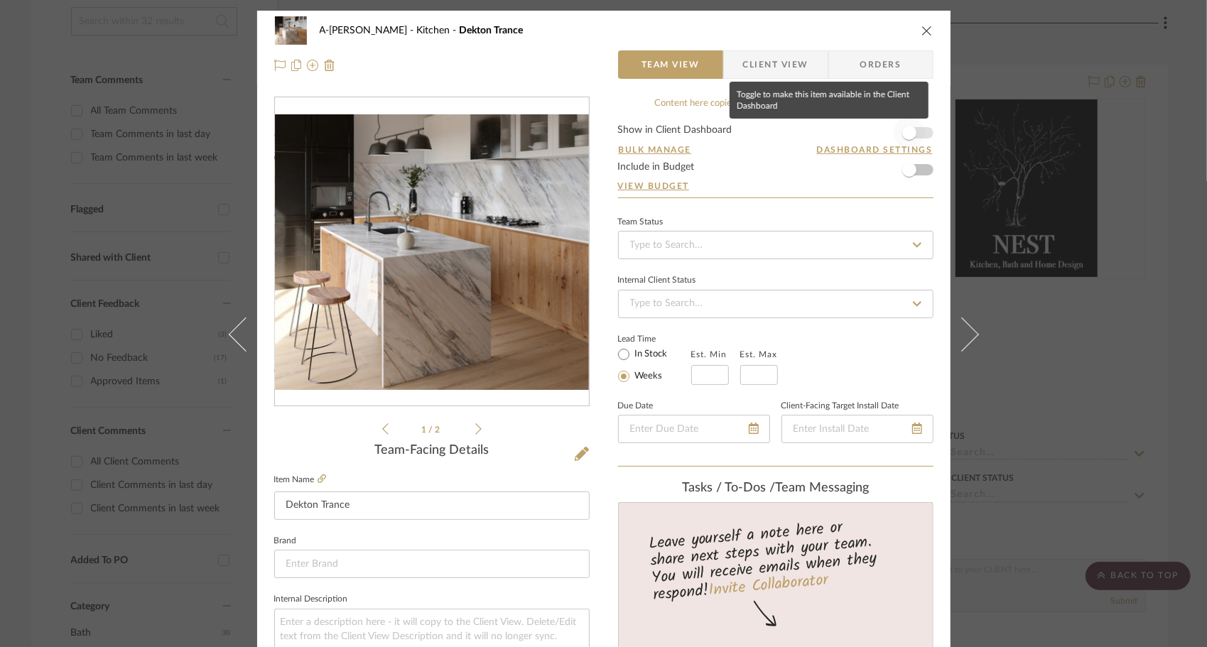
click at [909, 134] on span "button" at bounding box center [909, 133] width 14 height 14
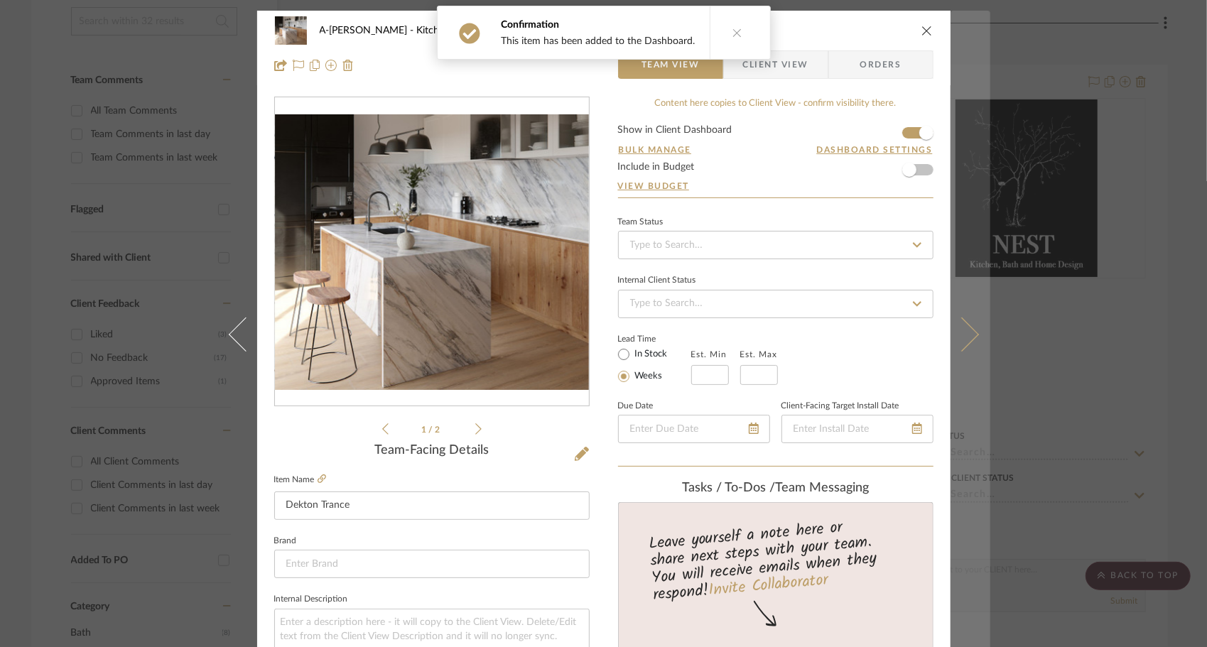
click at [932, 345] on icon at bounding box center [961, 334] width 34 height 34
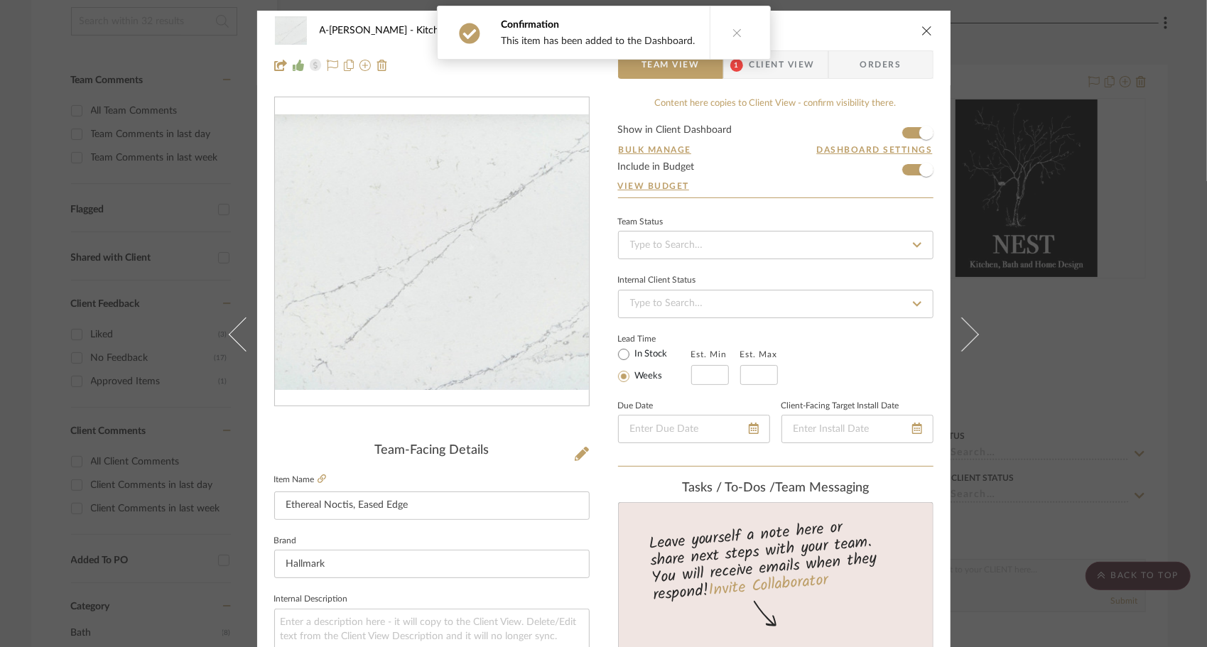
click at [932, 345] on icon at bounding box center [961, 334] width 34 height 34
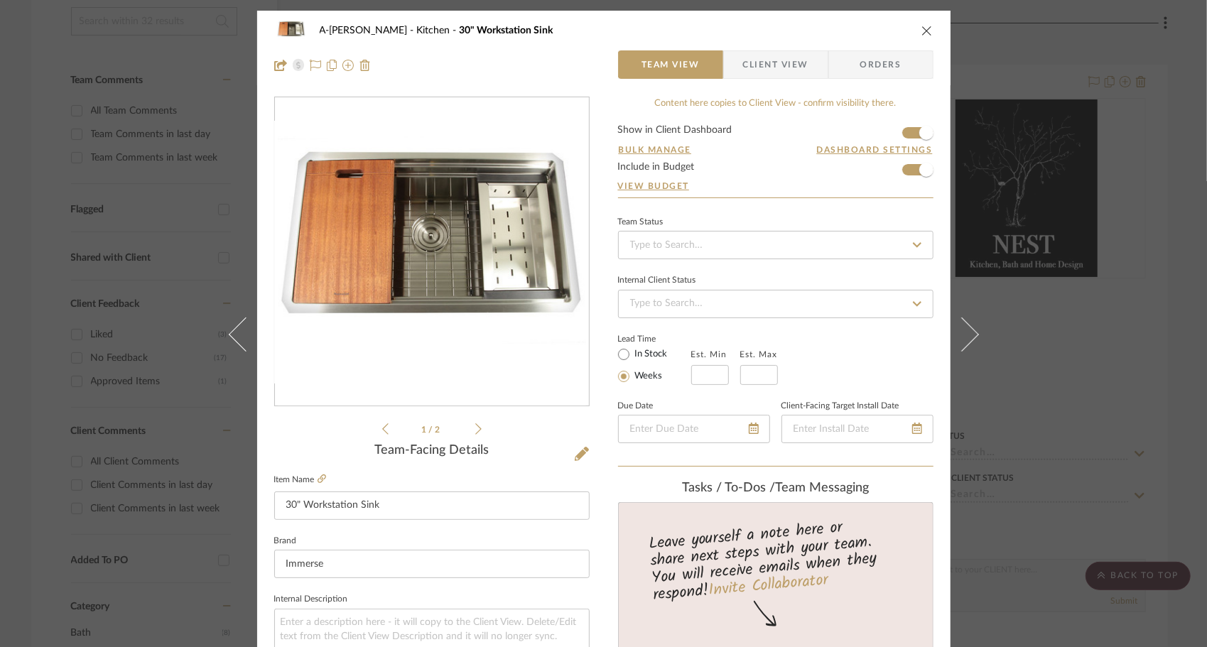
click at [932, 345] on icon at bounding box center [961, 334] width 34 height 34
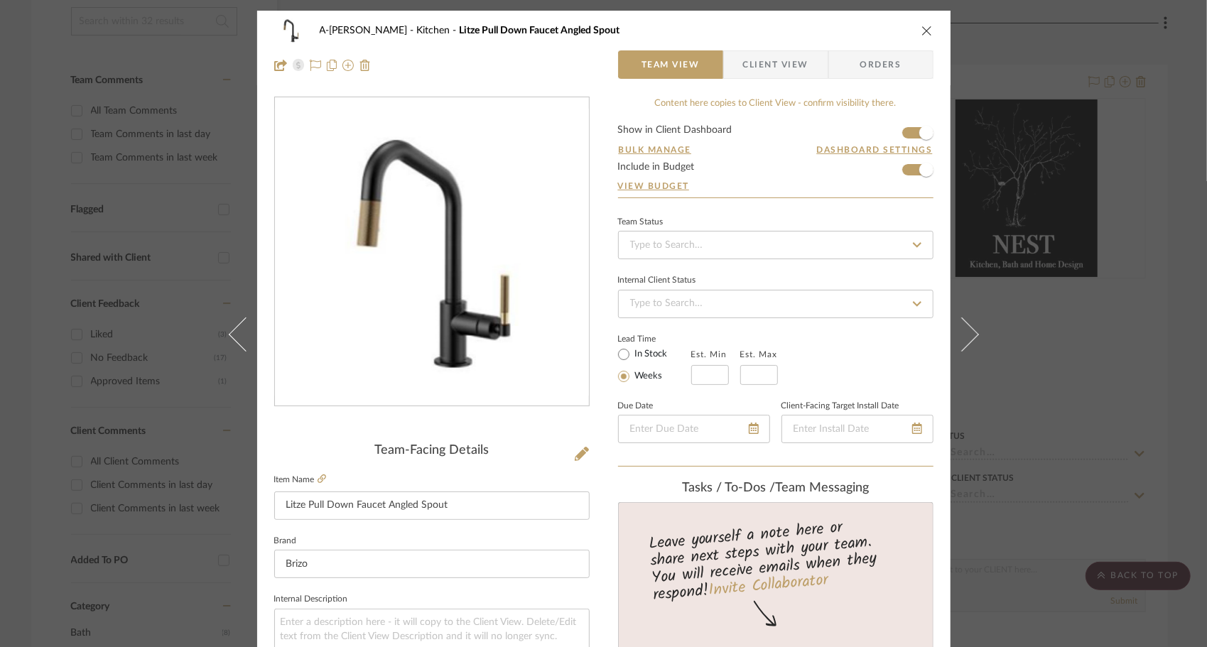
click at [932, 345] on icon at bounding box center [961, 334] width 34 height 34
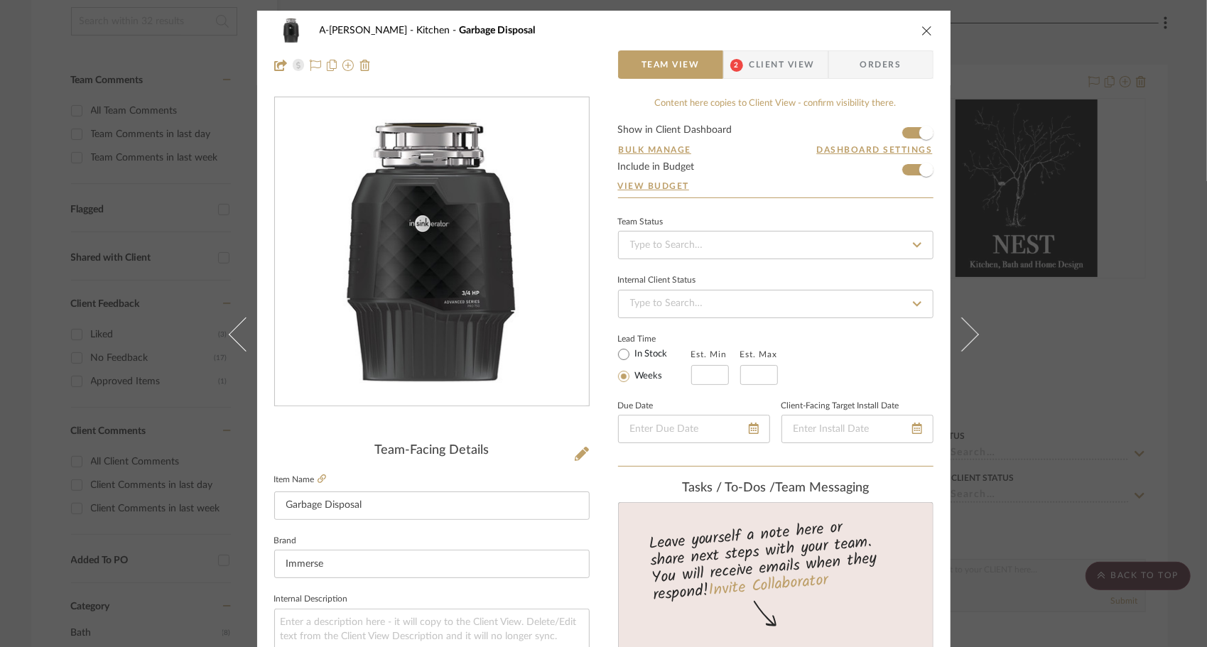
click at [932, 345] on icon at bounding box center [961, 334] width 34 height 34
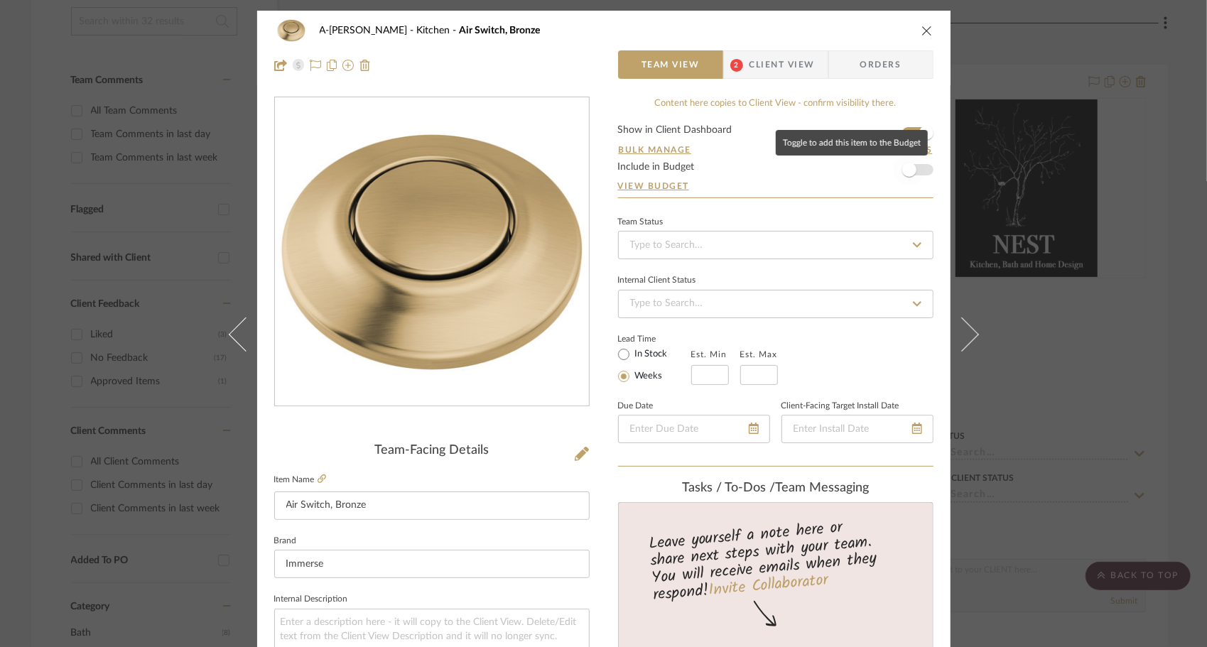
click at [915, 170] on span "button" at bounding box center [909, 169] width 31 height 31
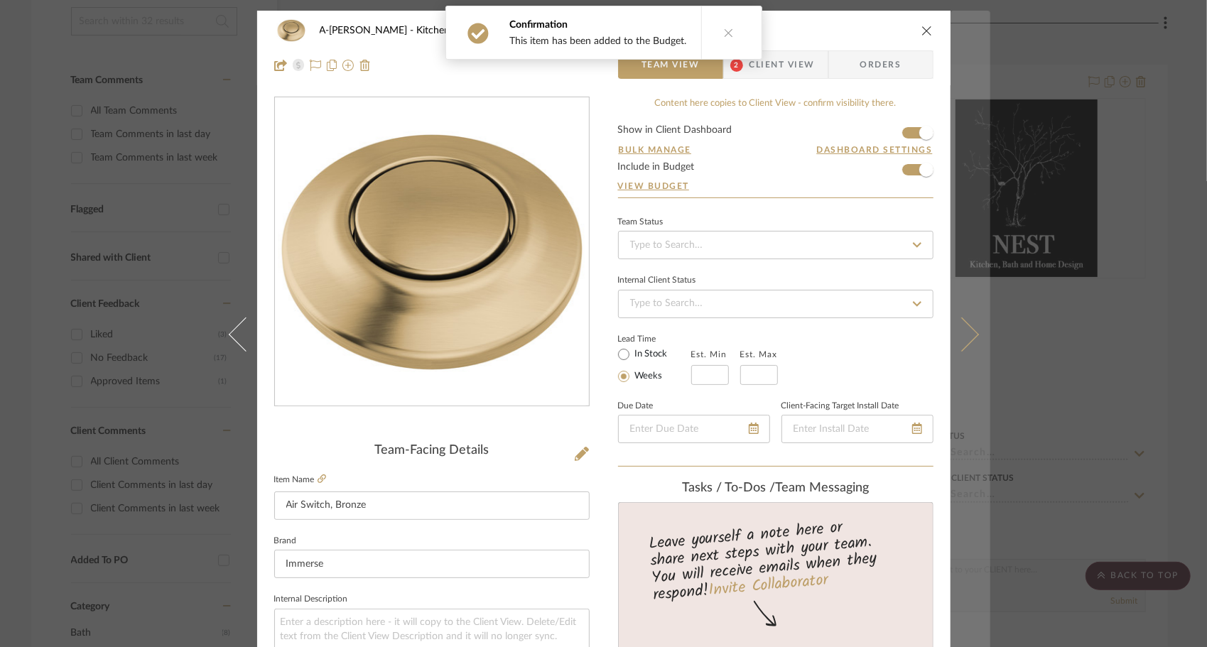
click at [932, 331] on icon at bounding box center [961, 334] width 34 height 34
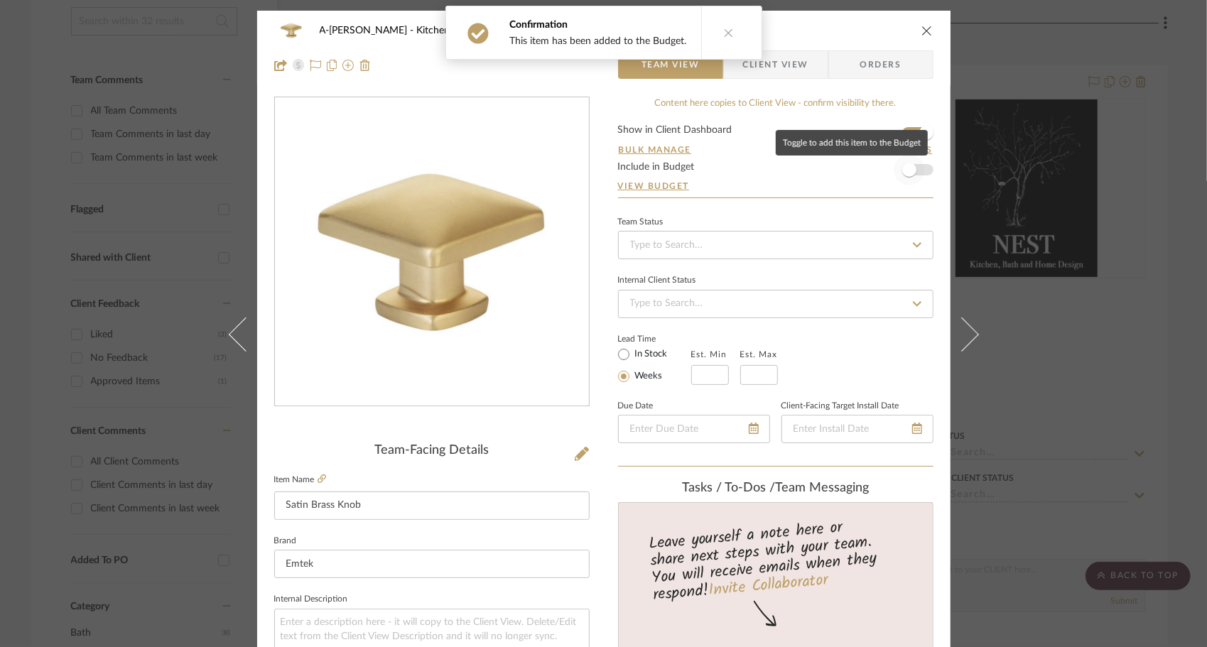
click at [914, 168] on span "button" at bounding box center [909, 169] width 31 height 31
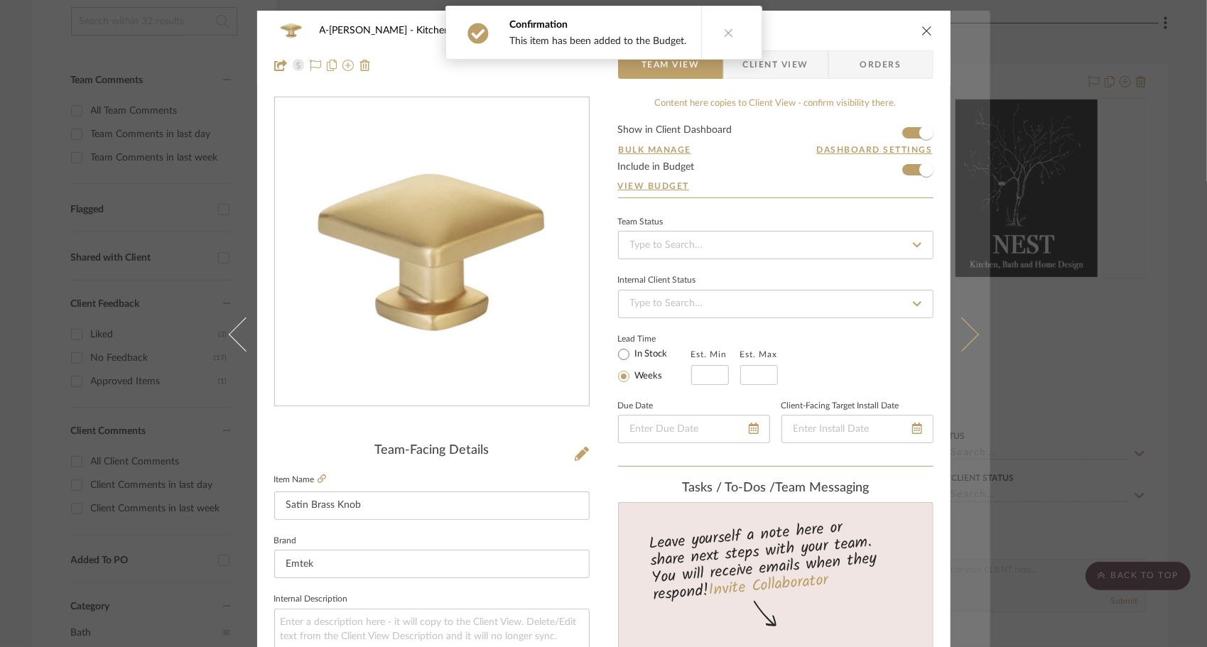
click at [932, 344] on button at bounding box center [971, 334] width 40 height 647
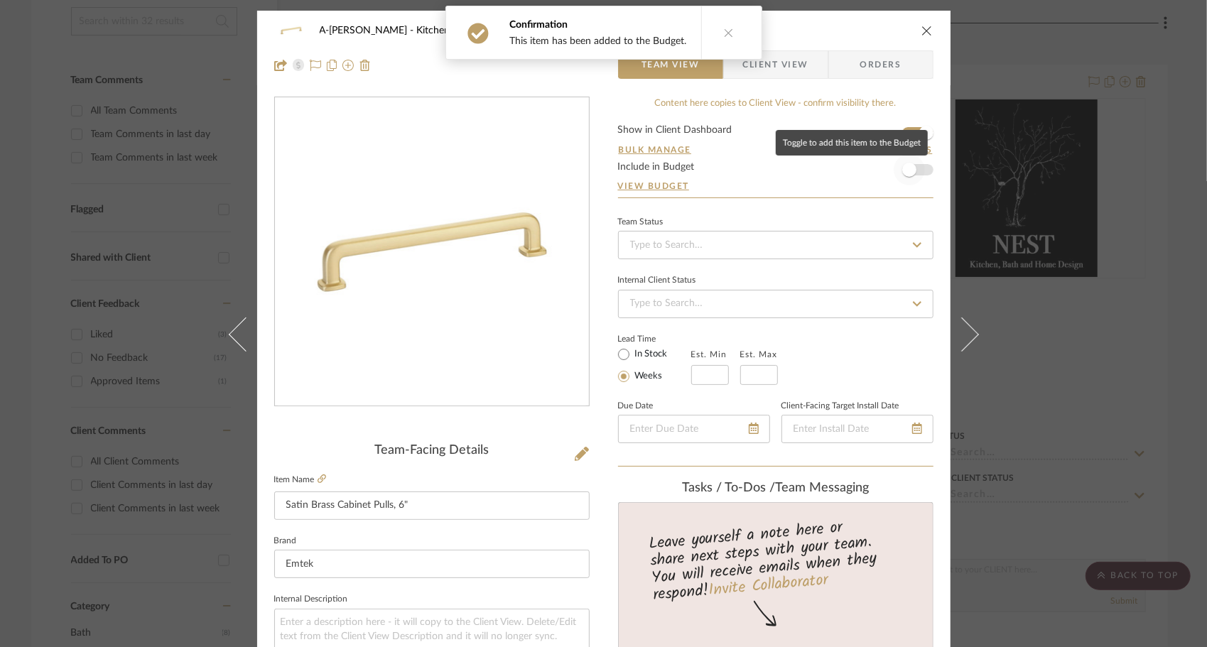
click at [912, 172] on span "button" at bounding box center [909, 169] width 31 height 31
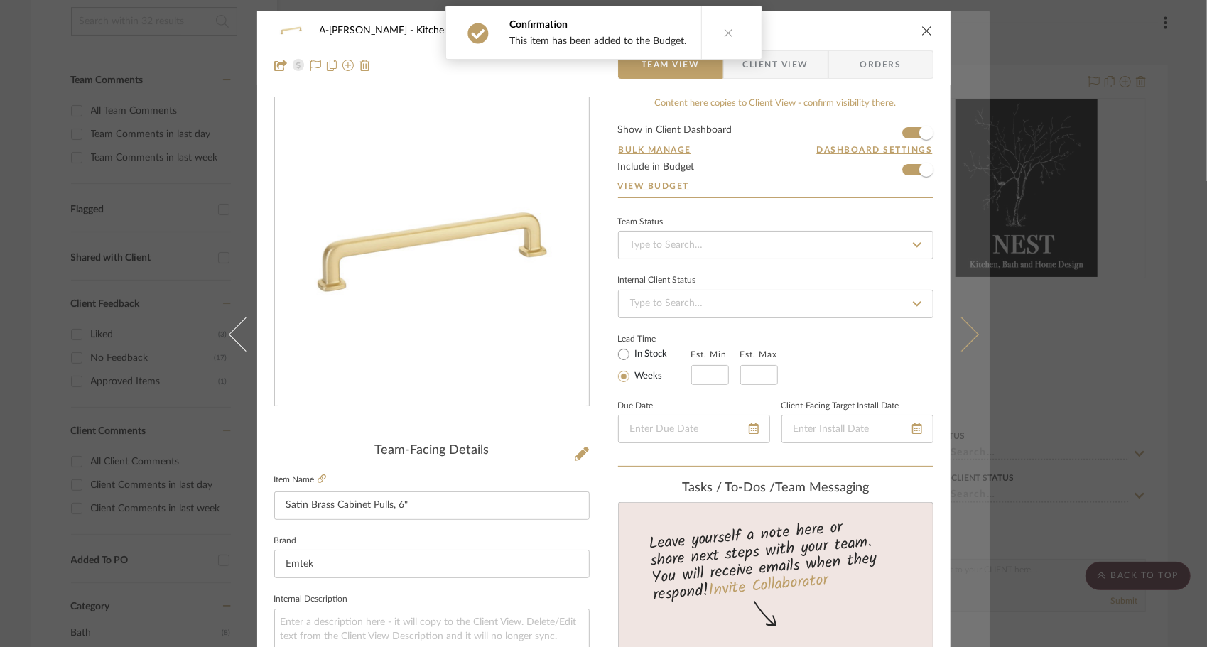
click at [932, 325] on icon at bounding box center [961, 334] width 34 height 34
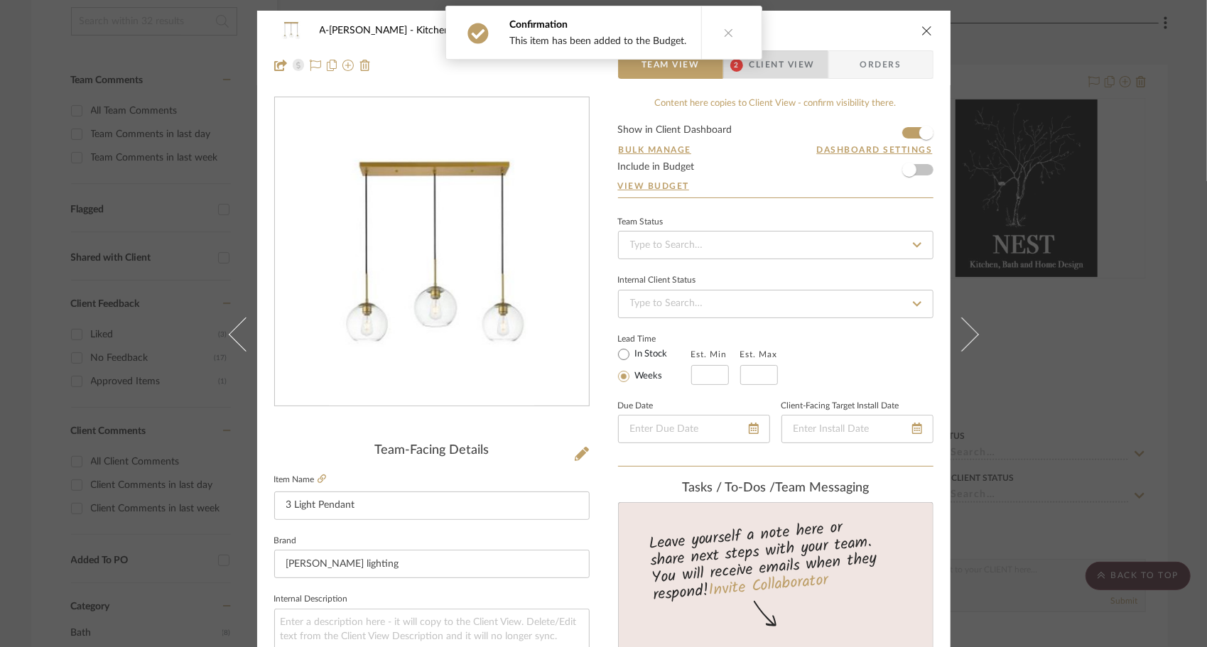
click at [794, 63] on span "Client View" at bounding box center [782, 64] width 65 height 28
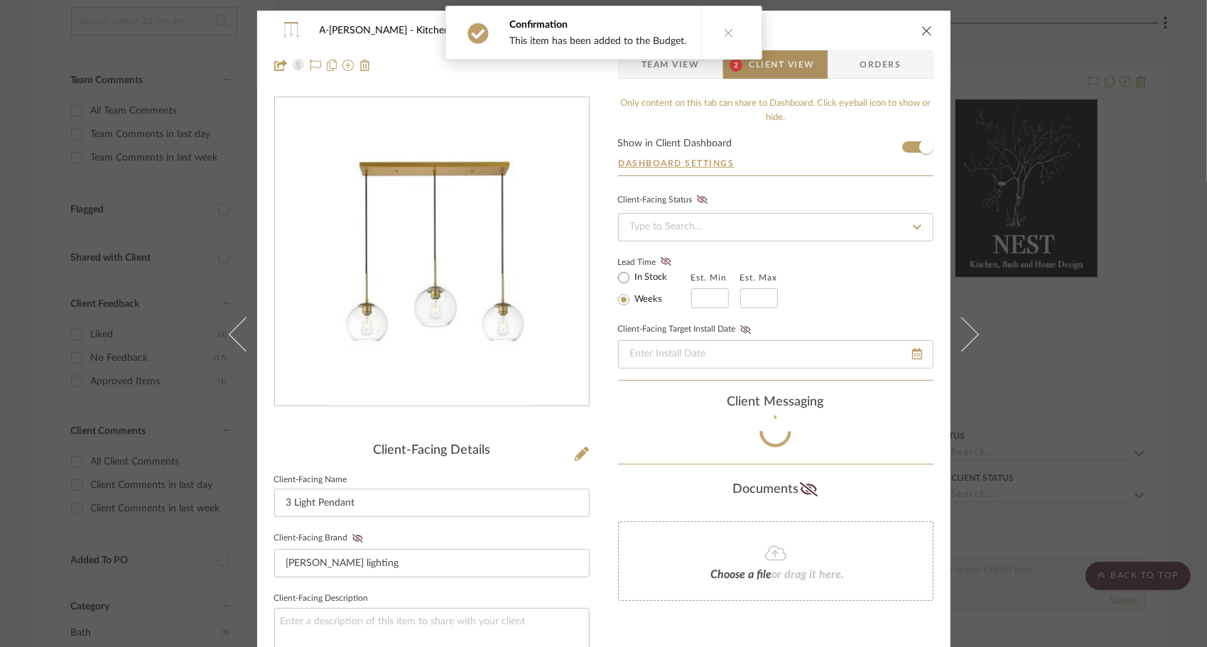
click at [794, 63] on span "Client View" at bounding box center [782, 64] width 65 height 28
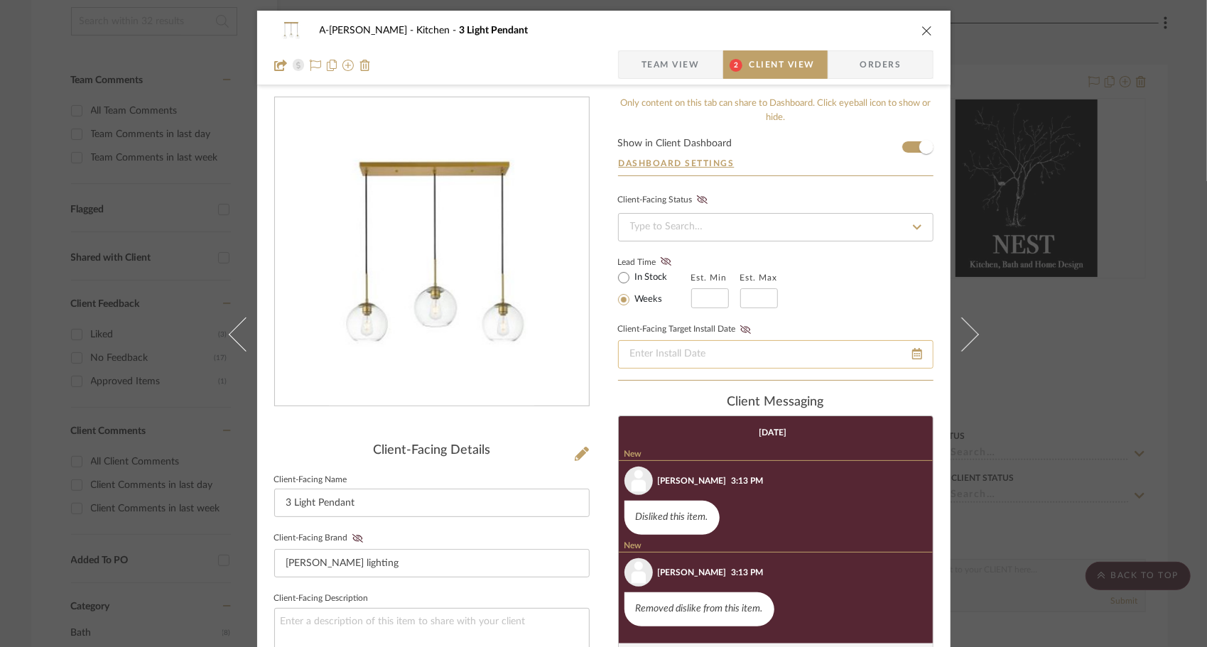
scroll to position [2, 0]
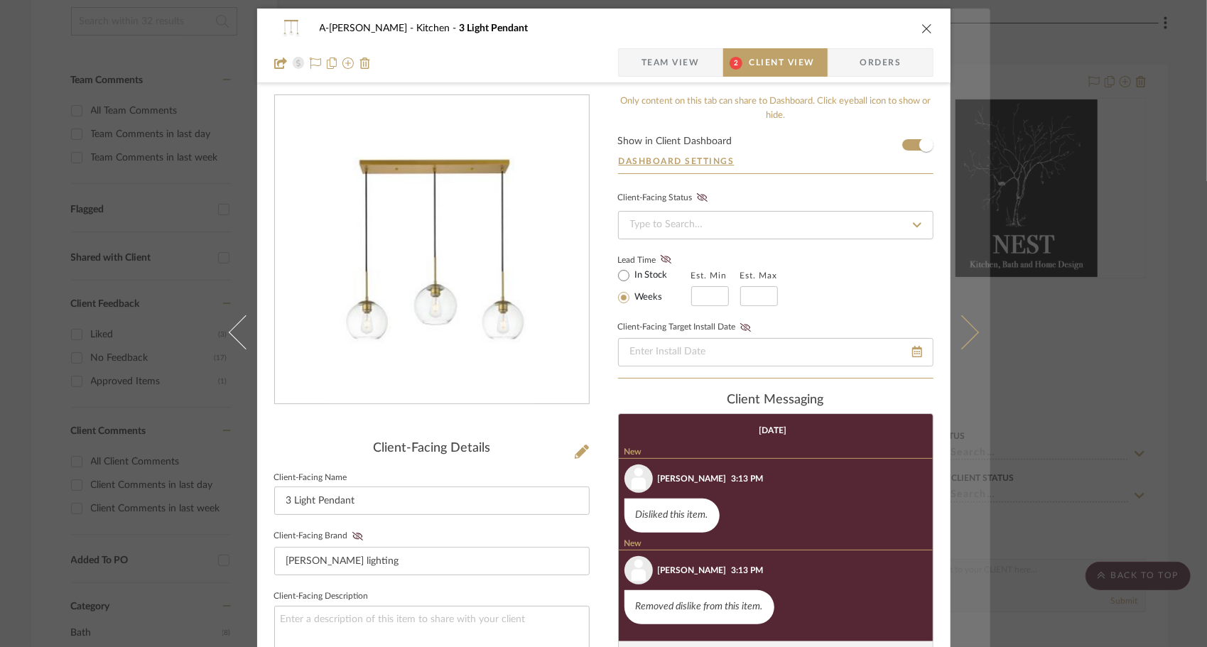
click at [932, 341] on icon at bounding box center [961, 332] width 34 height 34
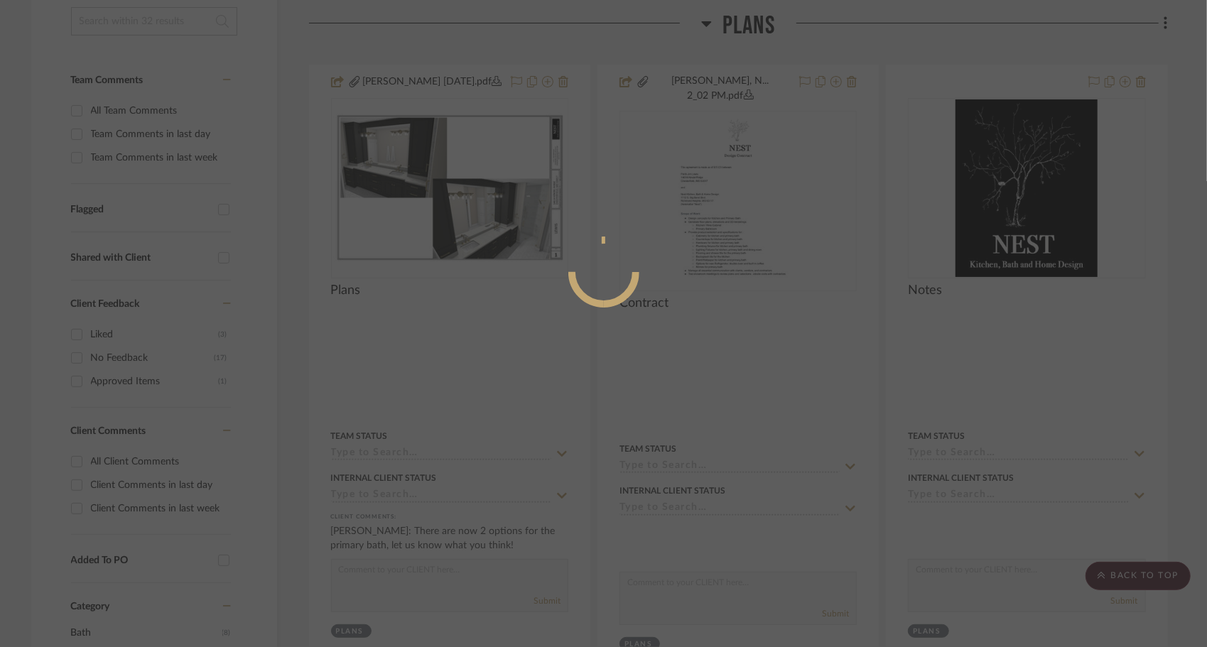
scroll to position [0, 0]
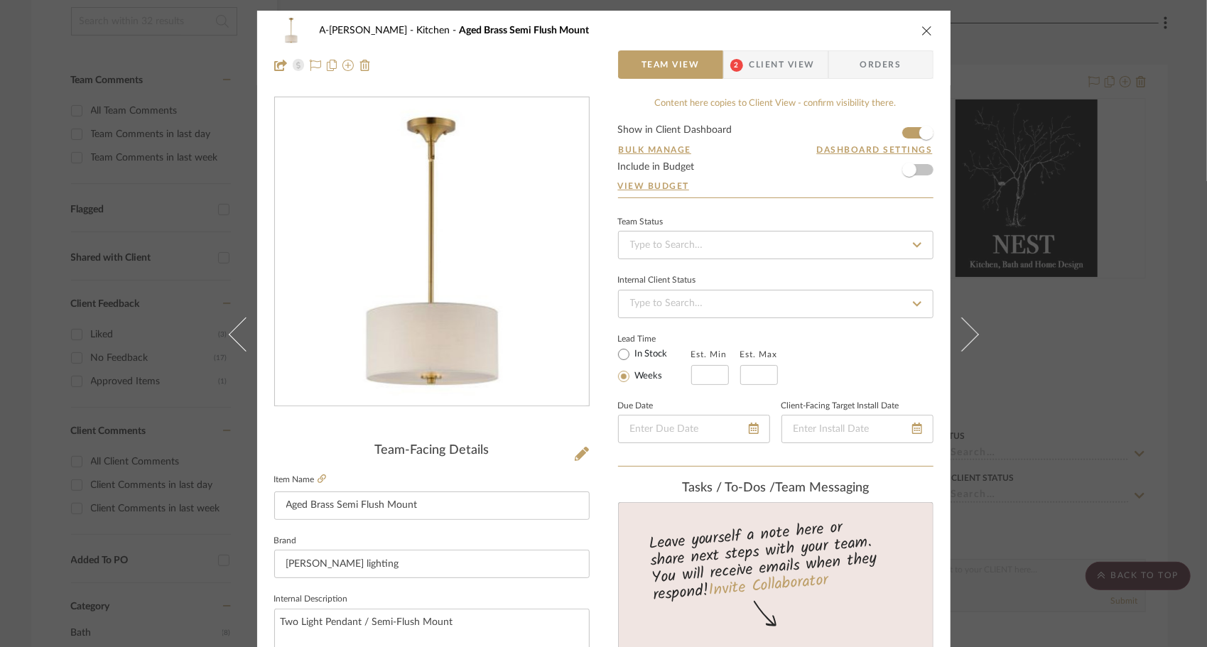
click at [779, 68] on span "Client View" at bounding box center [782, 64] width 65 height 28
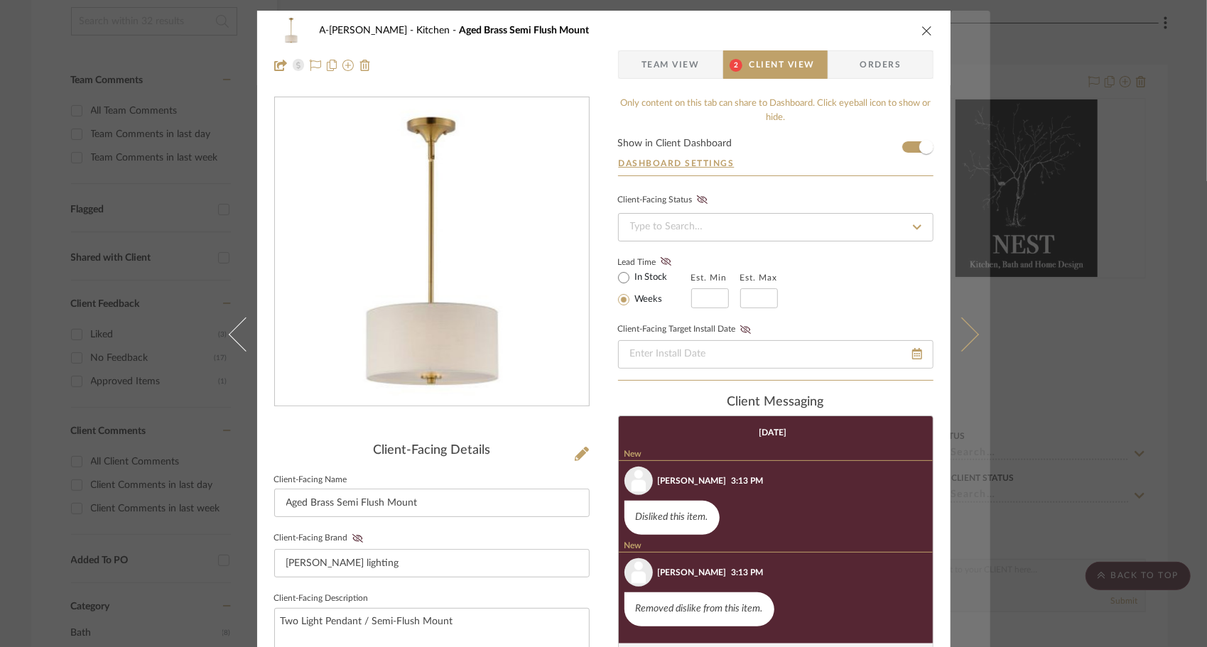
click at [932, 311] on button at bounding box center [971, 334] width 40 height 647
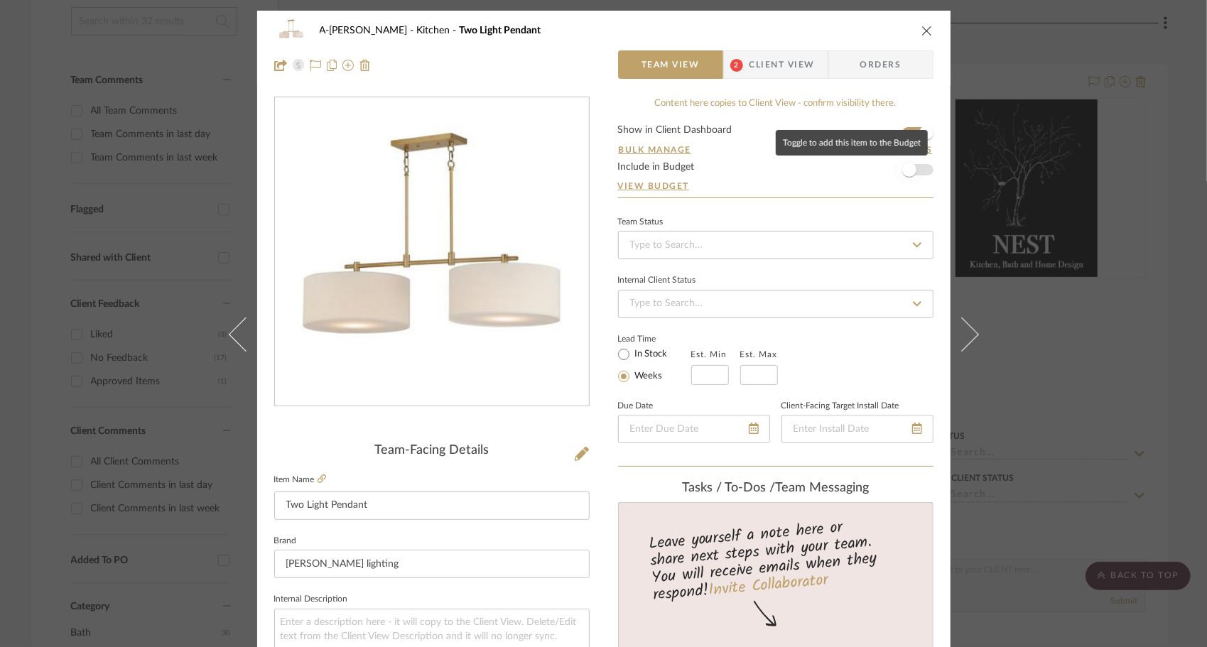
click at [909, 168] on span "button" at bounding box center [909, 170] width 14 height 14
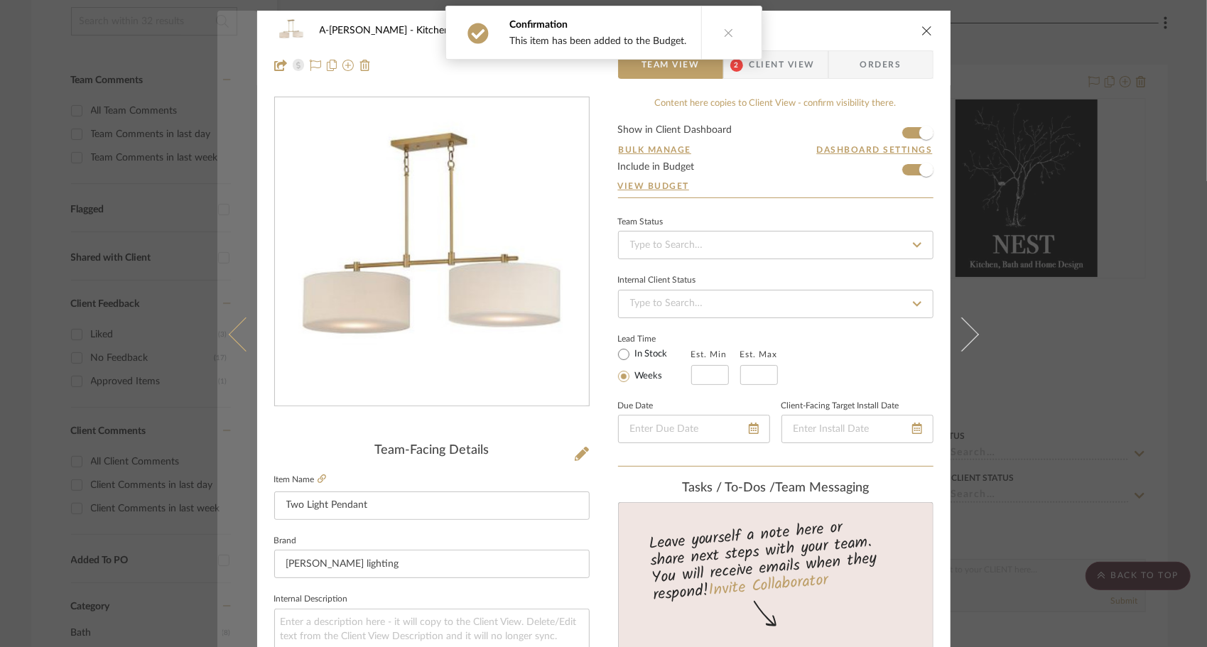
click at [244, 331] on icon at bounding box center [245, 334] width 34 height 34
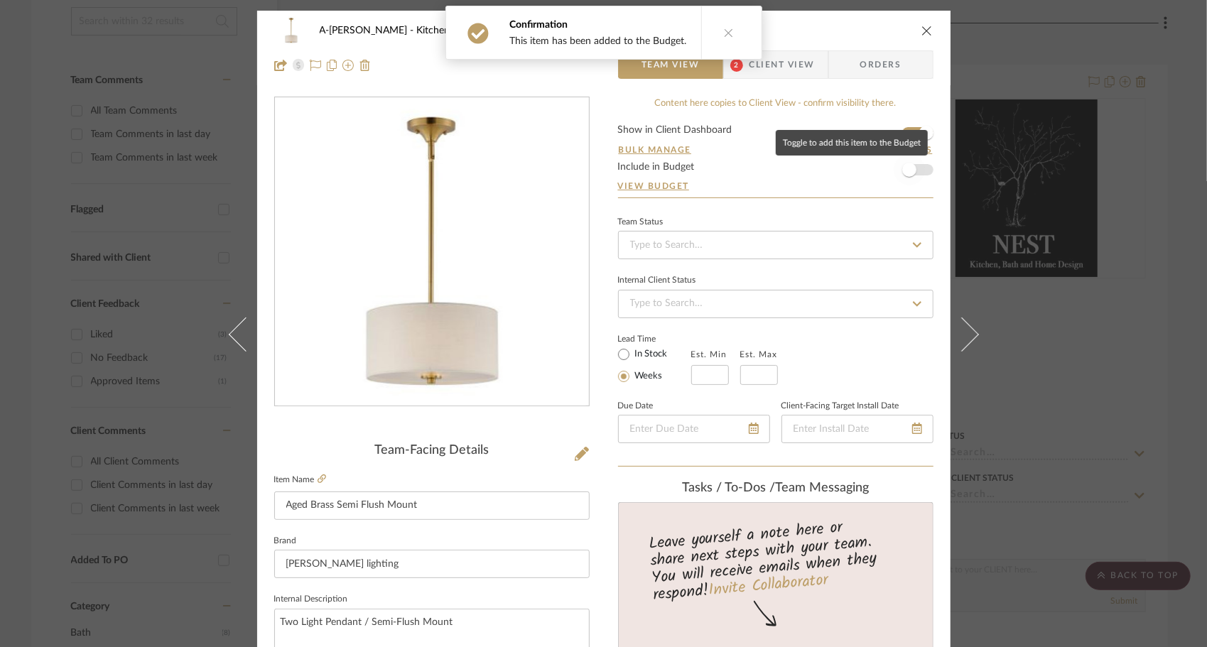
click at [914, 175] on span "button" at bounding box center [909, 169] width 31 height 31
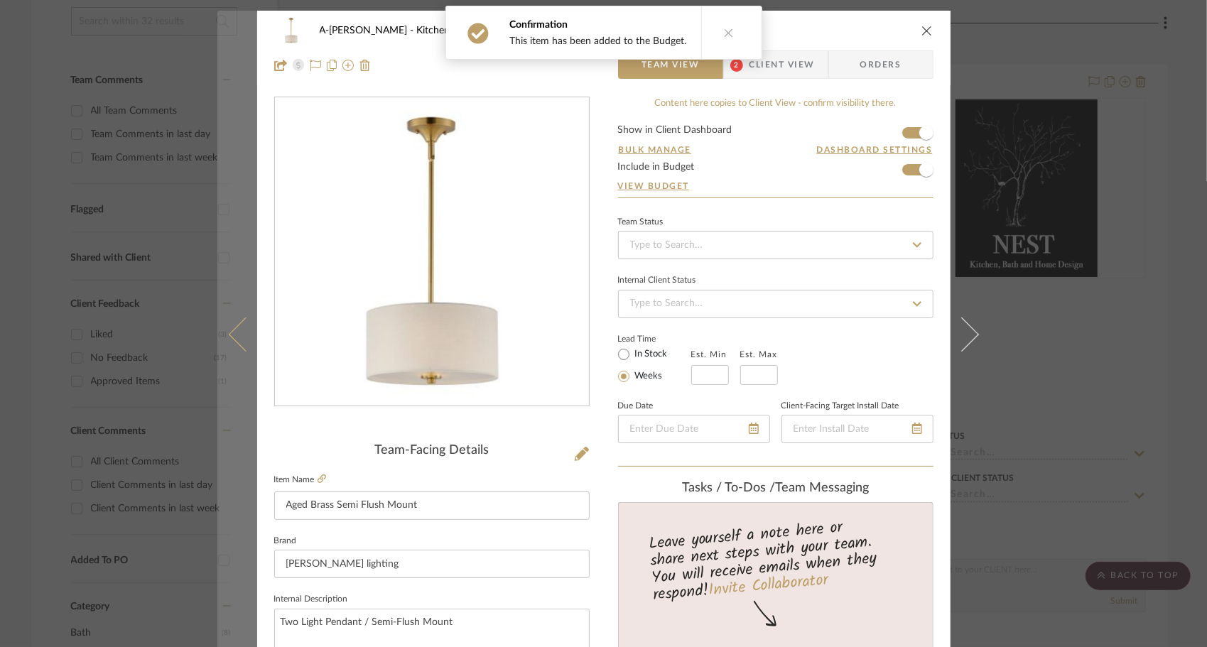
click at [234, 341] on icon at bounding box center [245, 334] width 34 height 34
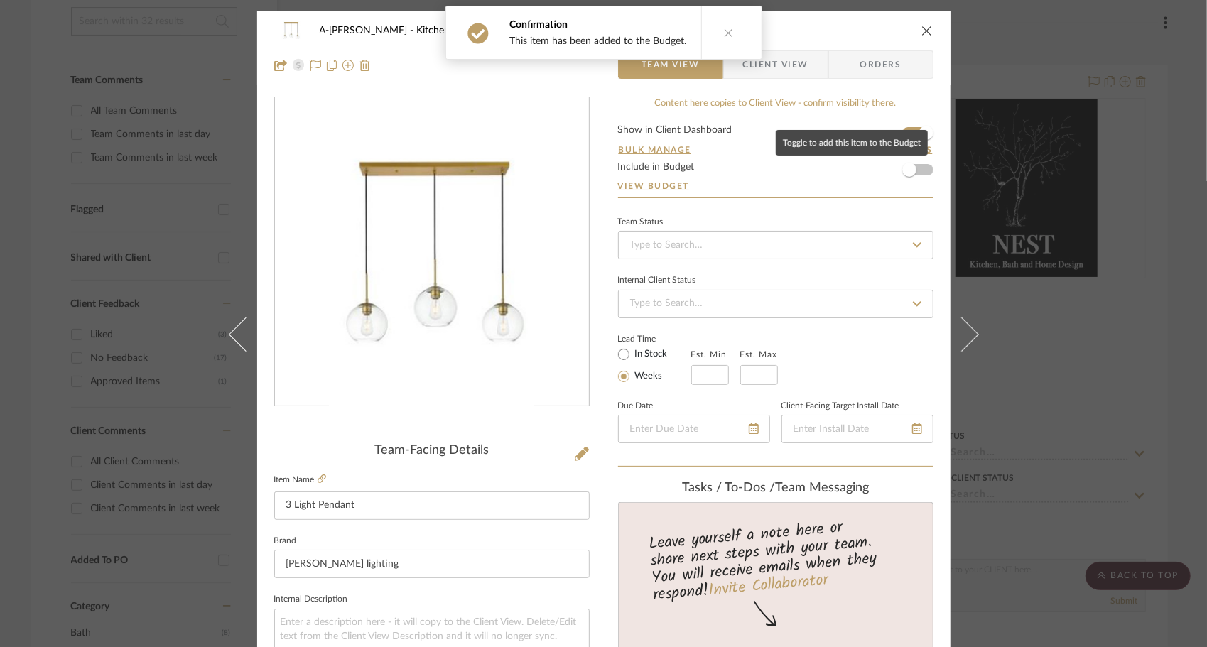
click at [921, 169] on form "Show in Client Dashboard Bulk Manage Dashboard Settings Include in Budget View …" at bounding box center [775, 161] width 315 height 72
click at [925, 175] on form "Show in Client Dashboard Bulk Manage Dashboard Settings Include in Budget View …" at bounding box center [775, 161] width 315 height 72
click at [909, 161] on span "button" at bounding box center [909, 169] width 31 height 31
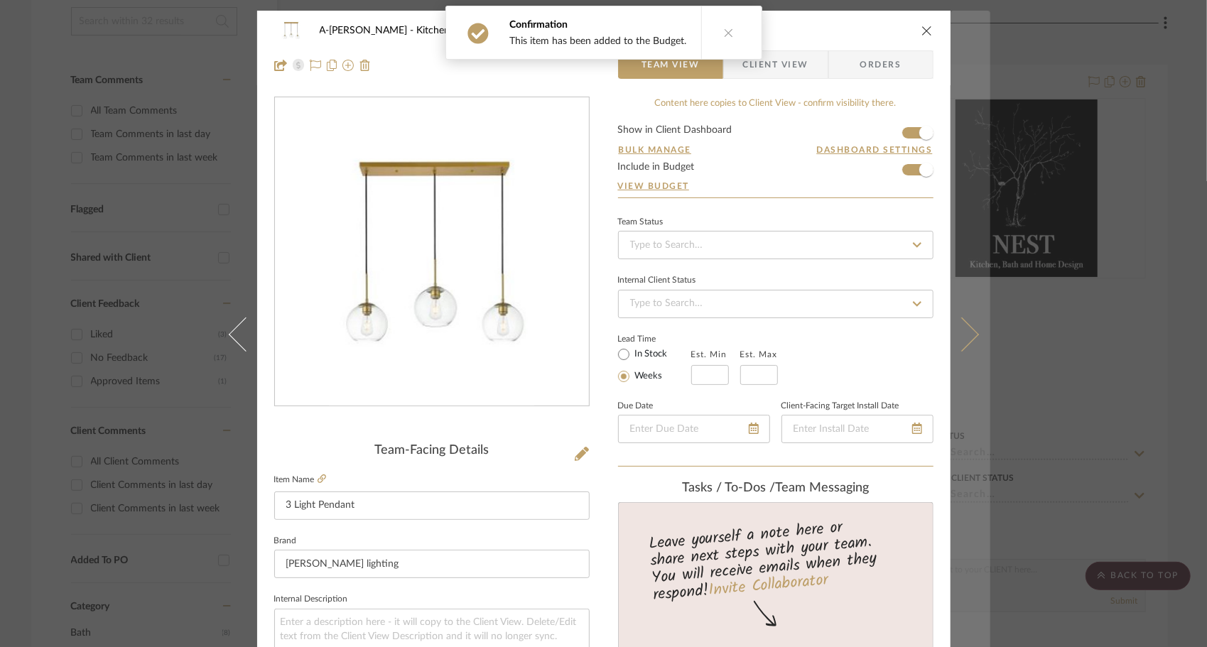
click at [932, 332] on button at bounding box center [971, 334] width 40 height 647
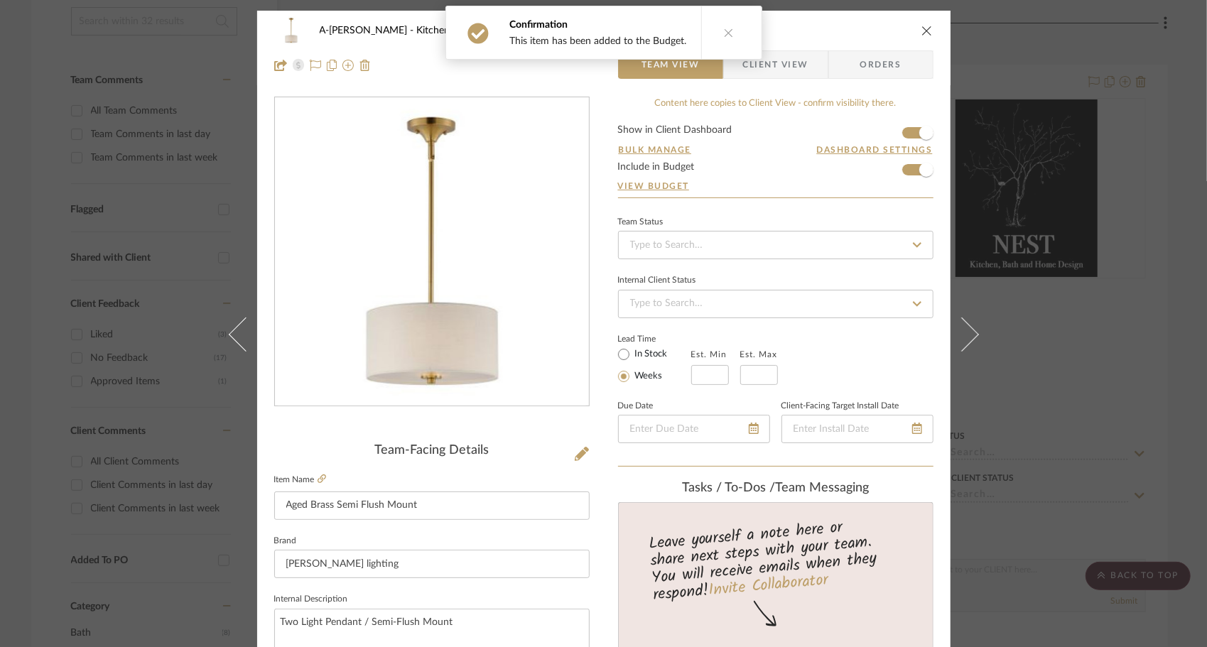
click at [932, 332] on button at bounding box center [971, 334] width 40 height 647
click at [932, 332] on div "A-Lewis Kitchen Aged Brass Semi Flush Mount Team View Client View Orders Team-F…" at bounding box center [603, 323] width 1207 height 647
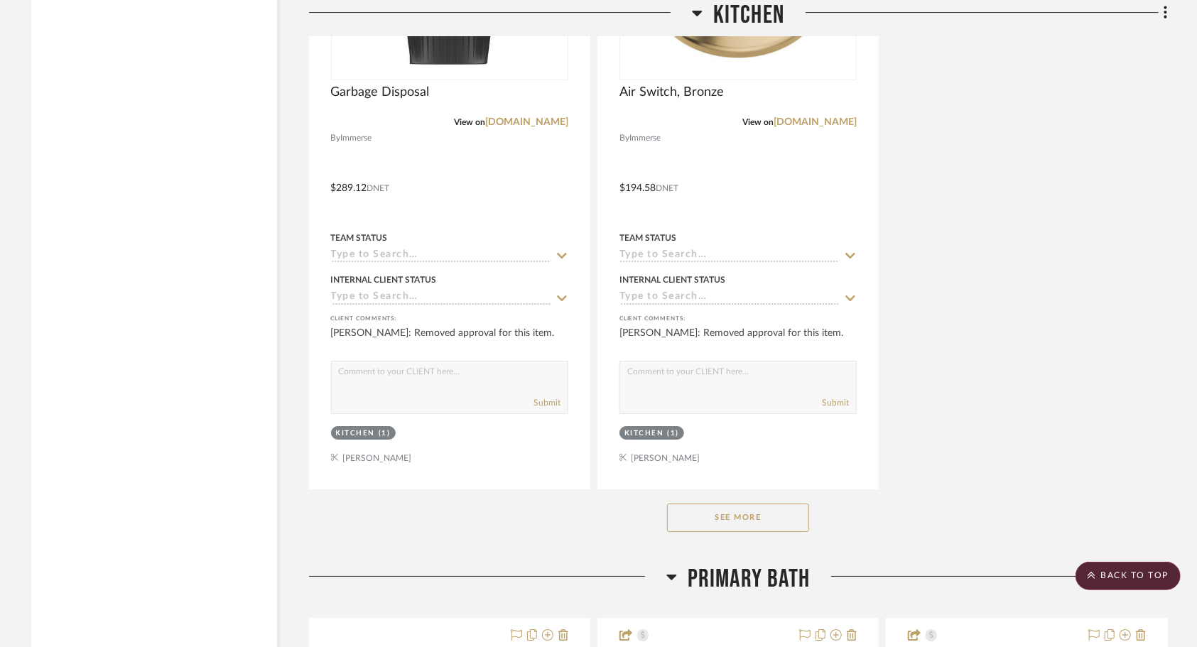
scroll to position [3246, 0]
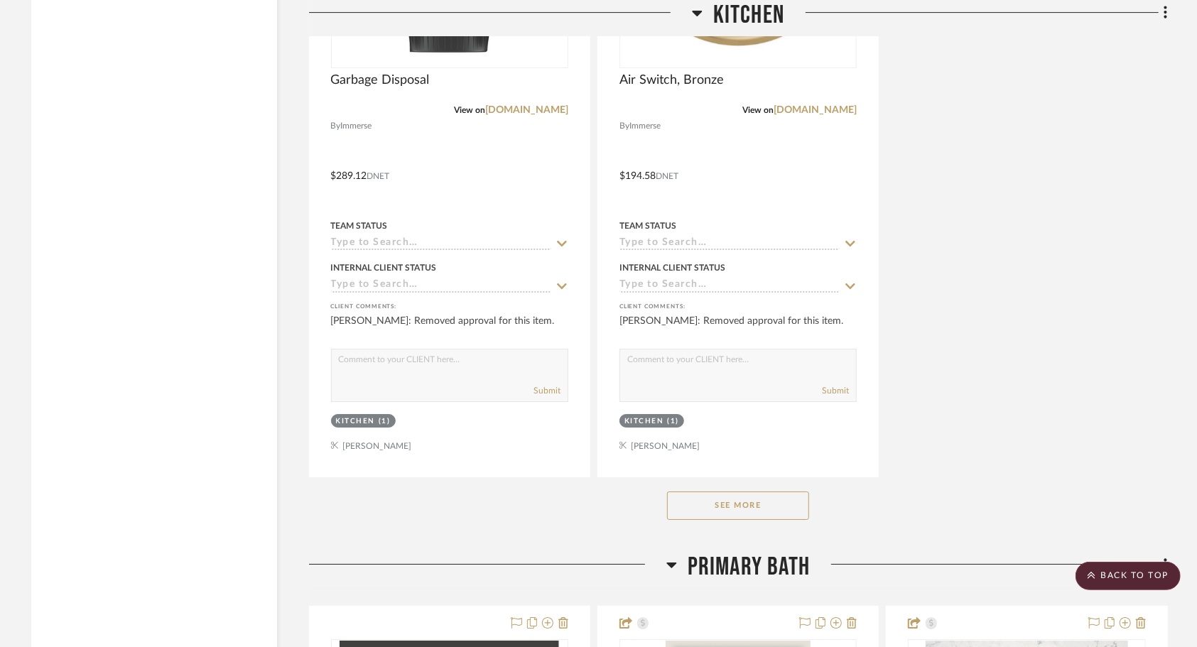
click at [787, 492] on button "See More" at bounding box center [738, 506] width 142 height 28
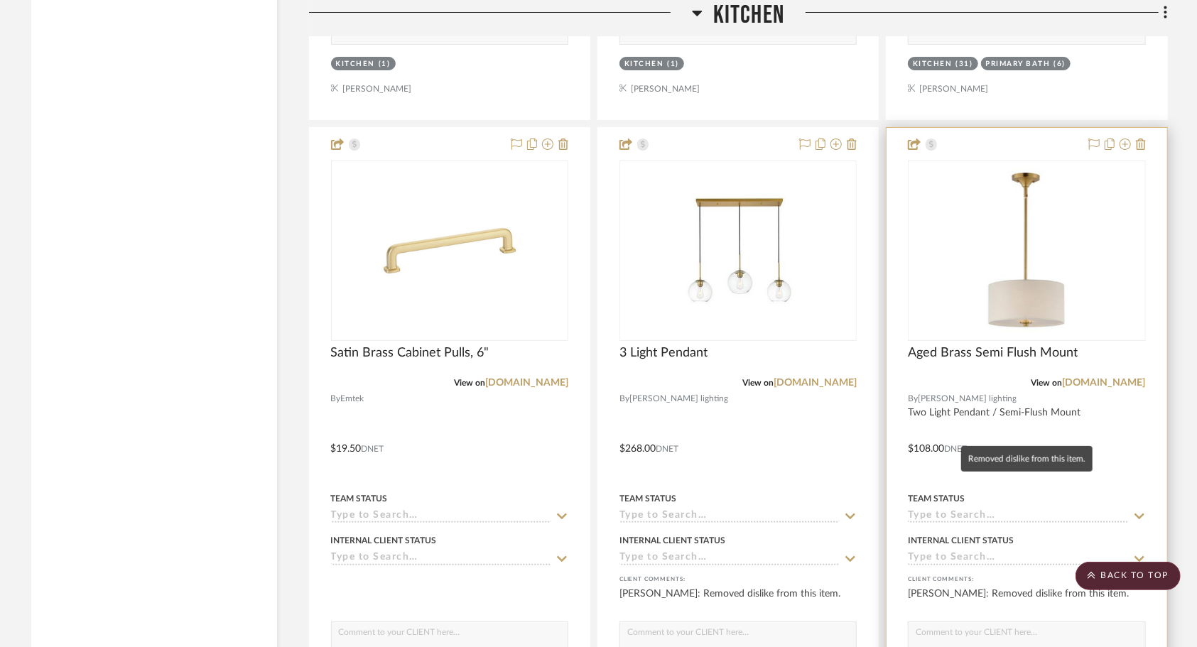
scroll to position [3898, 0]
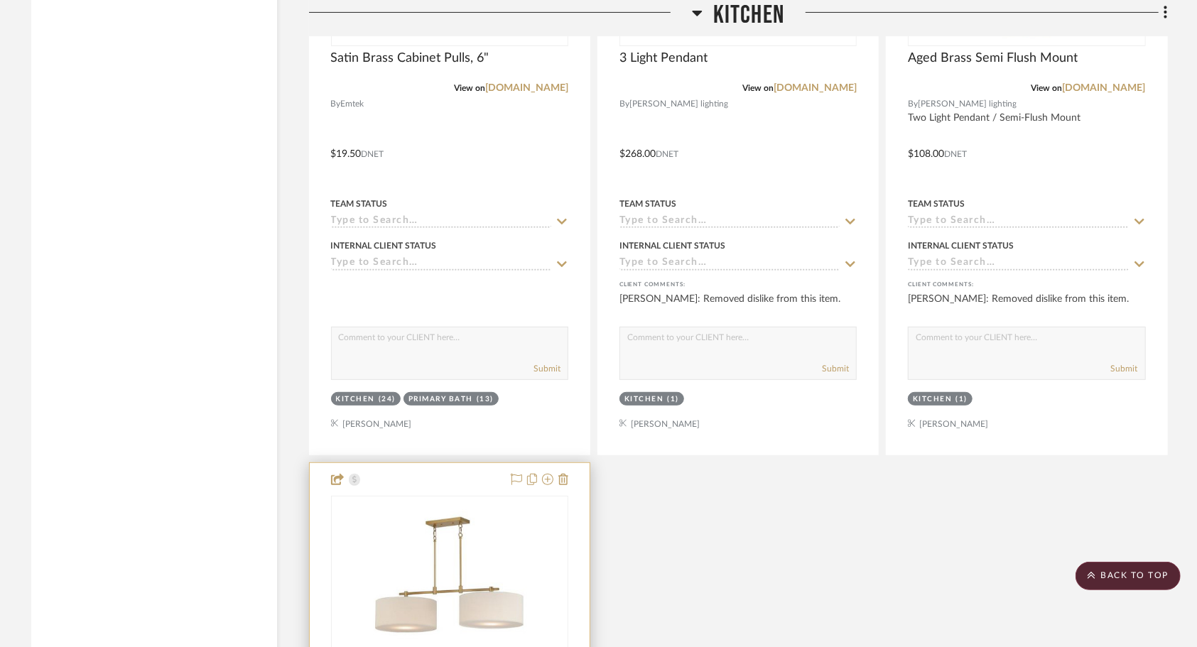
click at [0, 0] on img at bounding box center [0, 0] width 0 height 0
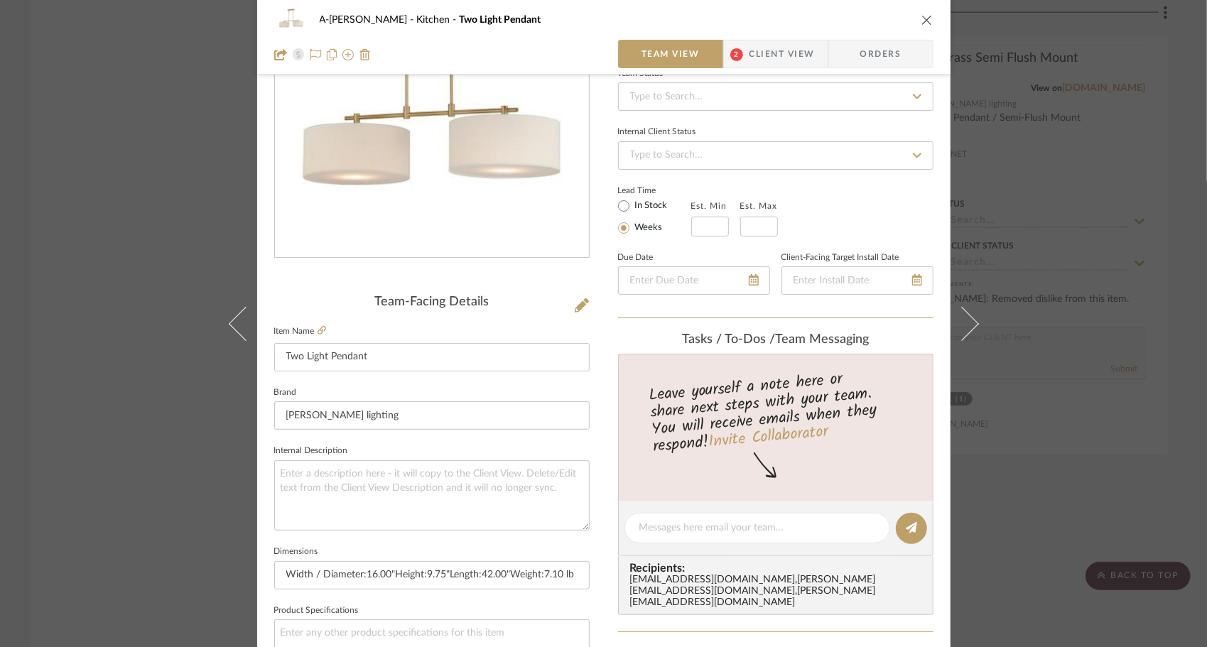
scroll to position [149, 0]
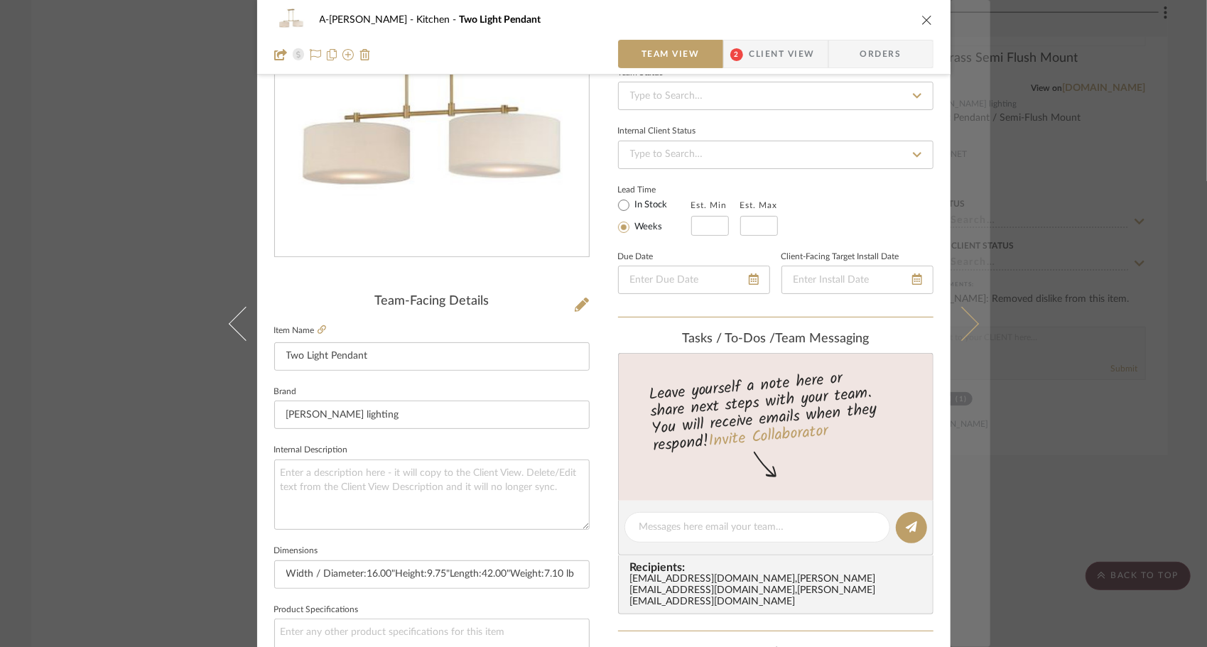
click at [932, 324] on icon at bounding box center [961, 323] width 34 height 34
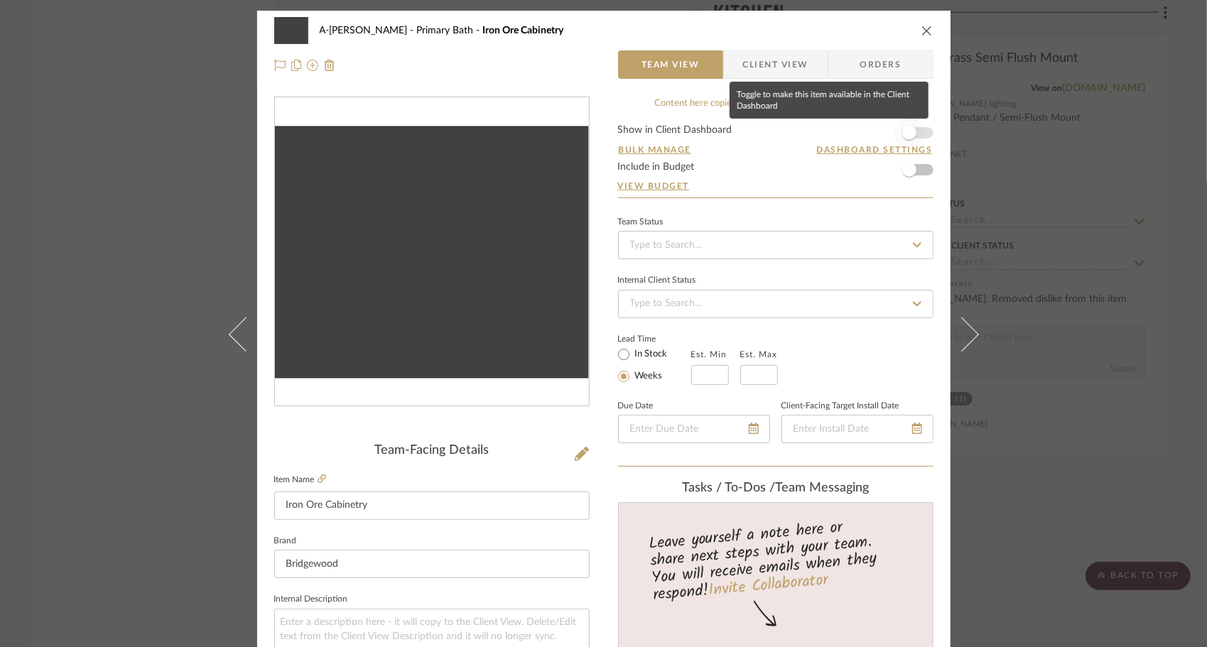
click at [911, 132] on span "button" at bounding box center [909, 133] width 14 height 14
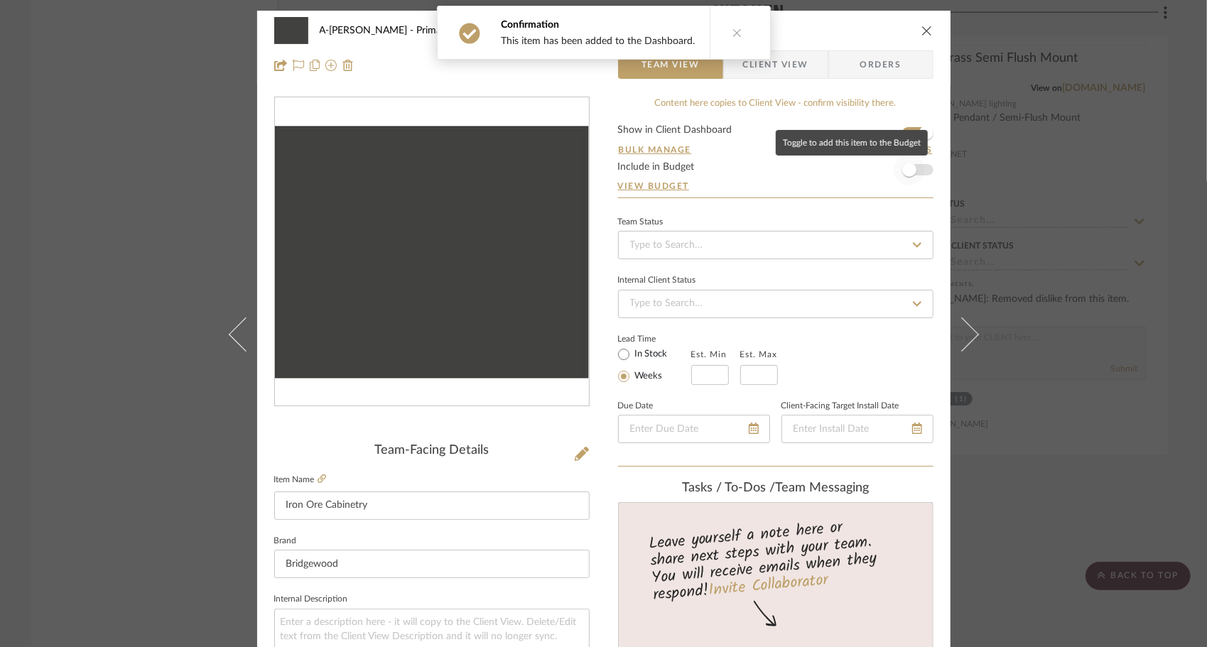
click at [916, 165] on span "button" at bounding box center [909, 169] width 31 height 31
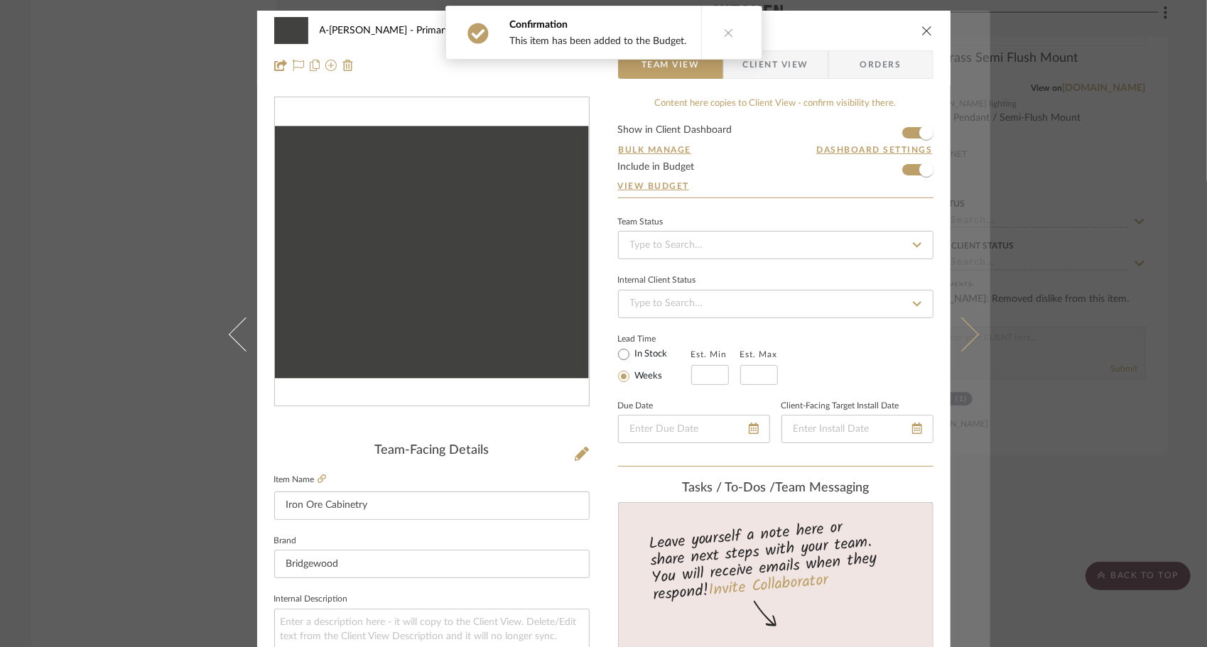
click at [932, 342] on button at bounding box center [971, 334] width 40 height 647
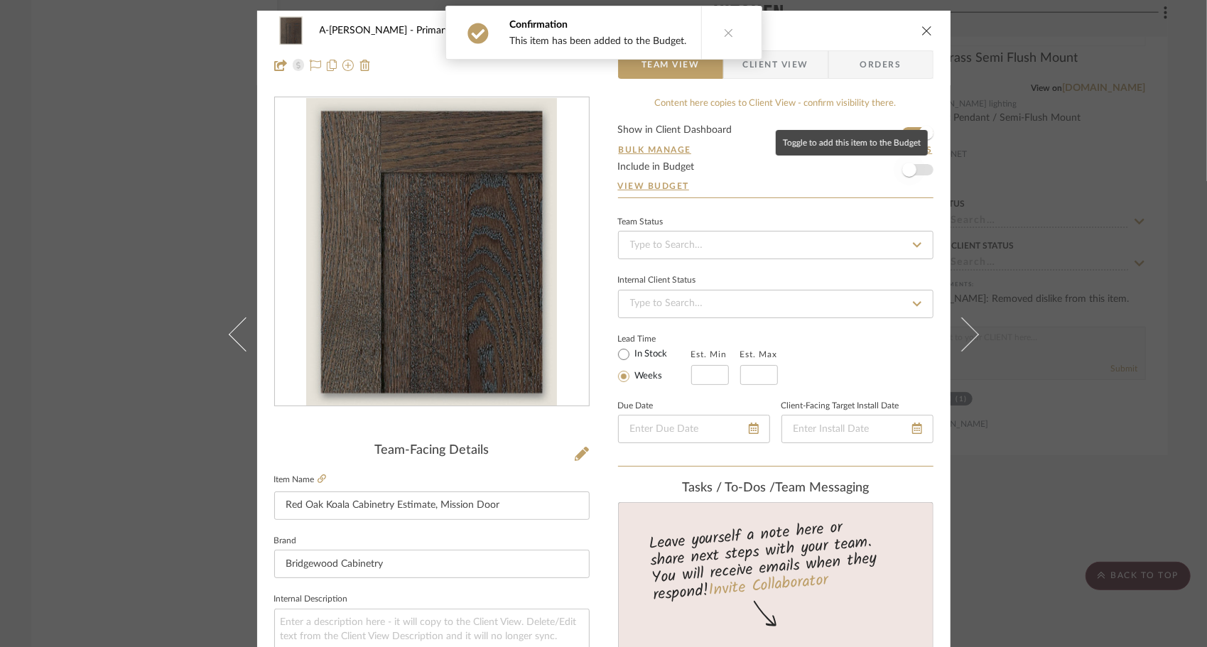
click at [915, 169] on span "button" at bounding box center [909, 169] width 31 height 31
click at [914, 169] on span "button" at bounding box center [926, 169] width 31 height 31
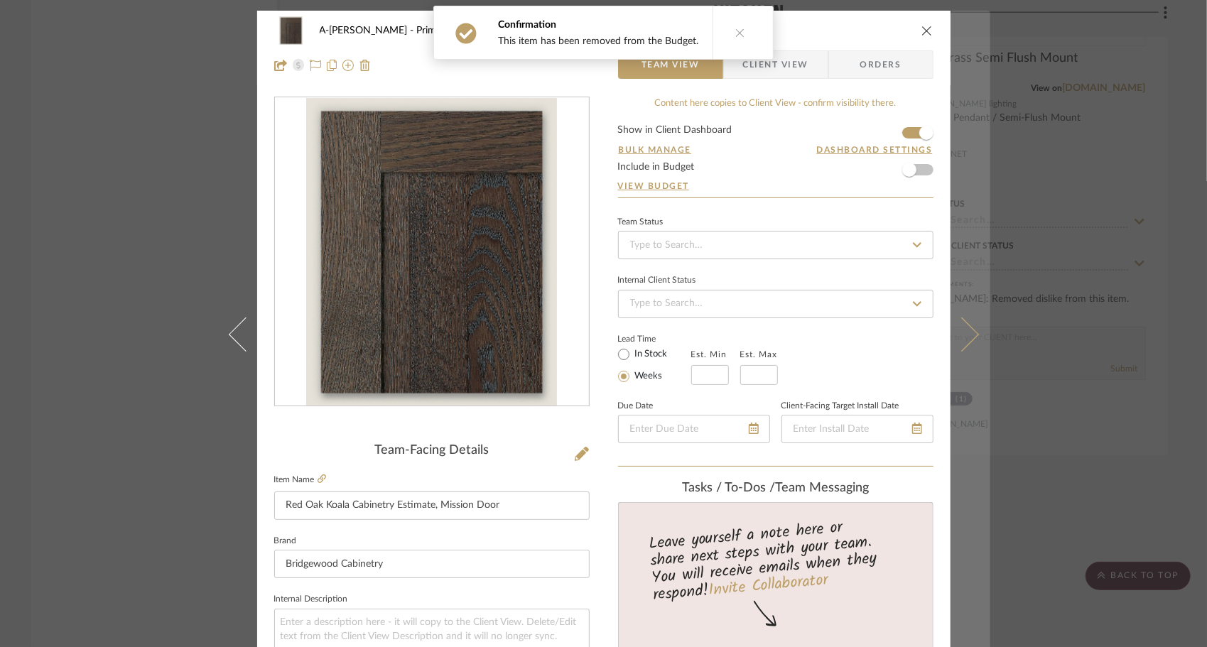
click at [932, 337] on icon at bounding box center [961, 334] width 34 height 34
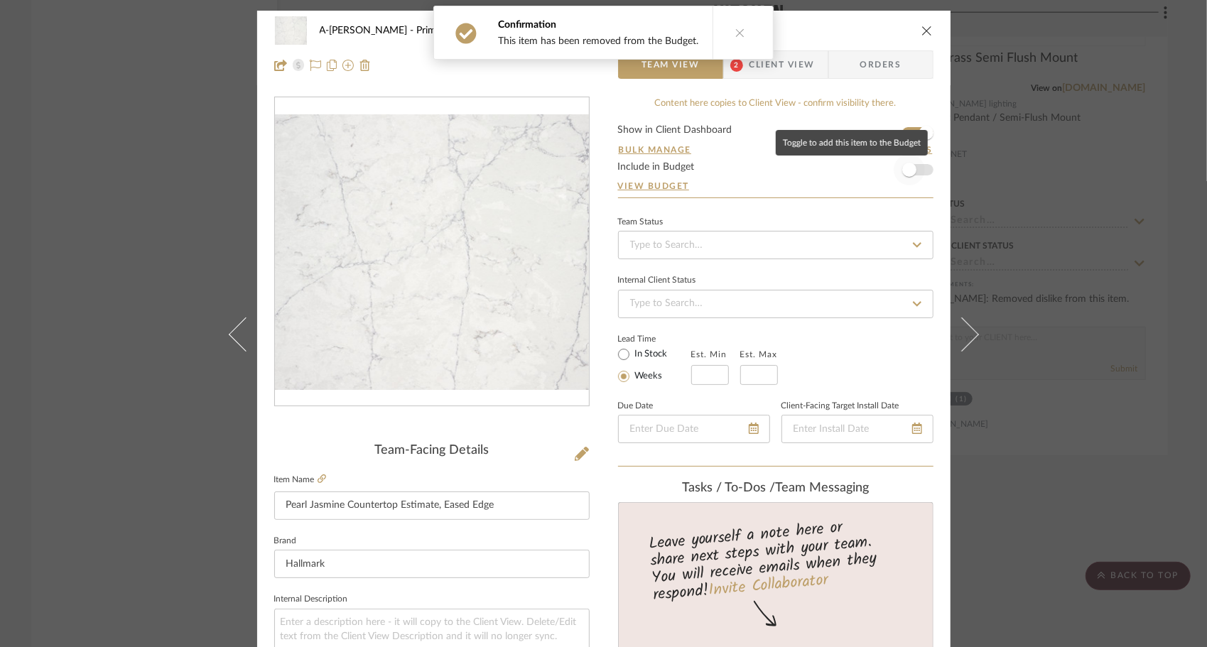
click at [916, 171] on span "button" at bounding box center [909, 169] width 31 height 31
click at [919, 171] on span "button" at bounding box center [926, 170] width 14 height 14
click at [919, 175] on form "Show in Client Dashboard Bulk Manage Dashboard Settings Include in Budget View …" at bounding box center [775, 161] width 315 height 72
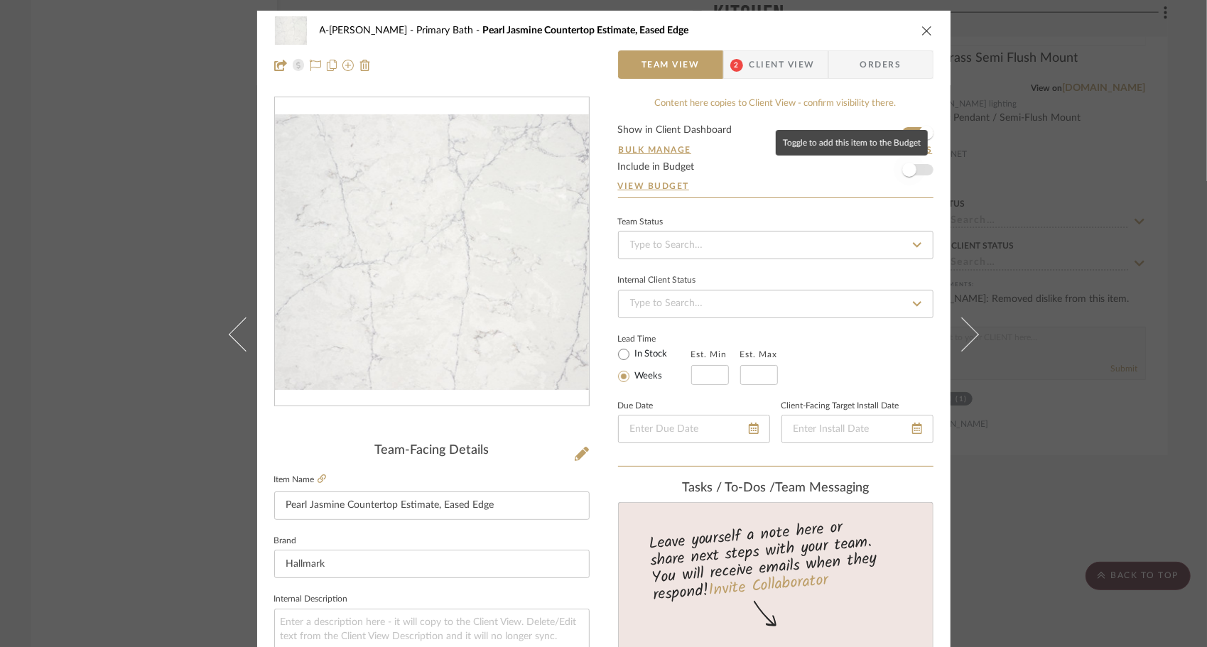
click at [914, 169] on span "button" at bounding box center [909, 169] width 31 height 31
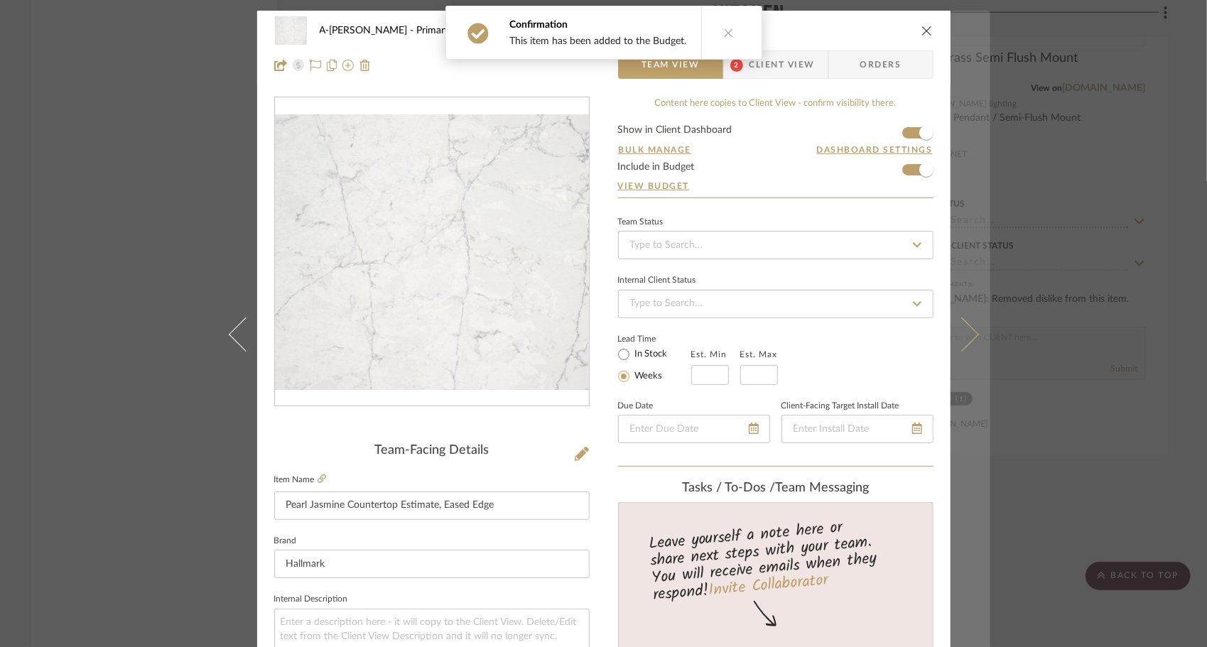
click at [932, 331] on icon at bounding box center [961, 334] width 34 height 34
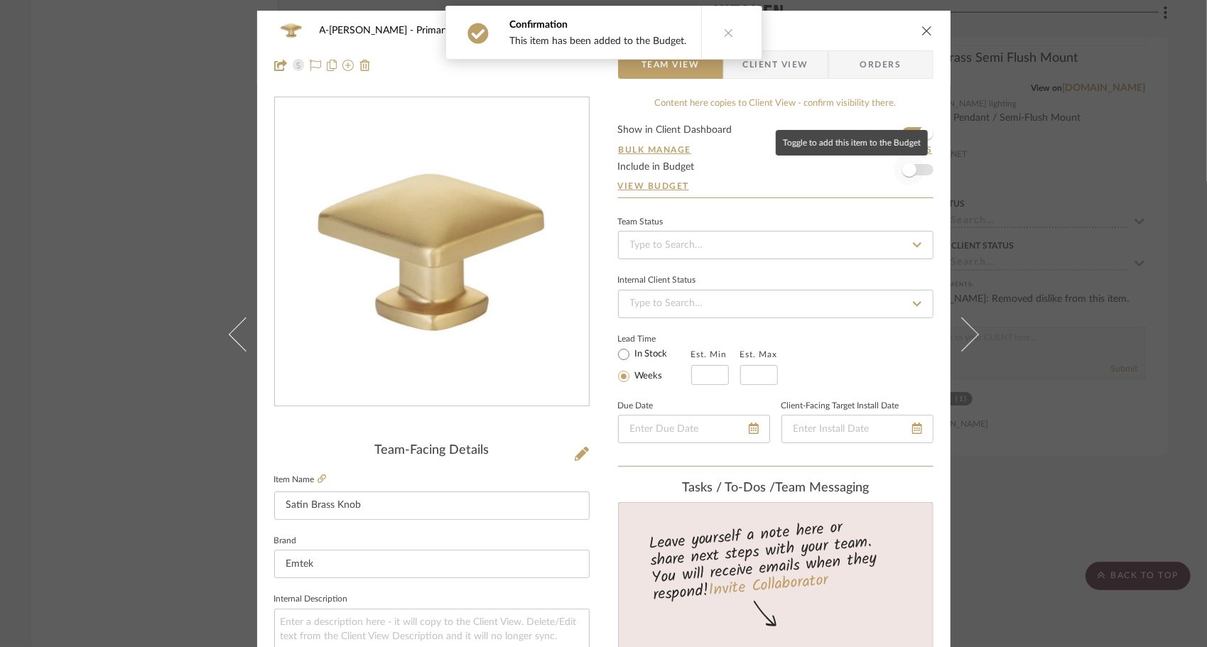
click at [919, 168] on span "button" at bounding box center [909, 169] width 31 height 31
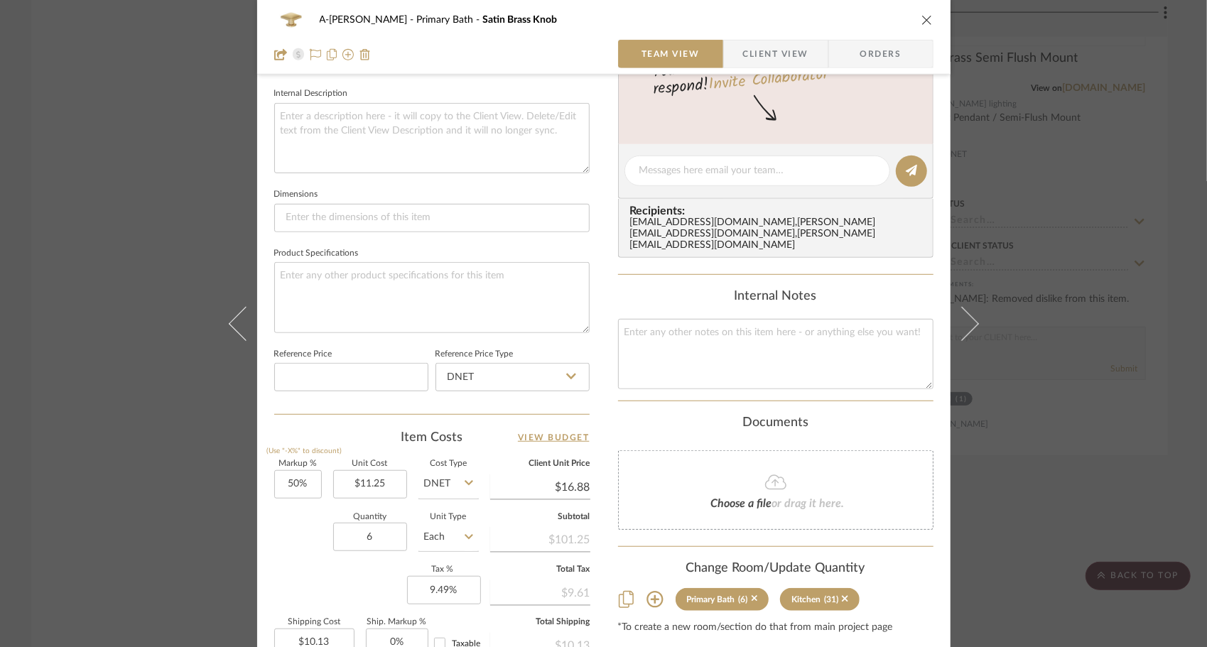
scroll to position [524, 0]
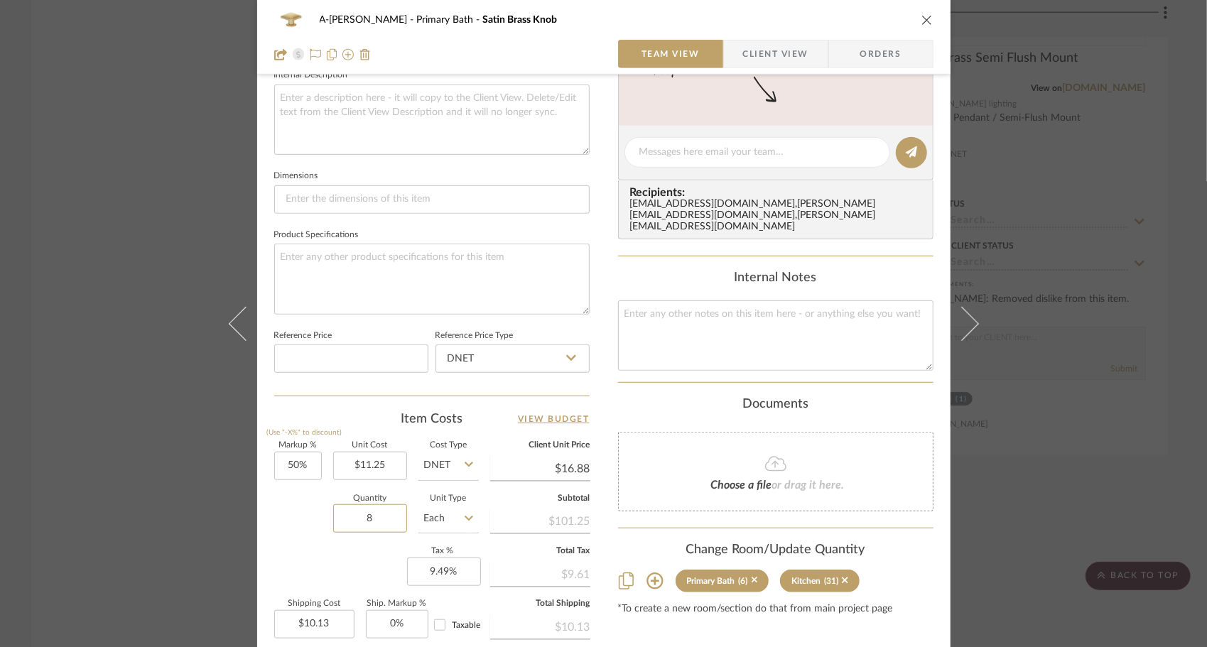
type input "8"
click at [300, 534] on div "Quantity 8 Unit Type Each" at bounding box center [376, 520] width 205 height 50
type input "$13.50"
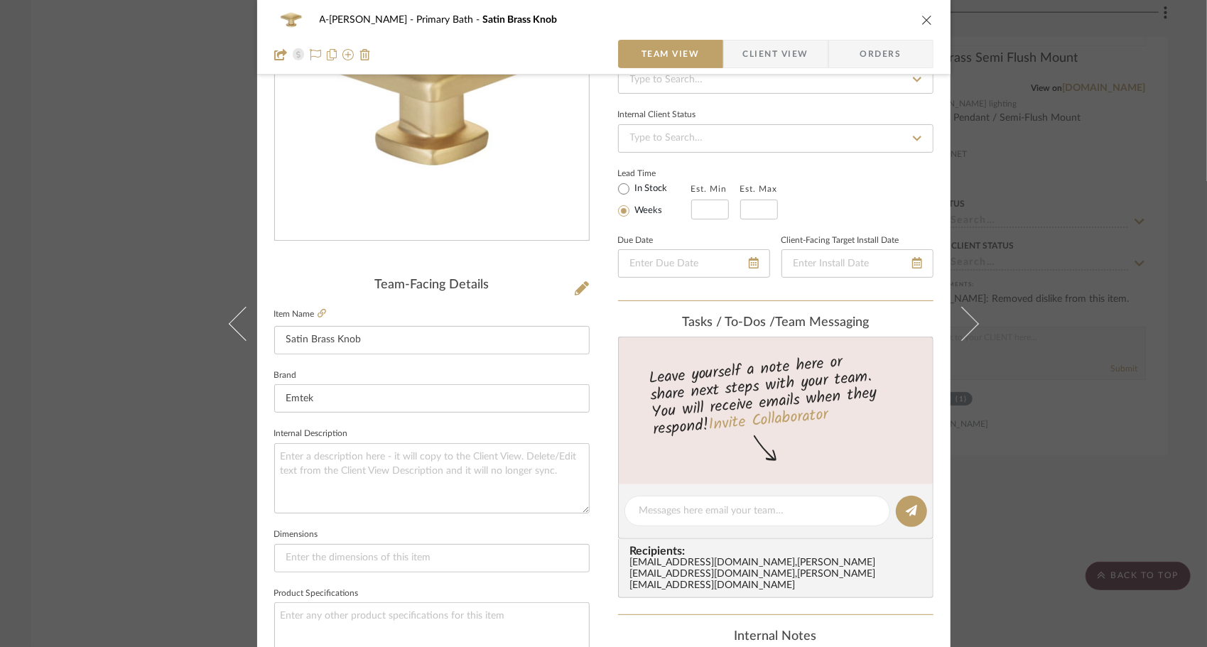
scroll to position [0, 0]
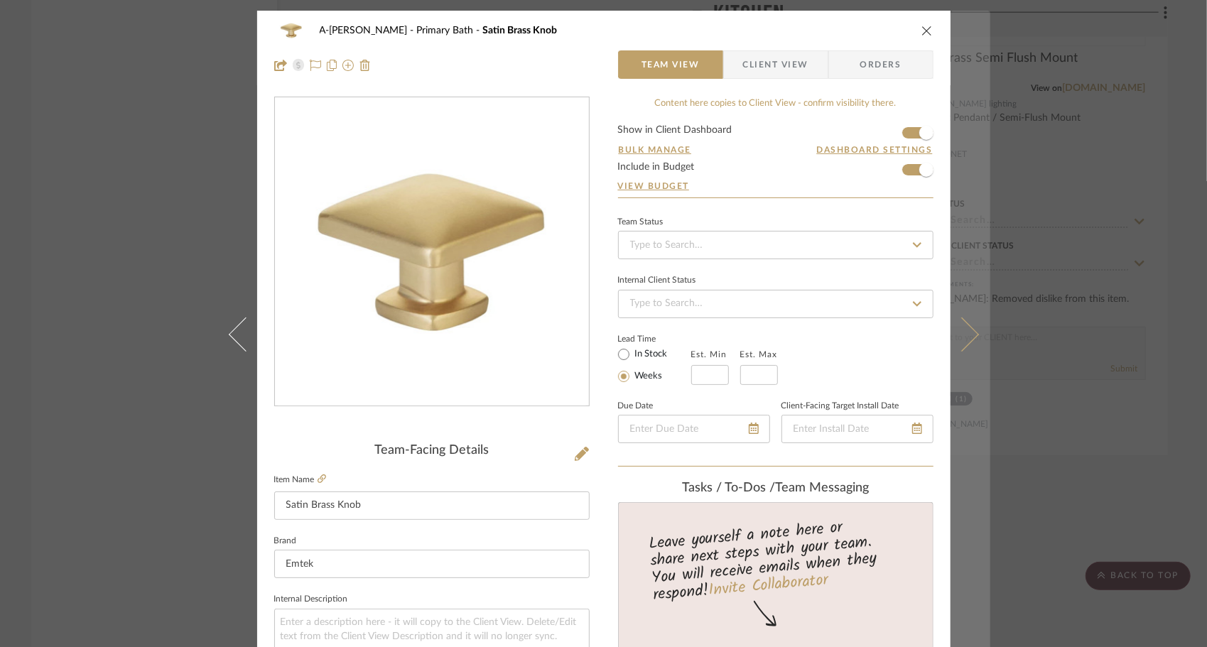
click at [932, 340] on icon at bounding box center [961, 334] width 34 height 34
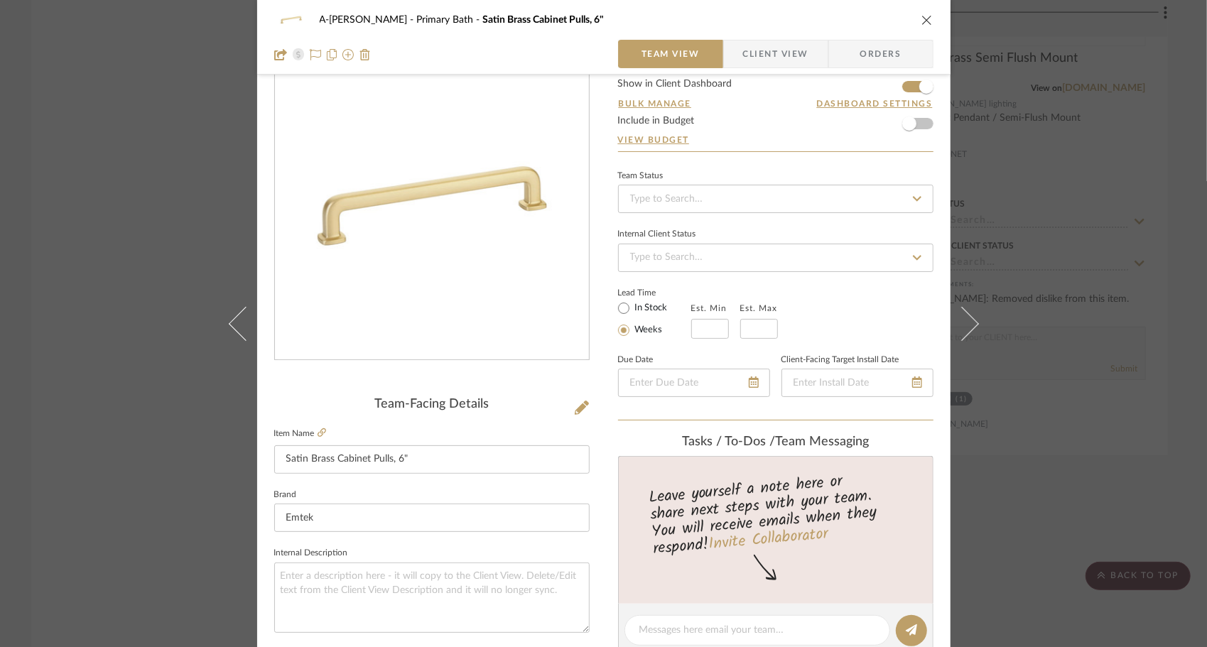
scroll to position [28, 0]
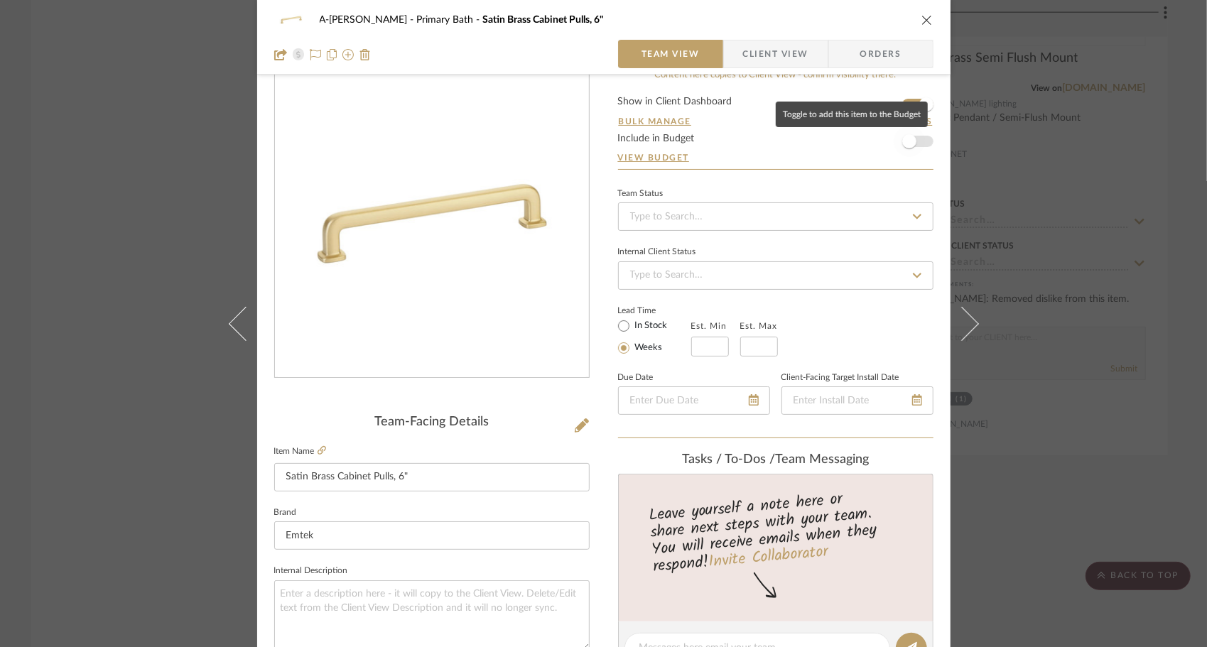
click at [918, 142] on span "button" at bounding box center [909, 141] width 31 height 31
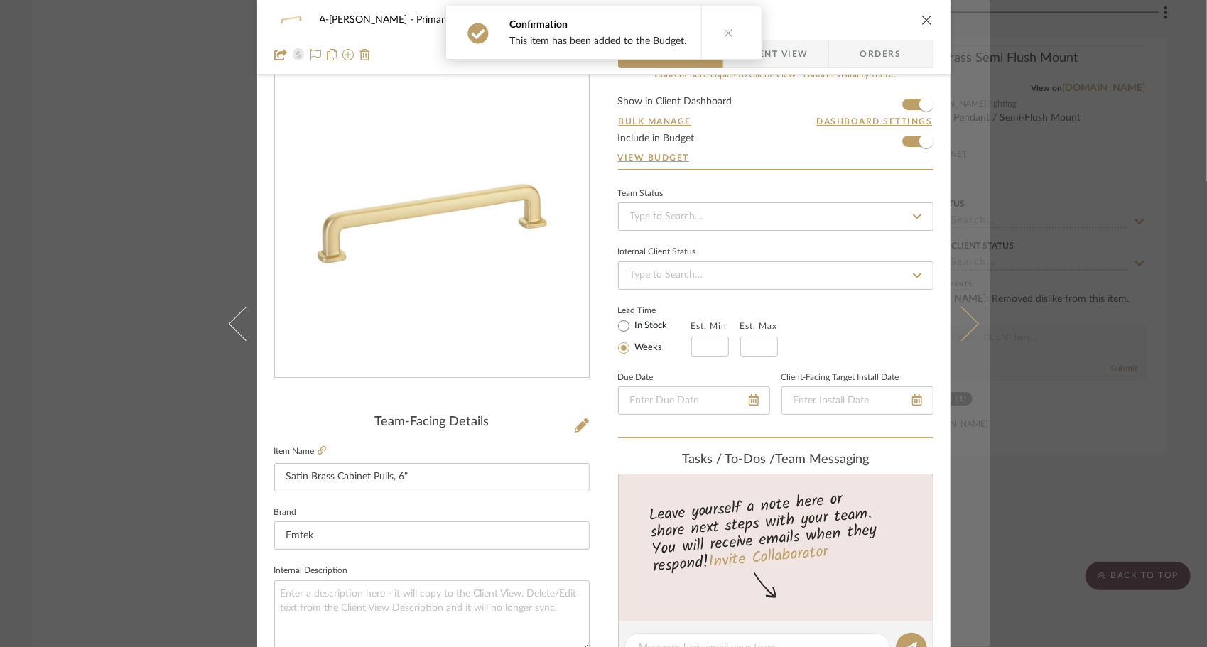
click at [932, 329] on icon at bounding box center [961, 323] width 34 height 34
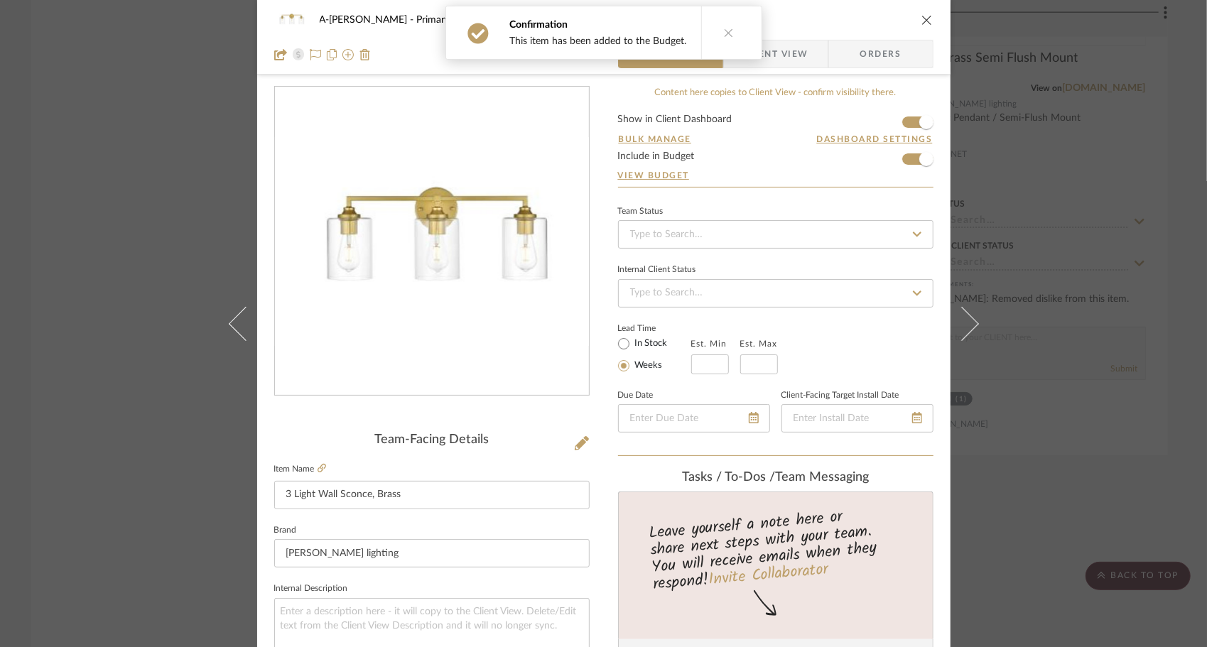
scroll to position [11, 0]
click at [932, 329] on icon at bounding box center [961, 323] width 34 height 34
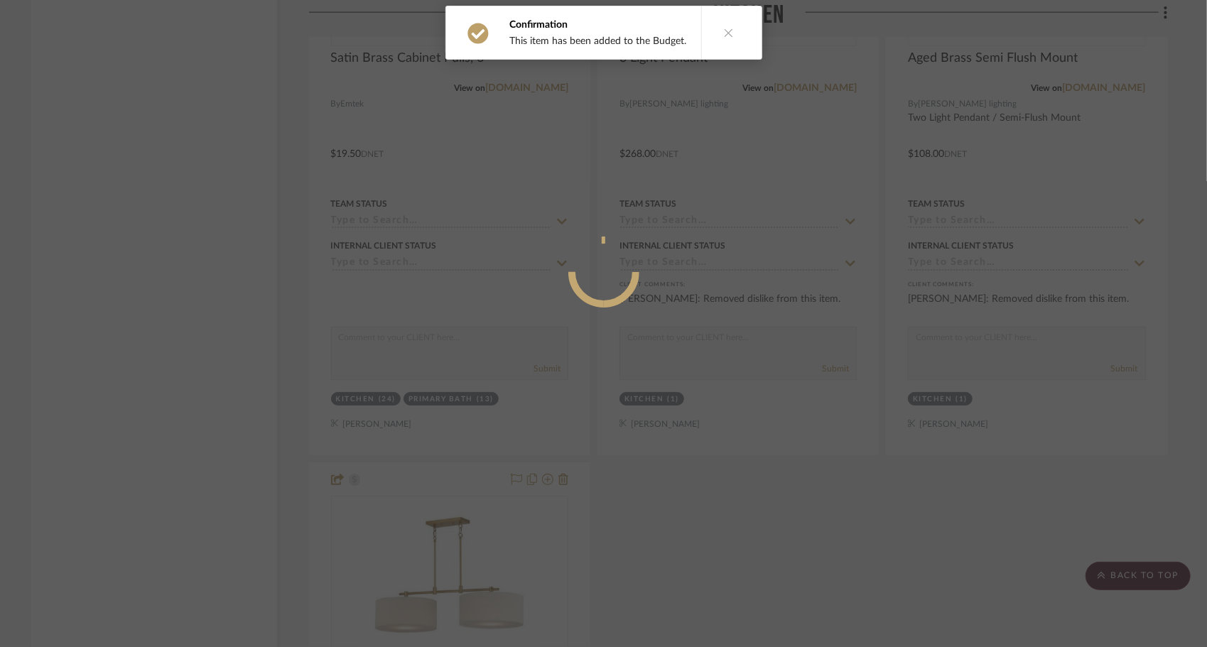
scroll to position [0, 0]
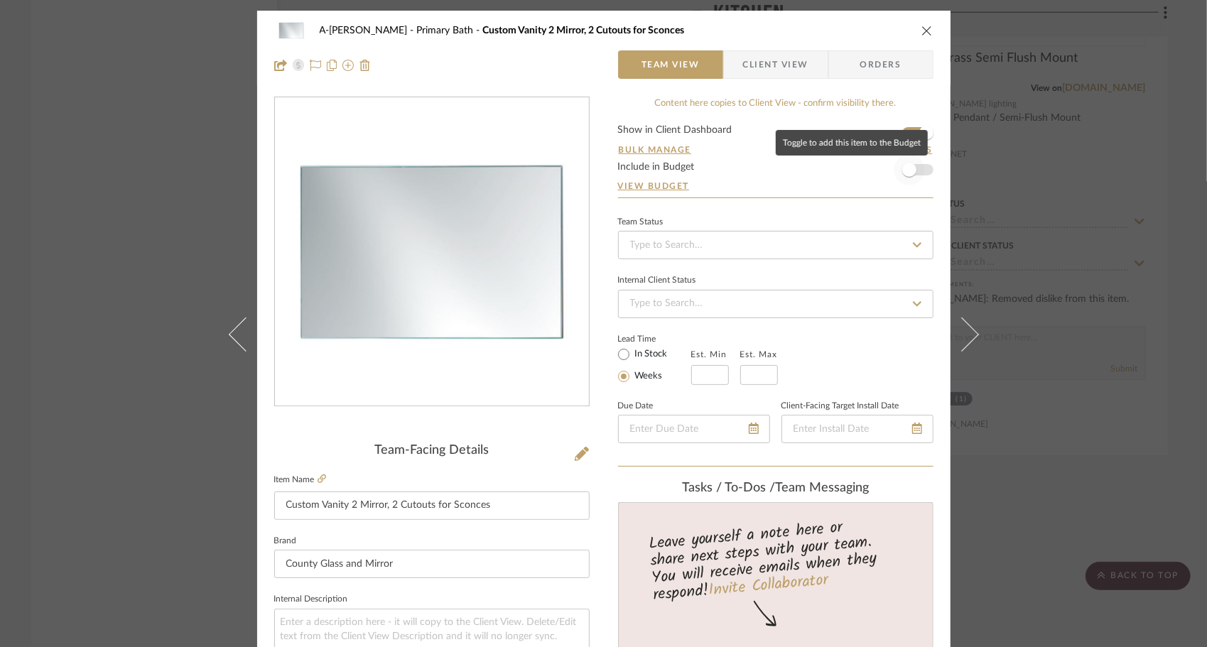
click at [918, 166] on span "button" at bounding box center [909, 169] width 31 height 31
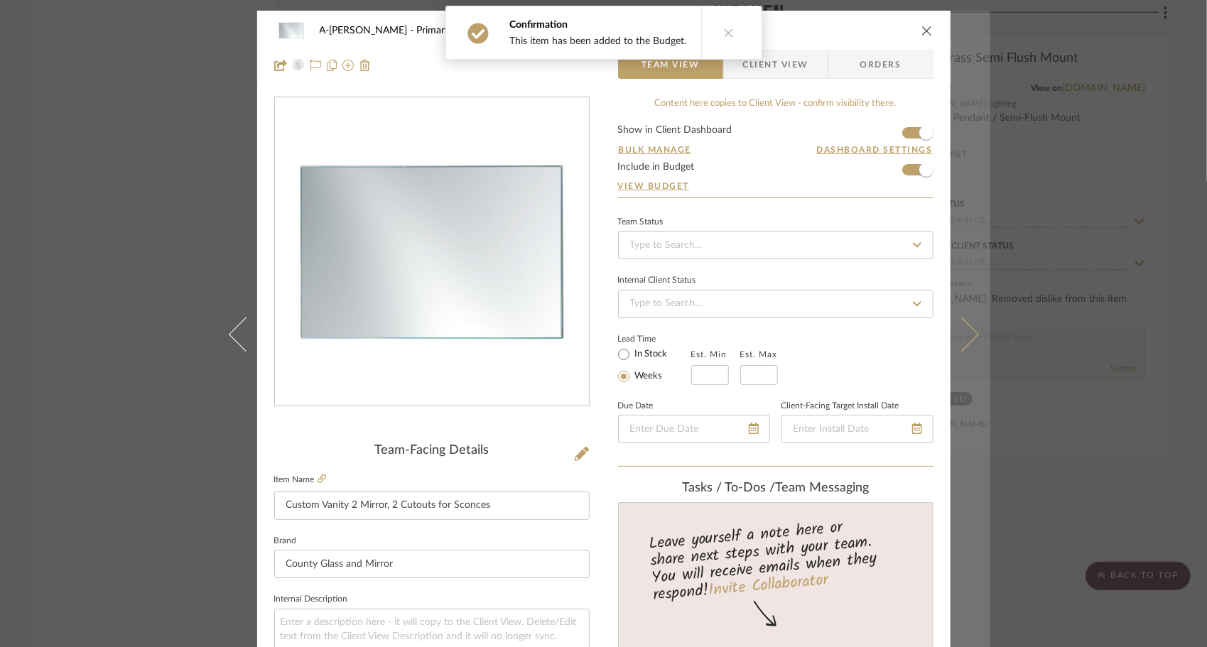
click at [932, 324] on icon at bounding box center [961, 334] width 34 height 34
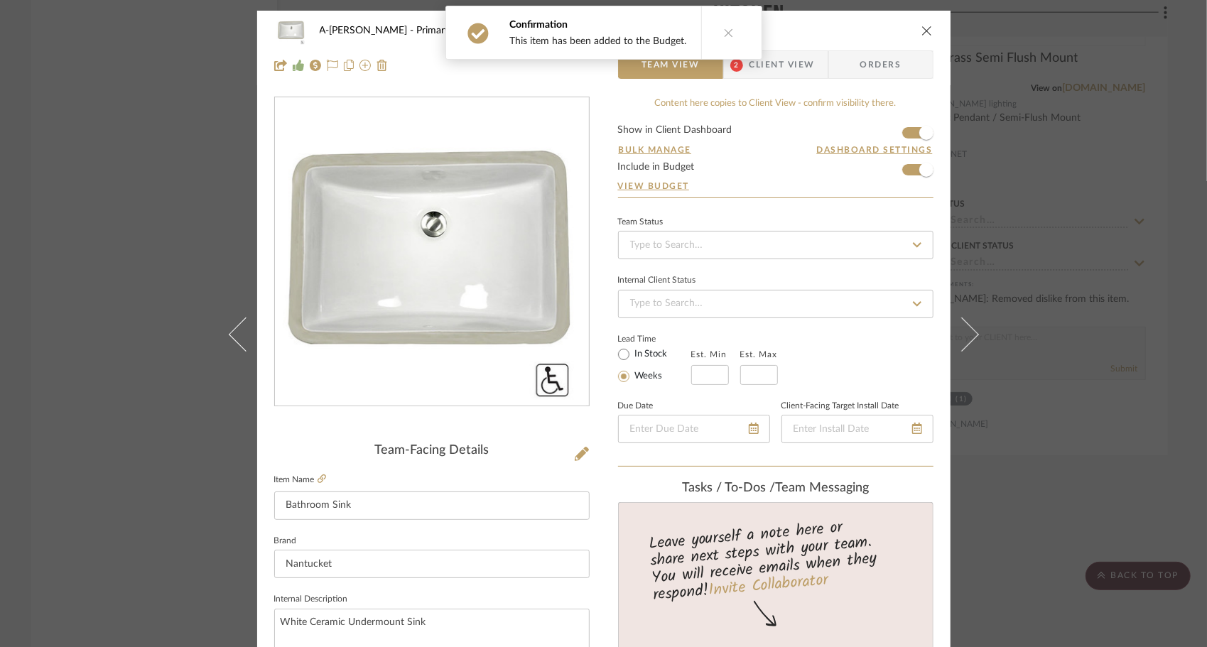
click at [932, 324] on icon at bounding box center [961, 334] width 34 height 34
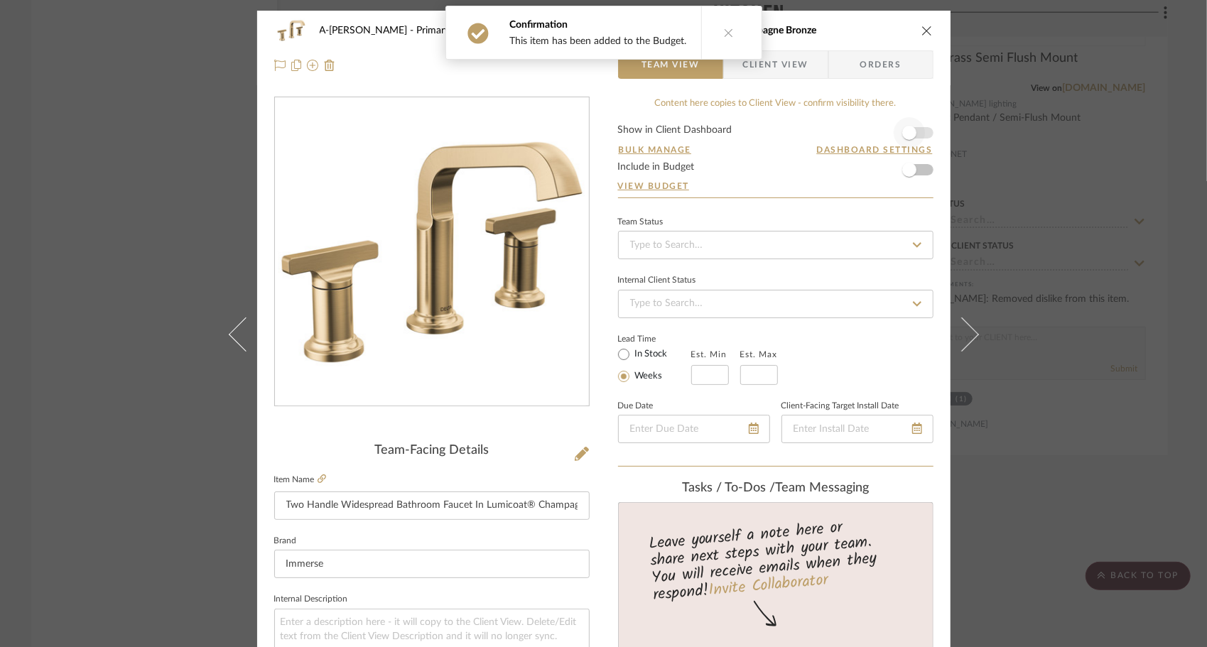
click at [919, 131] on form "Show in Client Dashboard Bulk Manage Dashboard Settings Include in Budget View …" at bounding box center [775, 161] width 315 height 72
click at [914, 172] on span "button" at bounding box center [909, 169] width 31 height 31
click at [912, 135] on span "button" at bounding box center [909, 132] width 31 height 31
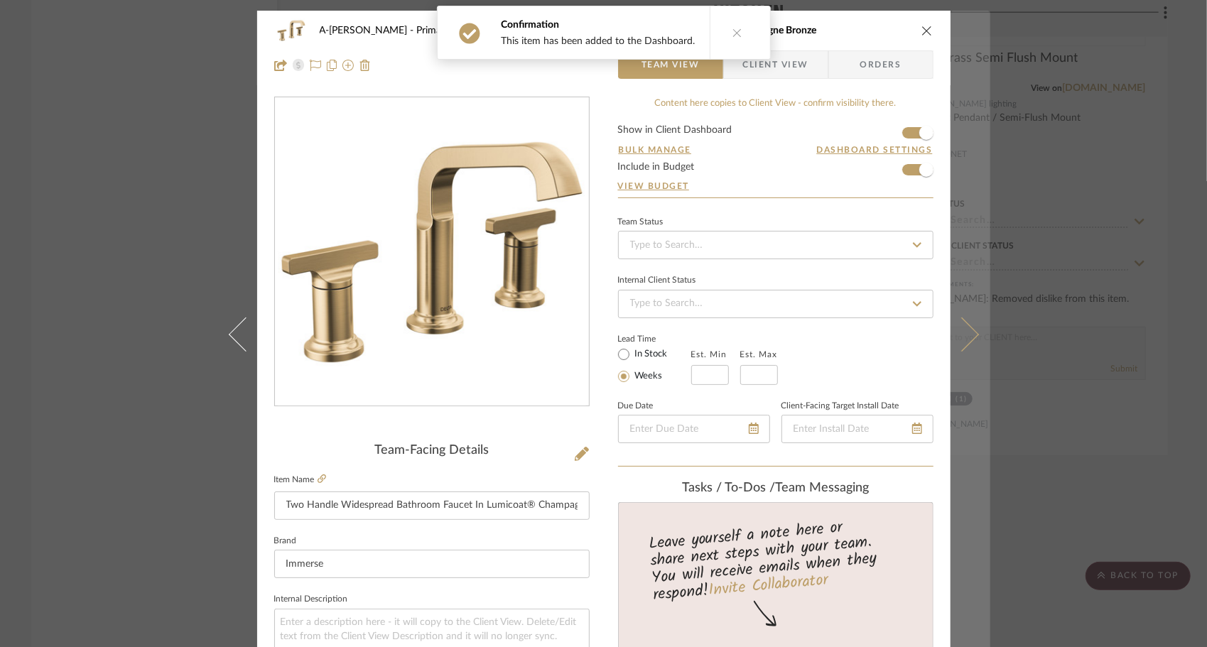
click at [932, 338] on icon at bounding box center [961, 334] width 34 height 34
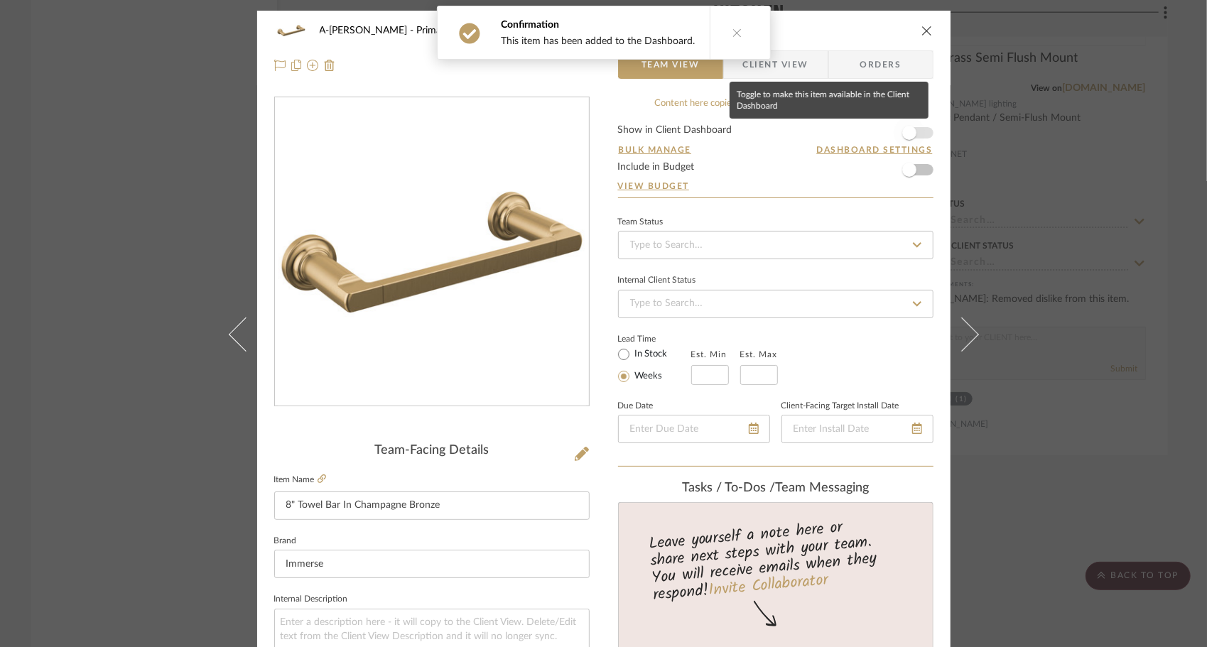
click at [916, 132] on span "button" at bounding box center [909, 132] width 31 height 31
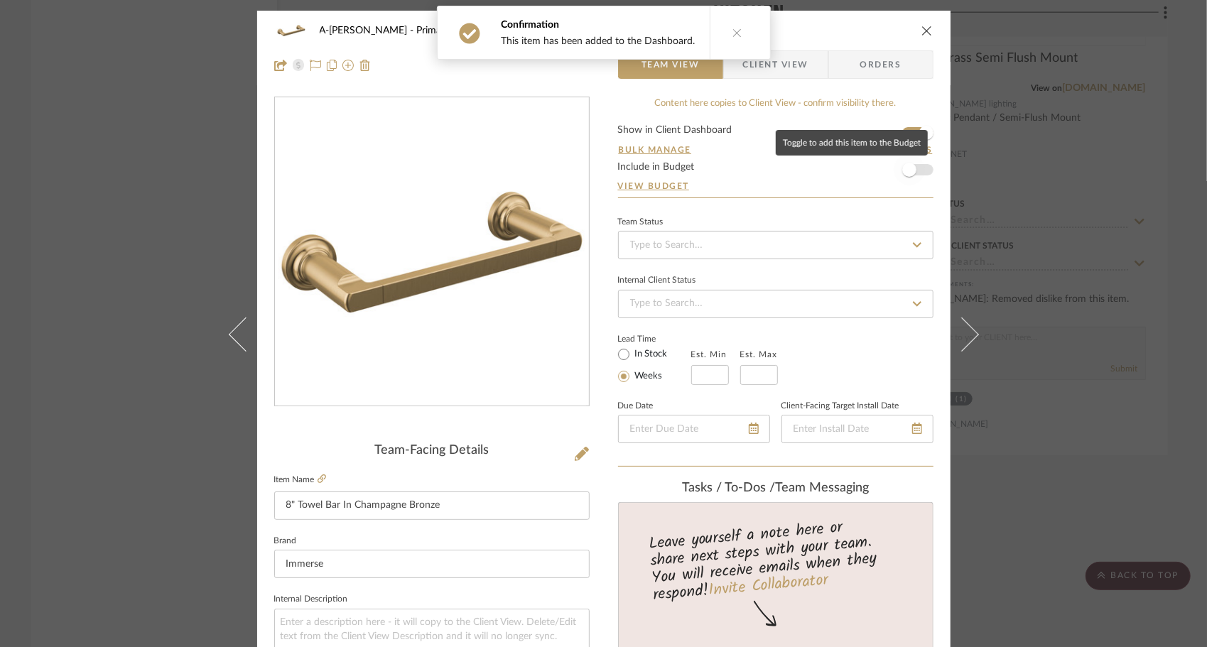
click at [916, 163] on span "button" at bounding box center [909, 169] width 31 height 31
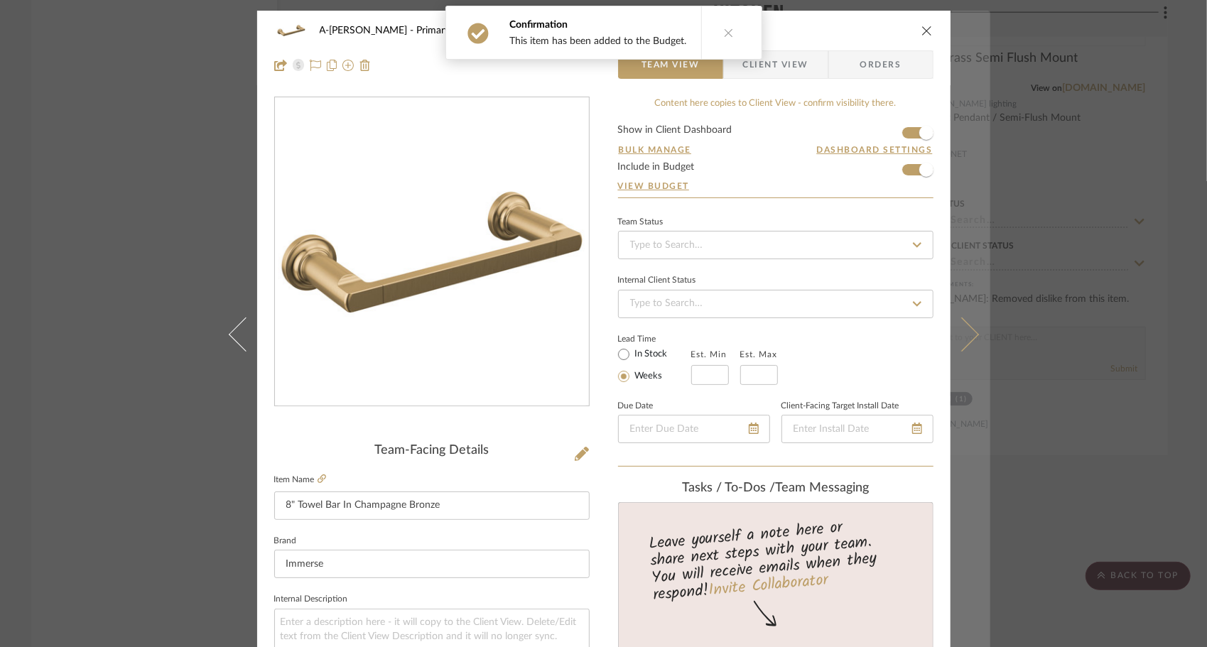
click at [932, 332] on icon at bounding box center [961, 334] width 34 height 34
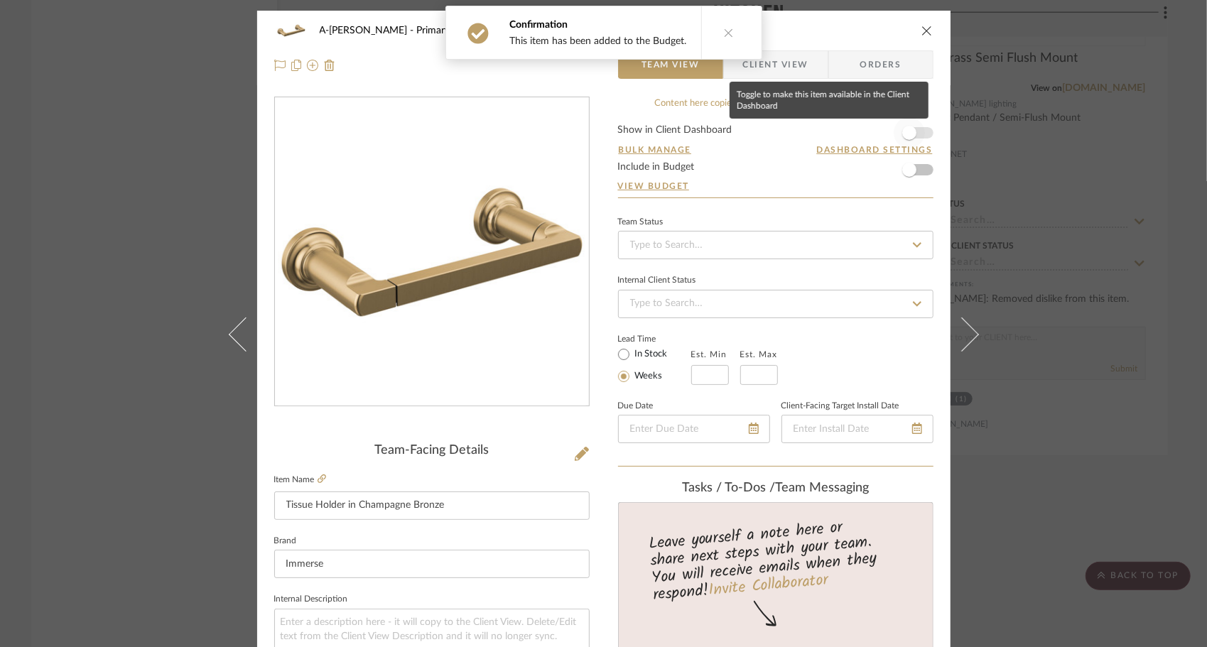
click at [912, 134] on span "button" at bounding box center [909, 132] width 31 height 31
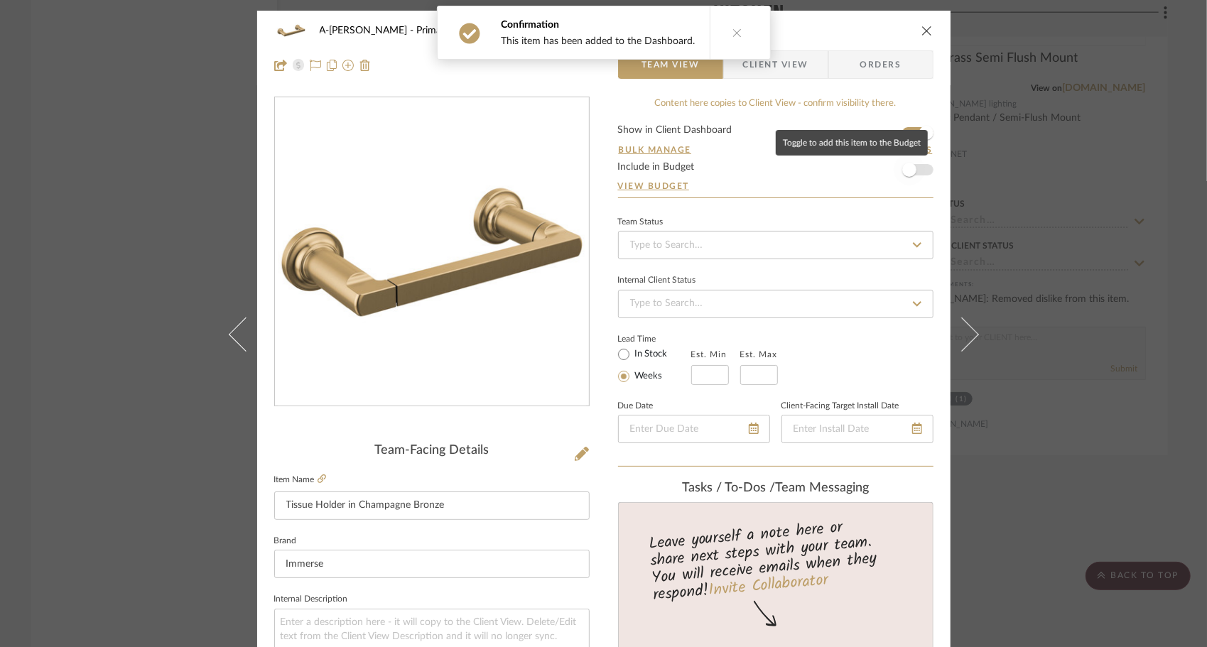
click at [914, 168] on span "button" at bounding box center [909, 169] width 31 height 31
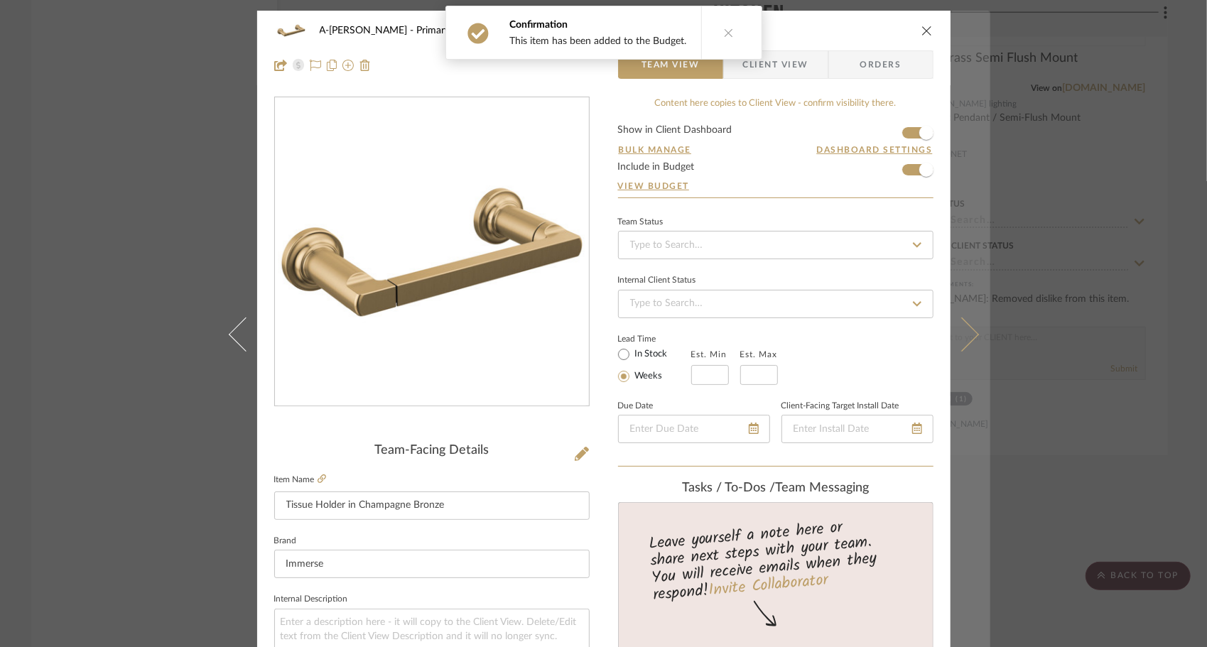
click at [932, 338] on icon at bounding box center [961, 334] width 34 height 34
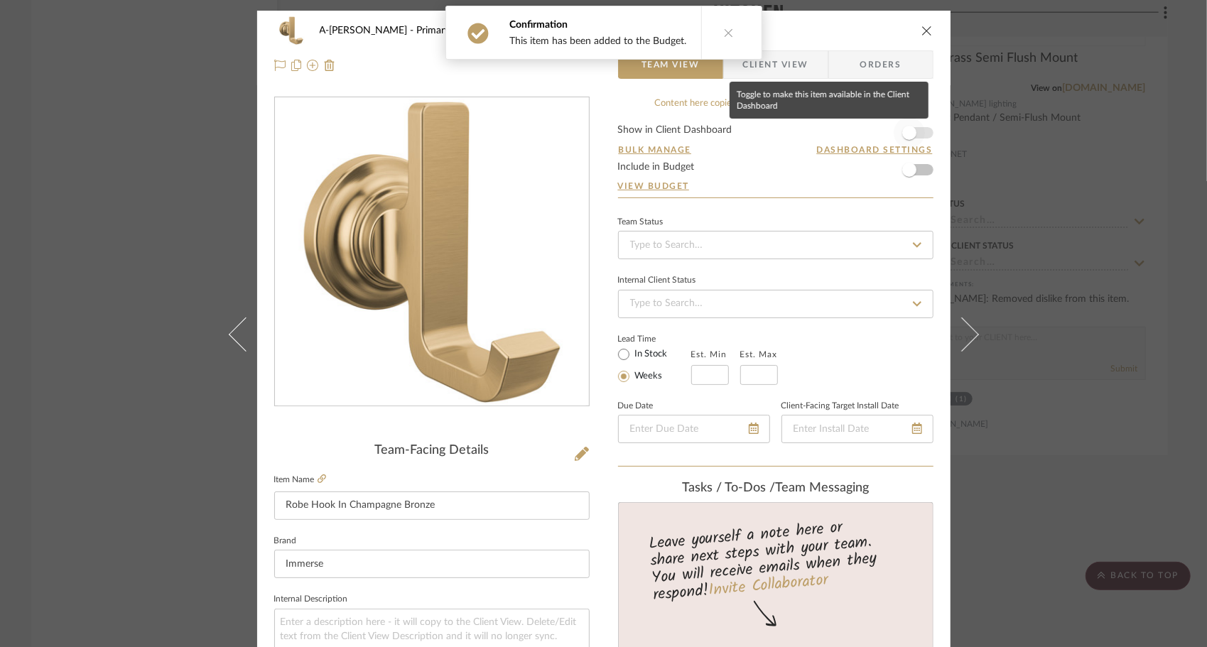
click at [916, 136] on span "button" at bounding box center [909, 132] width 31 height 31
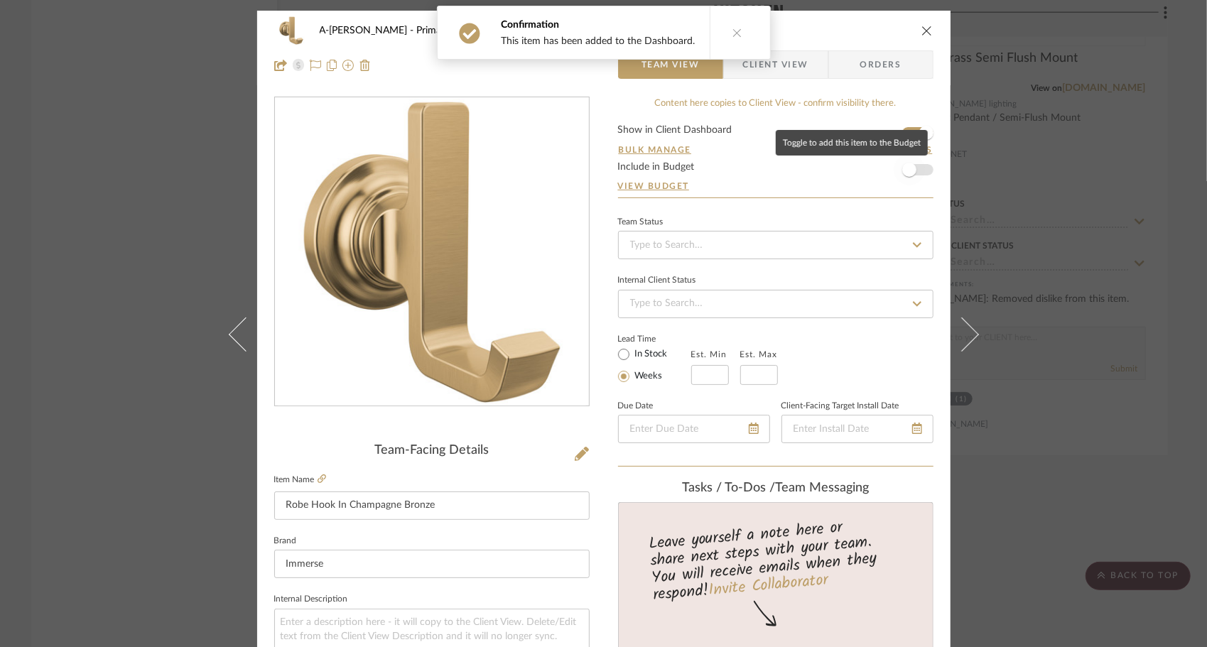
click at [918, 172] on span "button" at bounding box center [909, 169] width 31 height 31
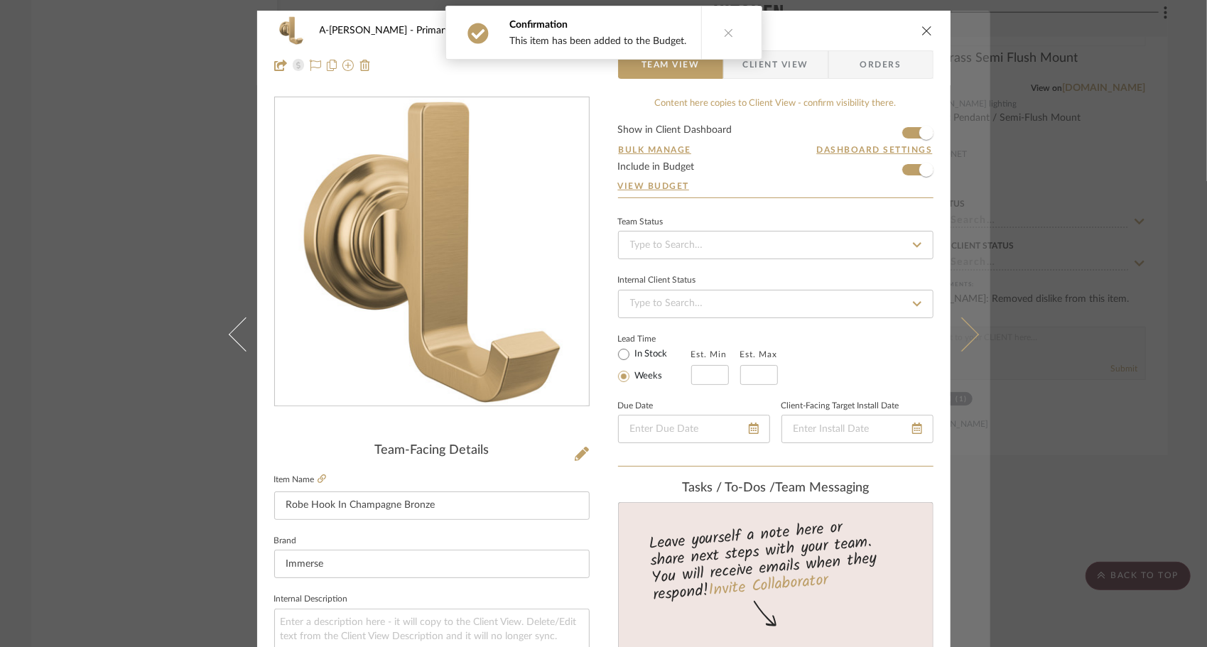
click at [932, 331] on icon at bounding box center [961, 334] width 34 height 34
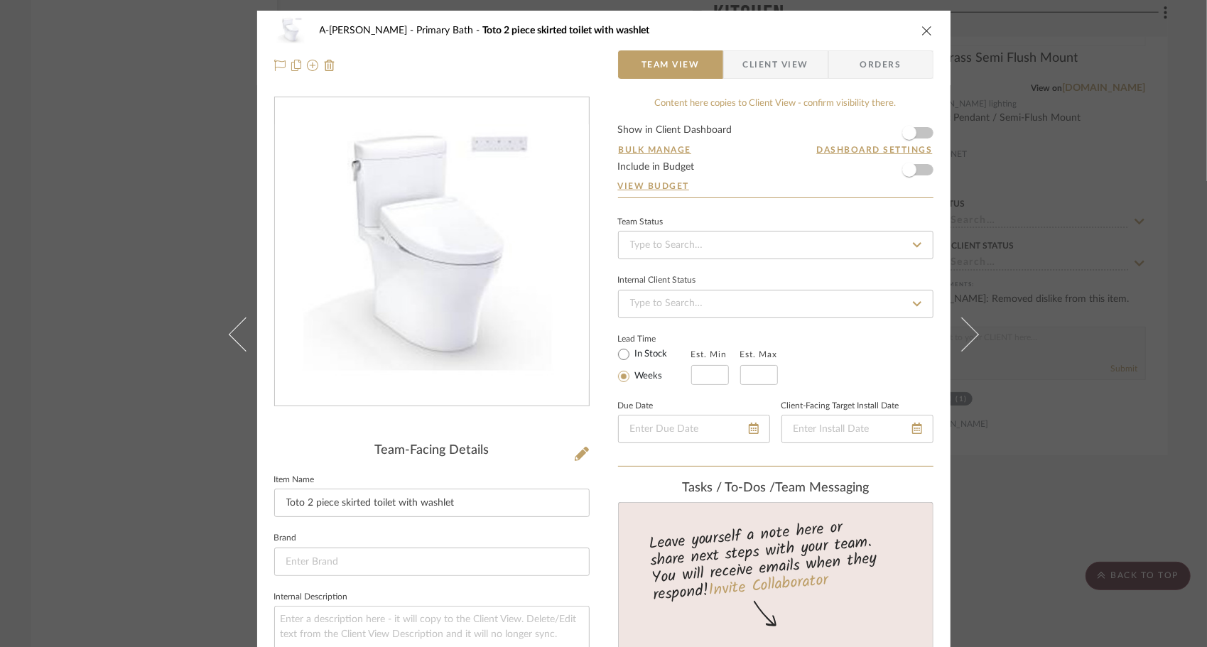
click at [922, 139] on form "Show in Client Dashboard Bulk Manage Dashboard Settings Include in Budget View …" at bounding box center [775, 161] width 315 height 72
click at [920, 168] on form "Show in Client Dashboard Bulk Manage Dashboard Settings Include in Budget View …" at bounding box center [775, 161] width 315 height 72
click at [910, 141] on span "button" at bounding box center [909, 132] width 31 height 31
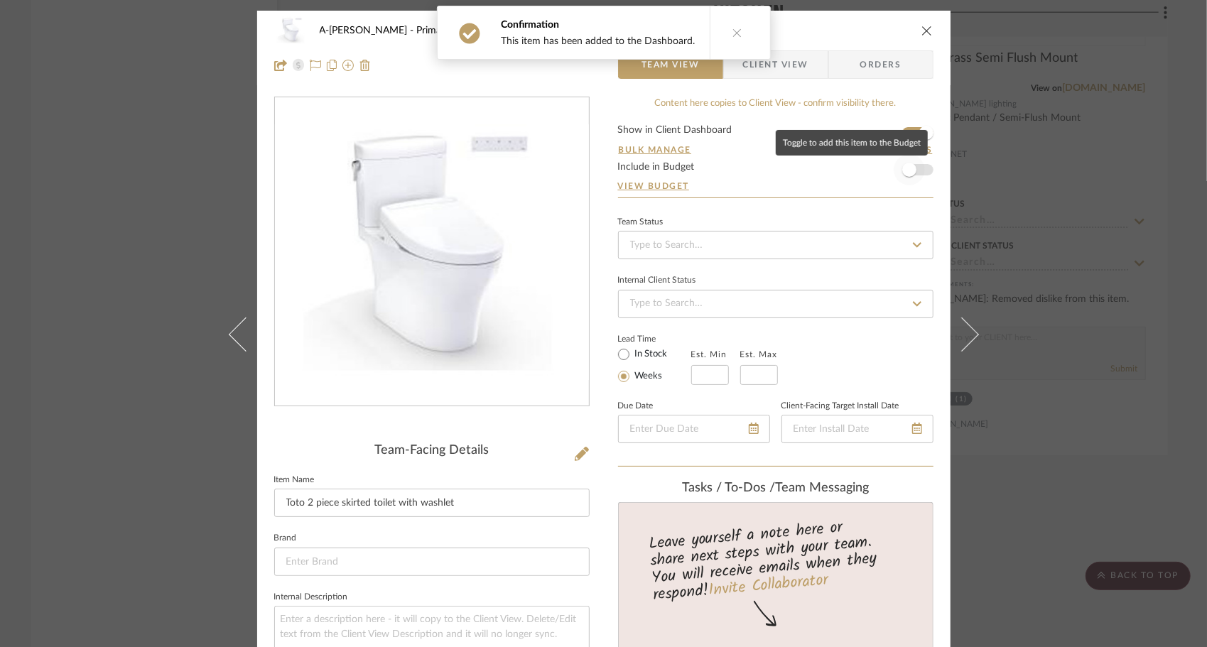
click at [910, 168] on span "button" at bounding box center [909, 170] width 14 height 14
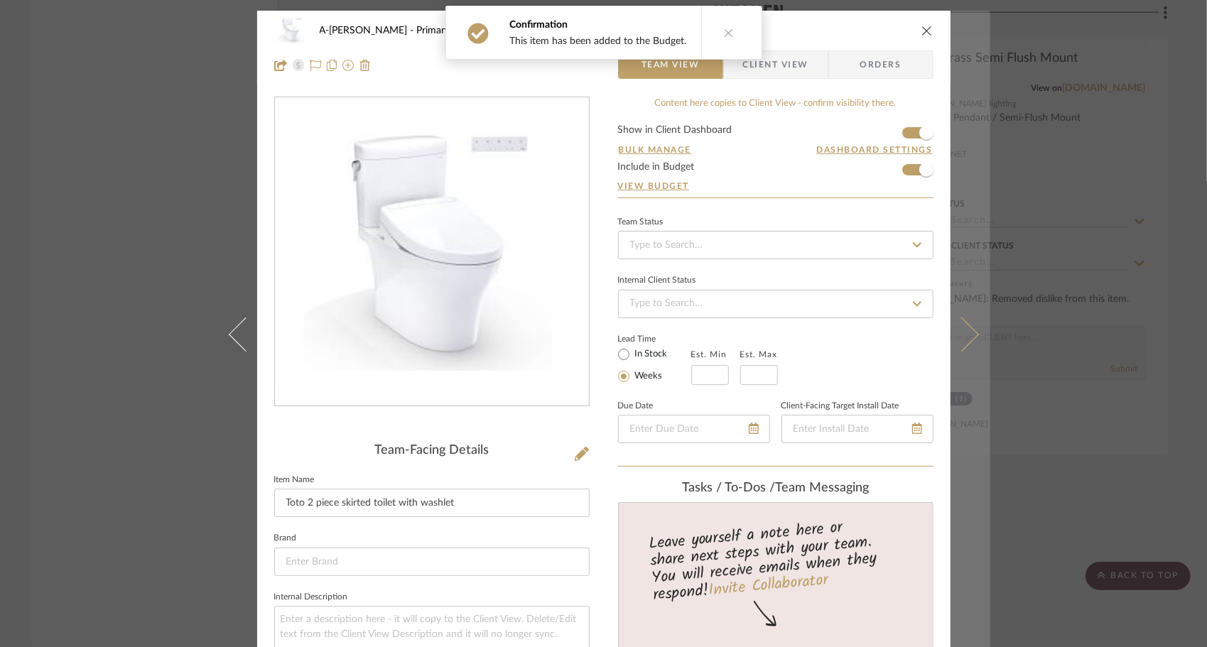
click at [932, 331] on icon at bounding box center [961, 334] width 34 height 34
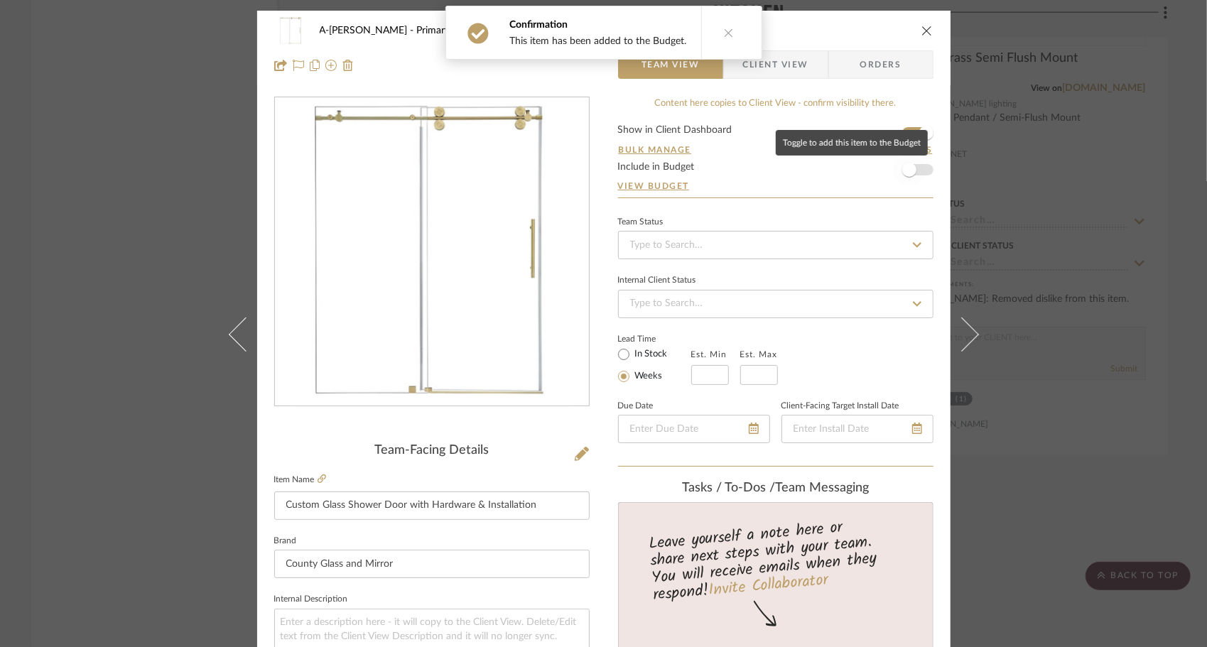
click at [914, 174] on span "button" at bounding box center [909, 169] width 31 height 31
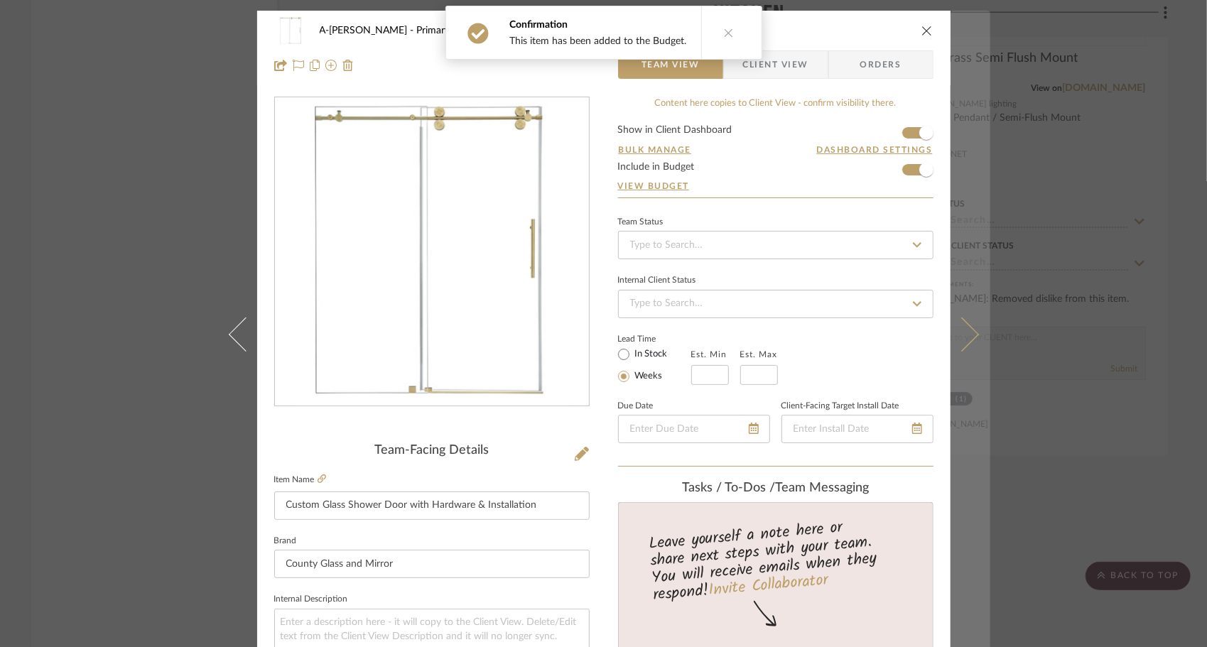
click at [932, 332] on icon at bounding box center [961, 334] width 34 height 34
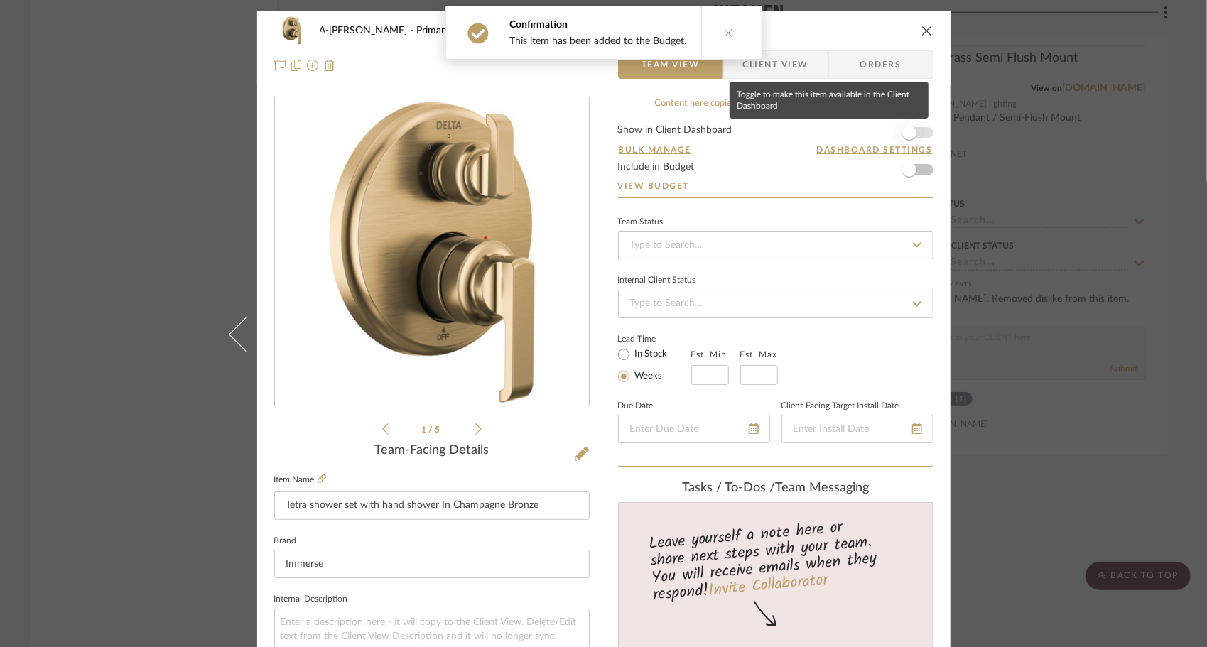
click at [905, 139] on span "button" at bounding box center [909, 133] width 14 height 14
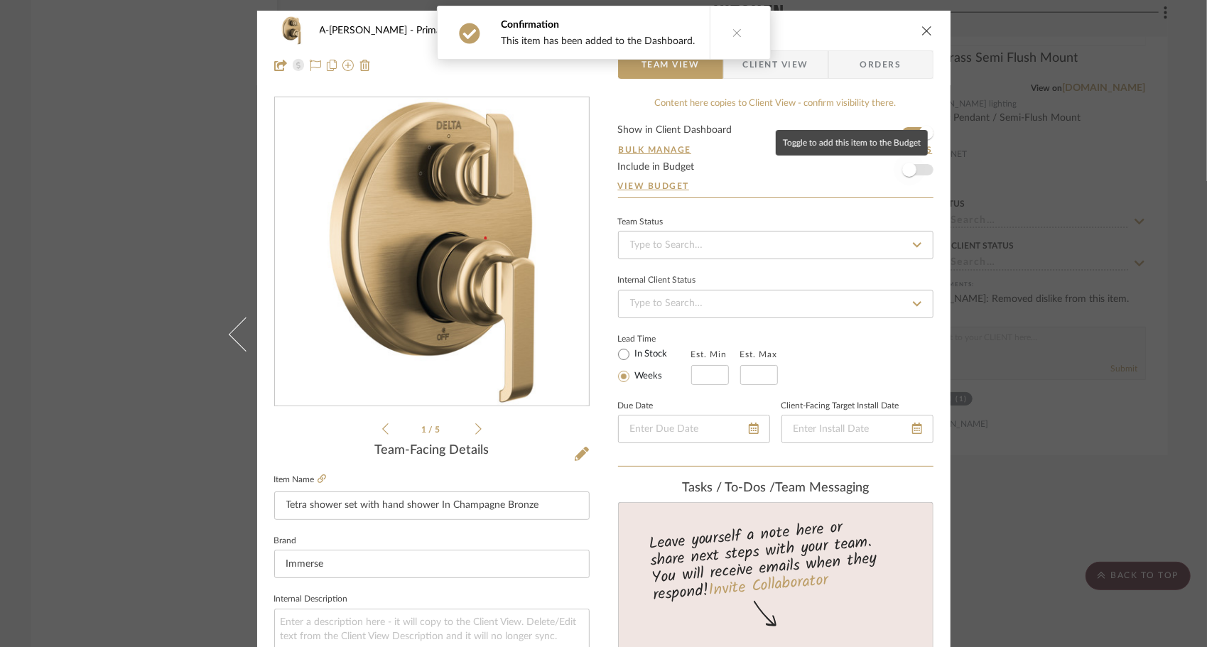
click at [909, 170] on span "button" at bounding box center [909, 170] width 14 height 14
click at [924, 30] on icon "close" at bounding box center [926, 30] width 11 height 11
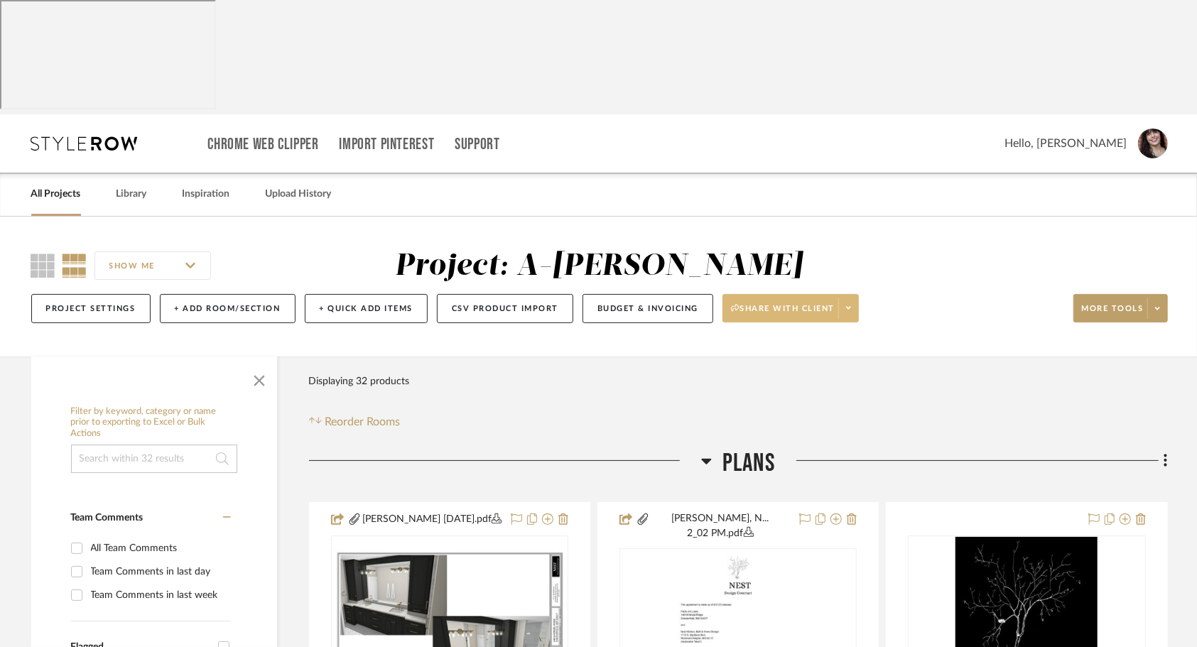
click at [853, 298] on span at bounding box center [848, 308] width 20 height 21
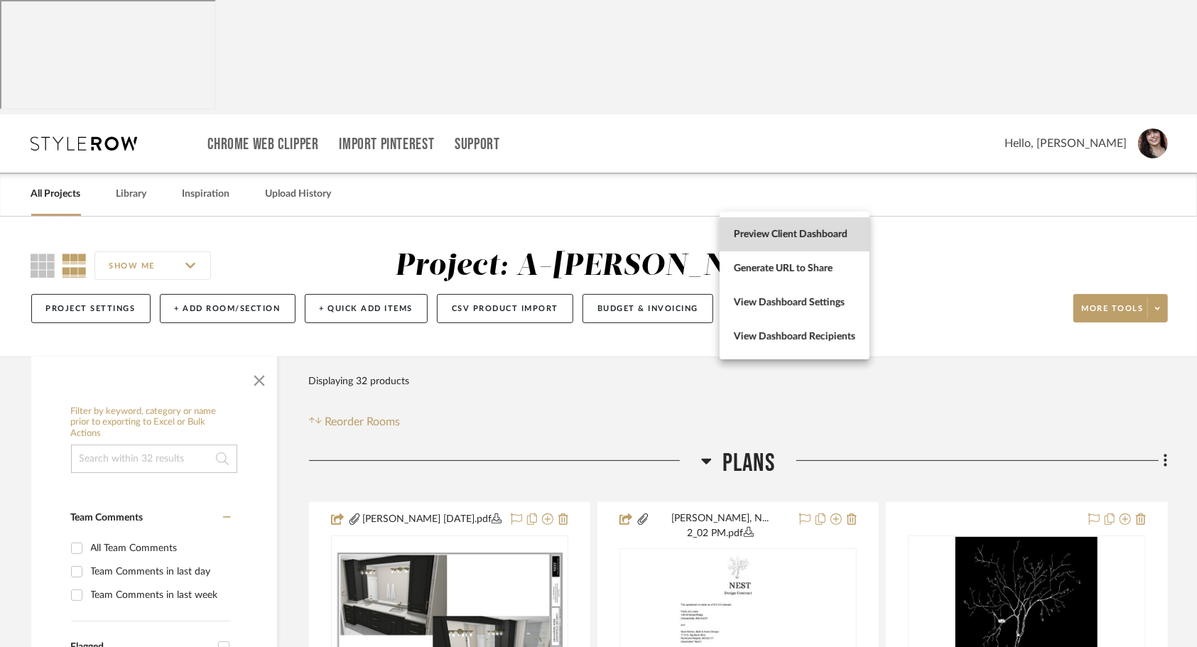
click at [827, 237] on span "Preview Client Dashboard" at bounding box center [794, 235] width 121 height 12
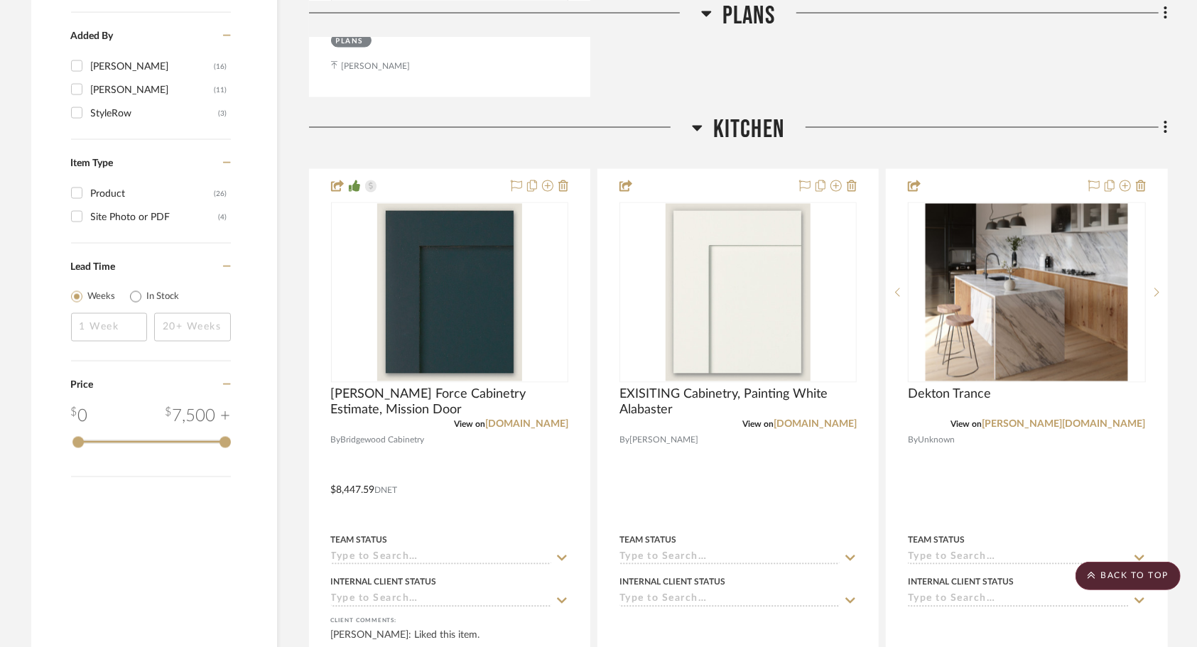
scroll to position [1675, 0]
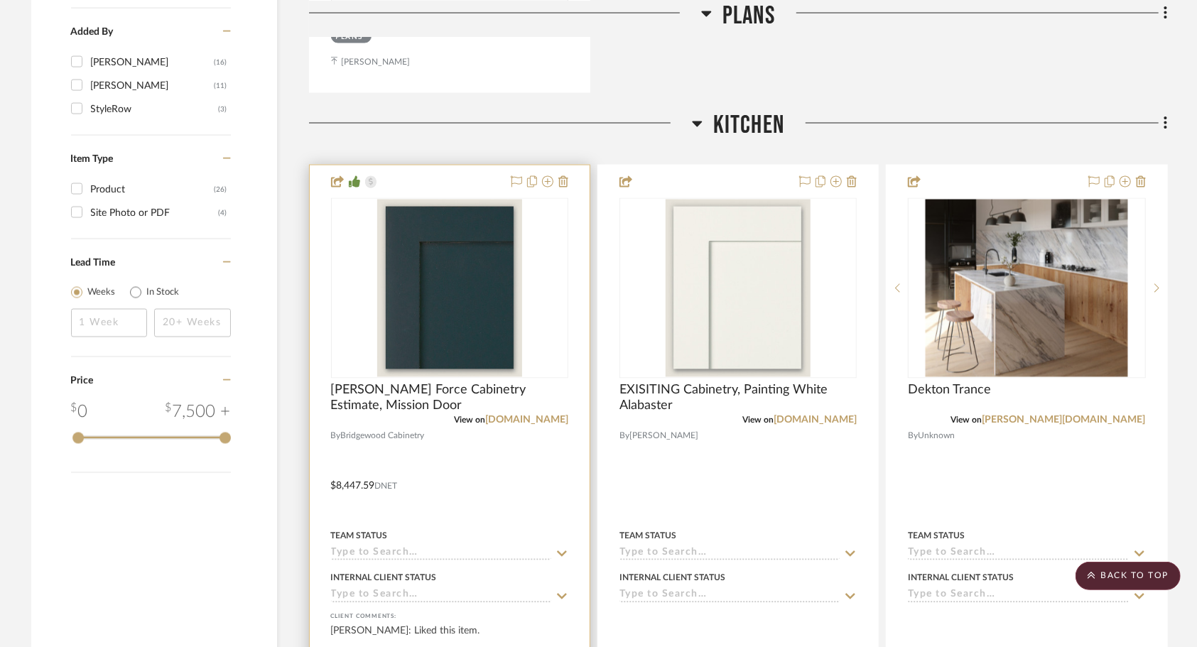
click at [497, 339] on div at bounding box center [450, 477] width 280 height 622
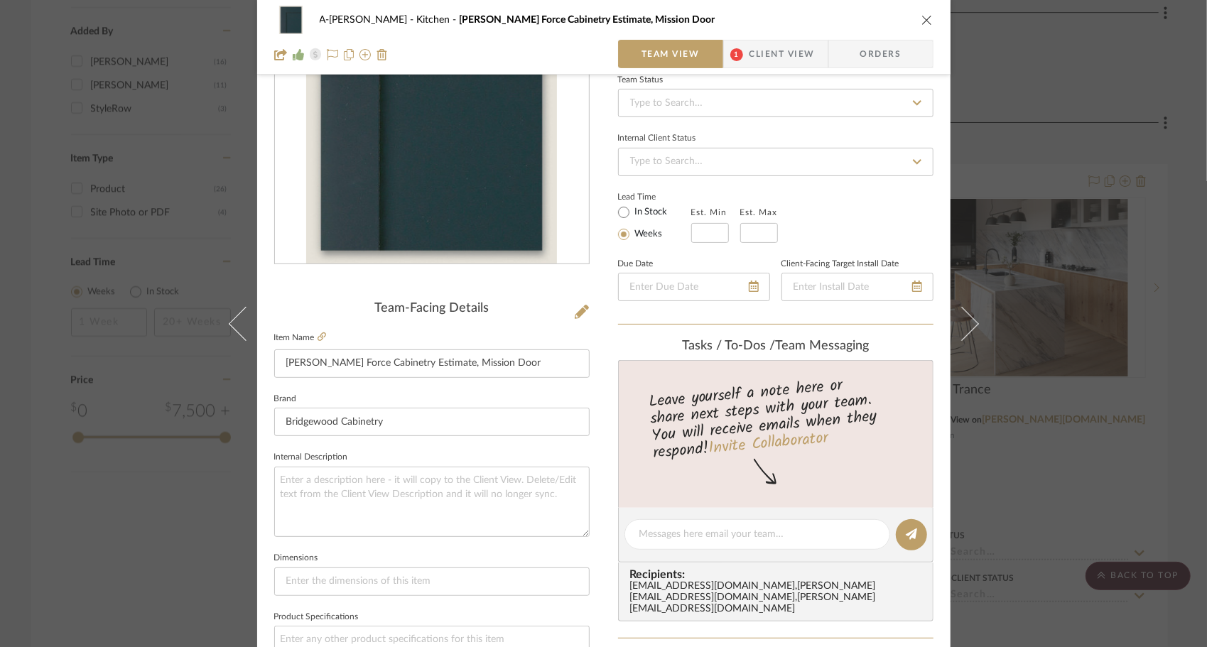
scroll to position [0, 0]
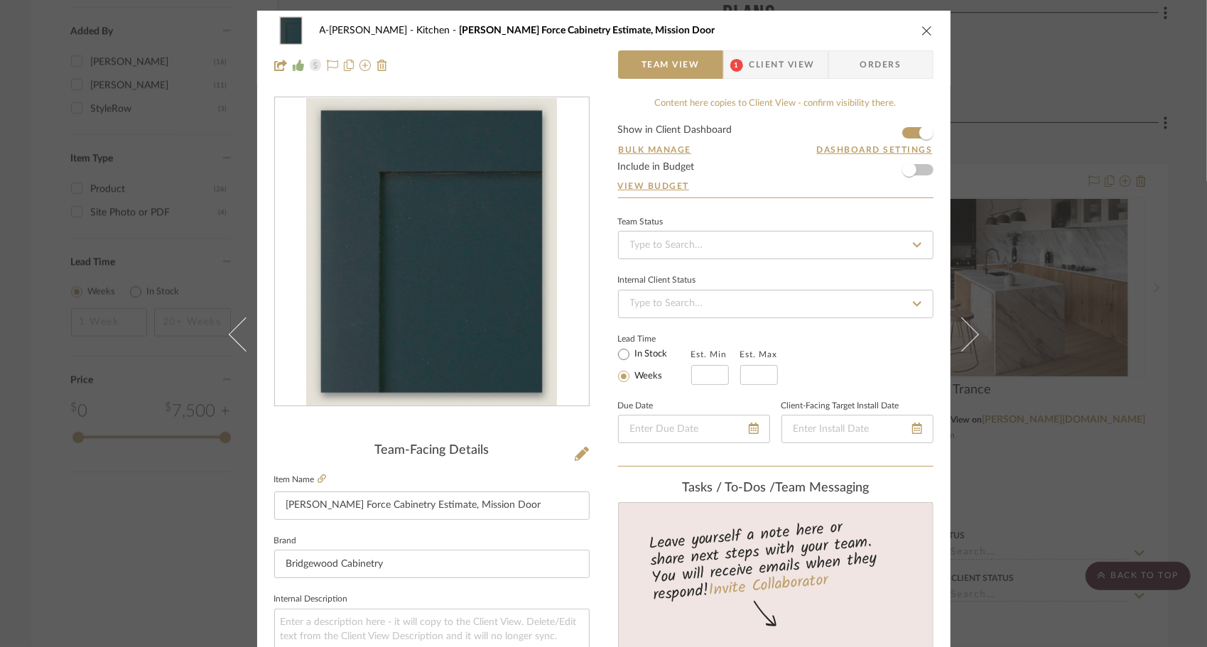
click at [774, 61] on span "Client View" at bounding box center [782, 64] width 65 height 28
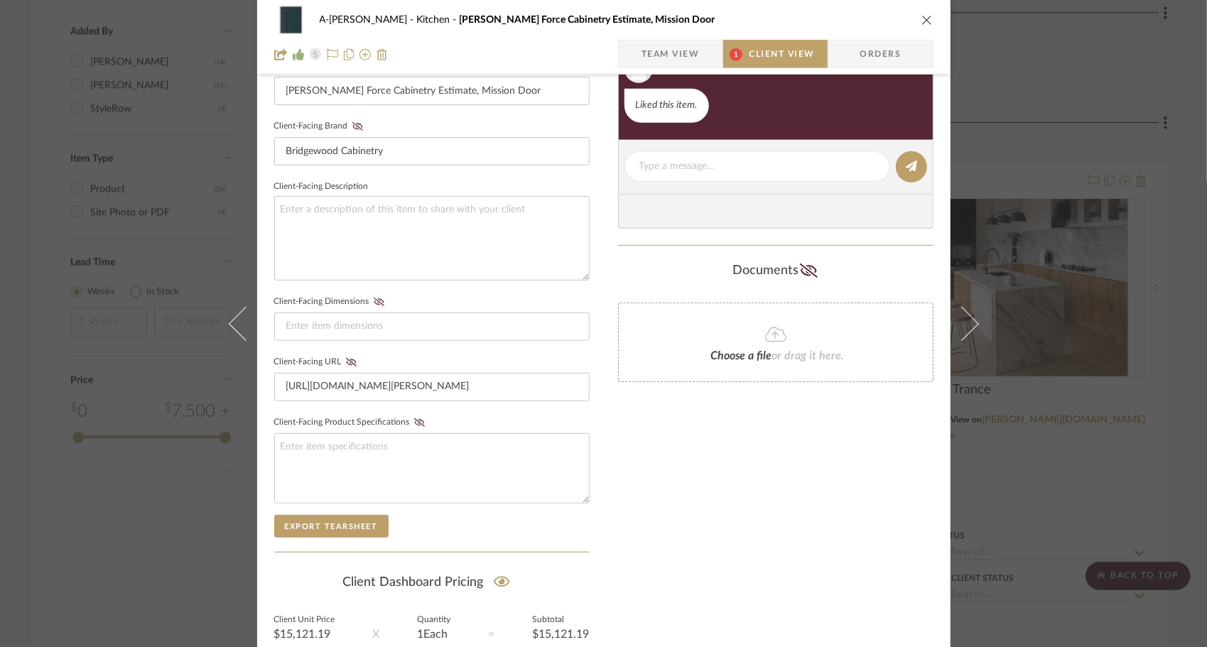
scroll to position [541, 0]
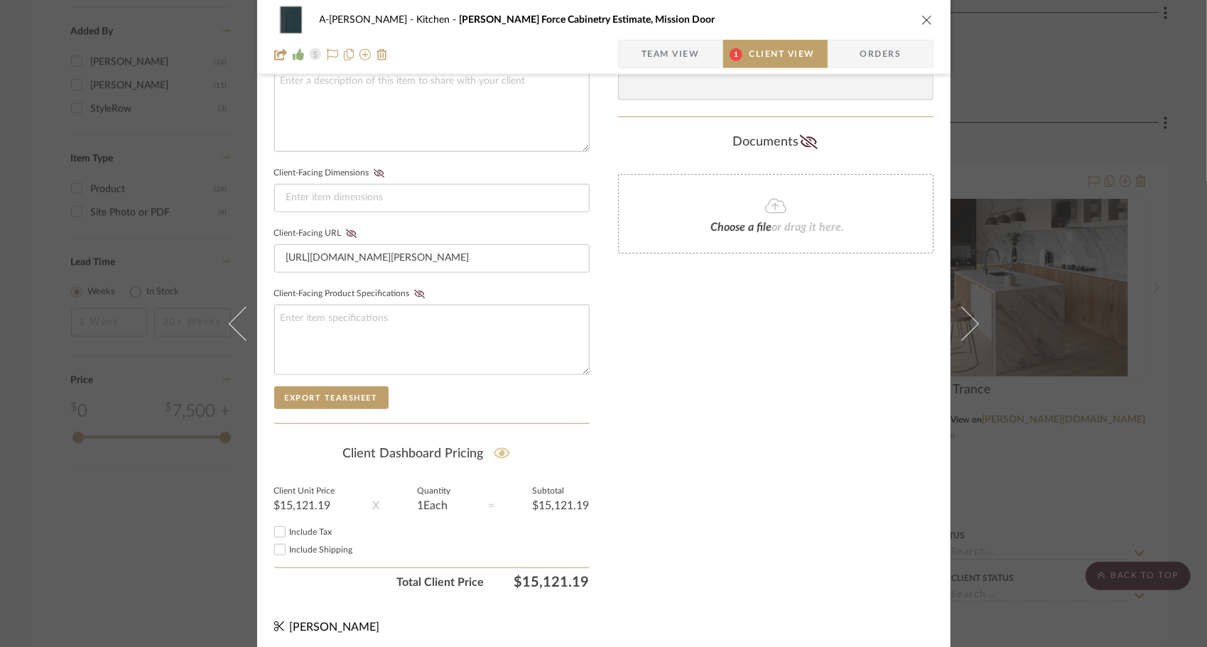
click at [494, 449] on icon at bounding box center [502, 453] width 16 height 14
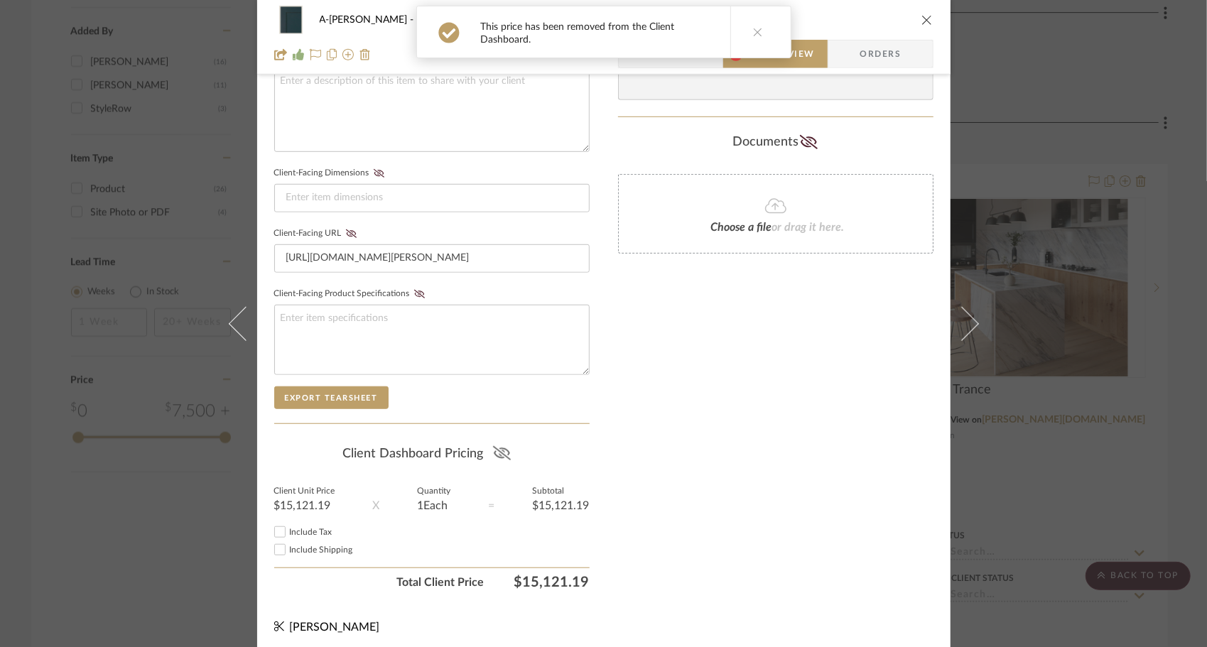
click at [925, 16] on icon "close" at bounding box center [926, 19] width 11 height 11
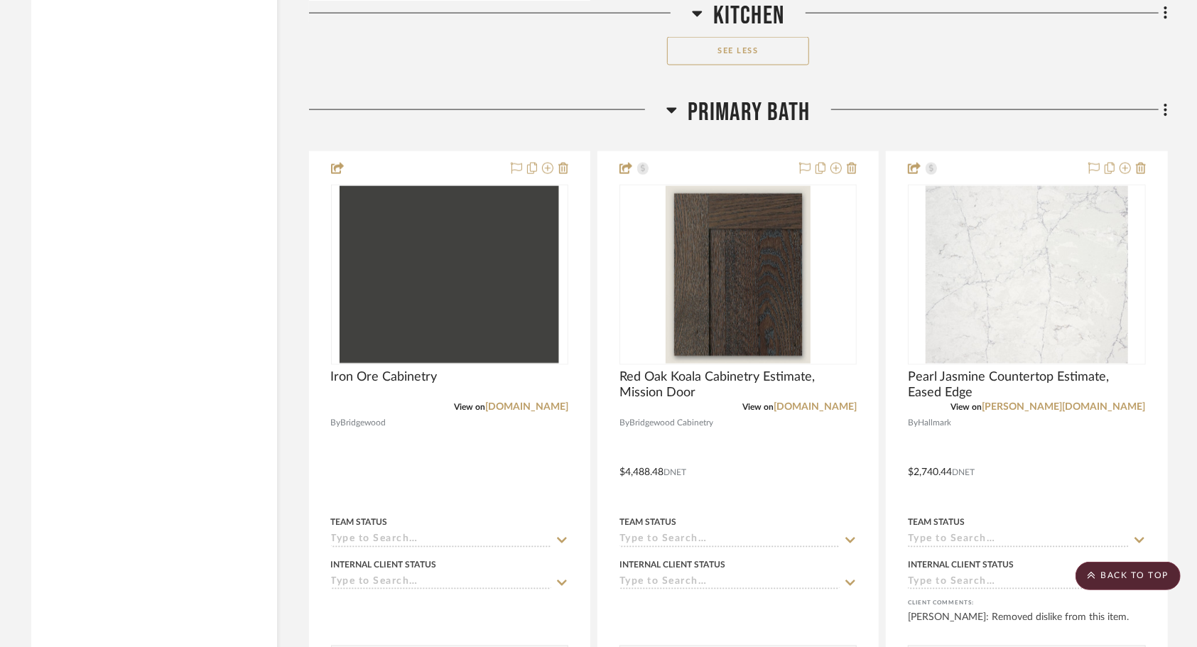
scroll to position [4962, 0]
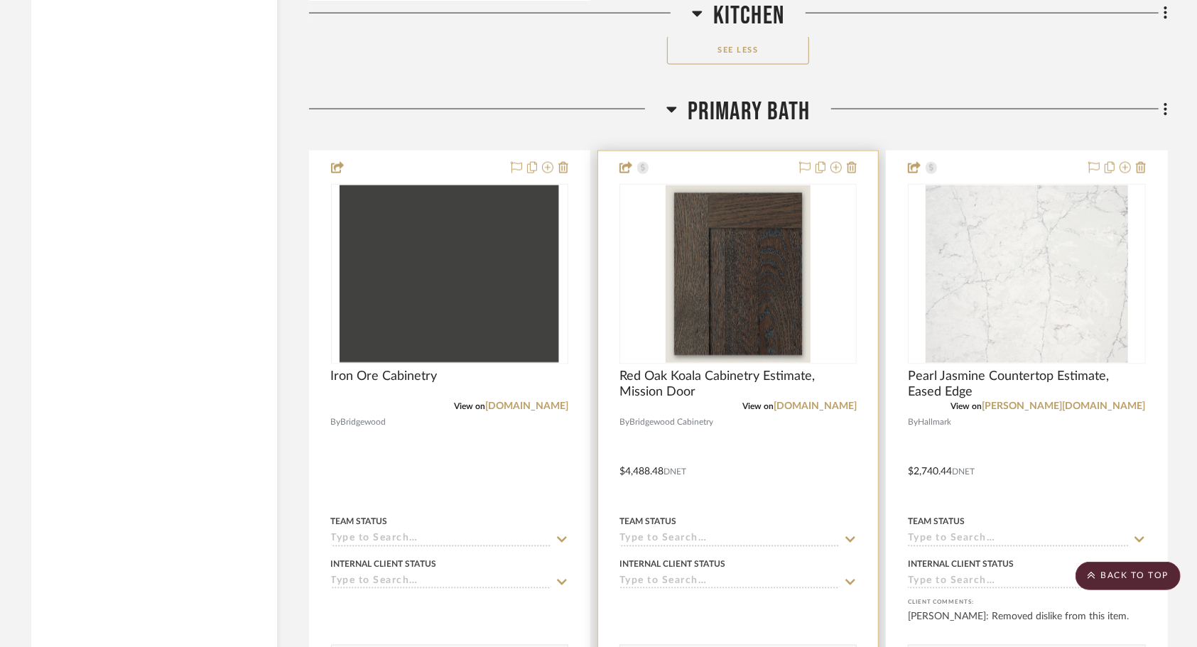
click at [728, 348] on div at bounding box center [738, 462] width 280 height 622
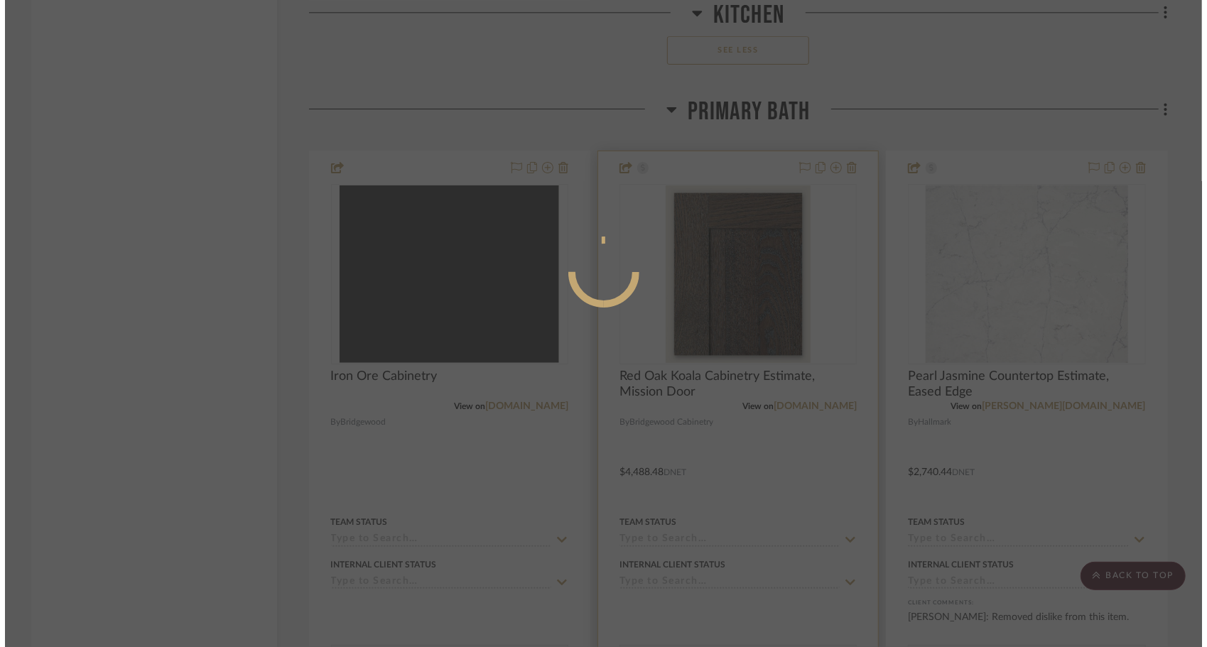
scroll to position [0, 0]
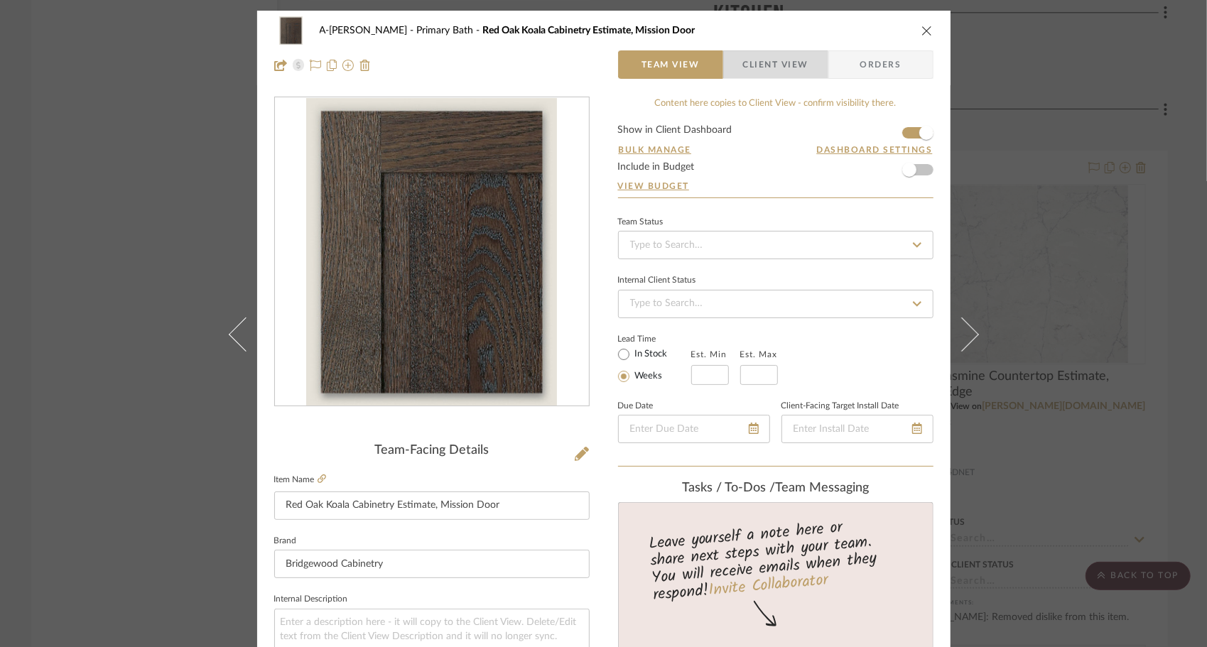
click at [755, 67] on span "Client View" at bounding box center [775, 64] width 65 height 28
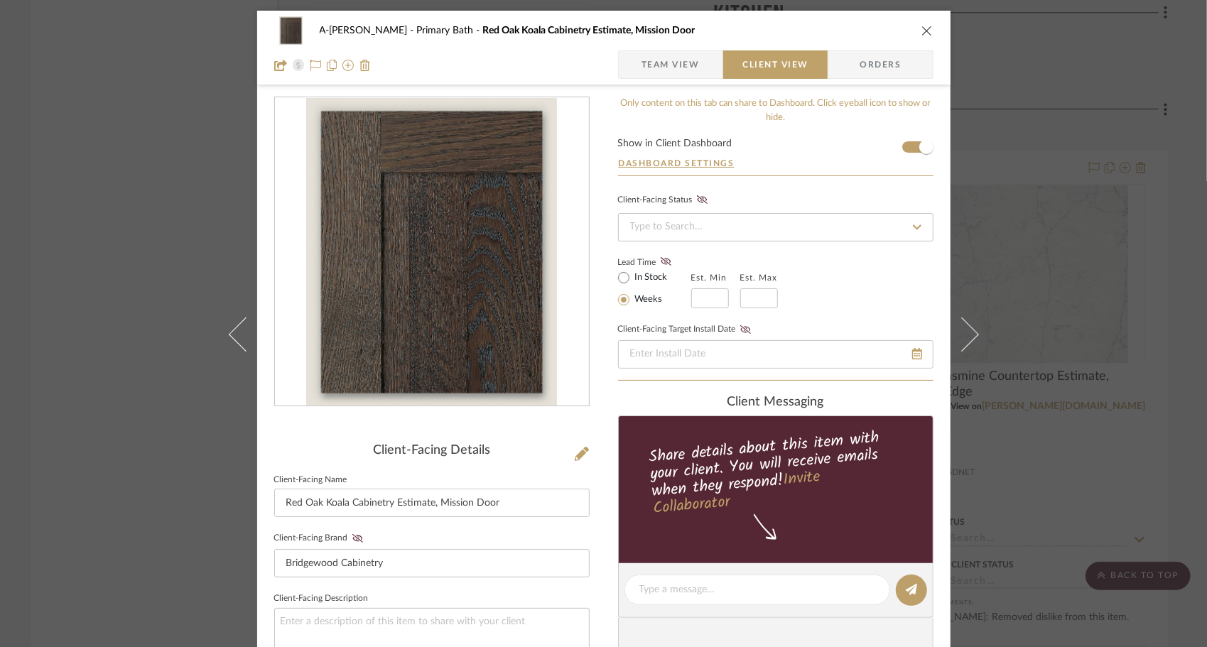
scroll to position [434, 0]
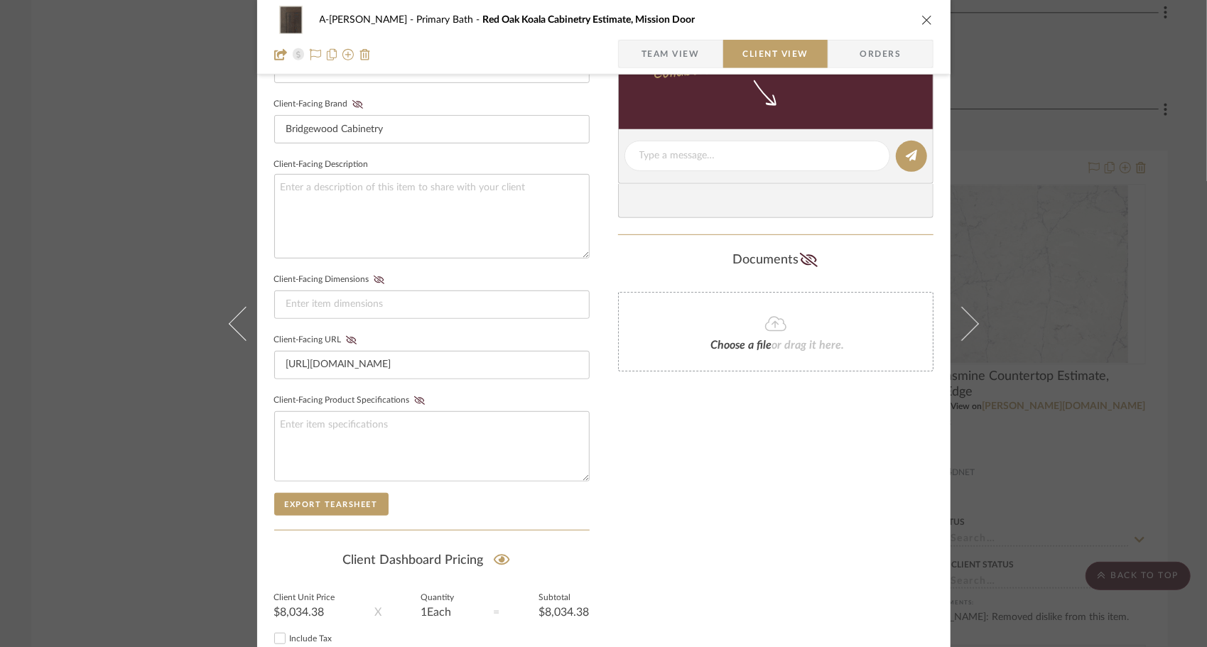
click at [509, 545] on summary-project-share-button at bounding box center [502, 561] width 38 height 33
click at [499, 555] on icon at bounding box center [502, 560] width 16 height 11
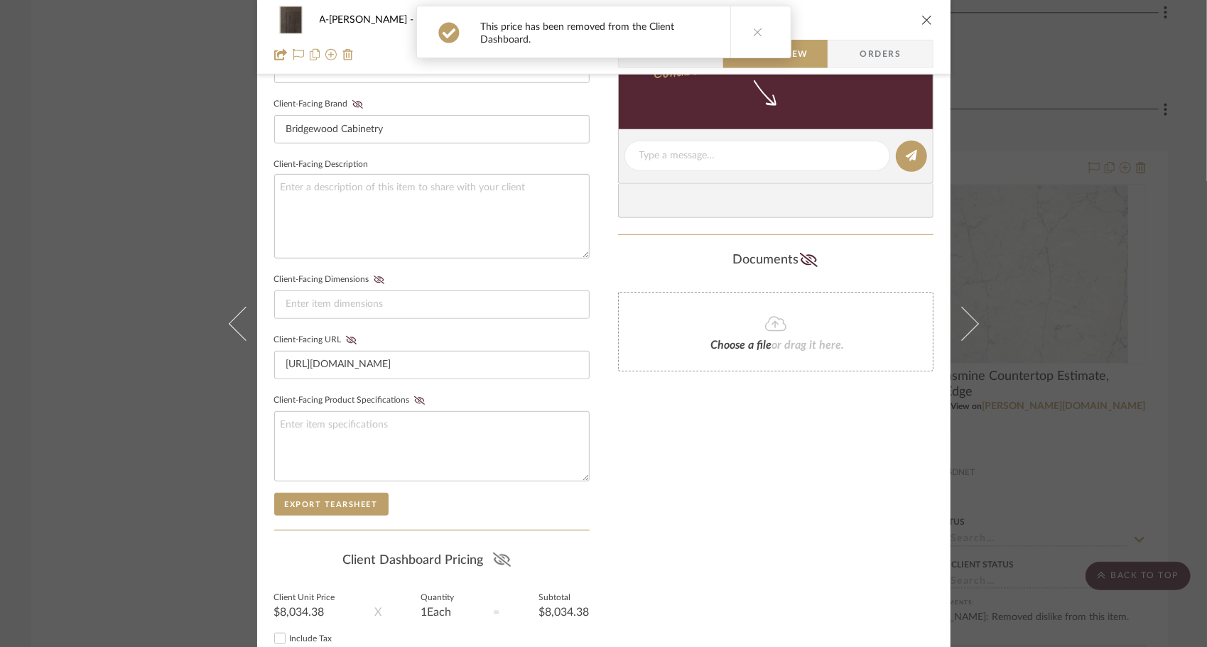
click at [926, 18] on icon "close" at bounding box center [926, 19] width 11 height 11
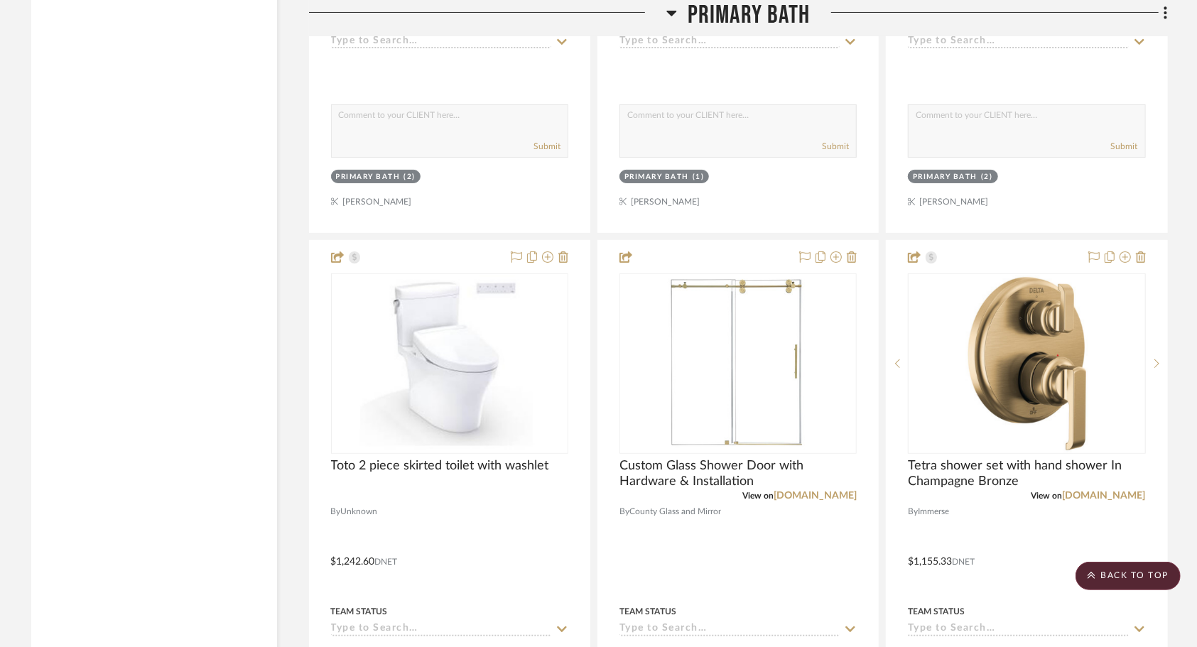
scroll to position [7394, 0]
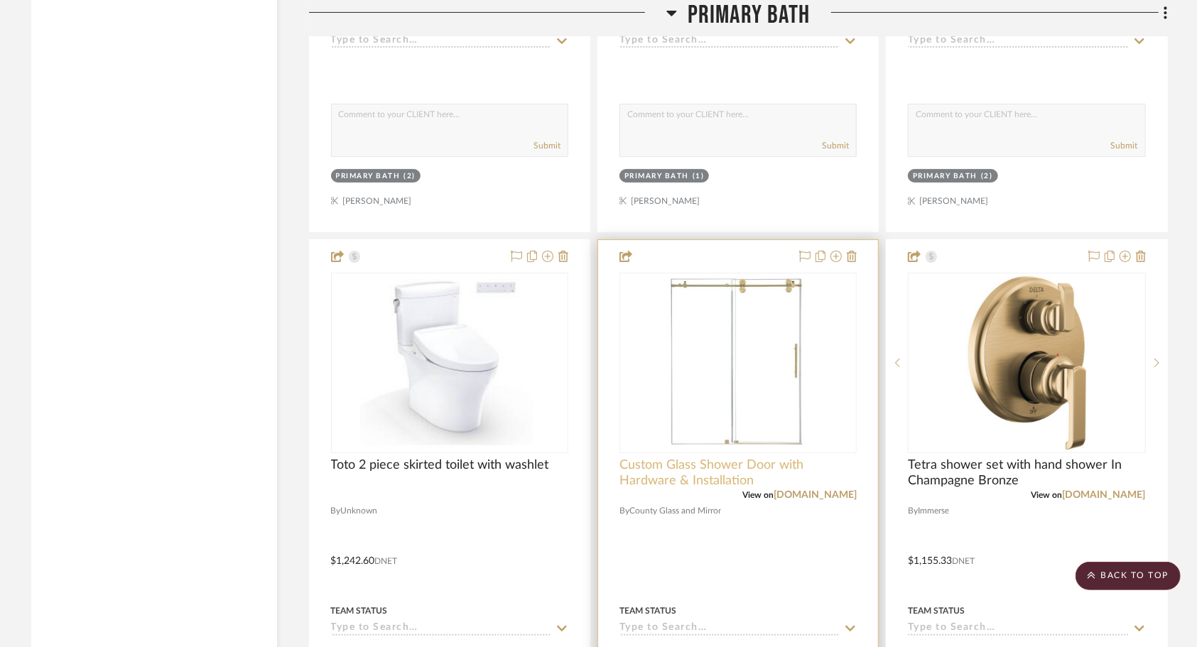
click at [627, 458] on span "Custom Glass Shower Door with Hardware & Installation" at bounding box center [738, 473] width 237 height 31
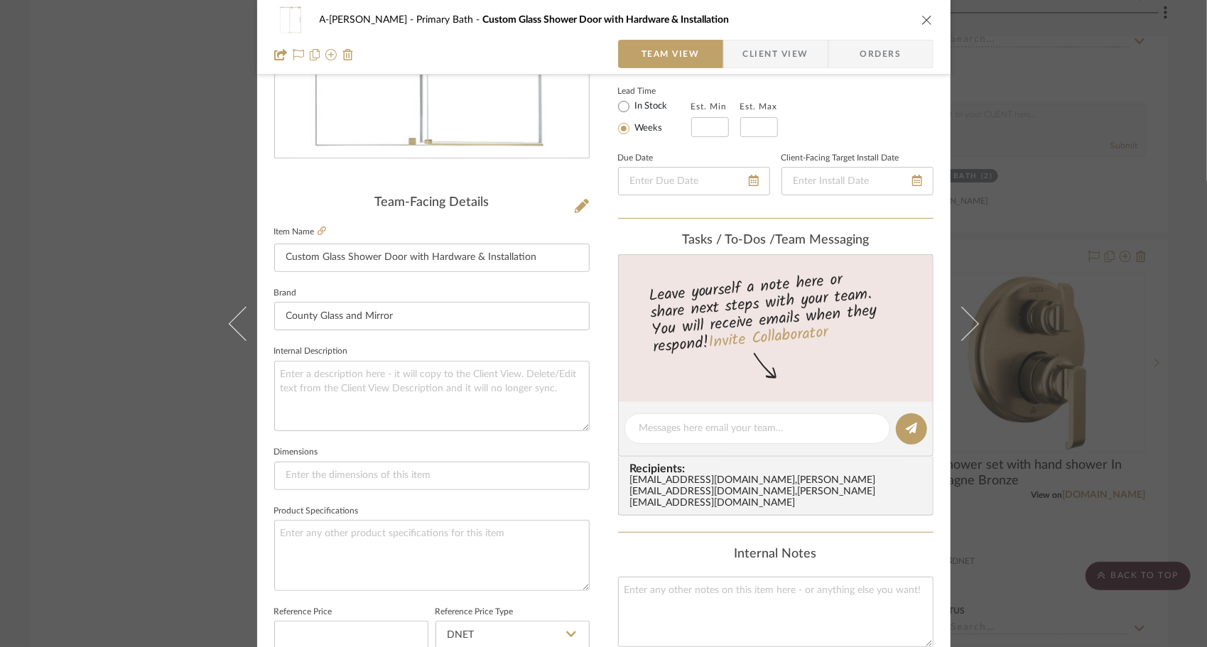
scroll to position [249, 0]
click at [281, 252] on input "Custom Glass Shower Door with Hardware & Installation" at bounding box center [431, 257] width 315 height 28
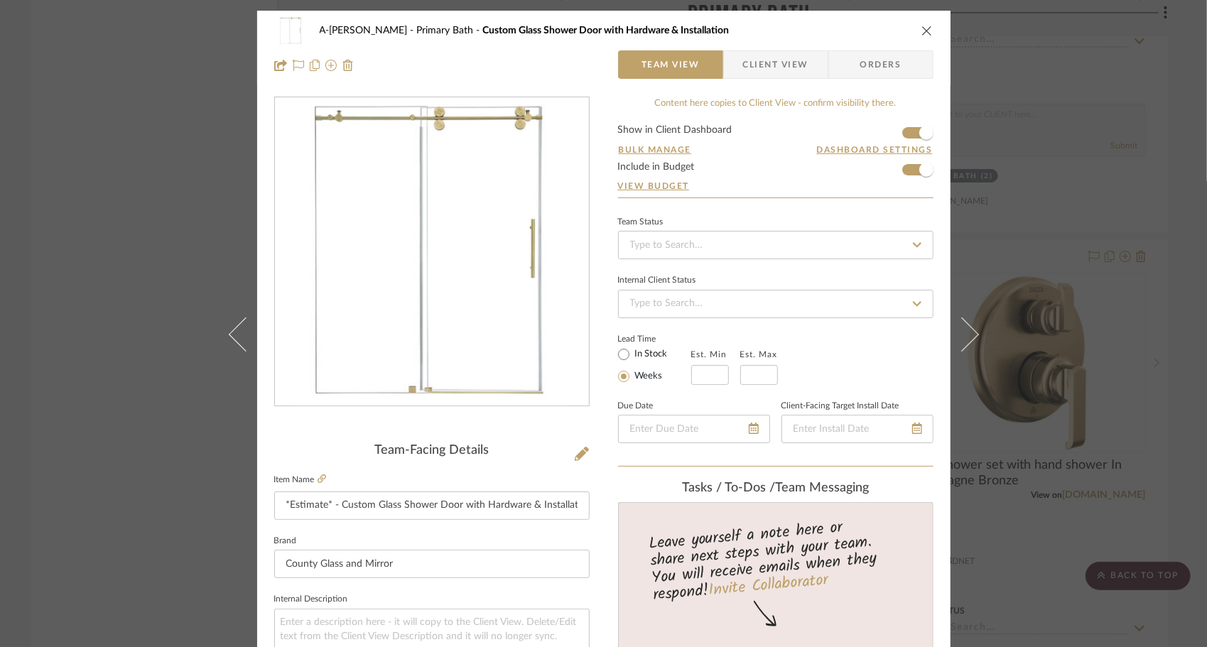
click at [767, 67] on span "Client View" at bounding box center [775, 64] width 65 height 28
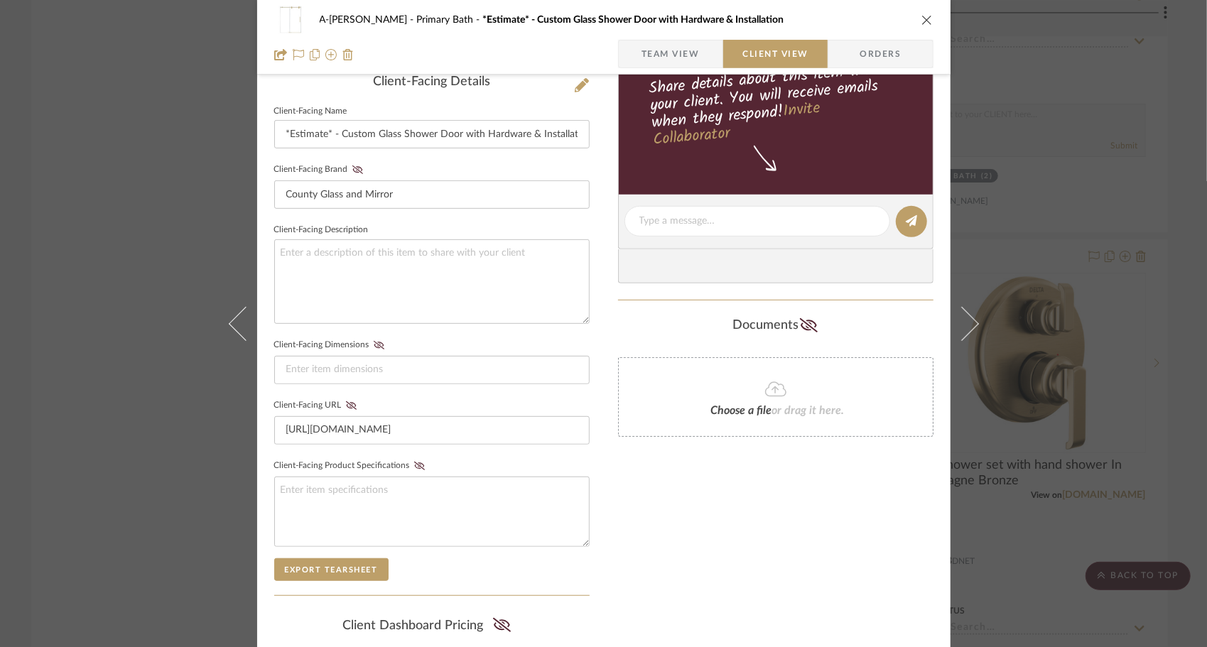
scroll to position [369, 0]
click at [496, 617] on icon at bounding box center [502, 624] width 18 height 14
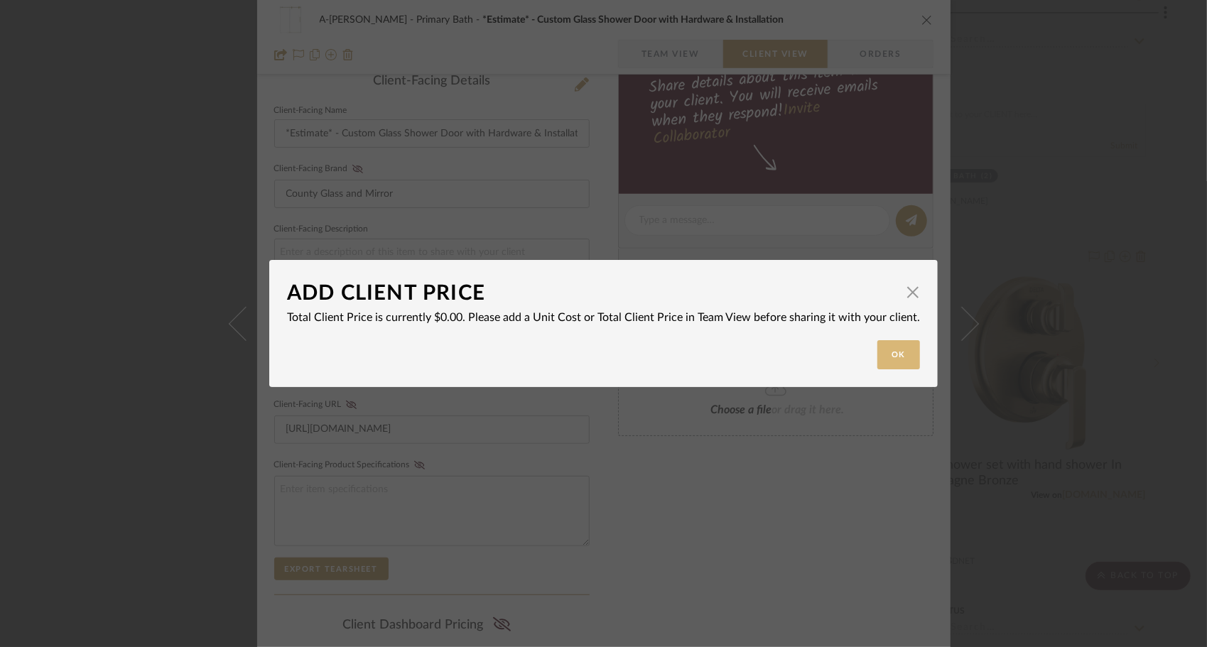
click at [877, 355] on button "Ok" at bounding box center [898, 354] width 43 height 29
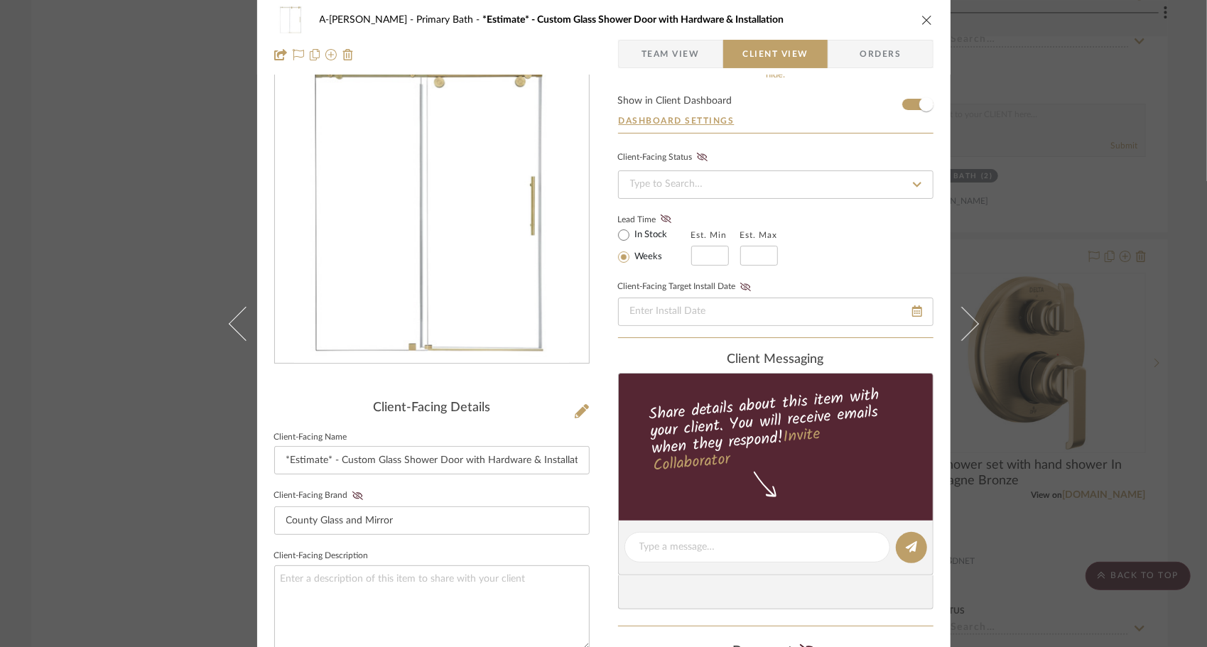
scroll to position [0, 0]
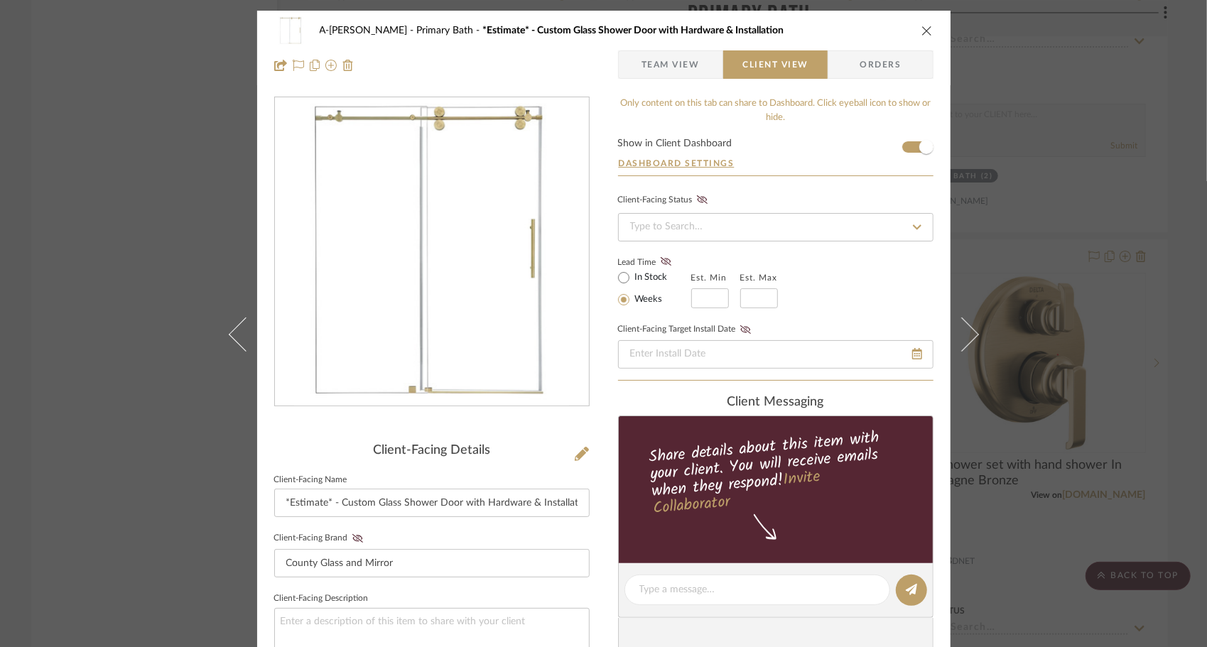
click at [926, 36] on icon "close" at bounding box center [926, 30] width 11 height 11
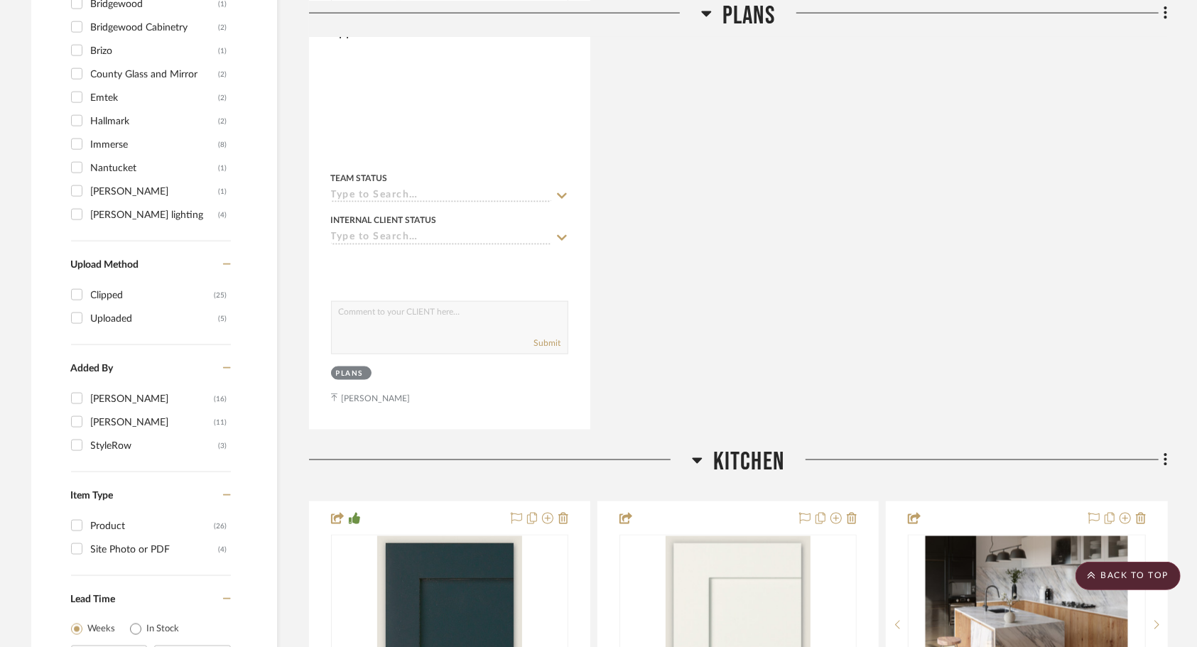
scroll to position [1321, 0]
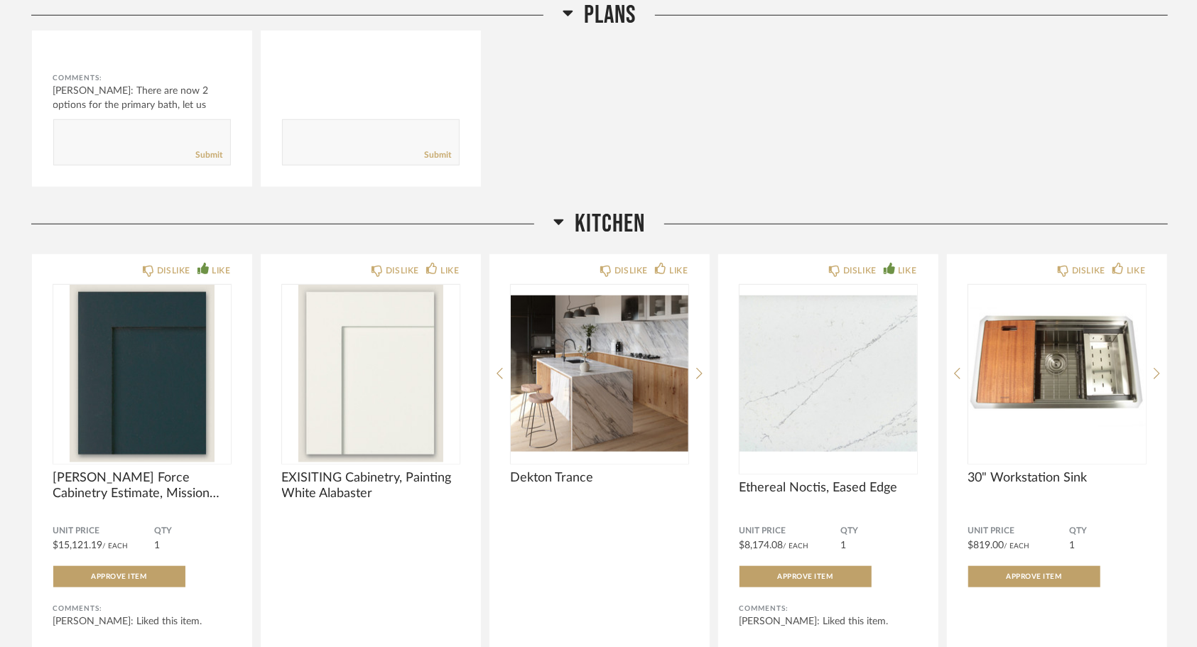
scroll to position [618, 0]
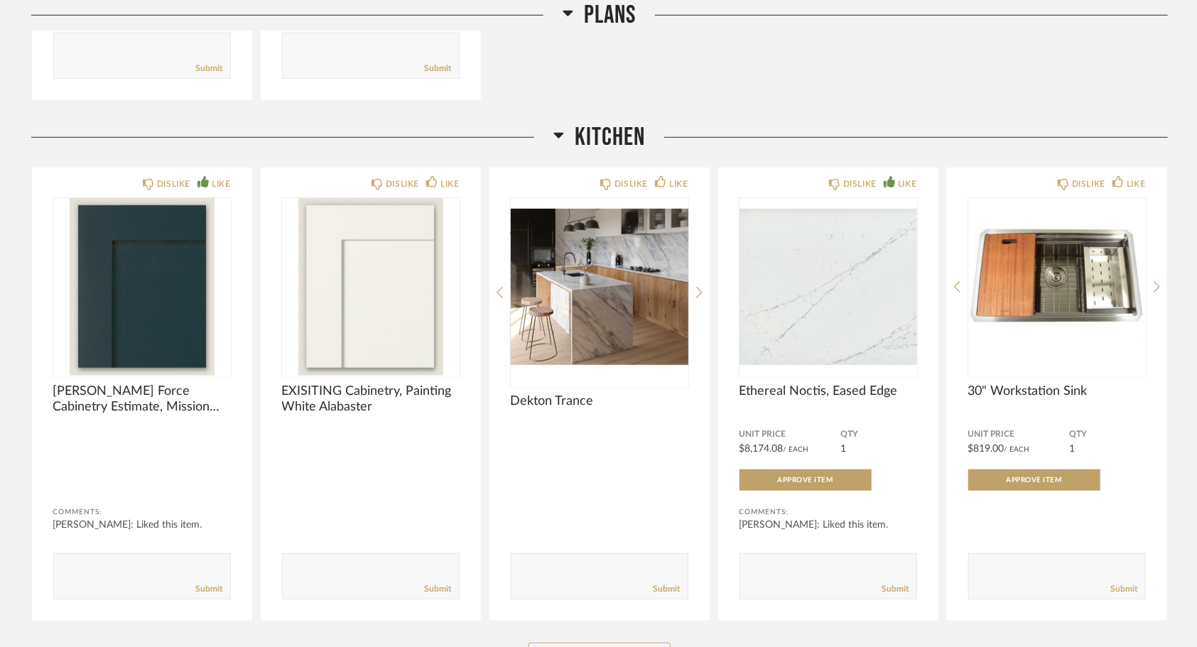
scroll to position [743, 0]
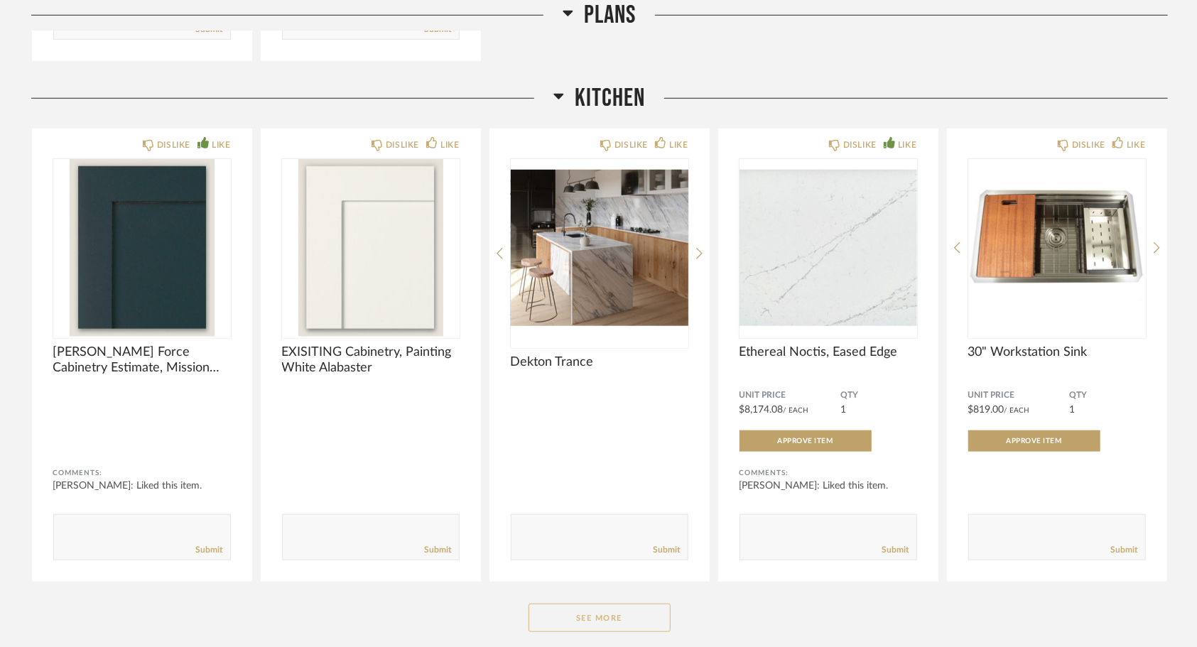
click at [610, 604] on button "See More" at bounding box center [600, 618] width 142 height 28
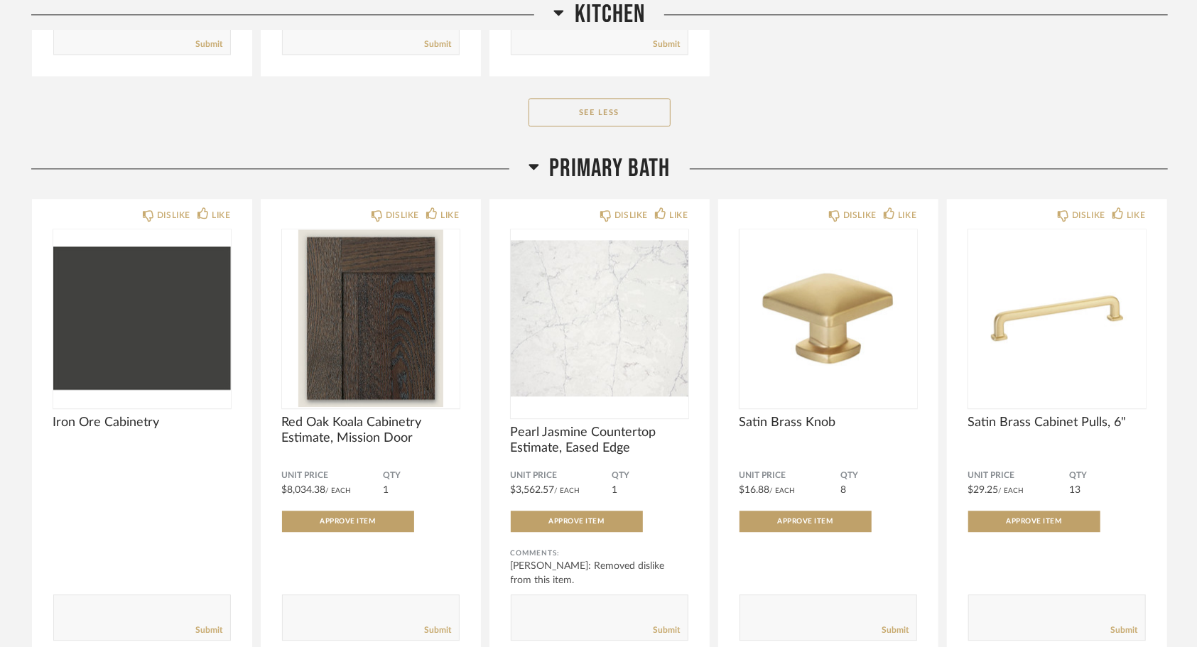
scroll to position [2202, 0]
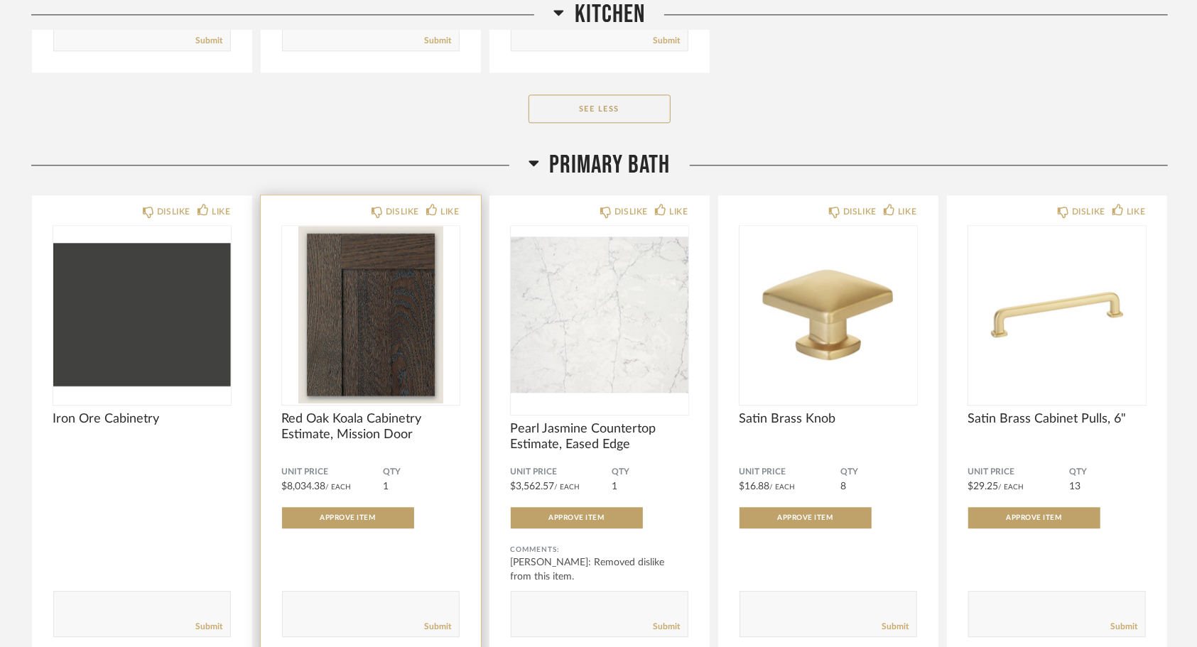
click at [415, 556] on div at bounding box center [371, 570] width 178 height 28
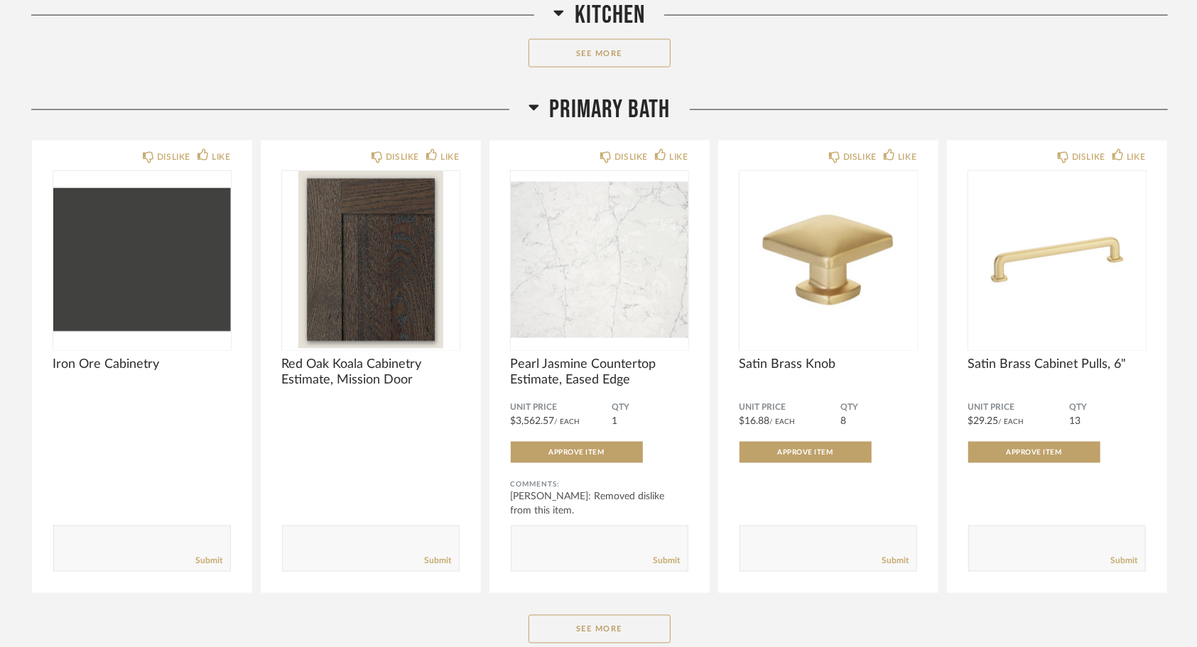
scroll to position [1309, 0]
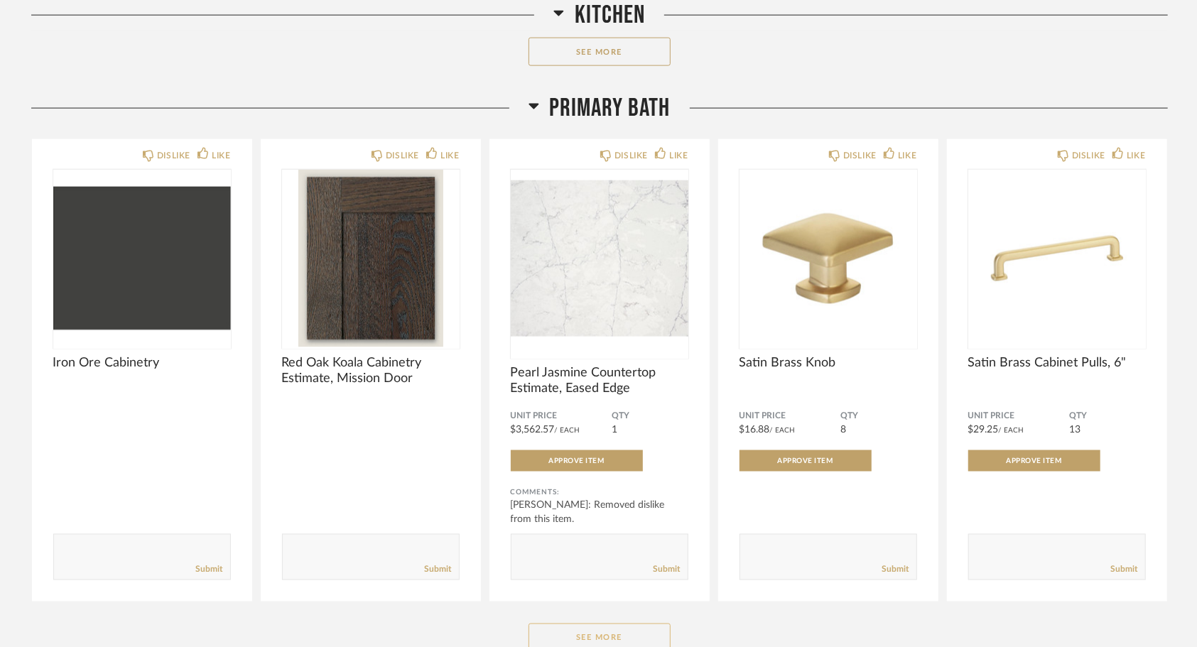
click at [600, 624] on button "See More" at bounding box center [600, 638] width 142 height 28
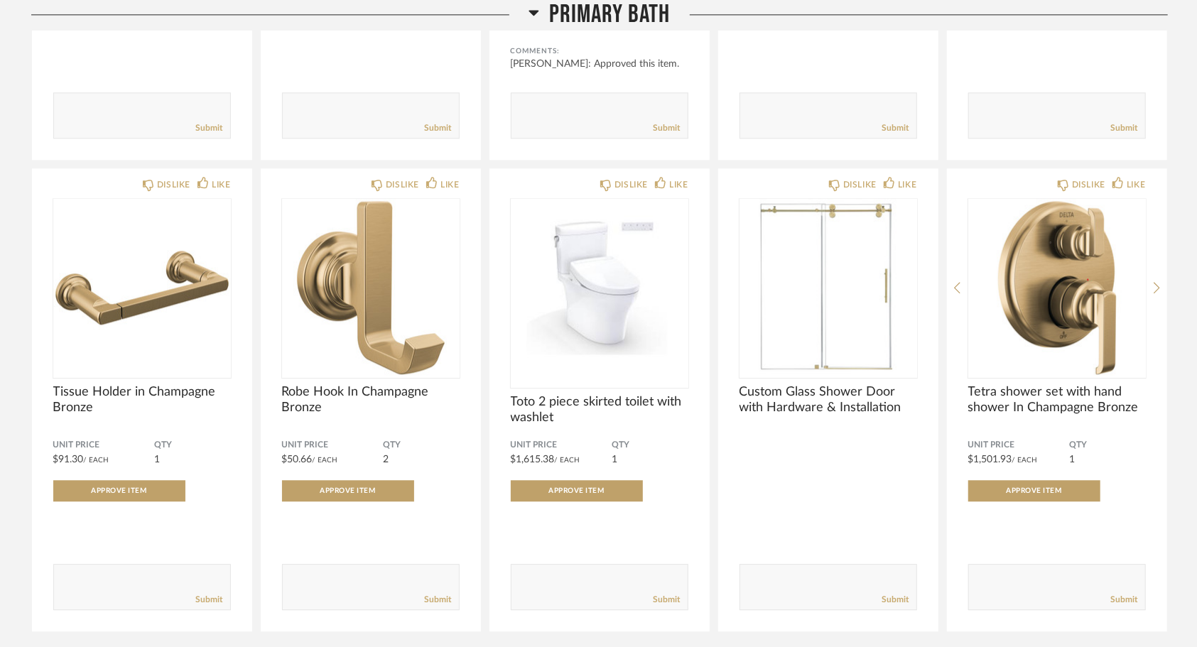
scroll to position [2229, 0]
